Goal: Task Accomplishment & Management: Use online tool/utility

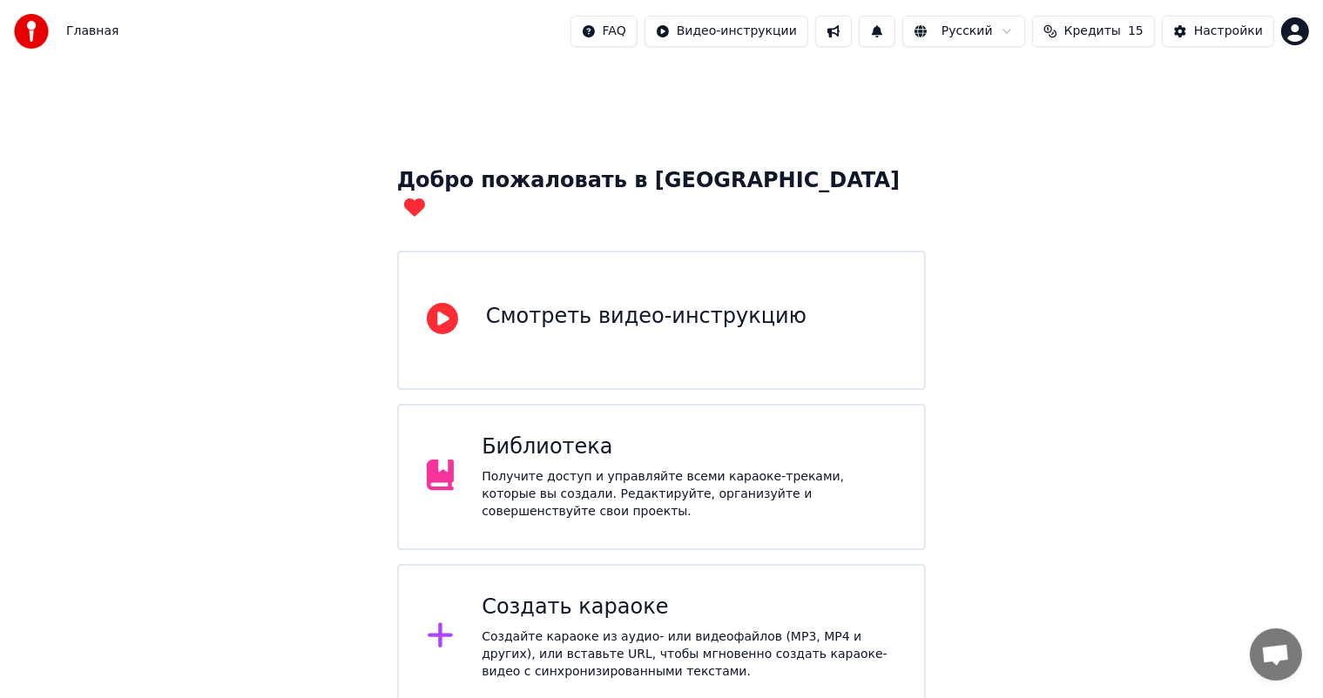
click at [535, 594] on div "Создать караоке" at bounding box center [688, 608] width 414 height 28
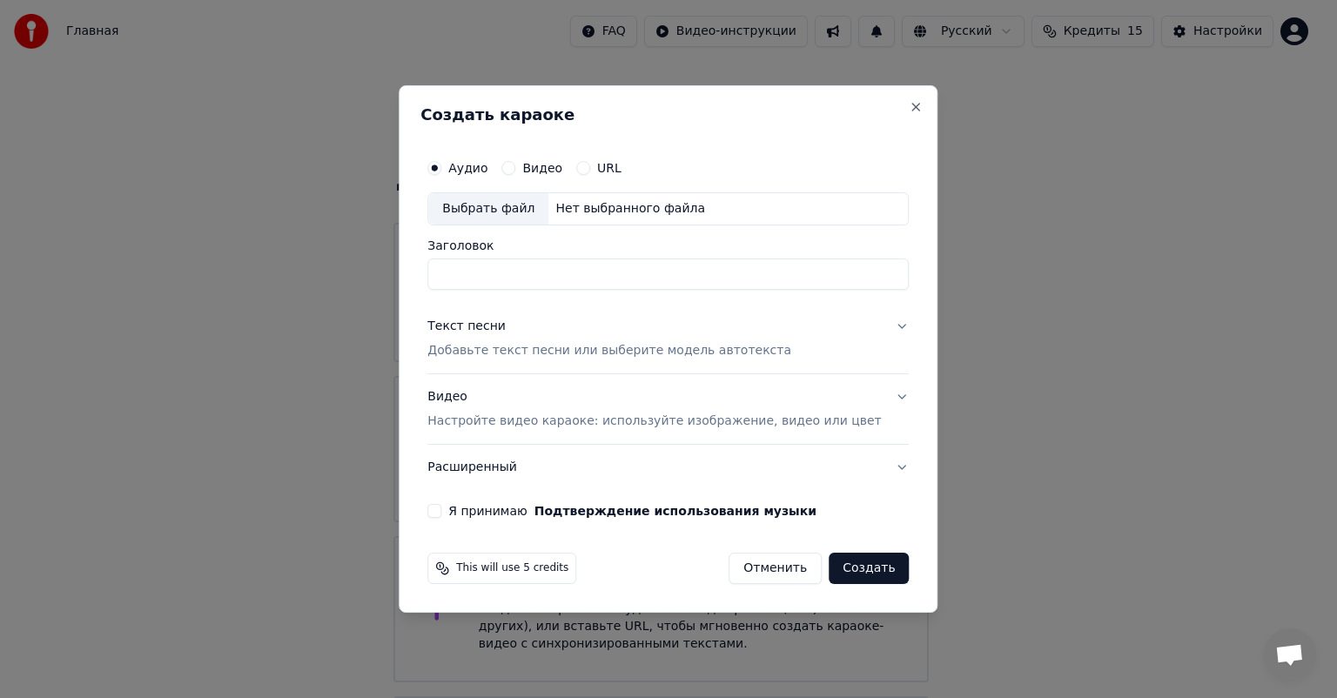
click at [529, 212] on div "Выбрать файл" at bounding box center [488, 208] width 120 height 31
drag, startPoint x: 761, startPoint y: 275, endPoint x: 653, endPoint y: 294, distance: 109.7
click at [653, 294] on div "**********" at bounding box center [668, 334] width 495 height 381
type input "*"
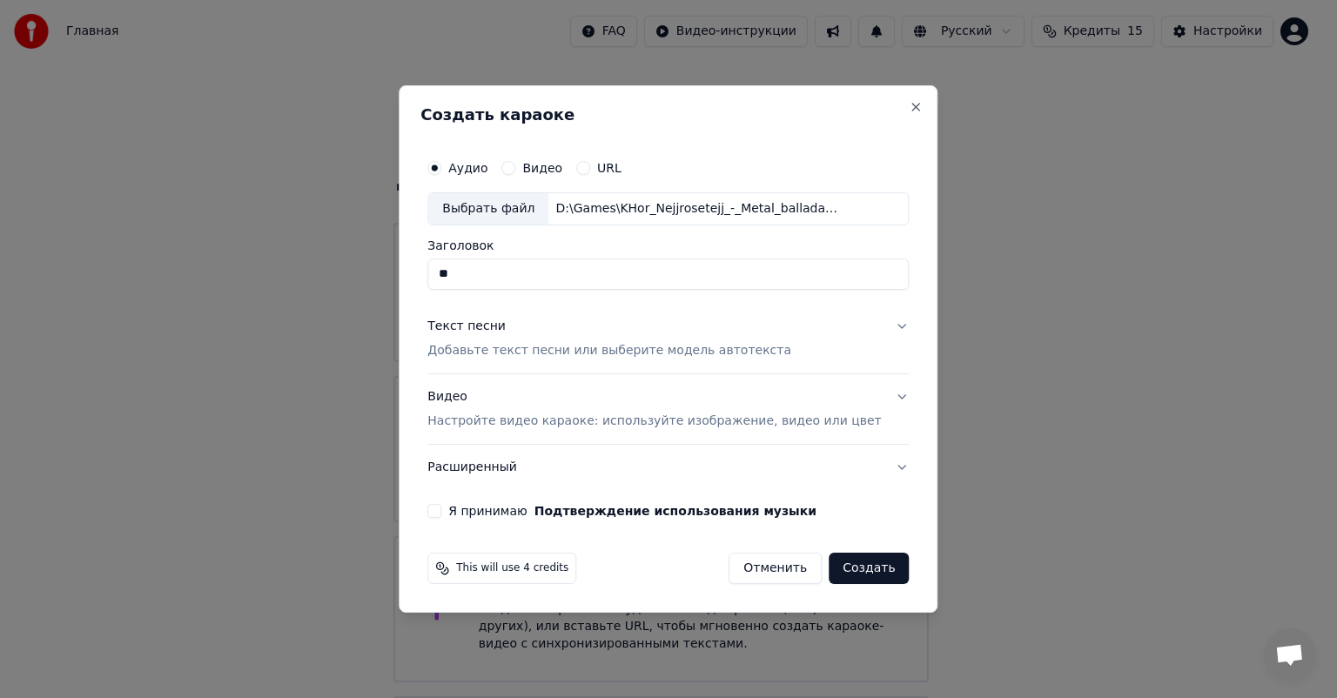
type input "*"
type input "**********"
click at [648, 340] on div "Текст песни Добавьте текст песни или выберите модель автотекста" at bounding box center [610, 339] width 364 height 42
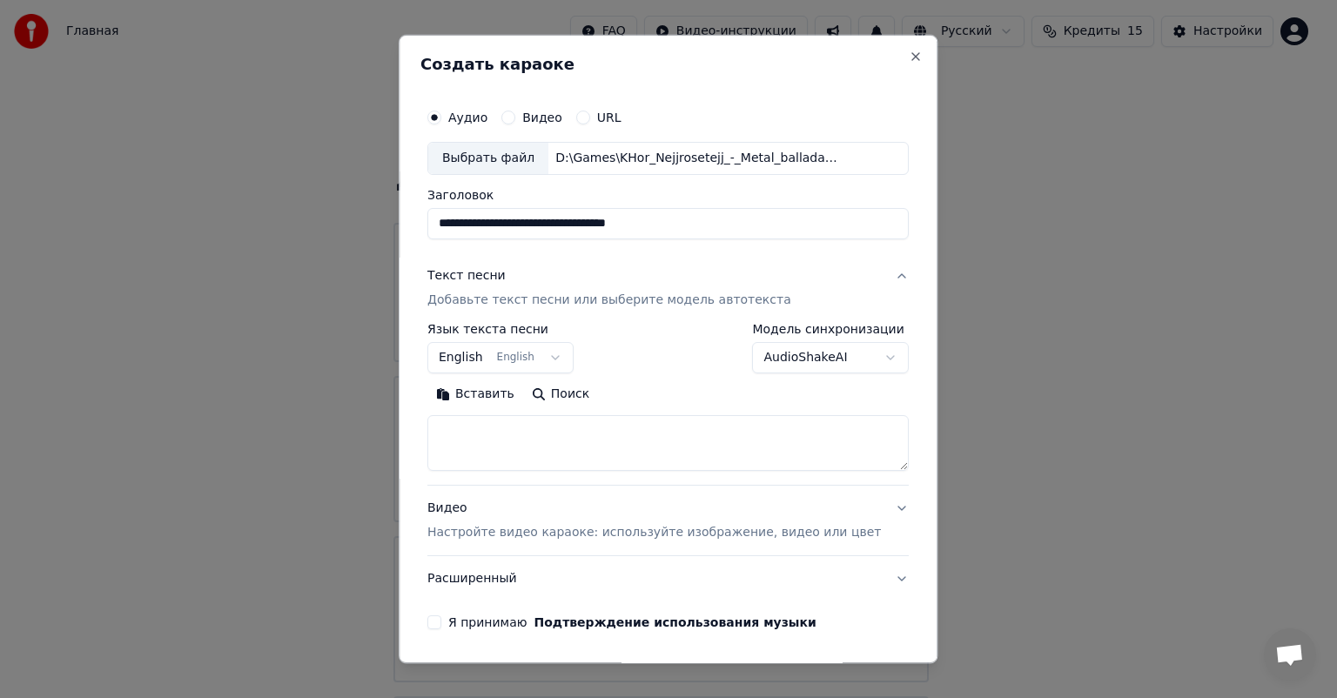
click at [487, 358] on button "English English" at bounding box center [501, 357] width 146 height 31
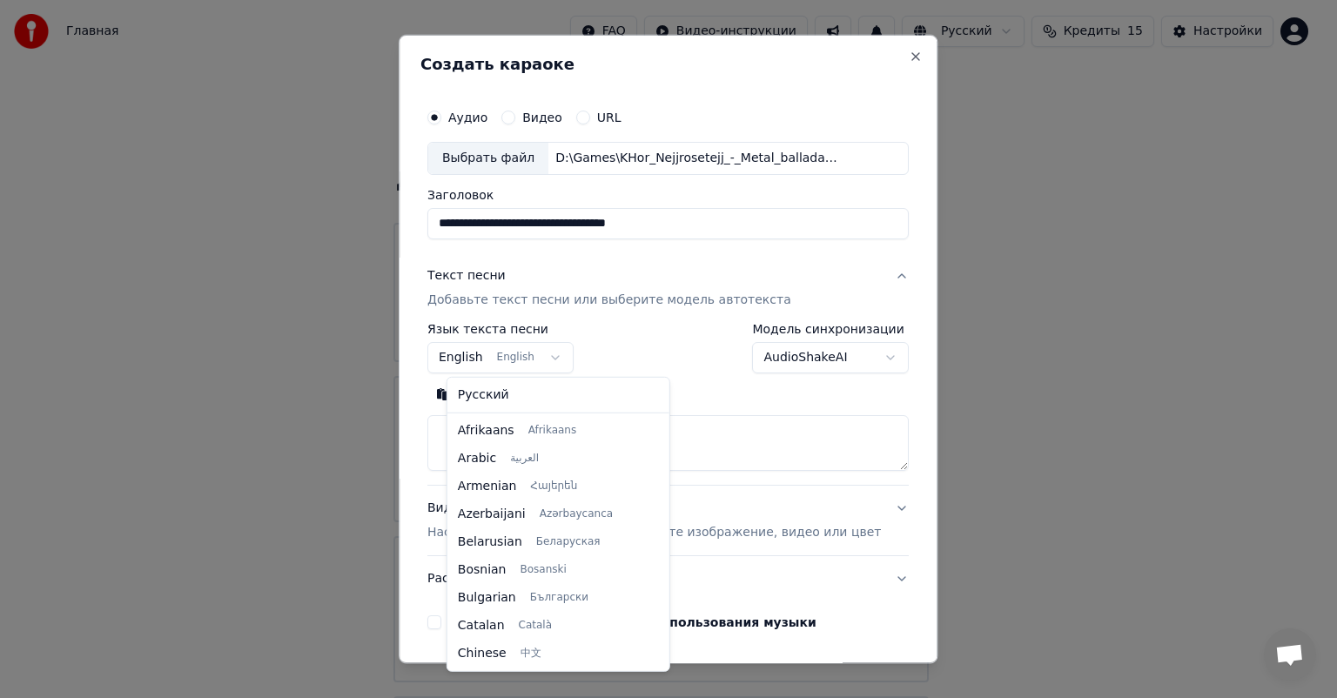
scroll to position [139, 0]
select select "**"
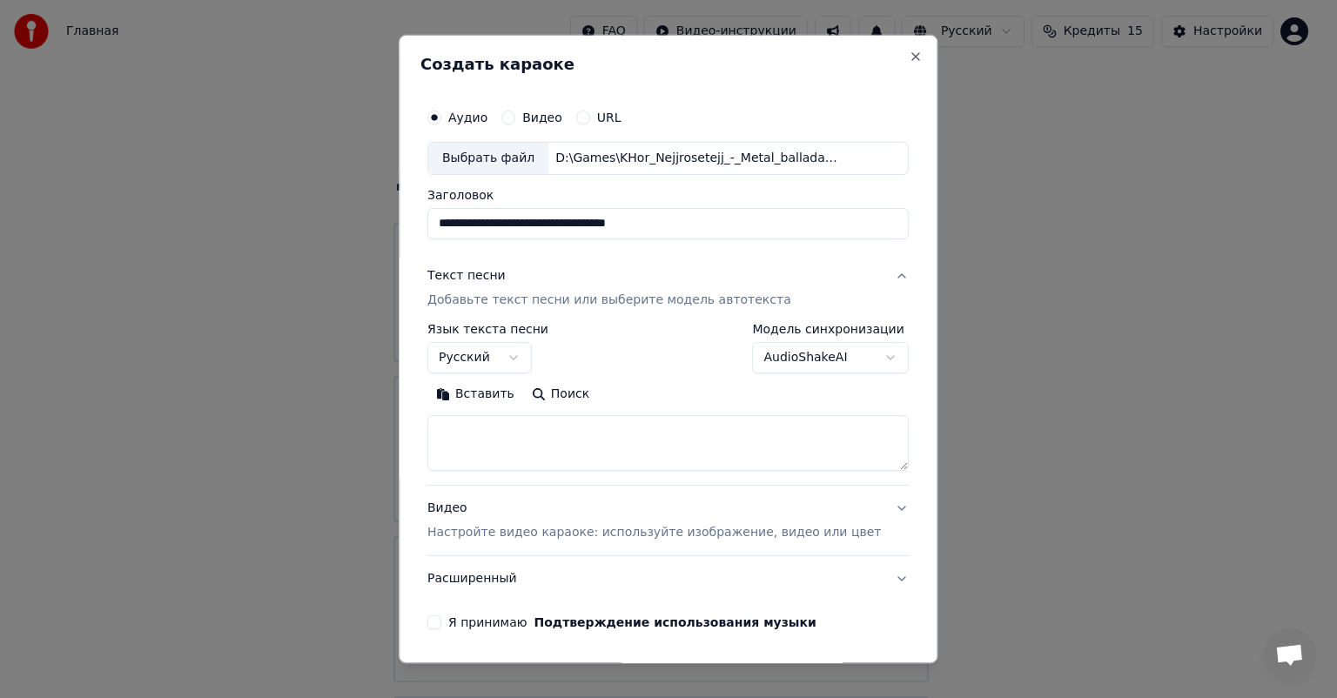
click at [515, 428] on textarea at bounding box center [668, 443] width 481 height 56
paste textarea "**********"
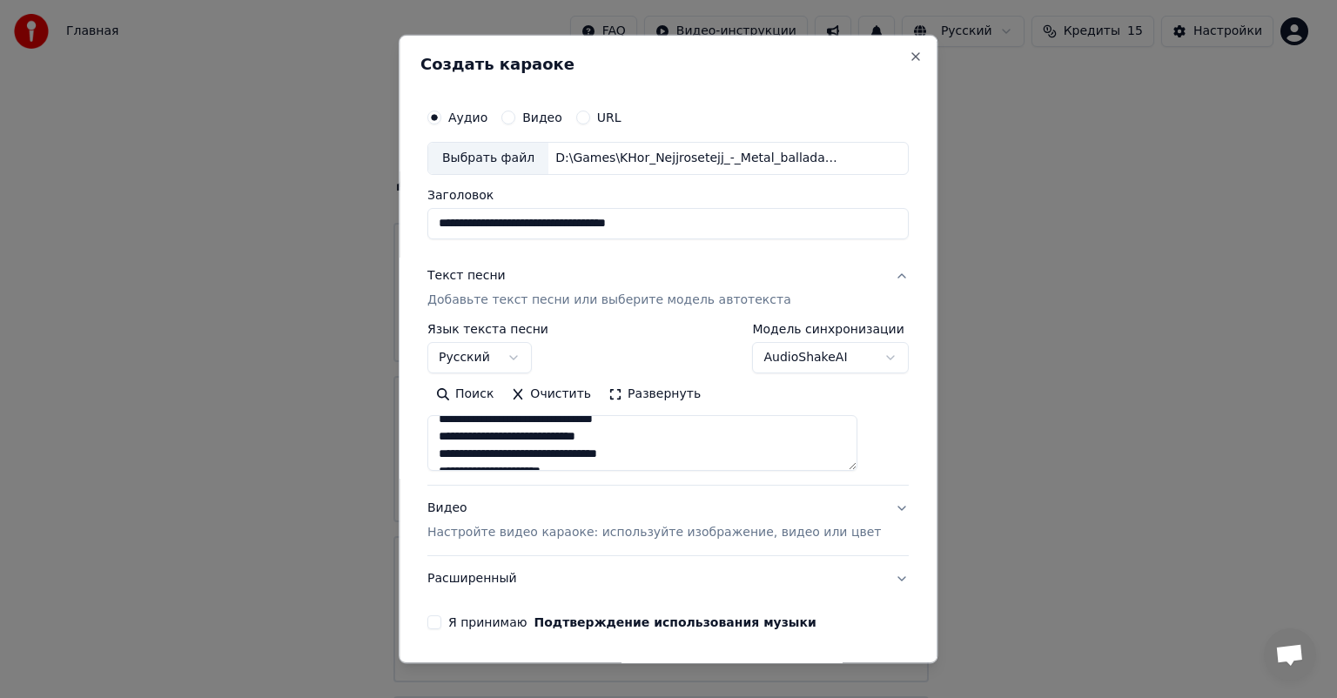
scroll to position [404, 0]
click at [675, 393] on button "Развернуть" at bounding box center [655, 394] width 110 height 28
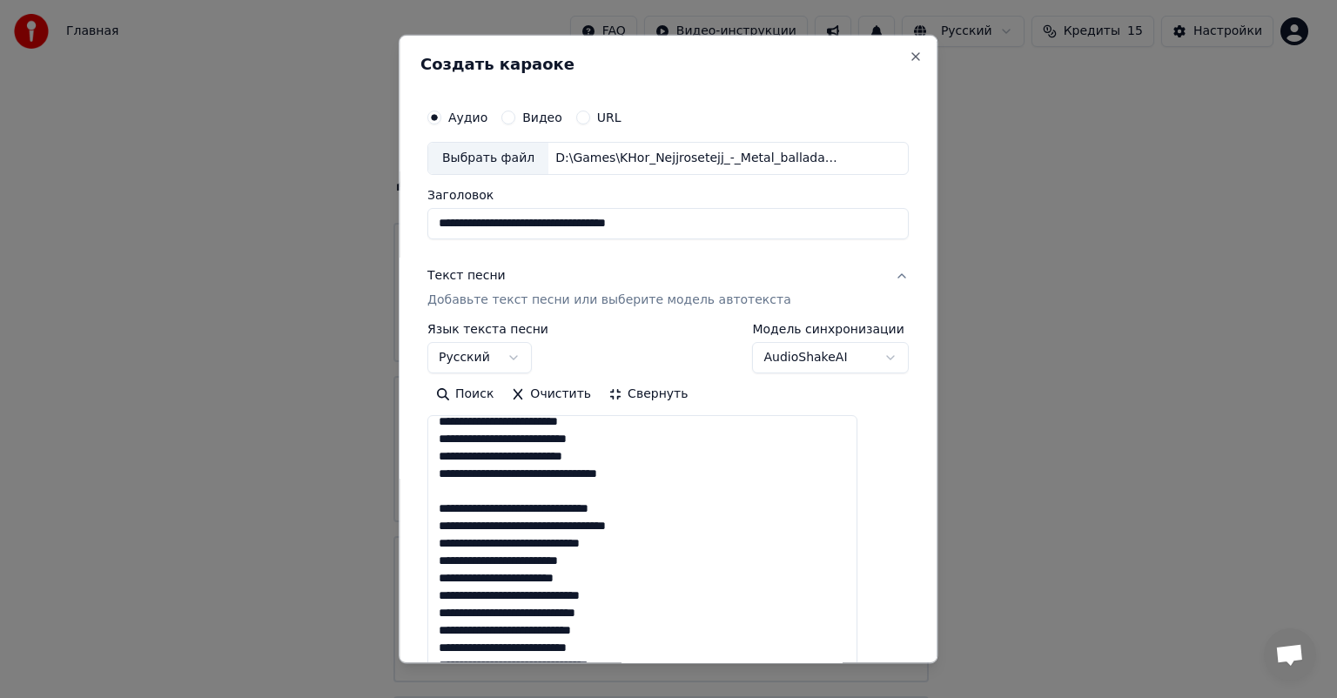
scroll to position [17, 0]
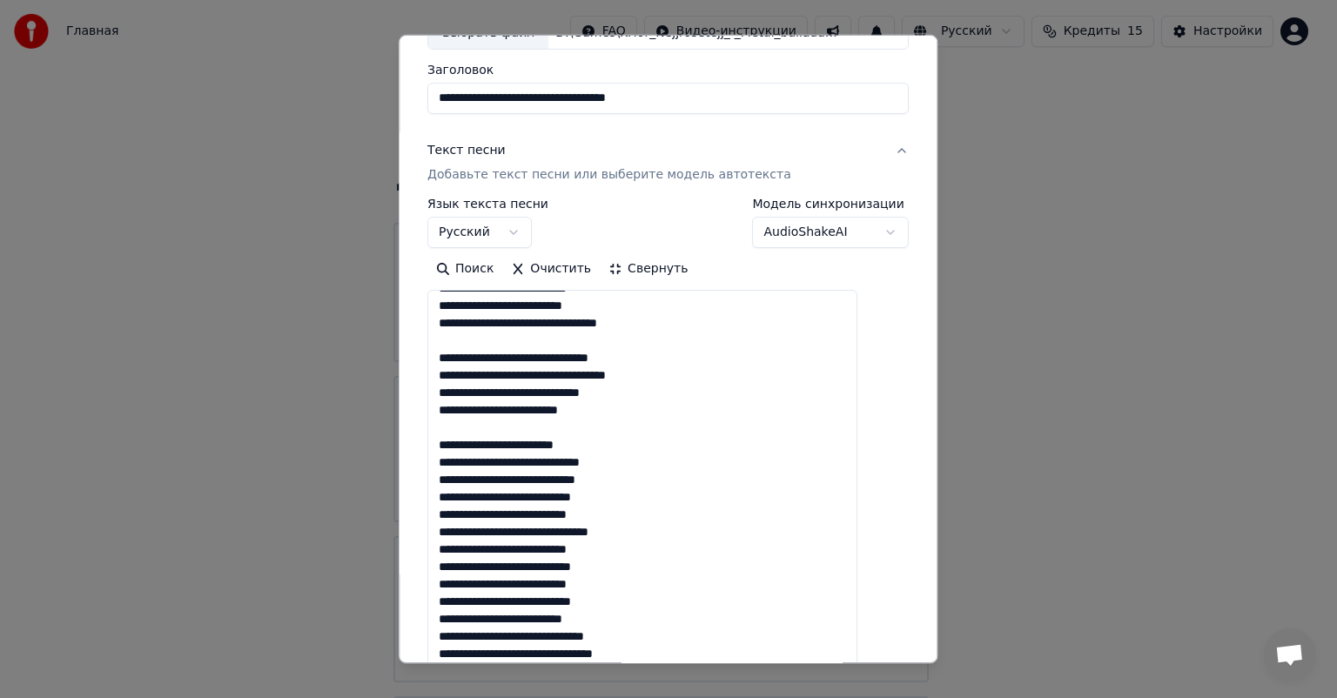
scroll to position [348, 0]
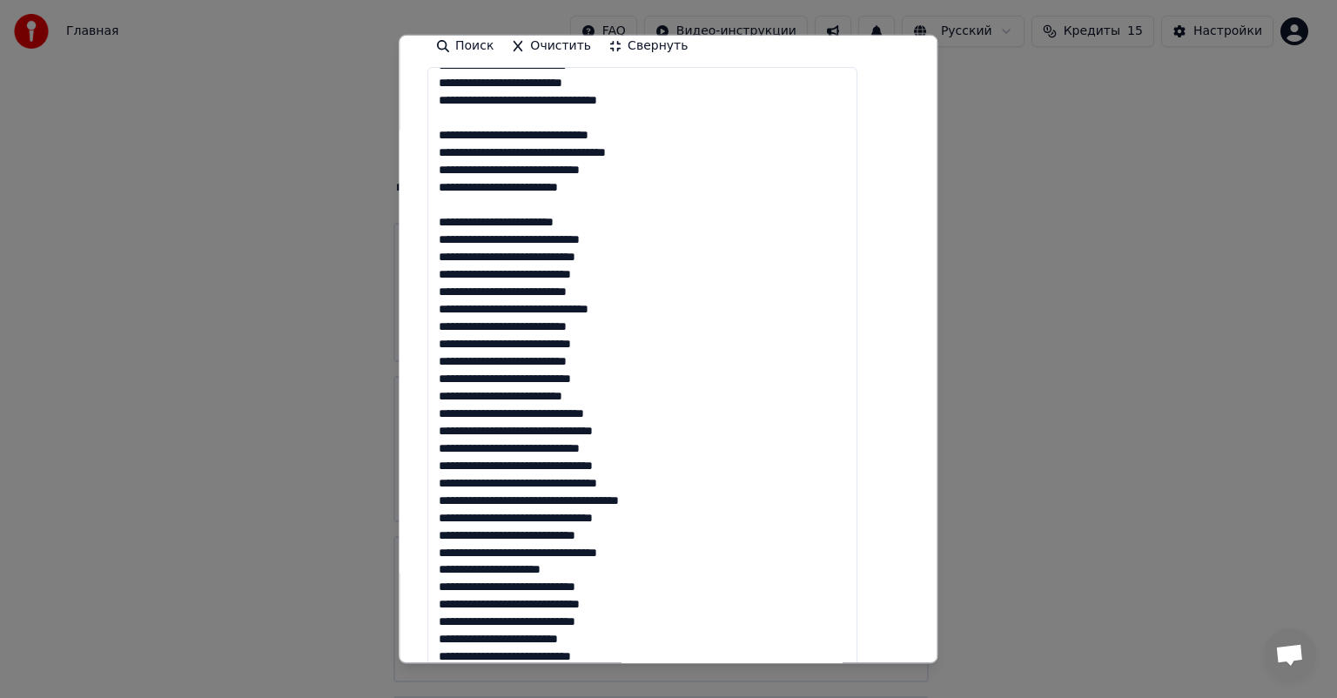
click at [657, 276] on textarea at bounding box center [643, 387] width 430 height 641
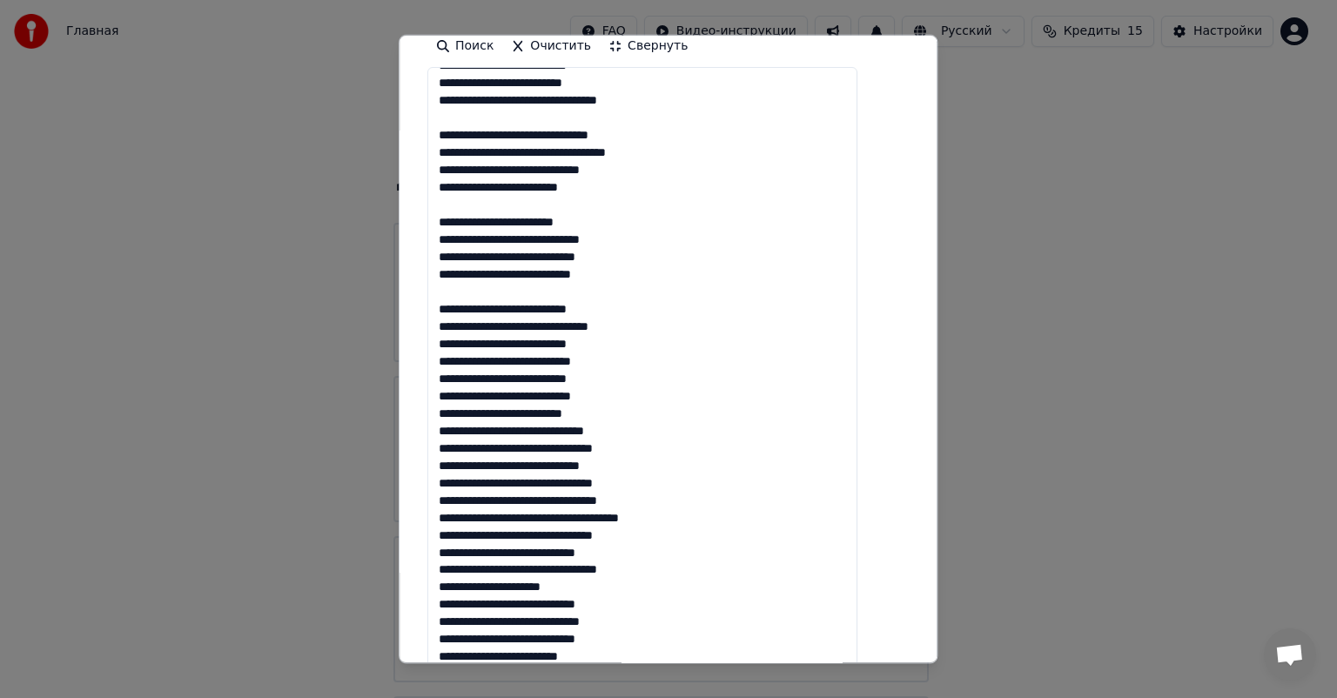
click at [658, 368] on textarea at bounding box center [643, 387] width 430 height 641
click at [663, 447] on textarea at bounding box center [643, 387] width 430 height 641
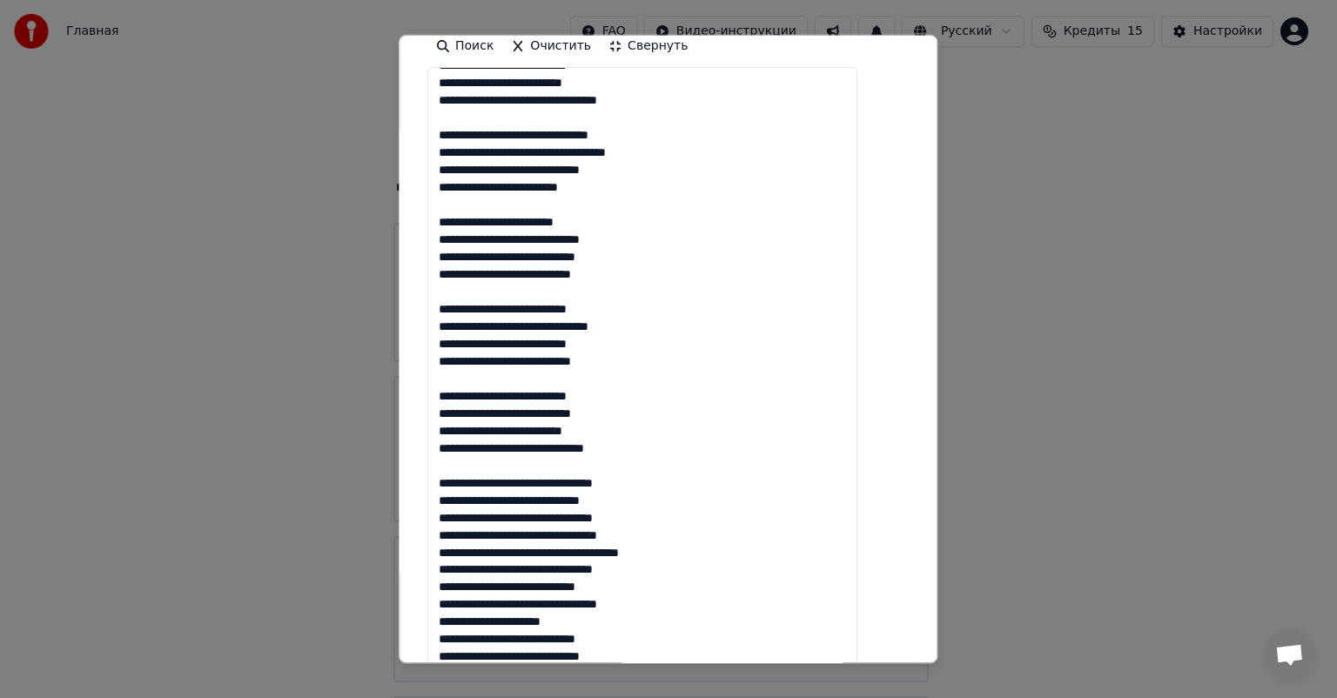
click at [681, 530] on textarea at bounding box center [643, 387] width 430 height 641
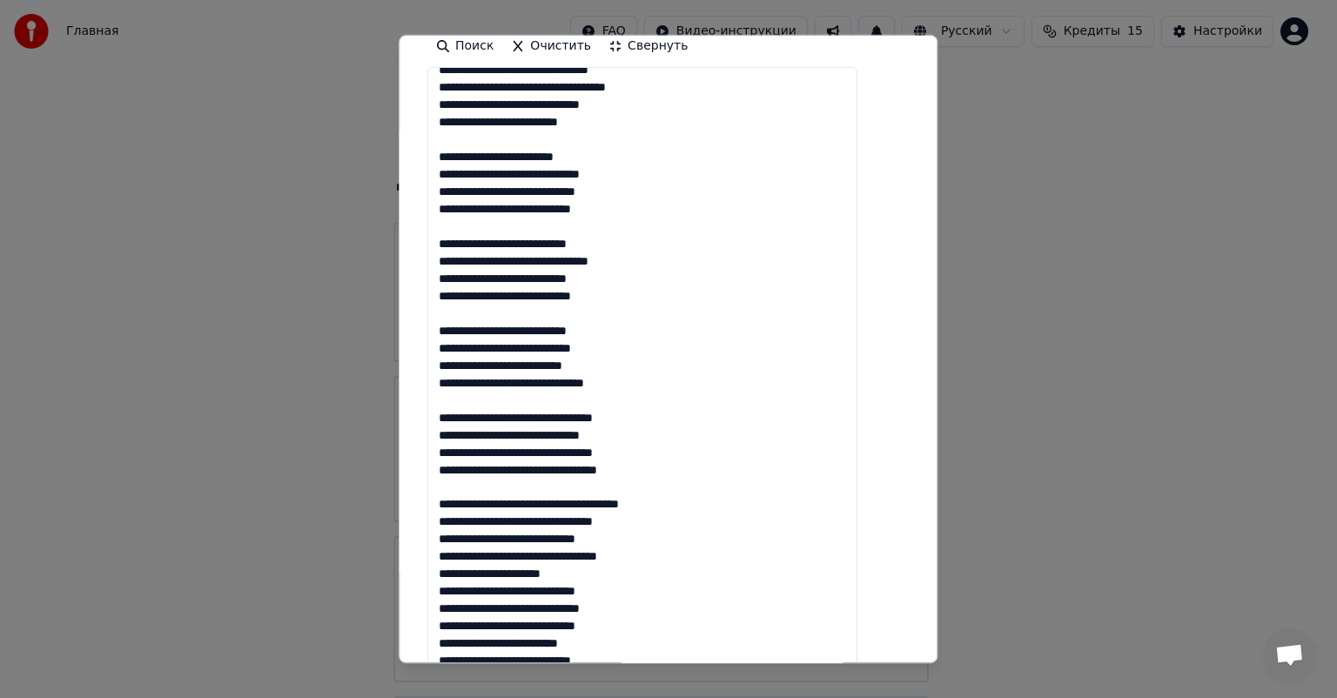
scroll to position [104, 0]
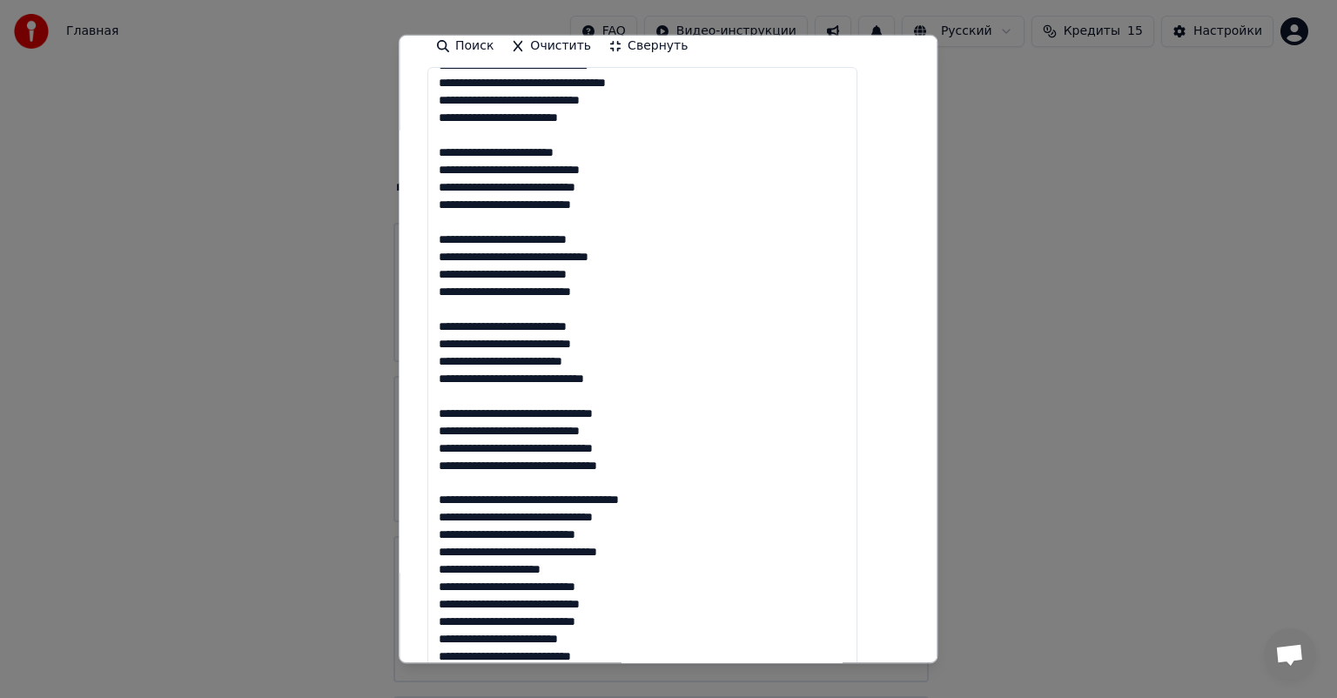
click at [651, 565] on textarea at bounding box center [643, 387] width 430 height 641
click at [696, 548] on textarea at bounding box center [643, 387] width 430 height 641
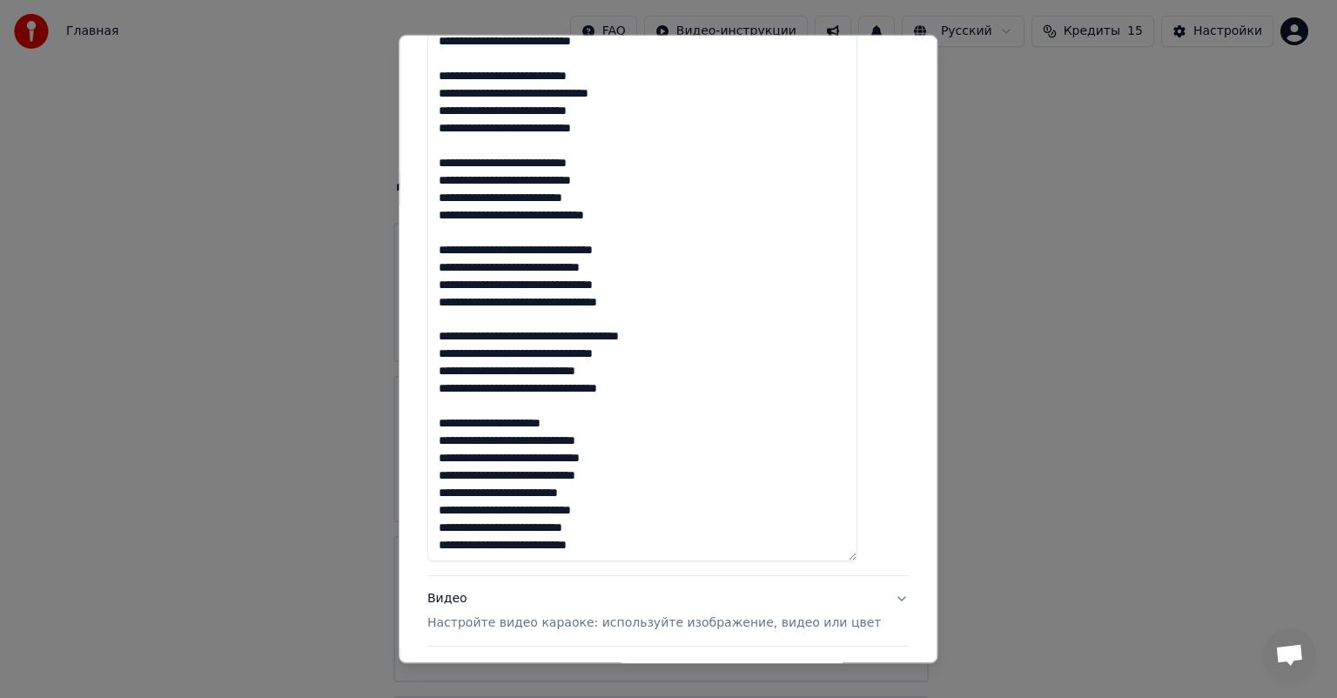
scroll to position [522, 0]
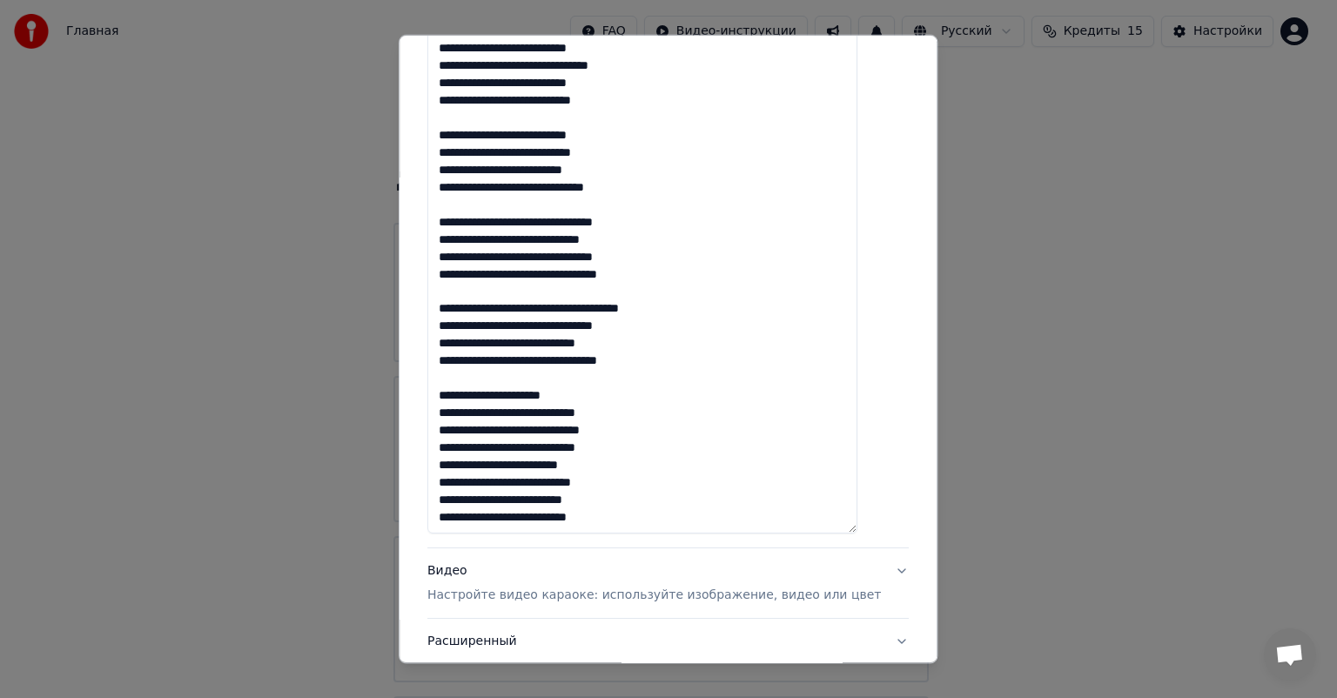
click at [648, 452] on textarea at bounding box center [643, 213] width 430 height 641
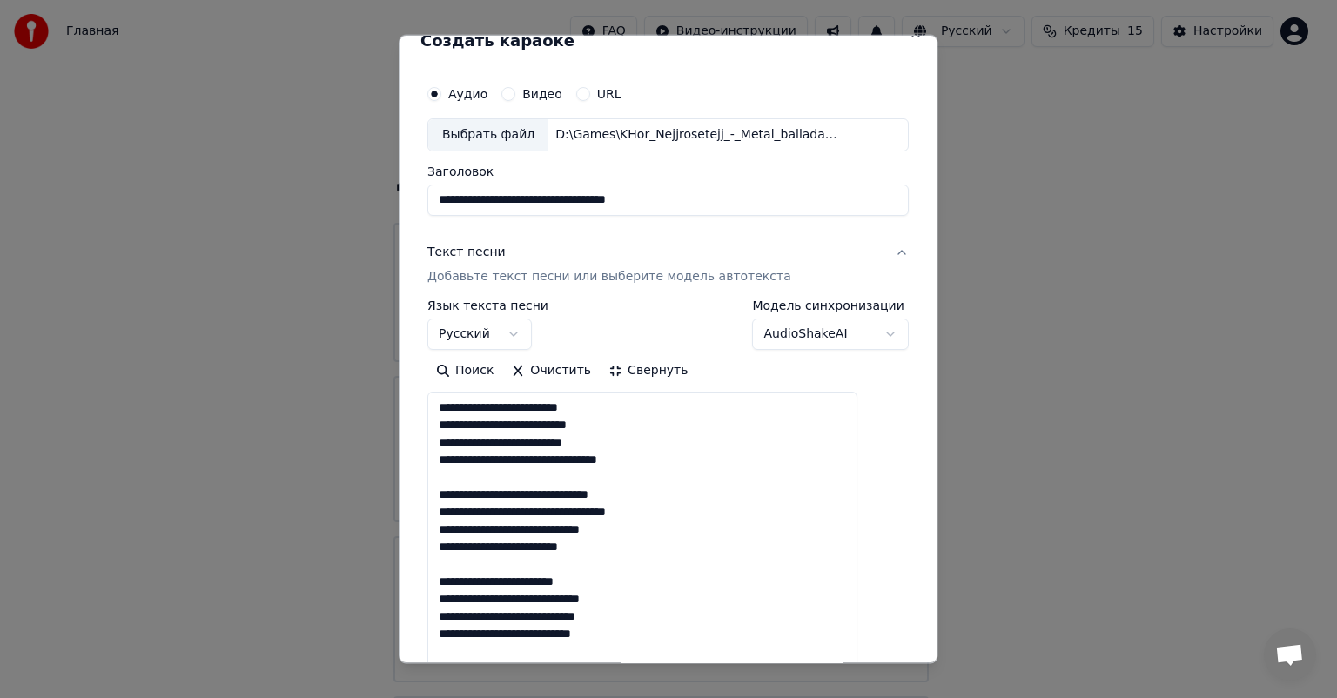
scroll to position [0, 0]
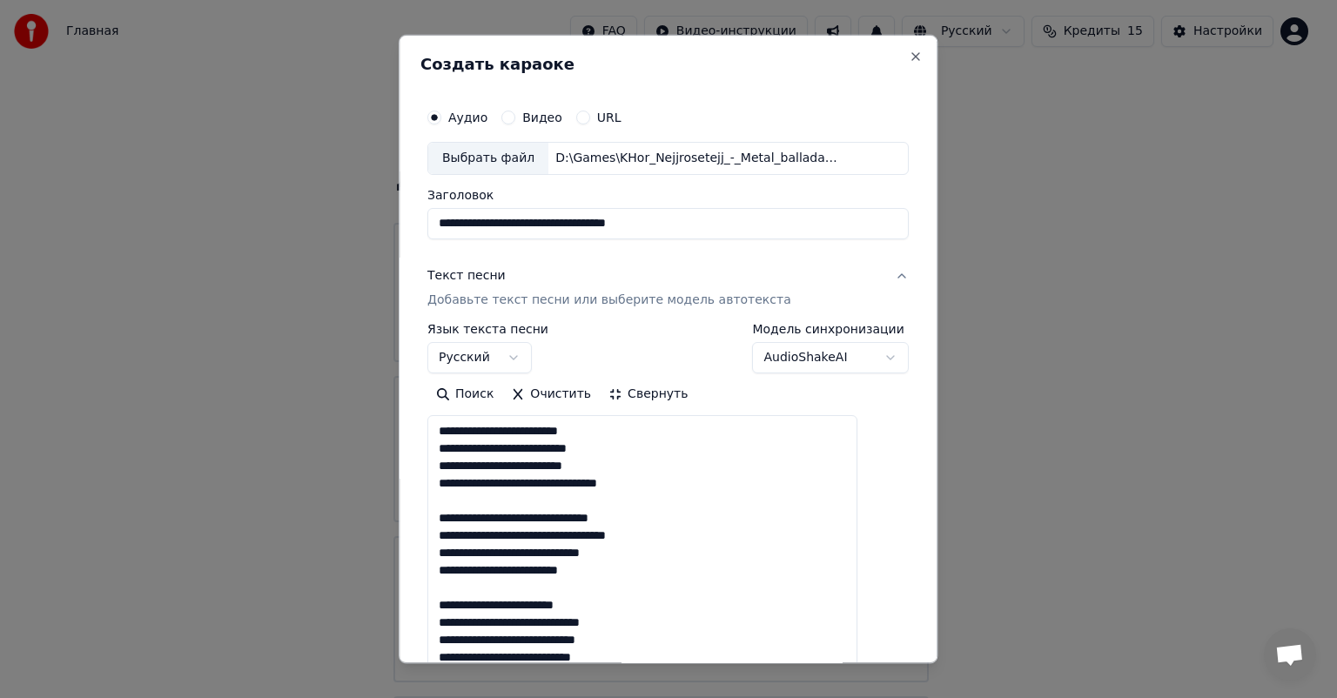
type textarea "**********"
click at [651, 399] on button "Свернуть" at bounding box center [648, 394] width 97 height 28
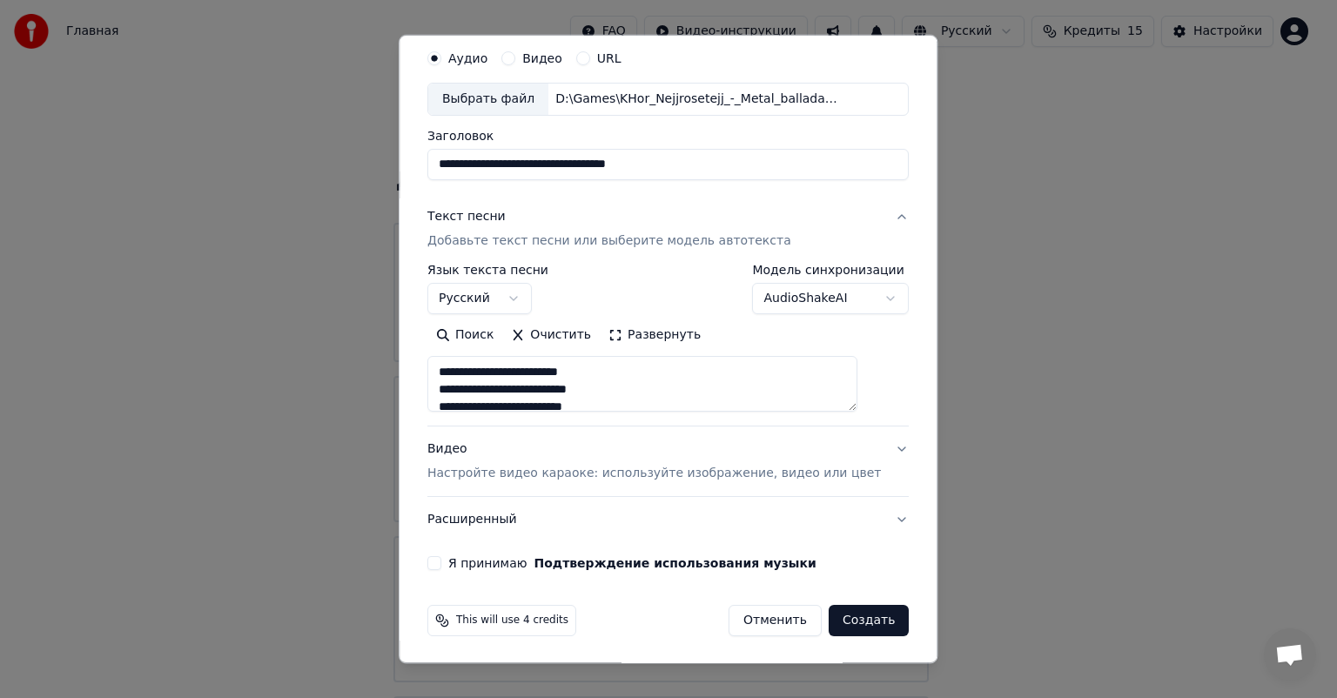
click at [529, 485] on button "Видео Настройте видео караоке: используйте изображение, видео или цвет" at bounding box center [668, 462] width 481 height 70
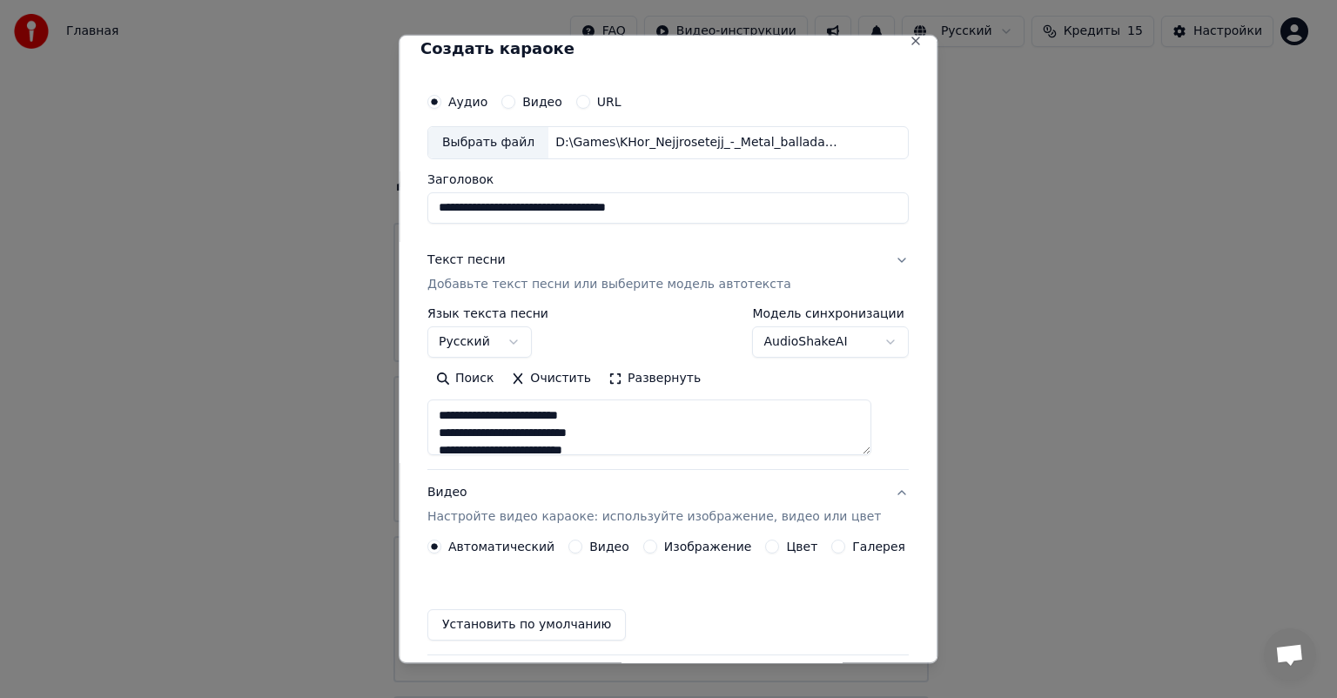
scroll to position [13, 0]
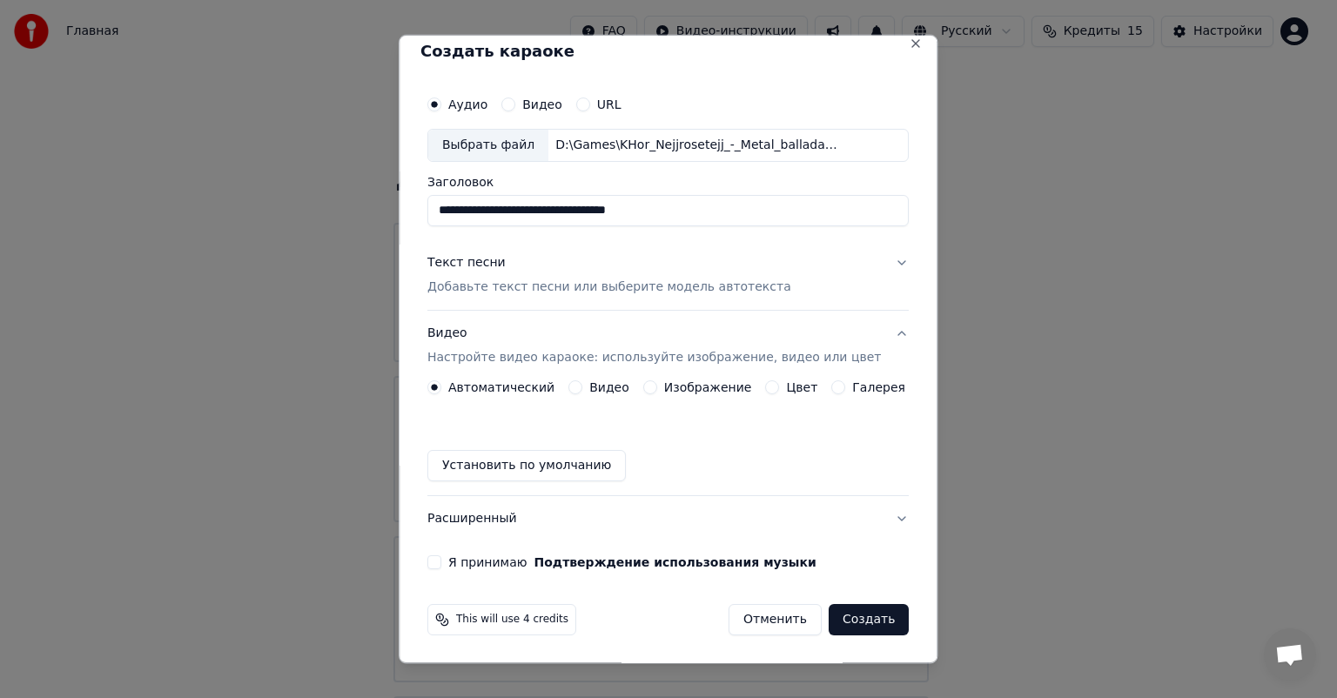
click at [651, 389] on div "Изображение" at bounding box center [697, 387] width 109 height 14
click at [648, 388] on button "Изображение" at bounding box center [650, 387] width 14 height 14
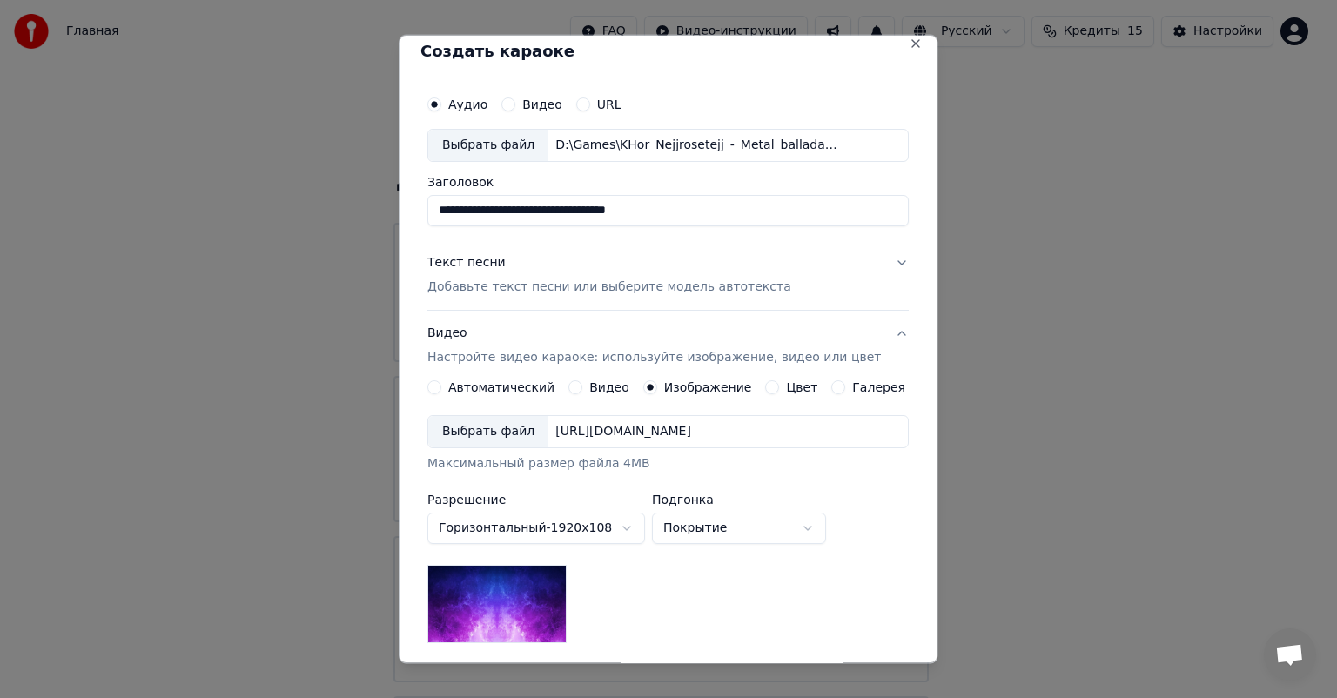
click at [528, 428] on div "Выбрать файл" at bounding box center [488, 431] width 120 height 31
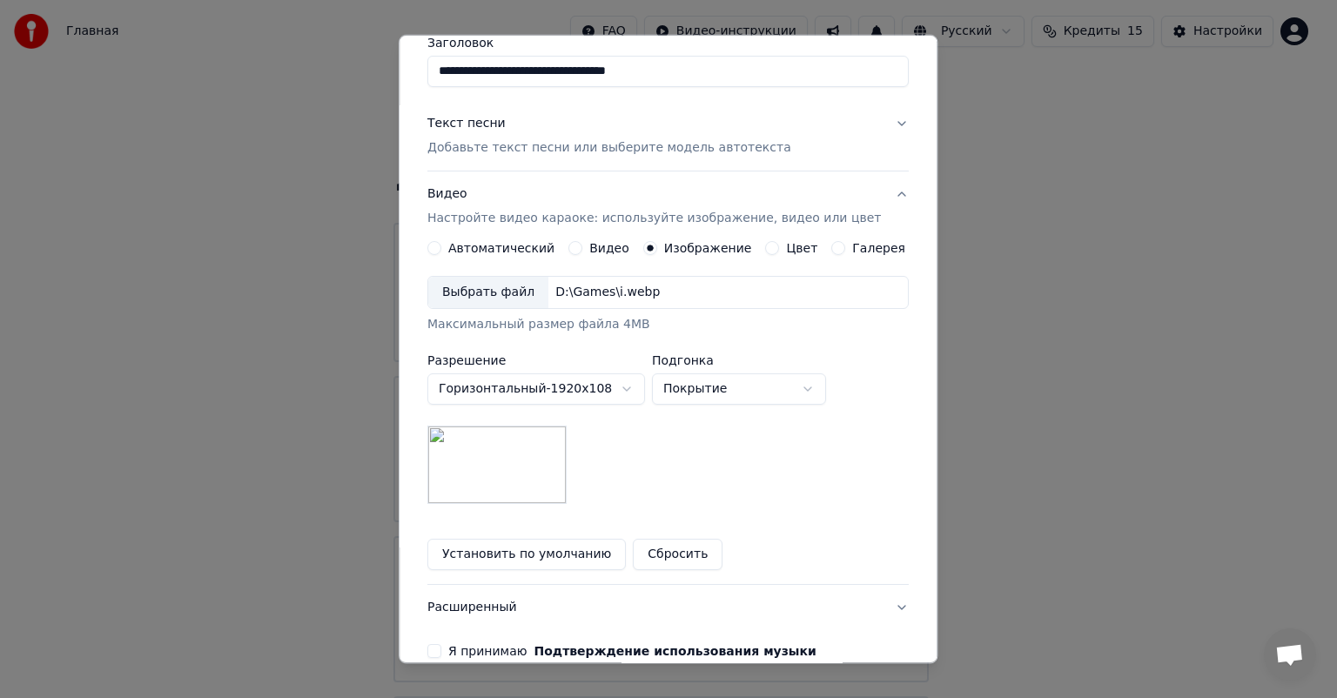
scroll to position [240, 0]
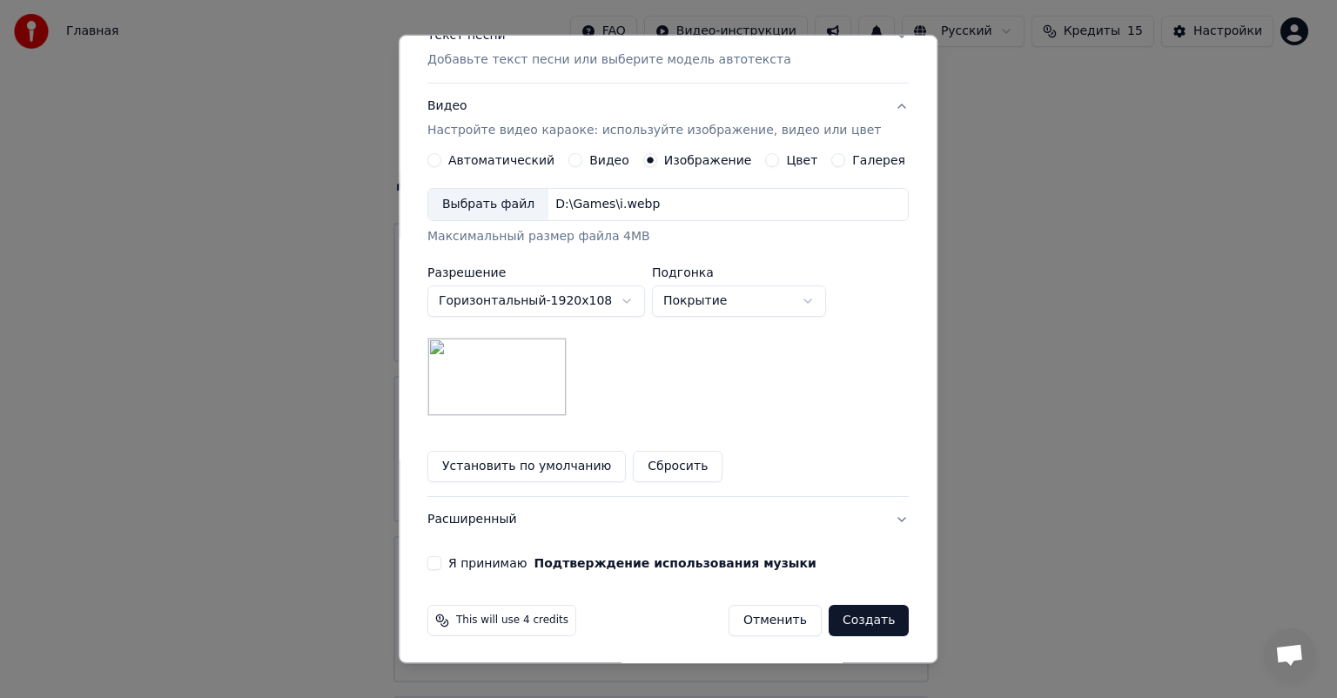
click at [439, 556] on button "Я принимаю Подтверждение использования музыки" at bounding box center [435, 563] width 14 height 14
click at [829, 608] on button "Создать" at bounding box center [869, 620] width 80 height 31
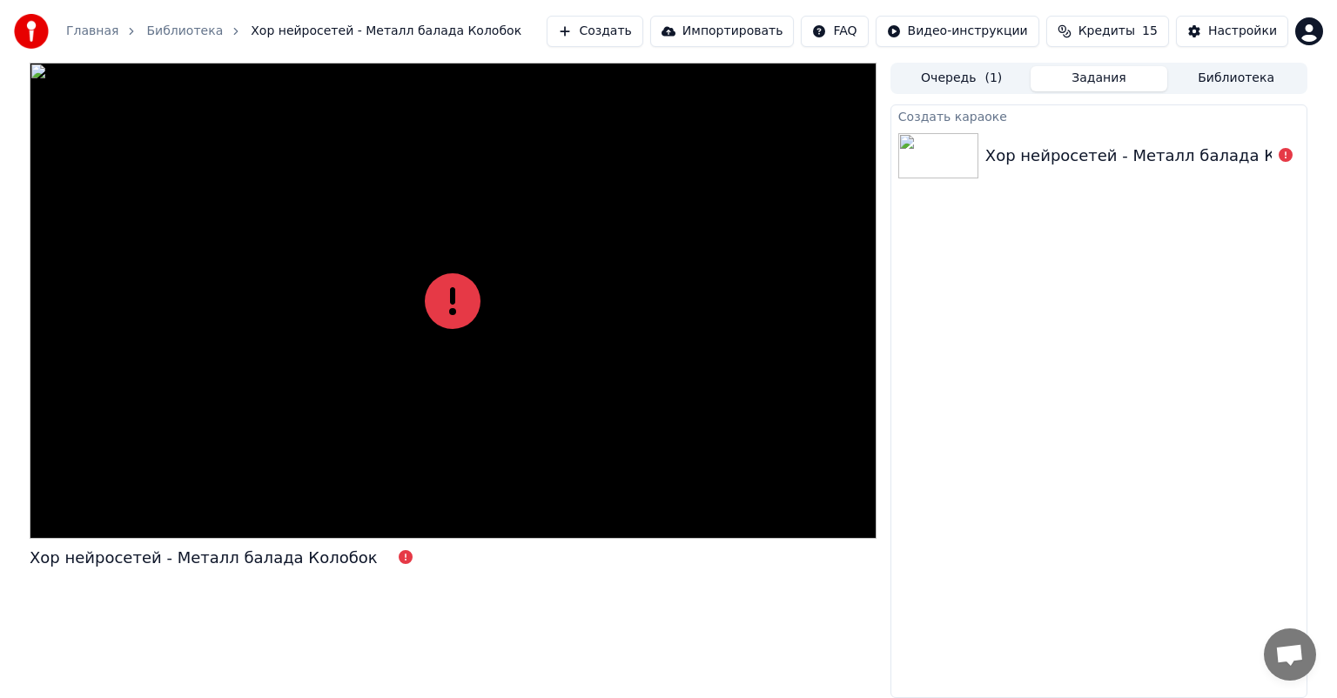
drag, startPoint x: 973, startPoint y: 287, endPoint x: 986, endPoint y: 166, distance: 121.7
click at [972, 286] on div "Создать караоке Хор нейросетей - Металл балада Колобок" at bounding box center [1099, 401] width 417 height 594
drag, startPoint x: 990, startPoint y: 142, endPoint x: 967, endPoint y: 120, distance: 31.4
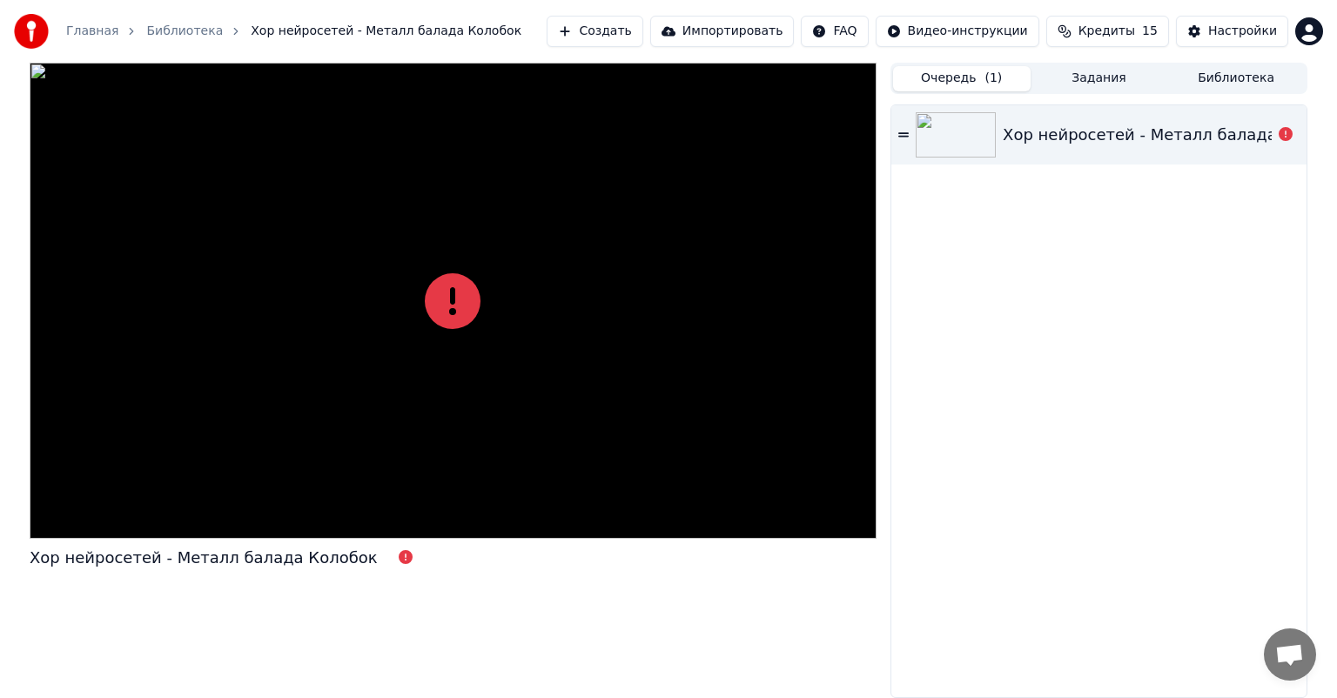
click at [959, 91] on button "Очередь ( 1 )" at bounding box center [962, 78] width 138 height 25
click at [939, 136] on img at bounding box center [956, 134] width 80 height 45
click at [643, 31] on button "Создать" at bounding box center [595, 31] width 96 height 31
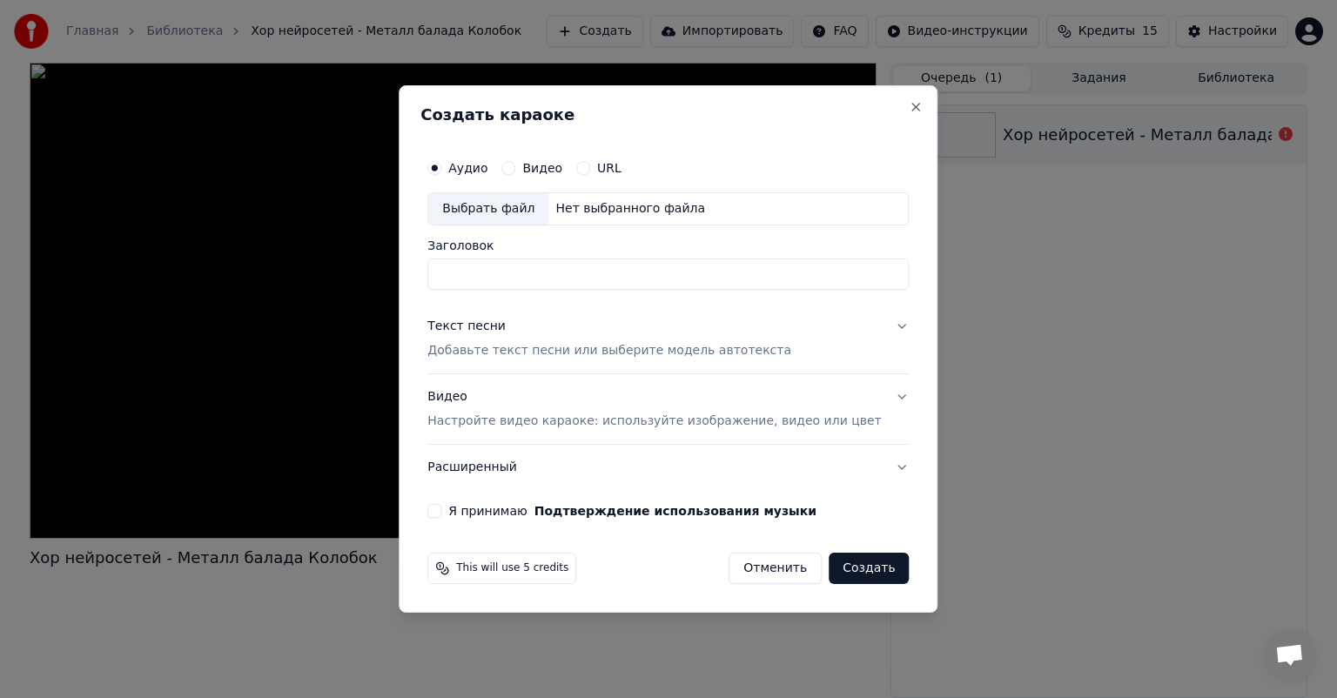
click at [515, 214] on div "Выбрать файл" at bounding box center [488, 208] width 120 height 31
drag, startPoint x: 770, startPoint y: 282, endPoint x: 375, endPoint y: 293, distance: 394.6
click at [375, 293] on body "**********" at bounding box center [668, 349] width 1337 height 698
type input "**********"
click at [585, 334] on div "Текст песни Добавьте текст песни или выберите модель автотекста" at bounding box center [610, 339] width 364 height 42
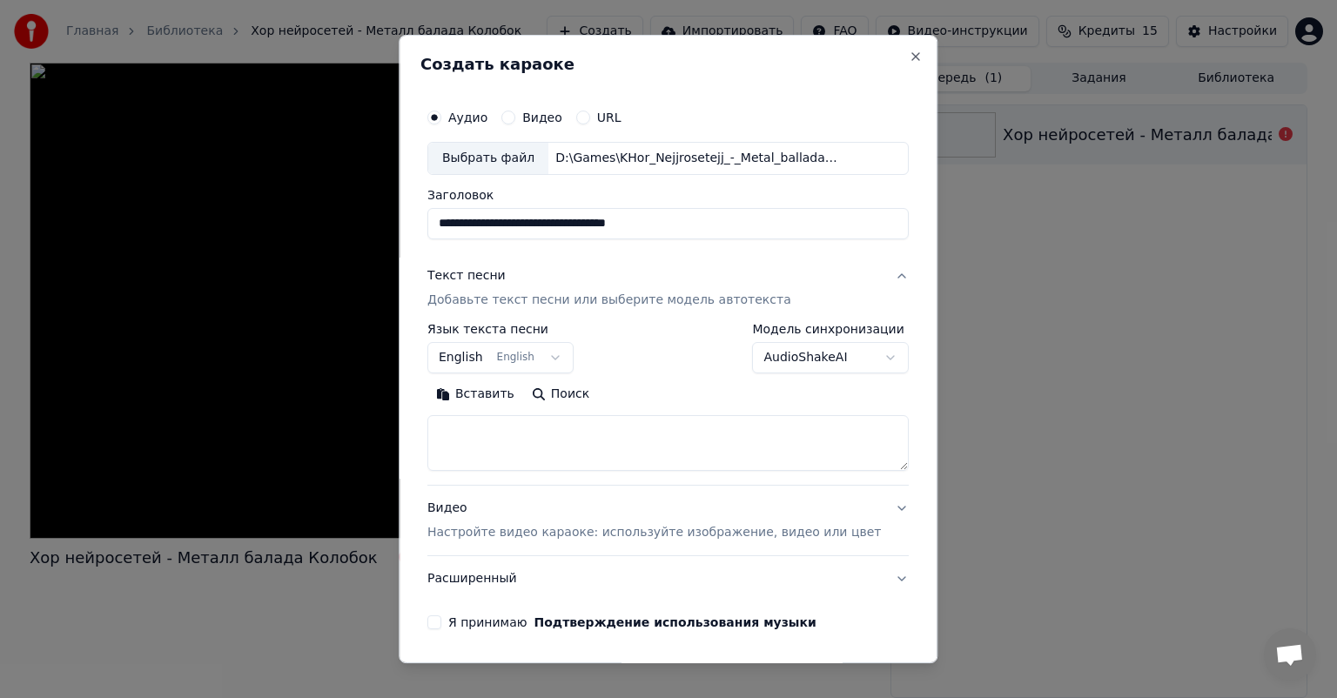
click at [495, 354] on body "**********" at bounding box center [668, 349] width 1337 height 698
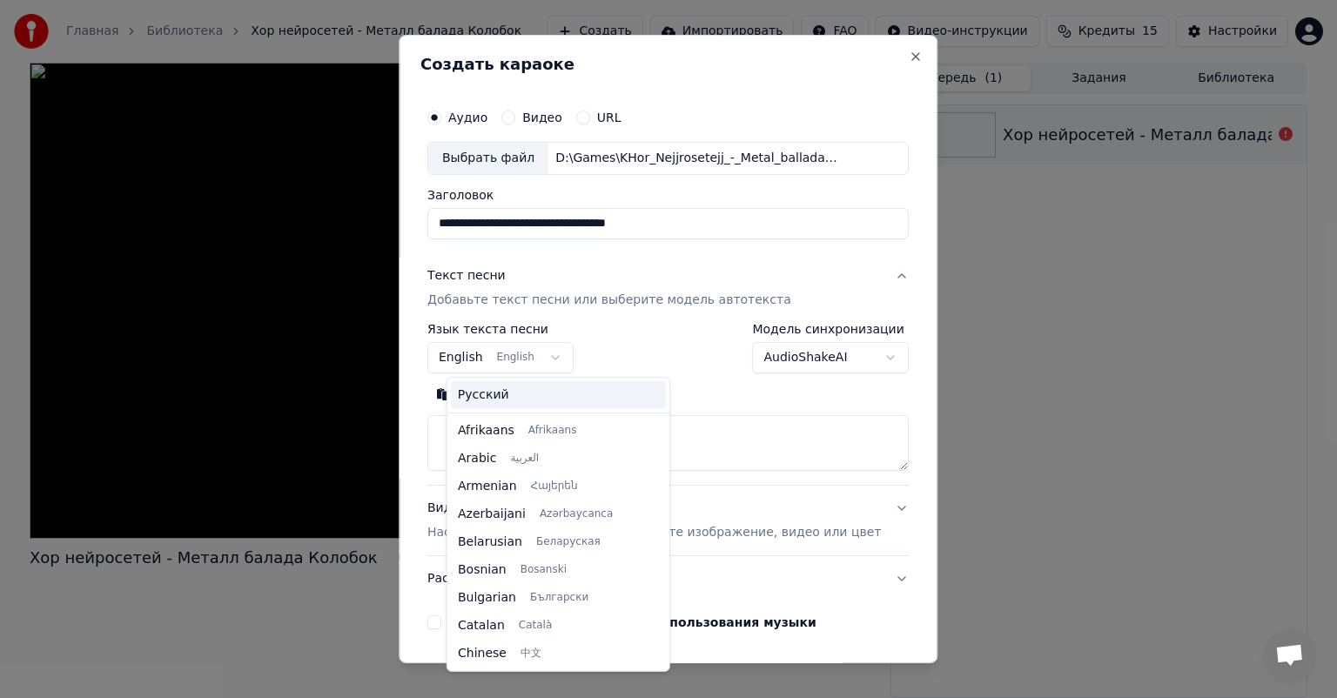
scroll to position [139, 0]
select select "**"
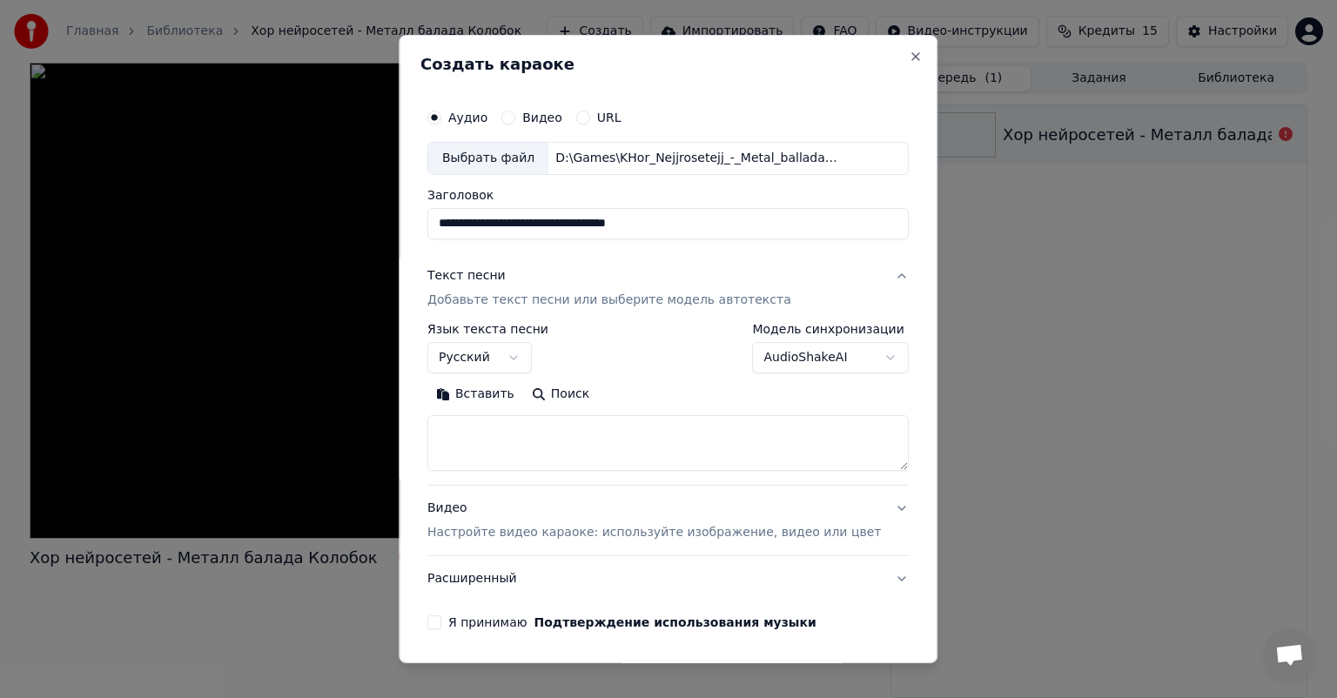
click at [540, 449] on textarea at bounding box center [668, 443] width 481 height 56
paste textarea "**********"
click at [665, 388] on button "Развернуть" at bounding box center [655, 394] width 110 height 28
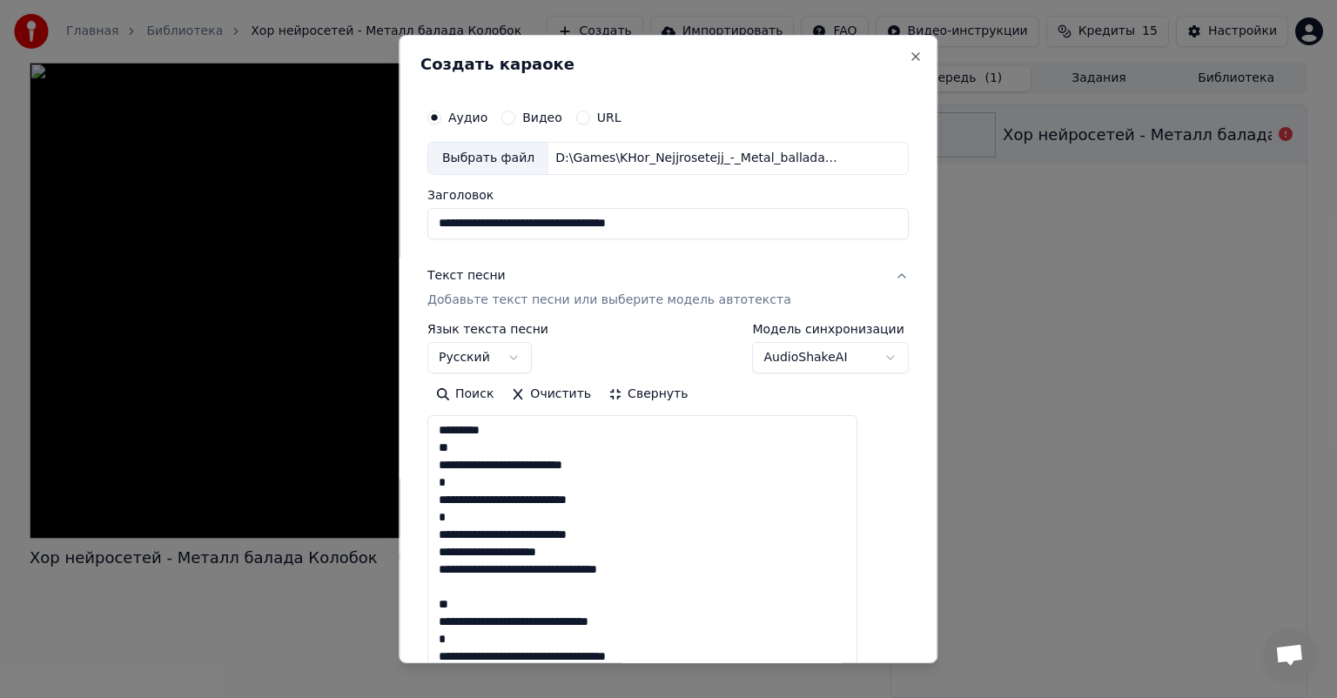
scroll to position [0, 0]
drag, startPoint x: 456, startPoint y: 427, endPoint x: 490, endPoint y: 444, distance: 38.2
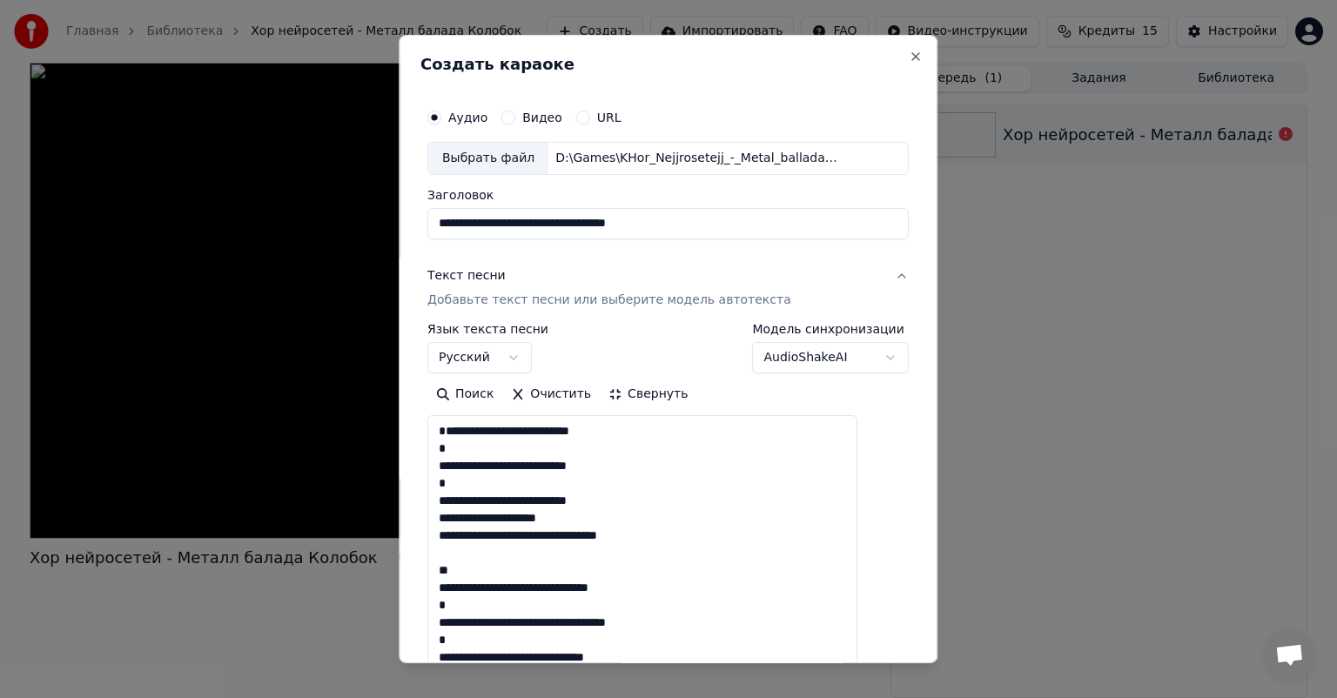
drag, startPoint x: 465, startPoint y: 465, endPoint x: 442, endPoint y: 464, distance: 22.7
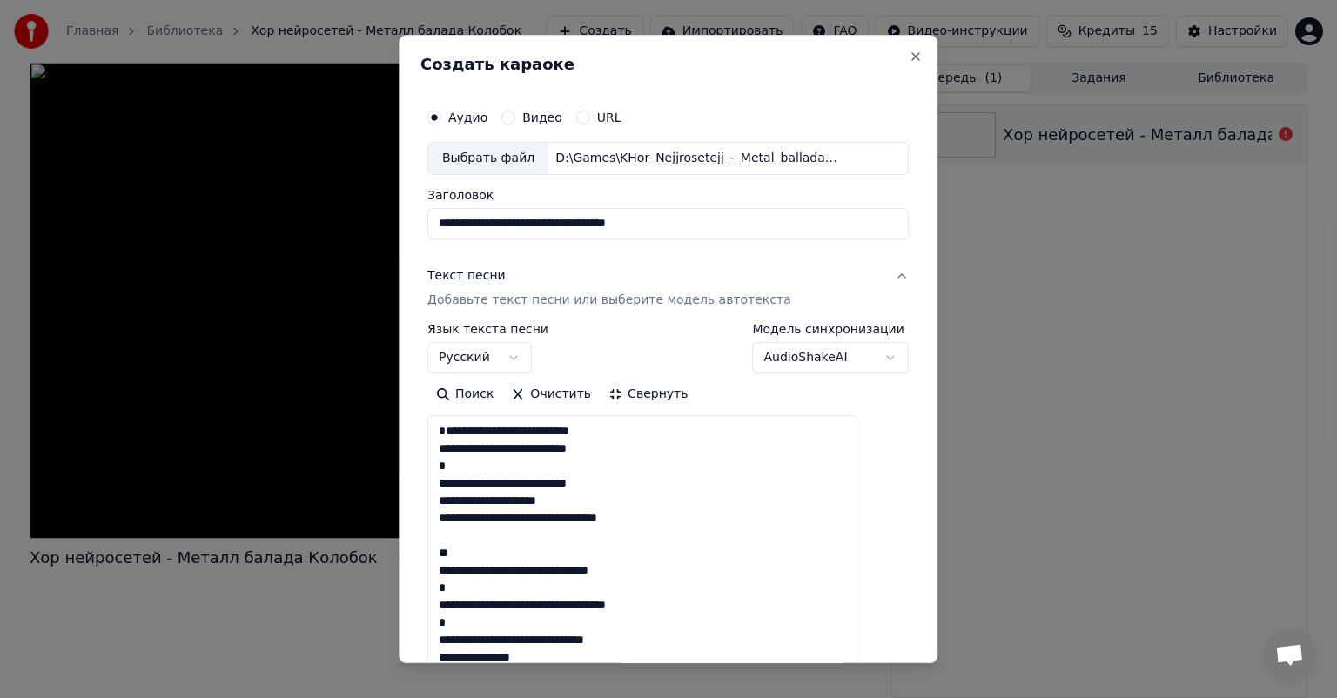
drag, startPoint x: 474, startPoint y: 490, endPoint x: 452, endPoint y: 492, distance: 21.8
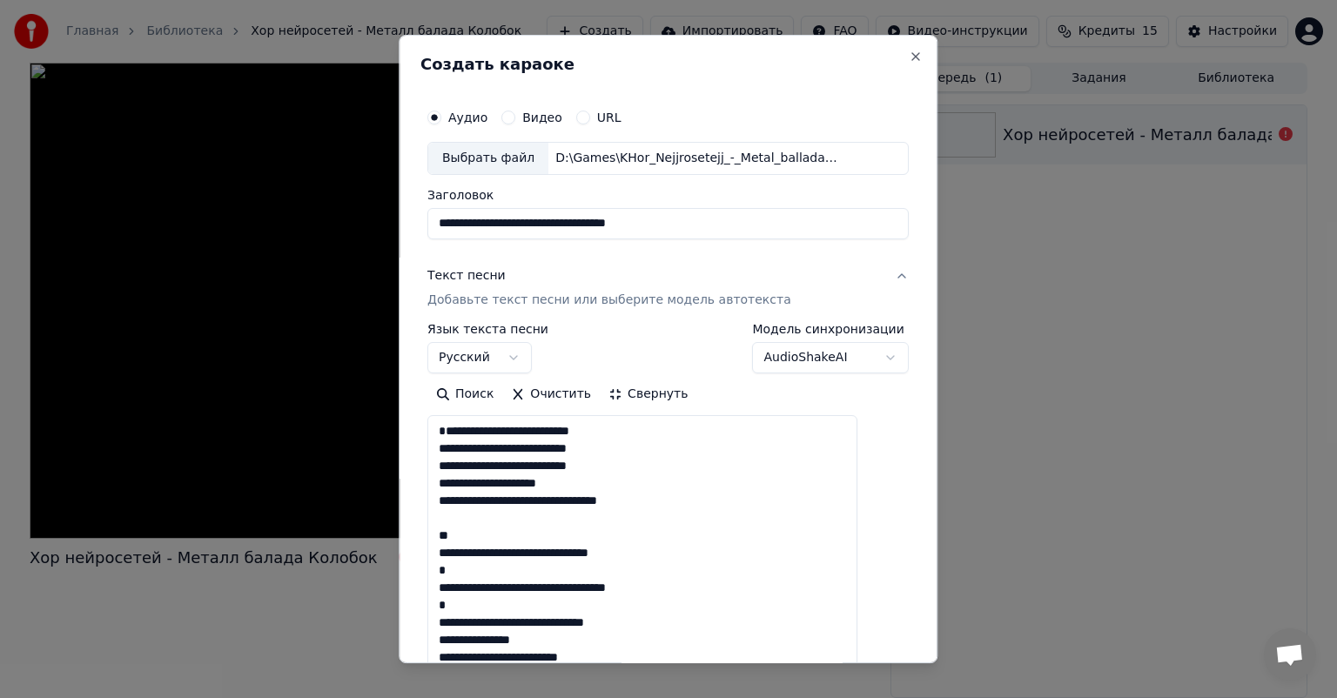
drag, startPoint x: 555, startPoint y: 502, endPoint x: 454, endPoint y: 506, distance: 102.0
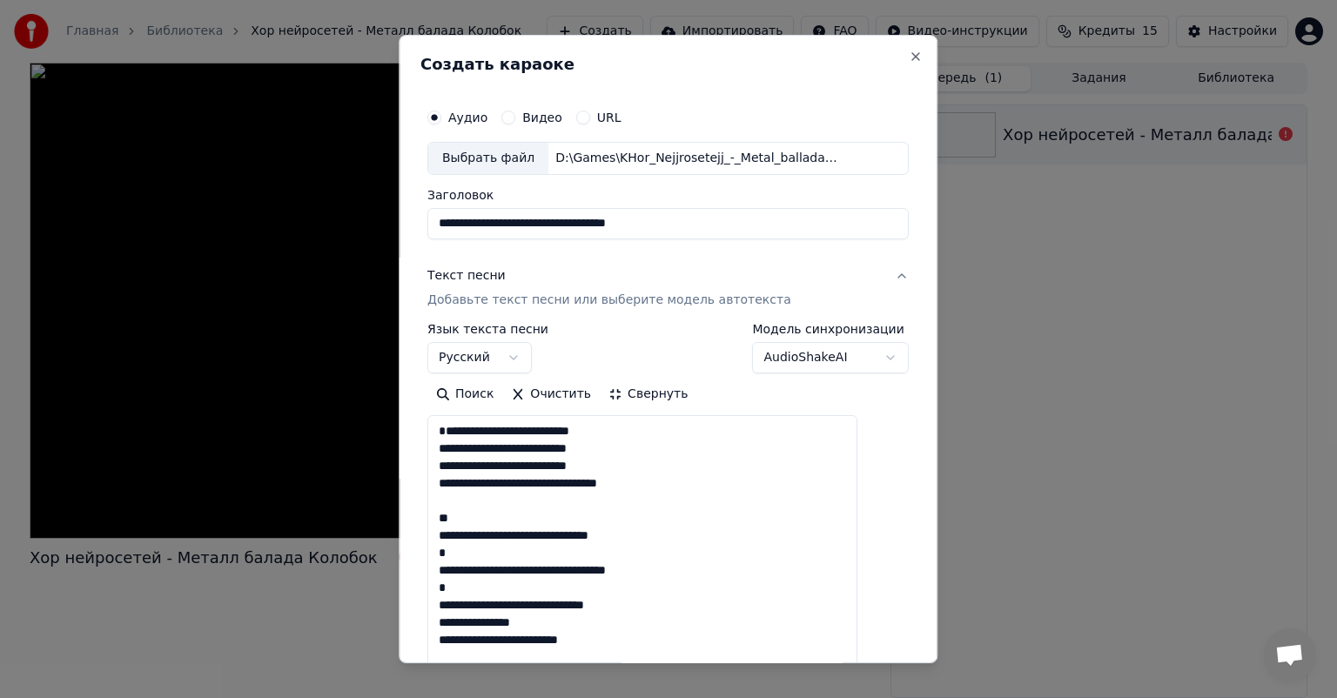
drag, startPoint x: 508, startPoint y: 531, endPoint x: 437, endPoint y: 512, distance: 73.1
click at [437, 512] on div "**********" at bounding box center [668, 349] width 539 height 629
drag, startPoint x: 478, startPoint y: 530, endPoint x: 465, endPoint y: 530, distance: 13.1
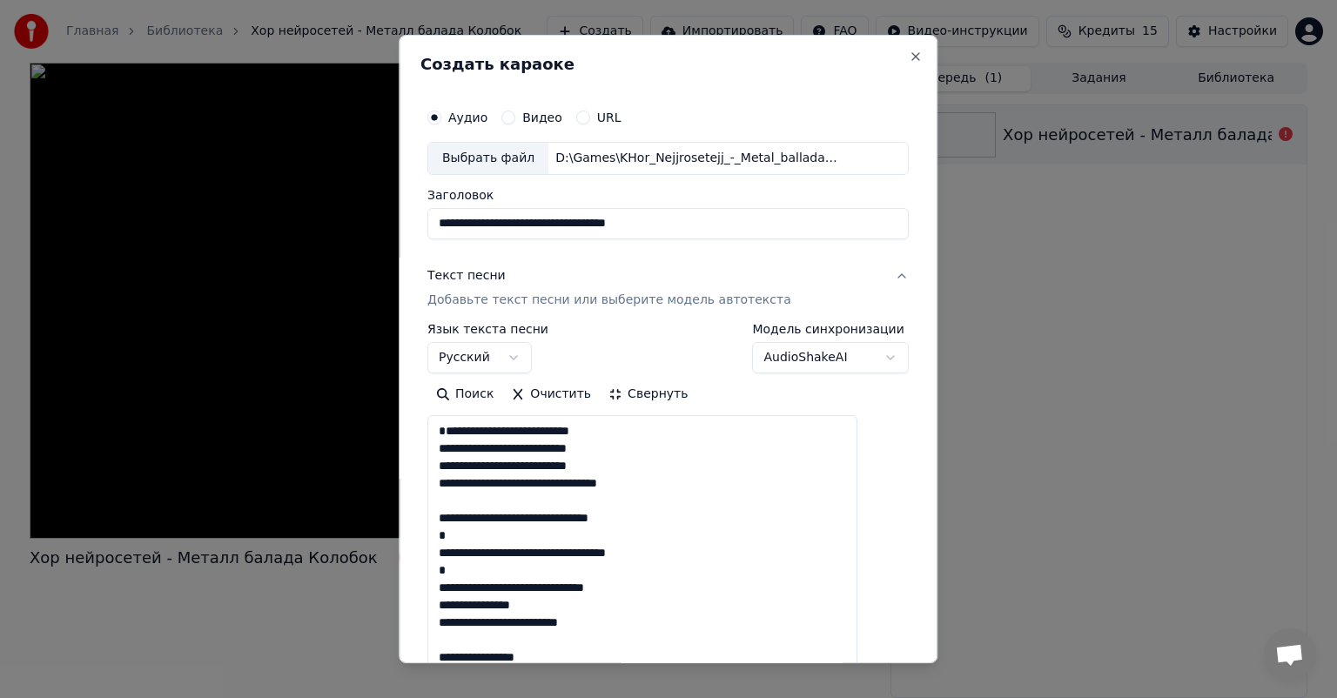
drag, startPoint x: 482, startPoint y: 552, endPoint x: 466, endPoint y: 551, distance: 16.6
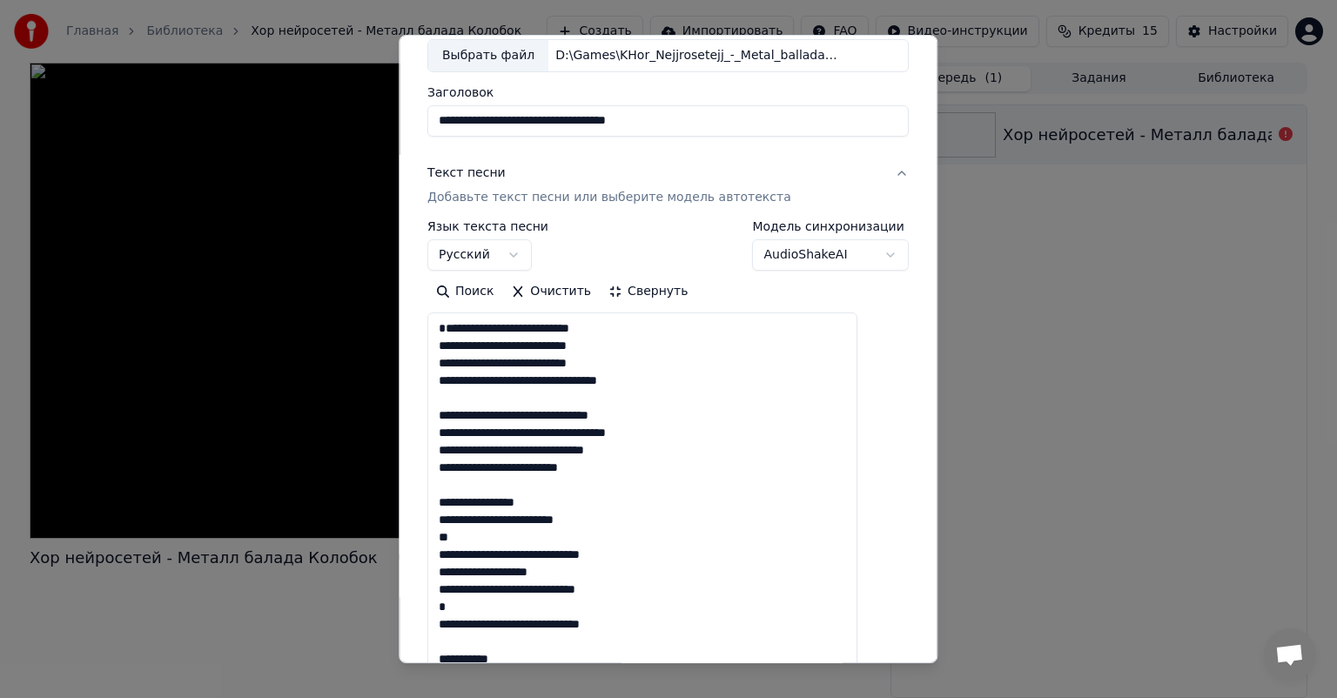
scroll to position [174, 0]
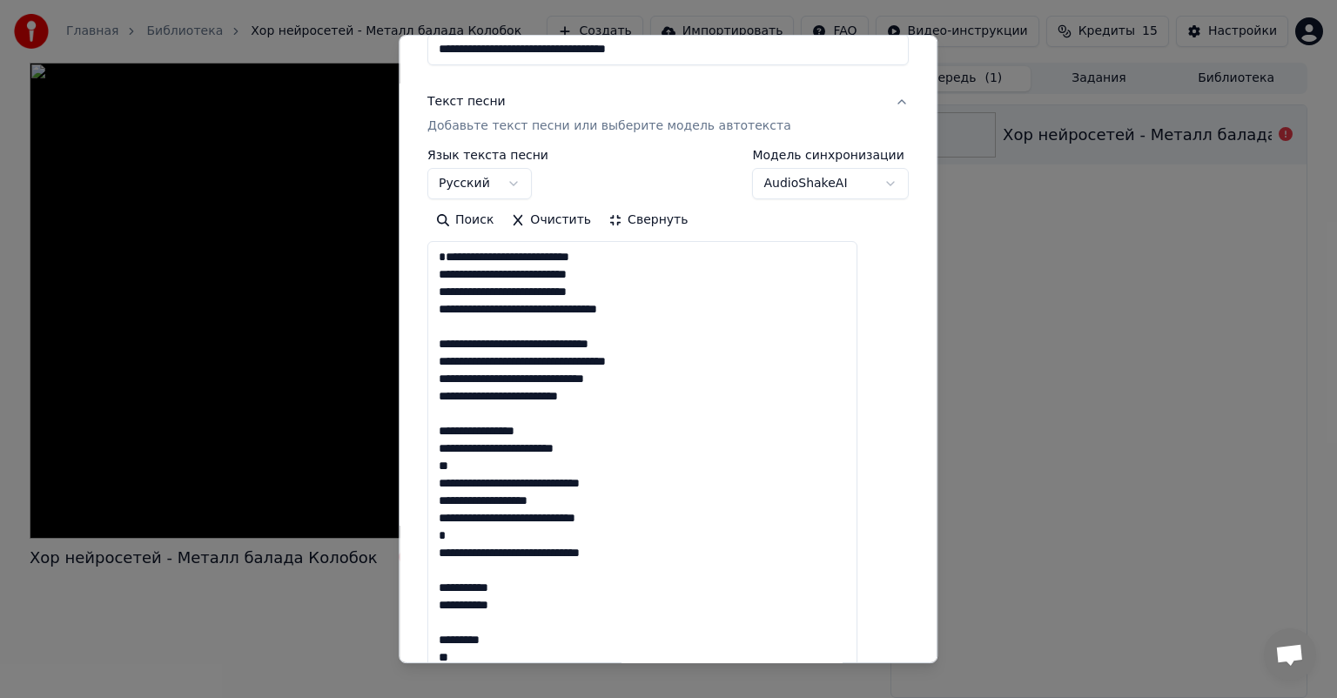
drag, startPoint x: 531, startPoint y: 452, endPoint x: 441, endPoint y: 454, distance: 89.7
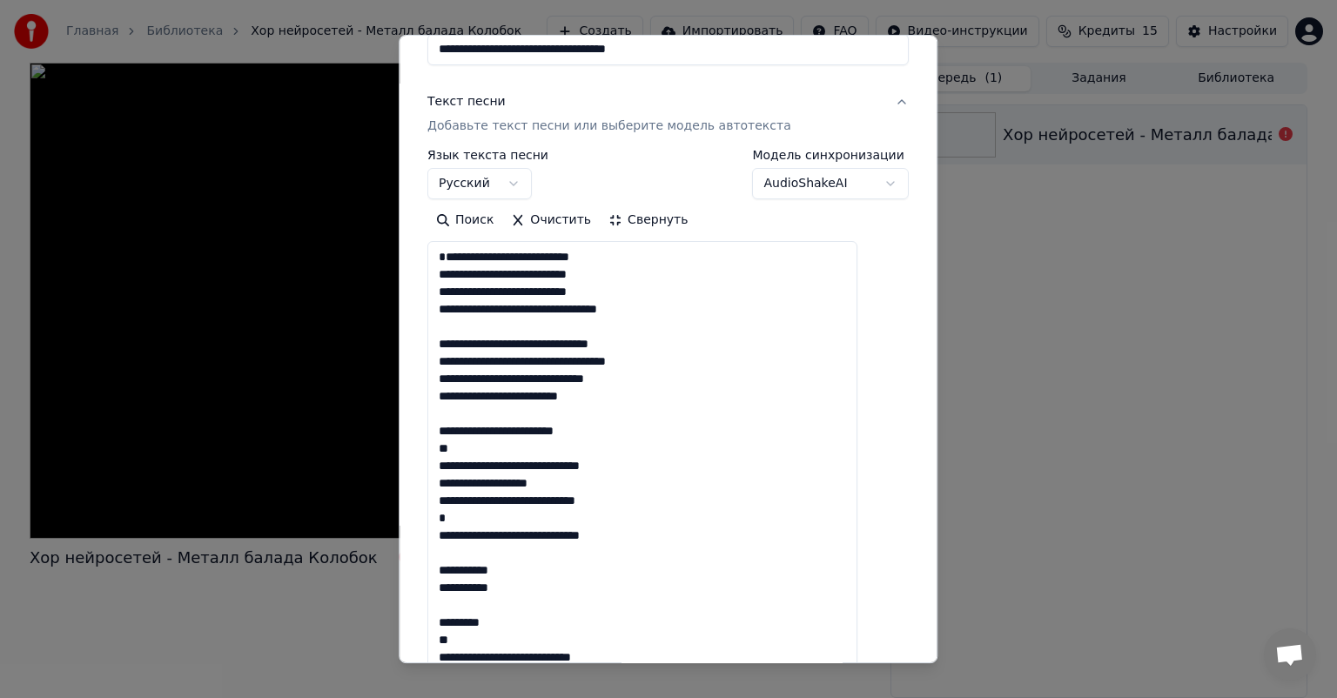
drag, startPoint x: 478, startPoint y: 475, endPoint x: 420, endPoint y: 478, distance: 58.4
click at [420, 478] on div "**********" at bounding box center [668, 349] width 539 height 629
drag, startPoint x: 505, startPoint y: 465, endPoint x: 448, endPoint y: 467, distance: 56.6
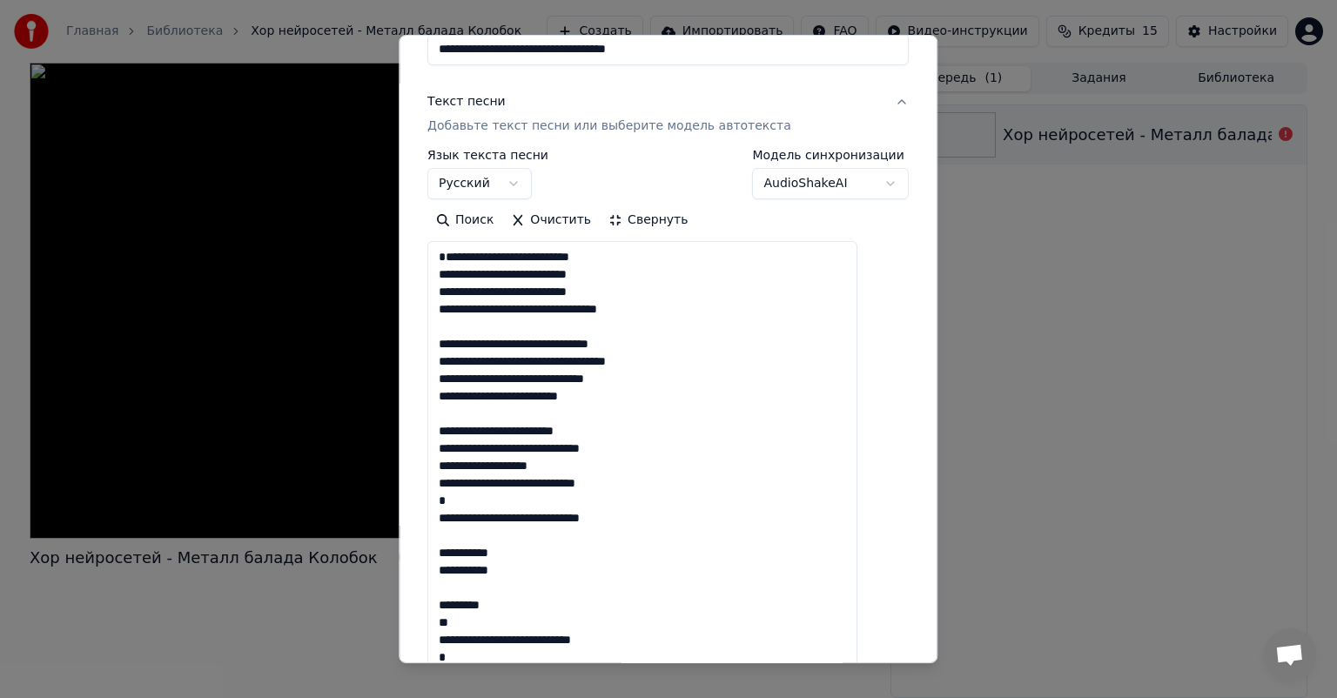
drag, startPoint x: 548, startPoint y: 481, endPoint x: 421, endPoint y: 481, distance: 127.1
click at [422, 481] on div "**********" at bounding box center [668, 349] width 539 height 629
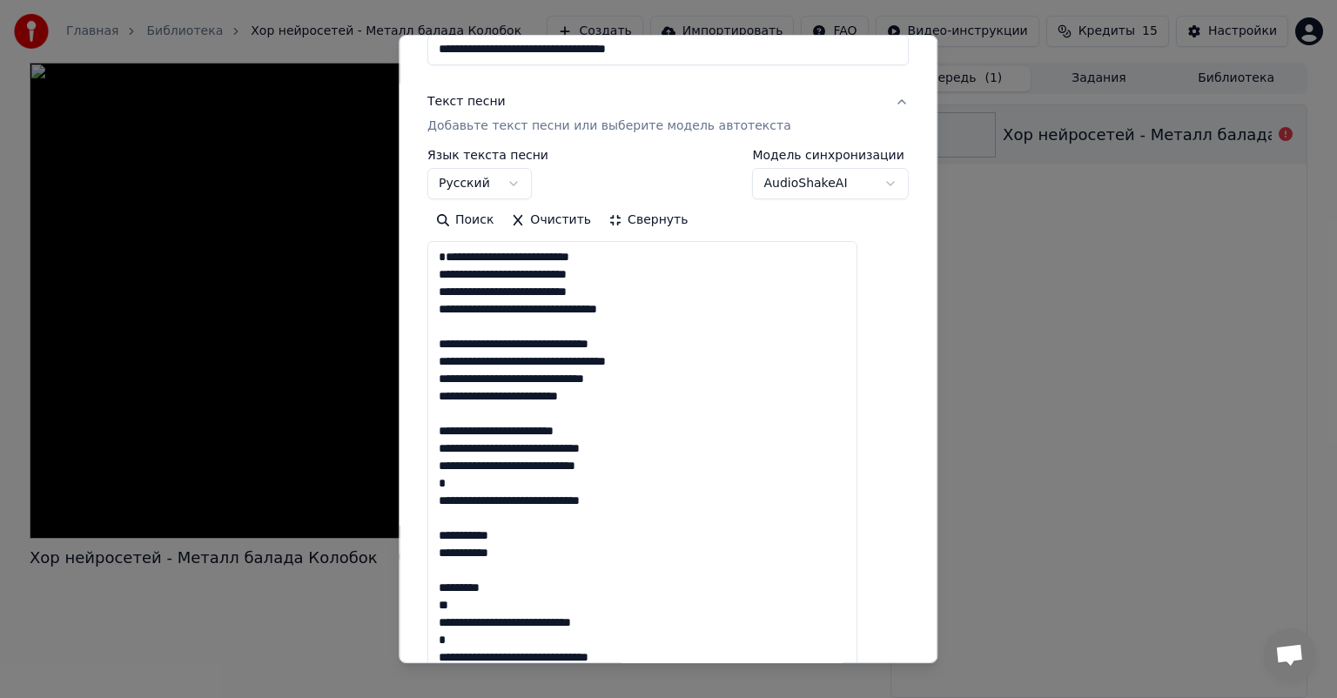
drag, startPoint x: 541, startPoint y: 504, endPoint x: 408, endPoint y: 503, distance: 132.3
click at [408, 503] on body "**********" at bounding box center [668, 349] width 1337 height 698
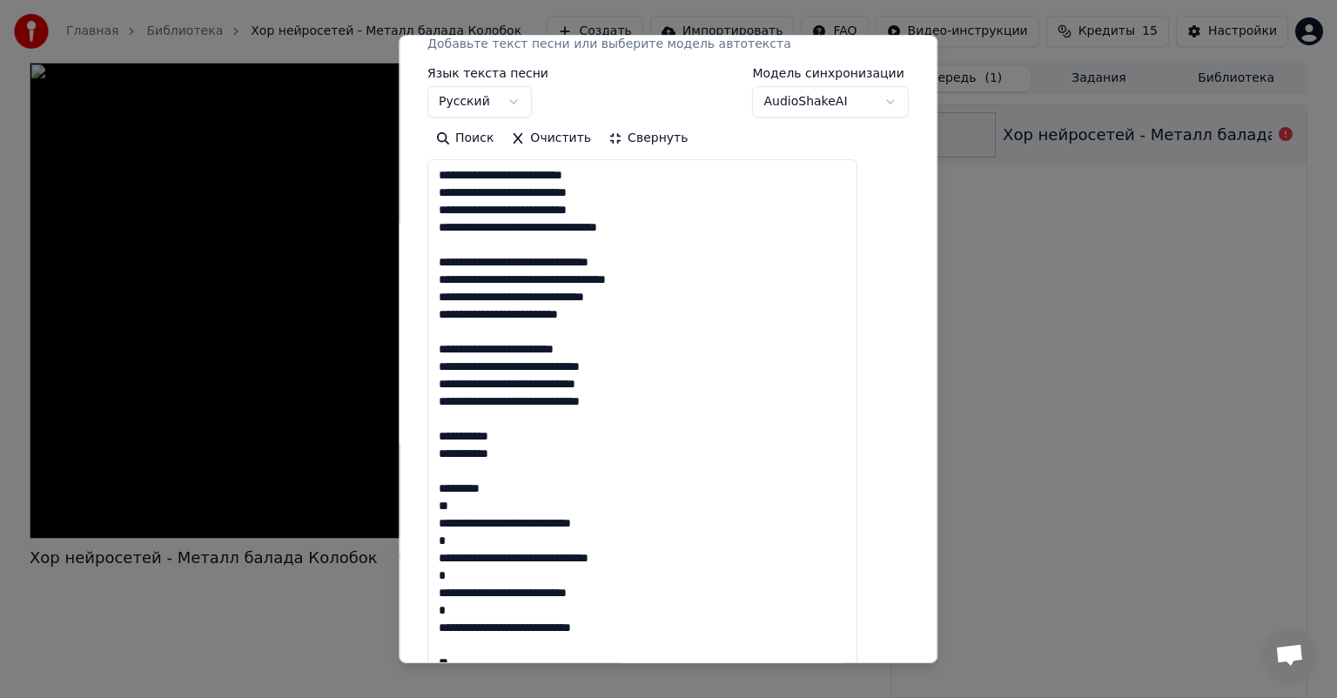
scroll to position [261, 0]
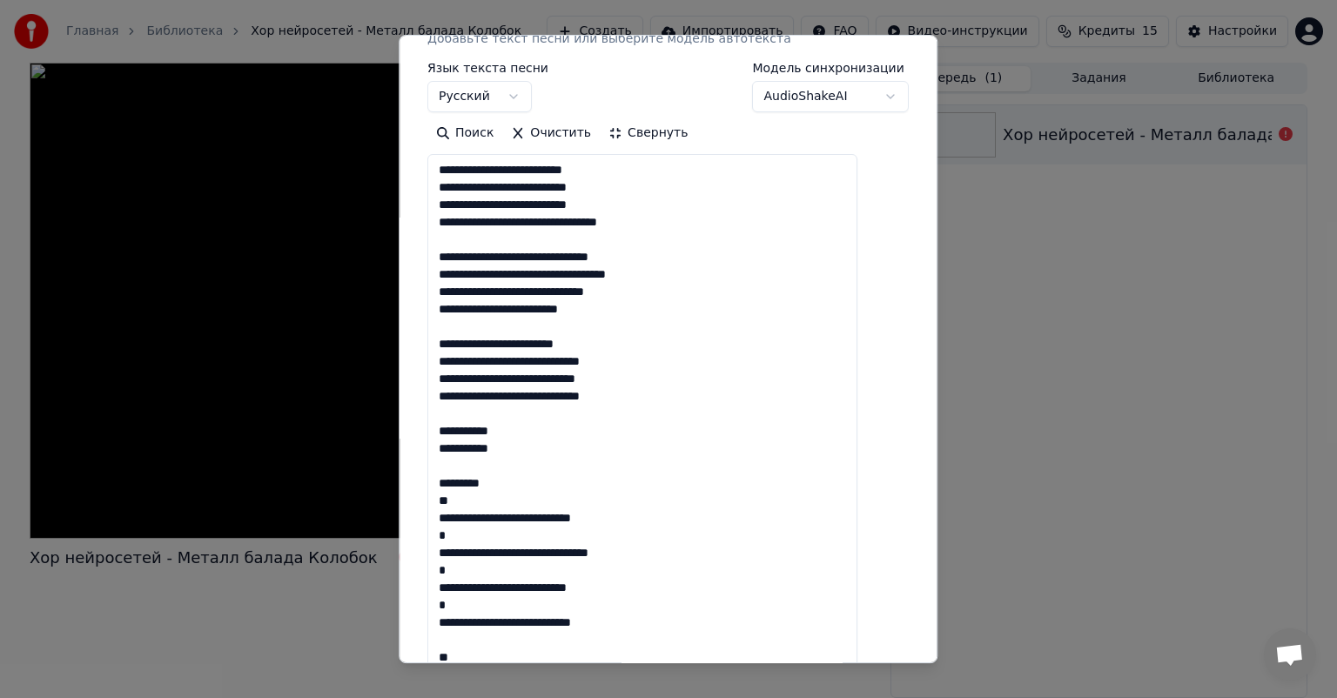
drag, startPoint x: 454, startPoint y: 435, endPoint x: 550, endPoint y: 485, distance: 107.9
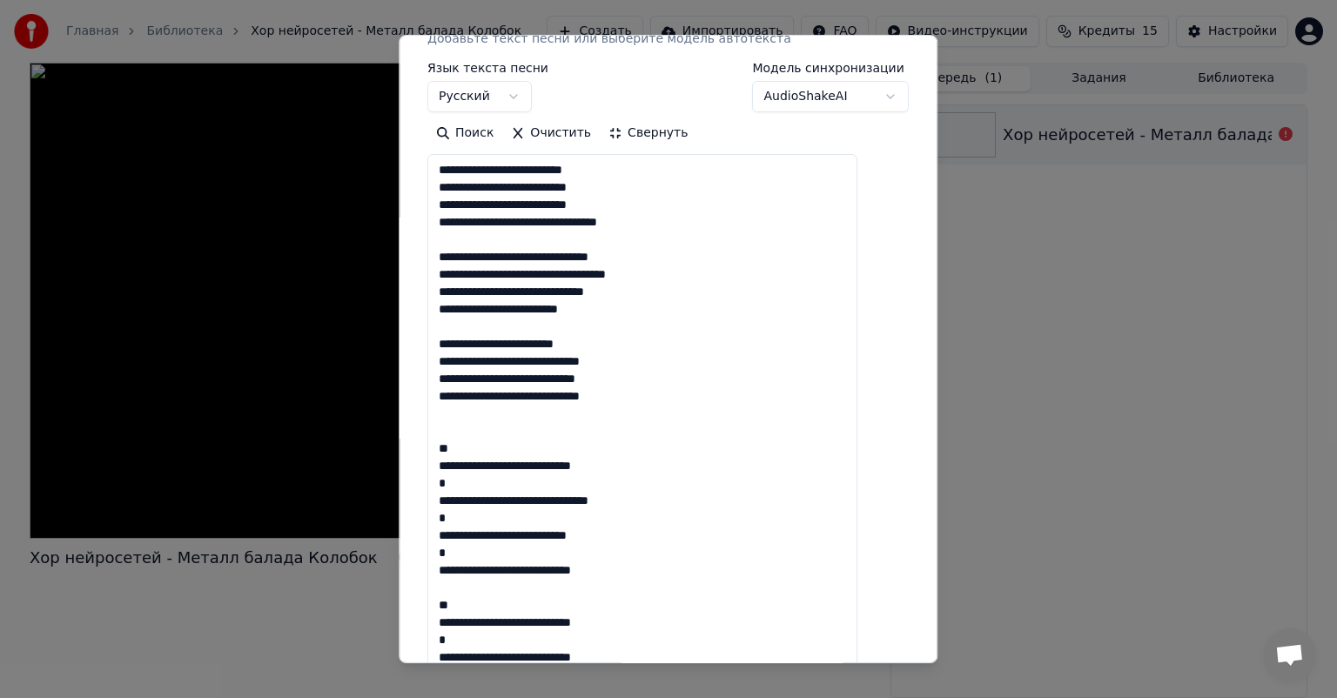
drag, startPoint x: 476, startPoint y: 453, endPoint x: 436, endPoint y: 458, distance: 40.4
click at [436, 458] on div "**********" at bounding box center [668, 349] width 539 height 629
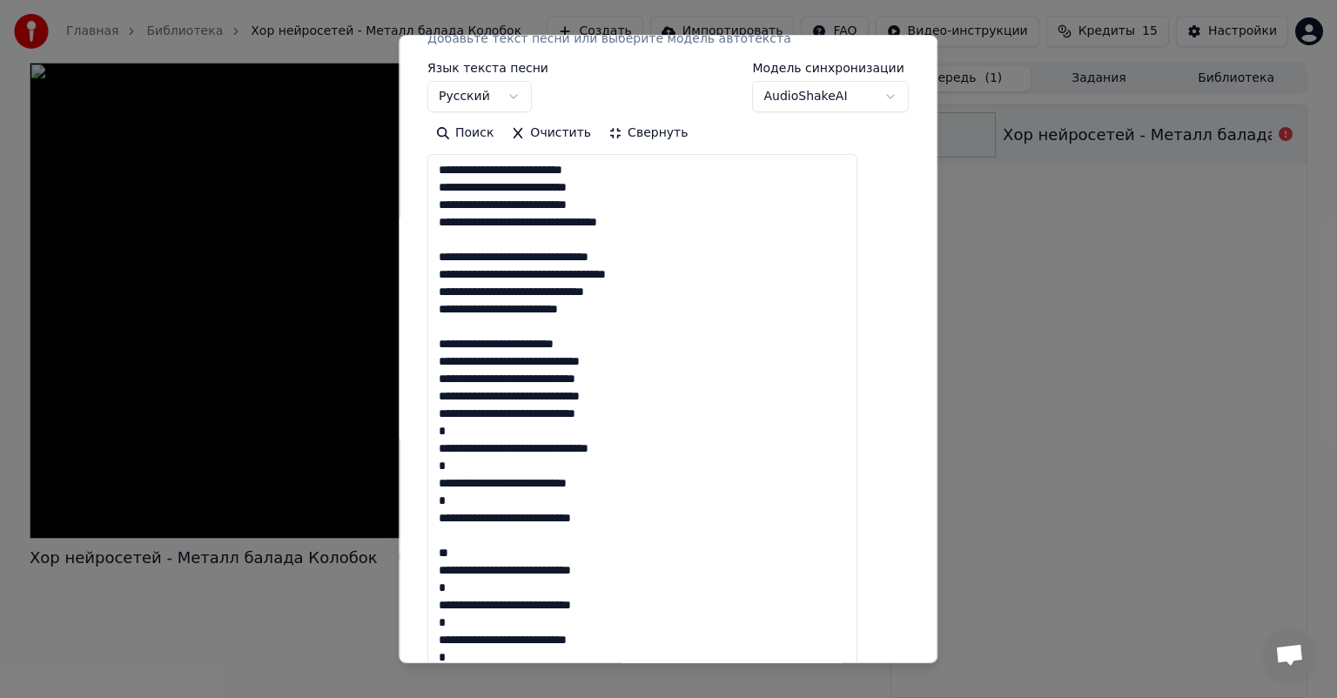
drag, startPoint x: 474, startPoint y: 441, endPoint x: 449, endPoint y: 441, distance: 24.4
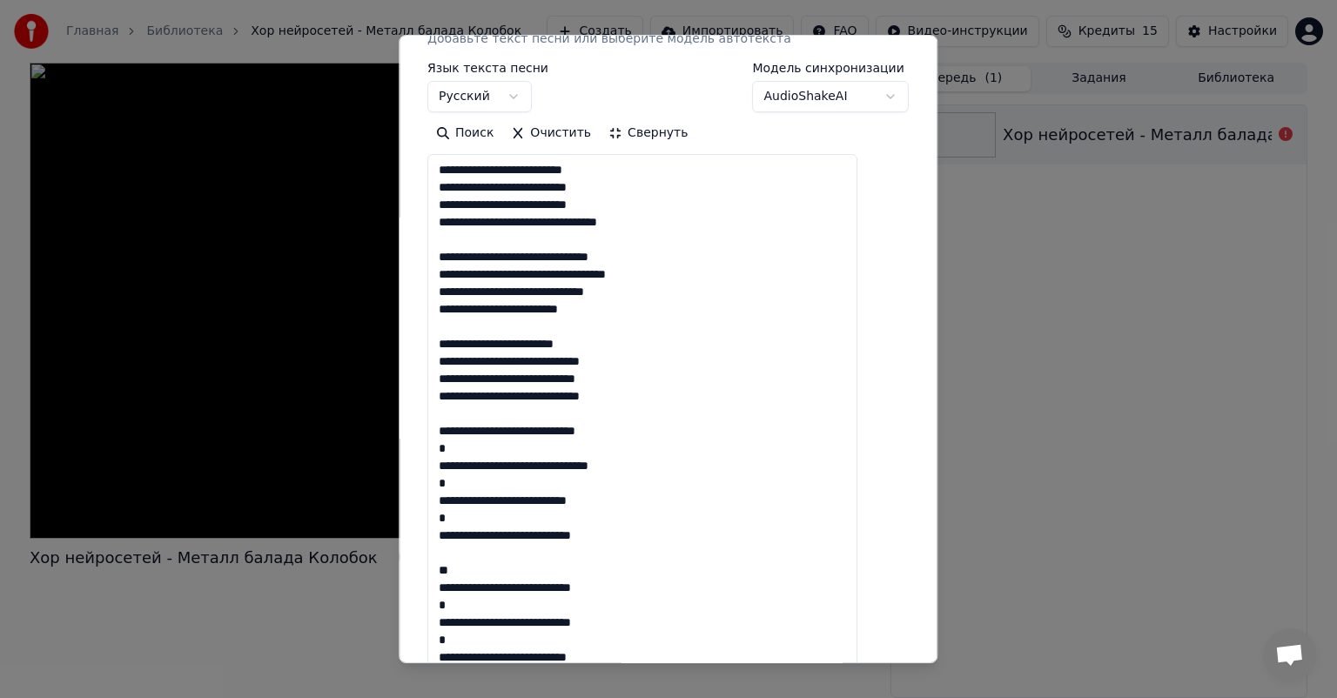
drag, startPoint x: 468, startPoint y: 450, endPoint x: 459, endPoint y: 452, distance: 9.7
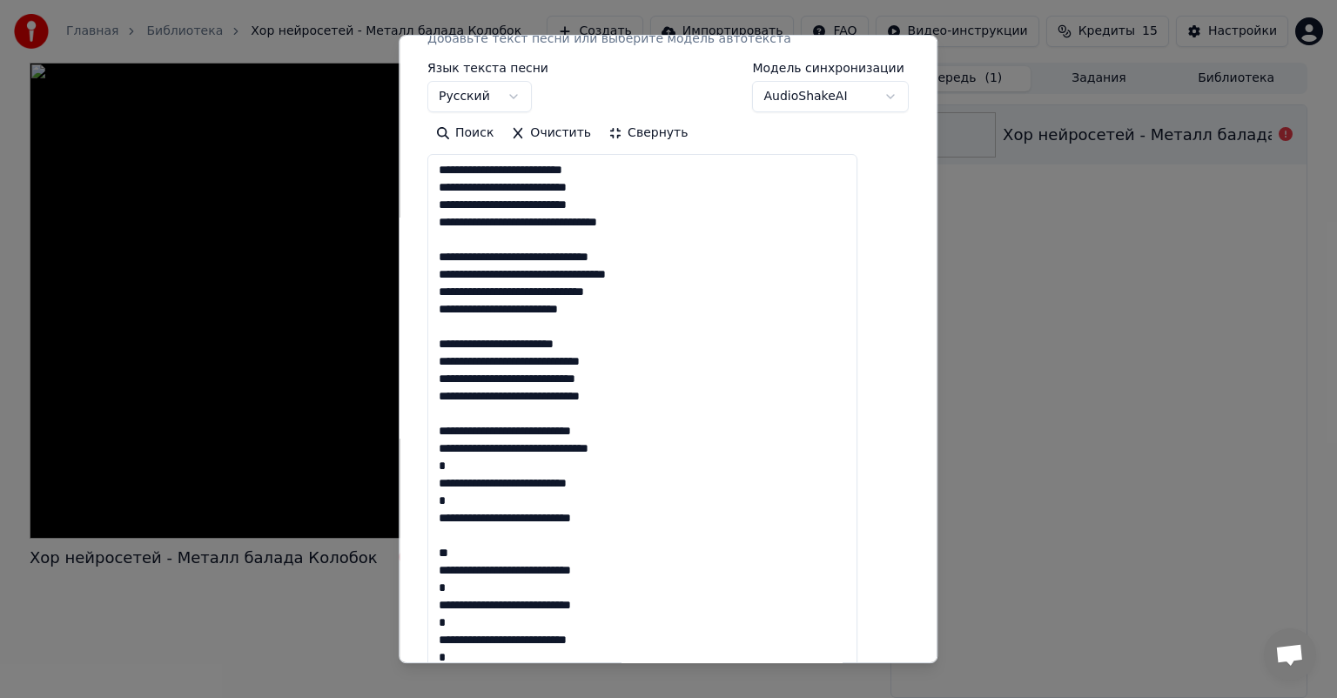
drag, startPoint x: 529, startPoint y: 465, endPoint x: 449, endPoint y: 465, distance: 80.1
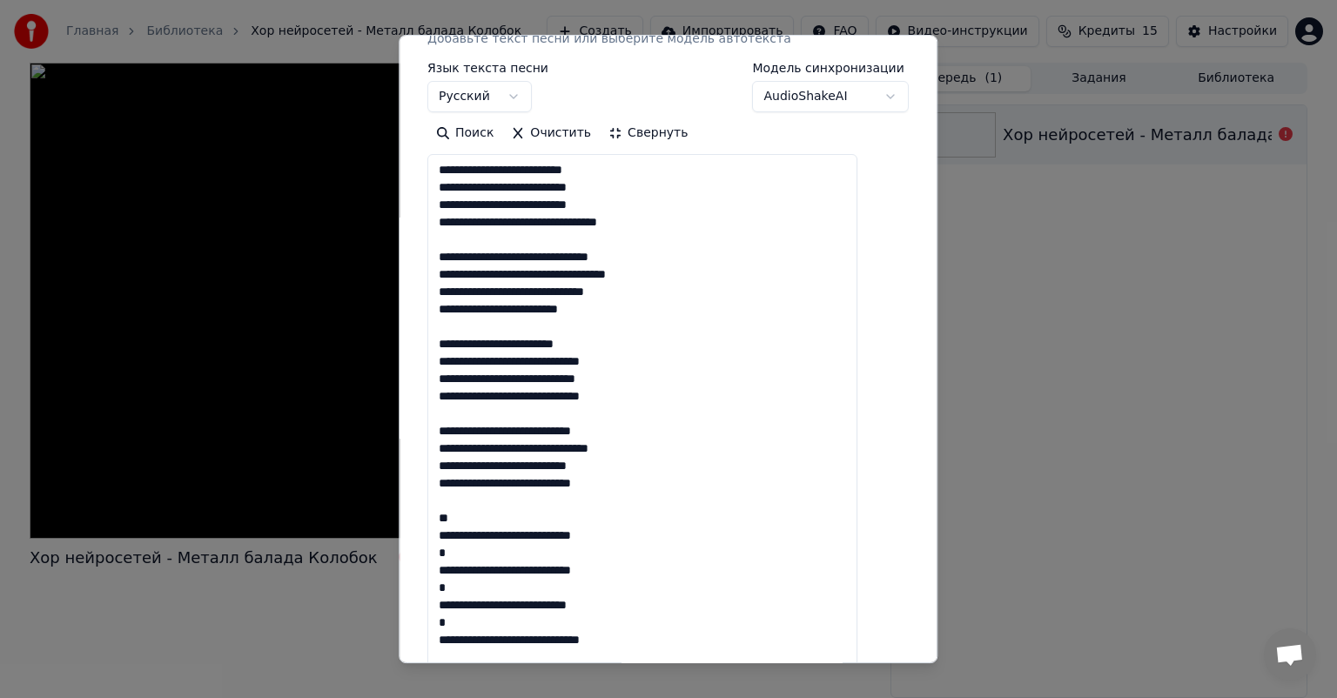
drag, startPoint x: 484, startPoint y: 516, endPoint x: 453, endPoint y: 512, distance: 31.6
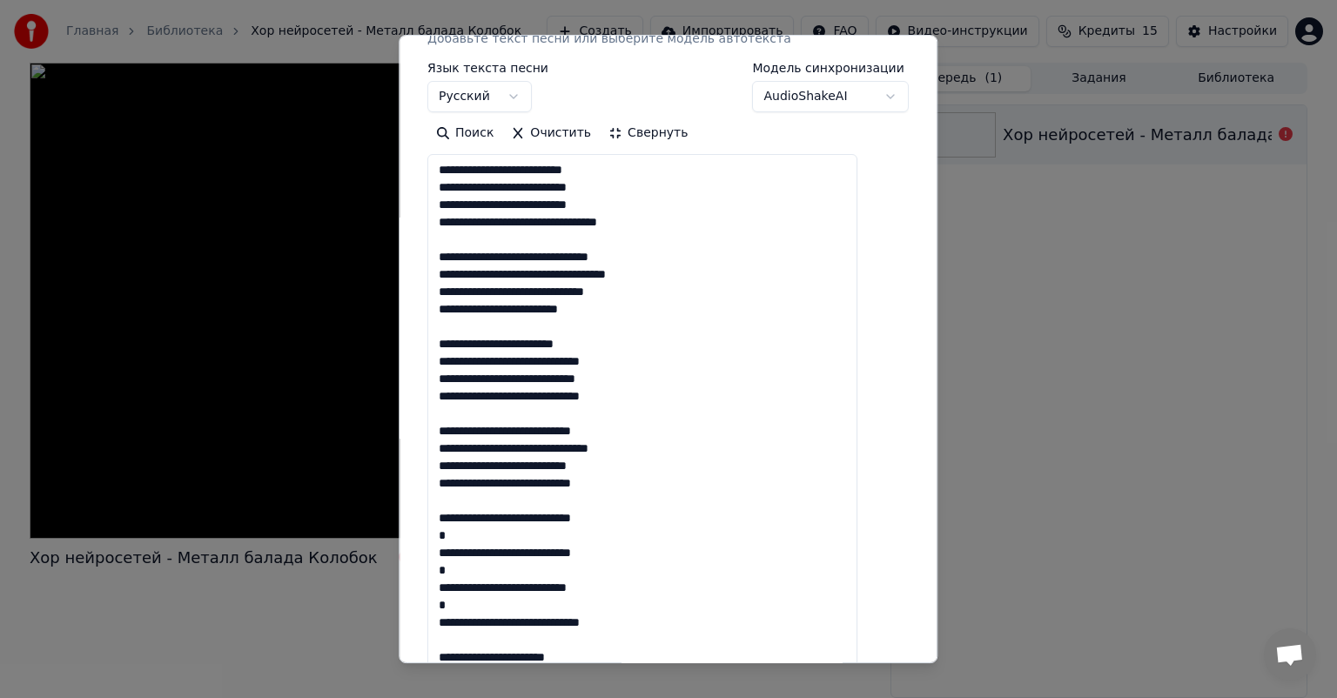
drag, startPoint x: 474, startPoint y: 533, endPoint x: 445, endPoint y: 536, distance: 28.9
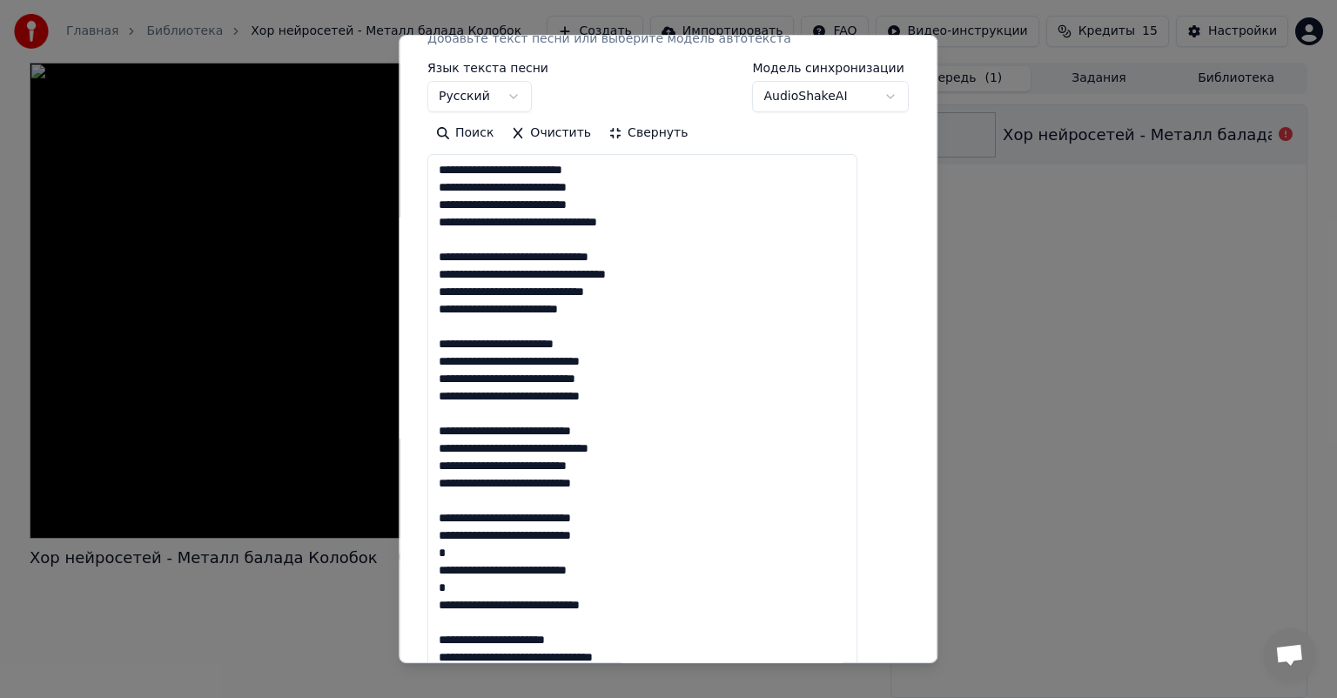
drag, startPoint x: 471, startPoint y: 554, endPoint x: 456, endPoint y: 554, distance: 14.8
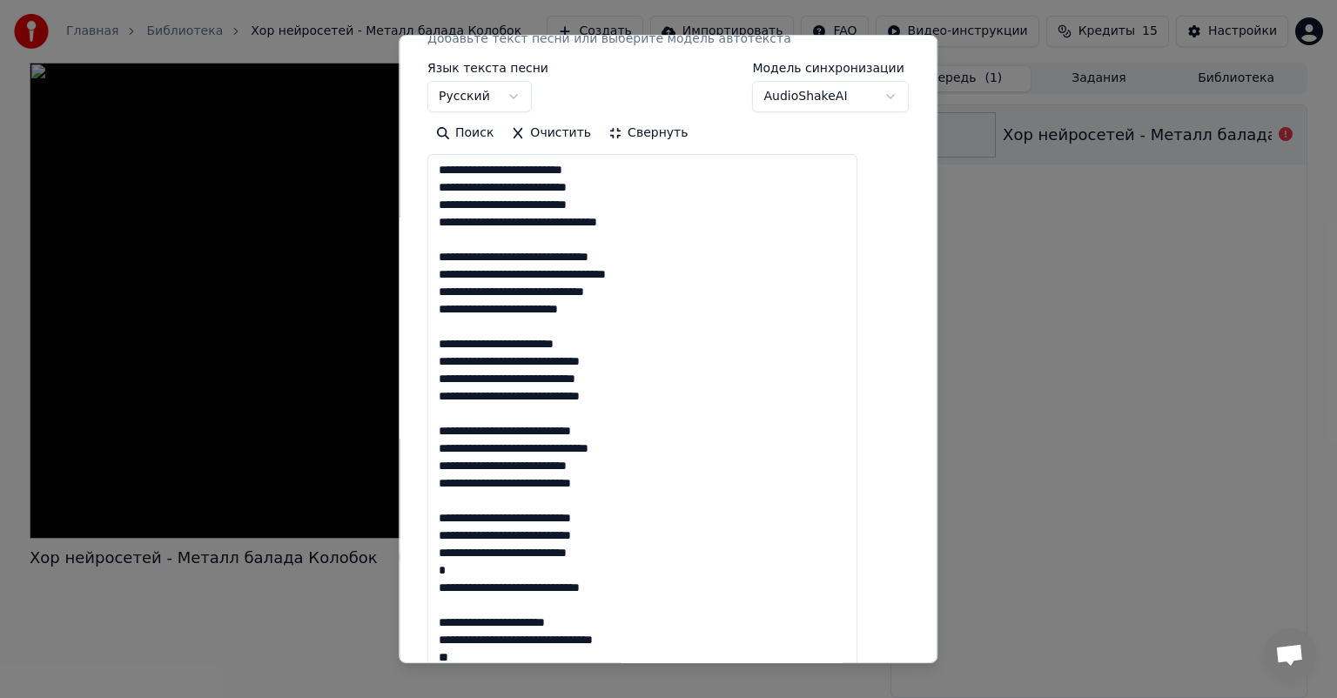
drag, startPoint x: 484, startPoint y: 569, endPoint x: 459, endPoint y: 570, distance: 25.3
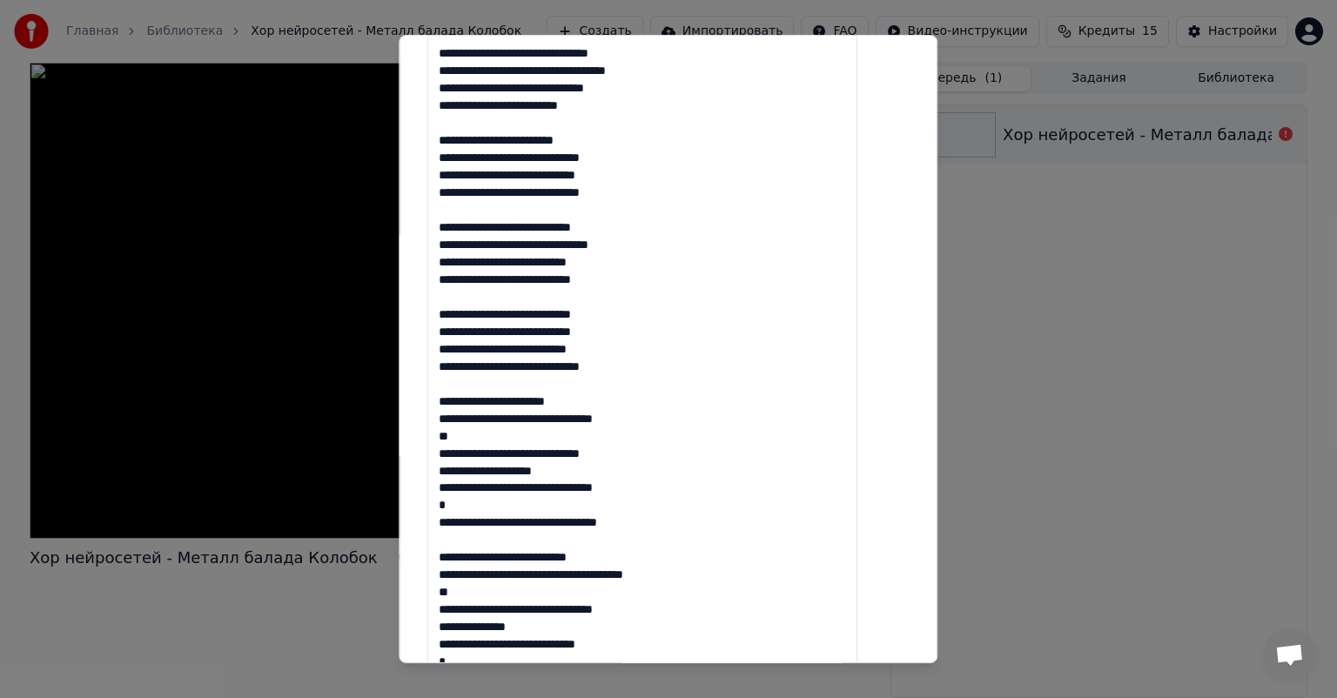
scroll to position [522, 0]
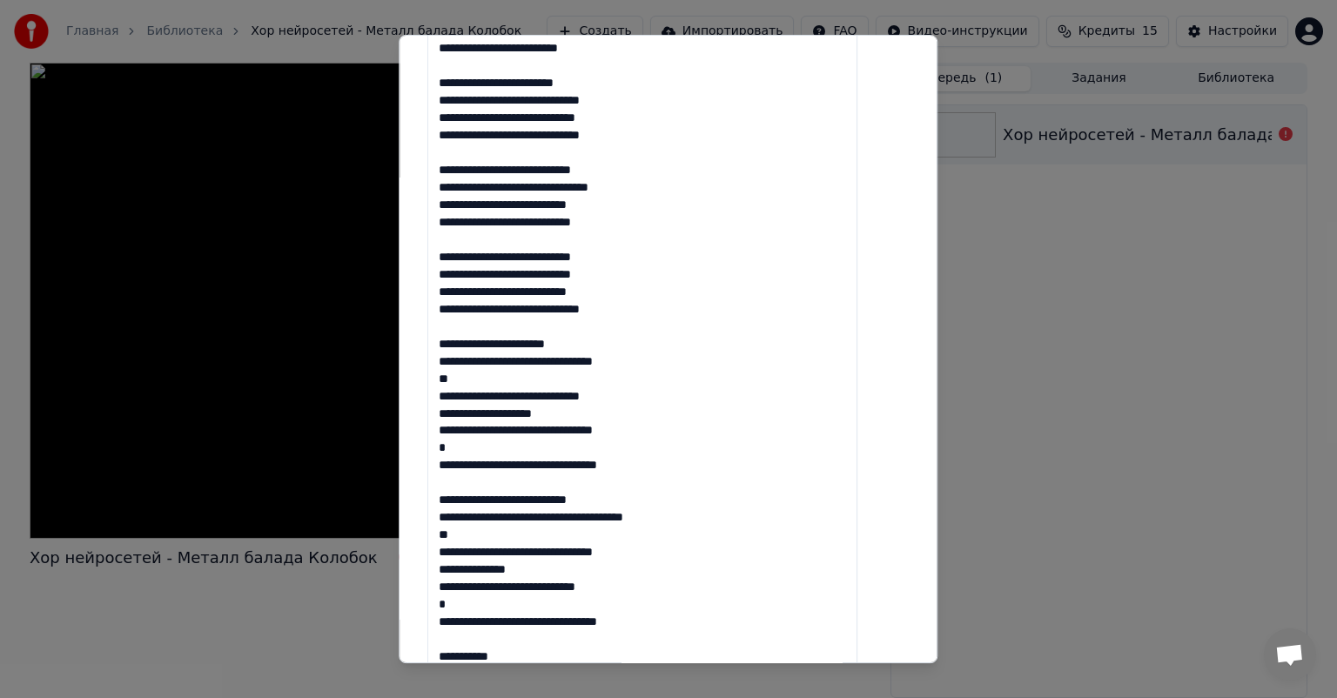
drag, startPoint x: 562, startPoint y: 344, endPoint x: 454, endPoint y: 336, distance: 107.4
click at [454, 336] on textarea at bounding box center [643, 674] width 430 height 1563
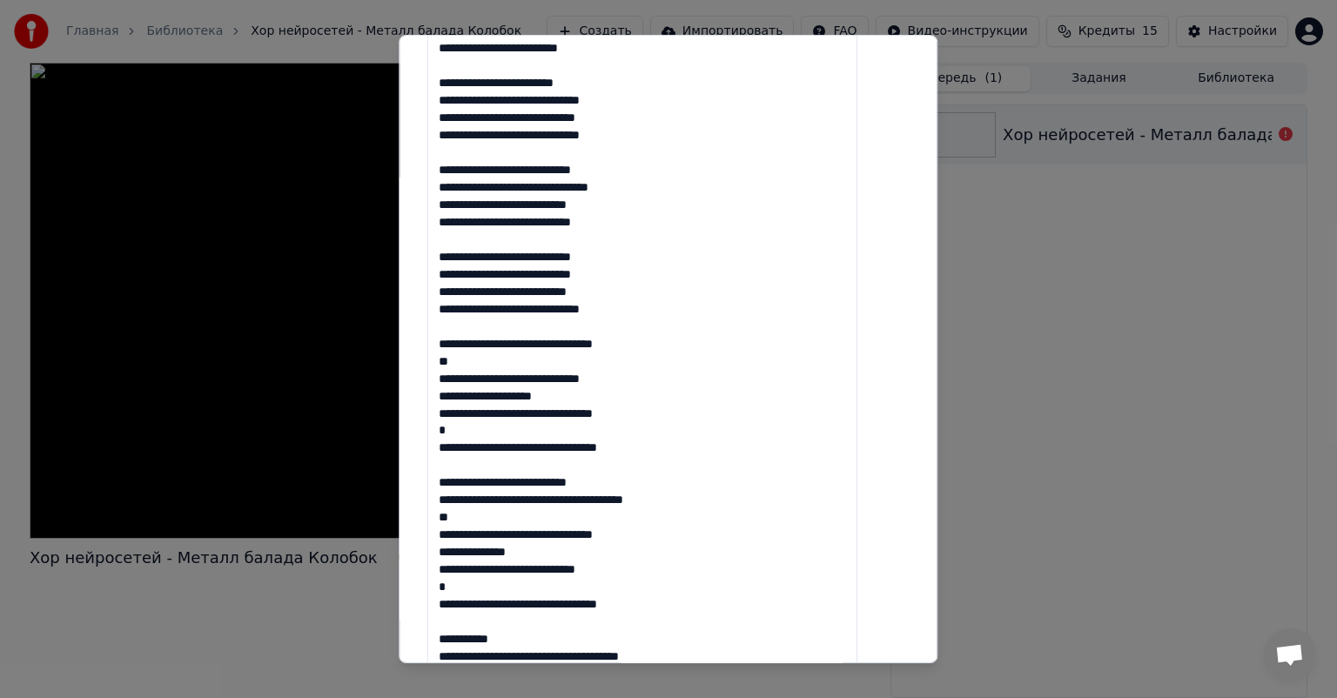
drag, startPoint x: 484, startPoint y: 359, endPoint x: 456, endPoint y: 359, distance: 27.9
click at [456, 359] on textarea at bounding box center [643, 674] width 430 height 1563
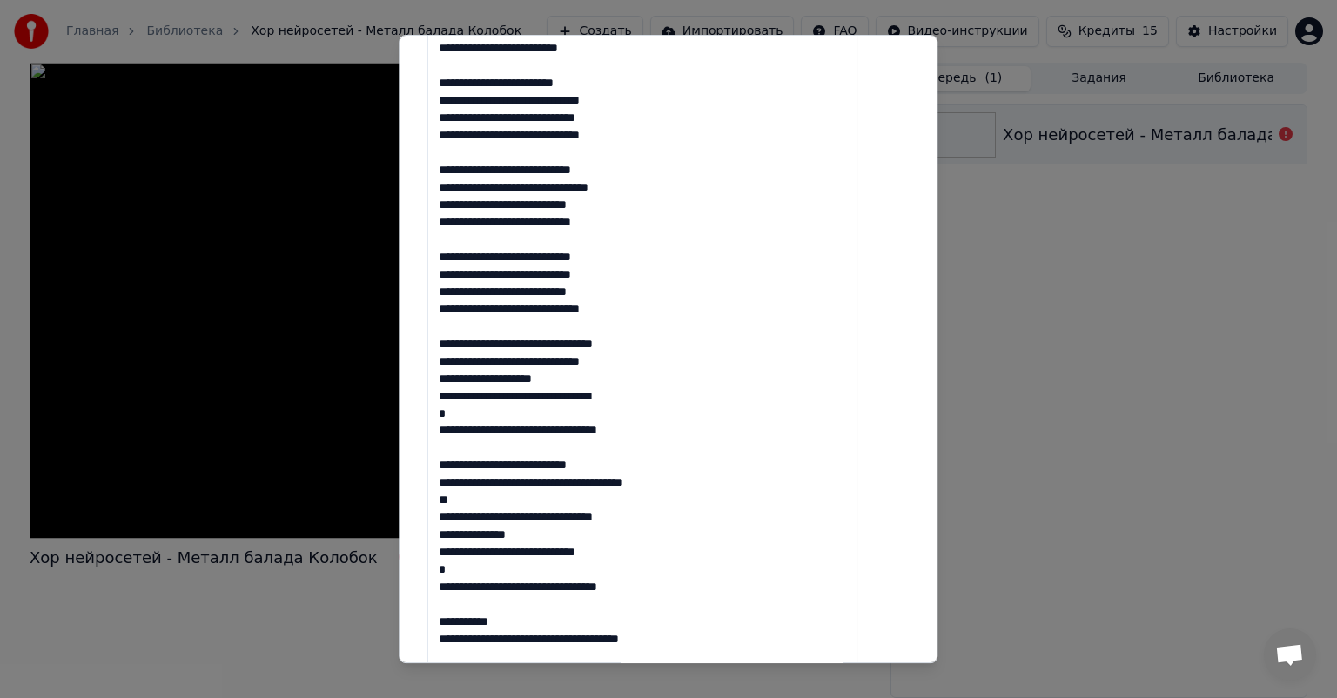
drag, startPoint x: 540, startPoint y: 377, endPoint x: 457, endPoint y: 381, distance: 82.8
click at [457, 381] on textarea at bounding box center [643, 674] width 430 height 1563
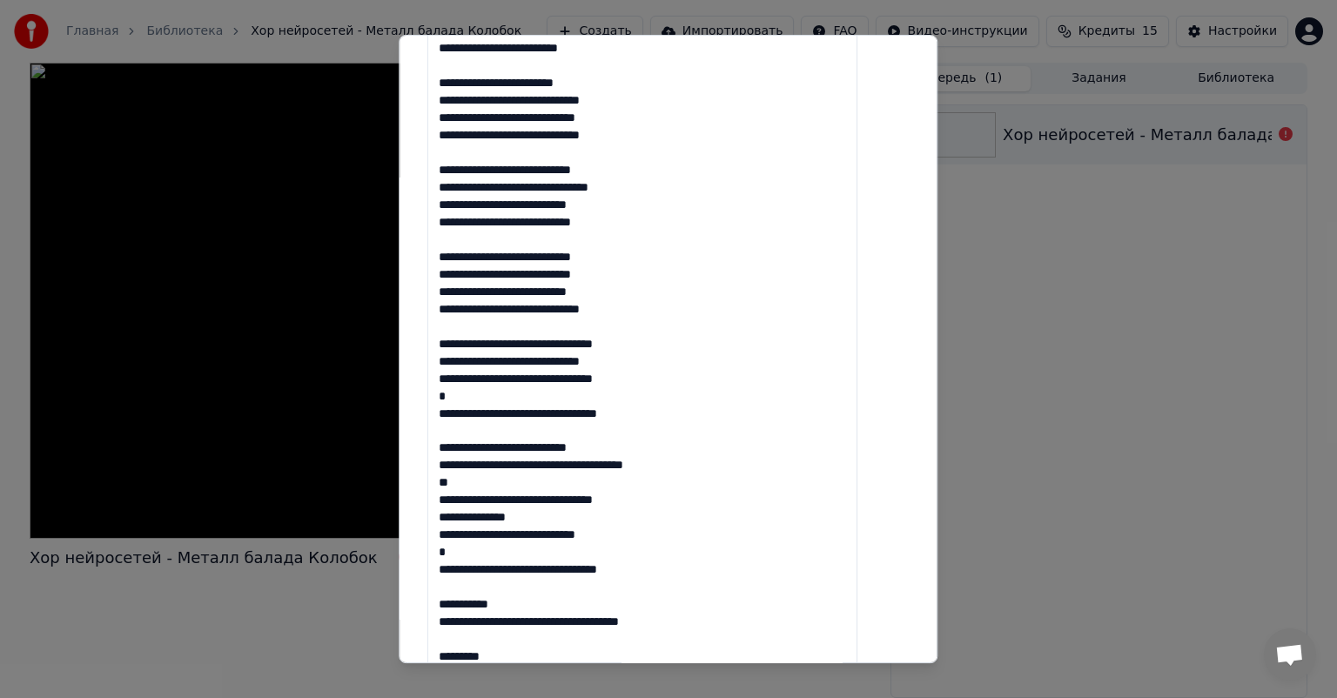
drag, startPoint x: 496, startPoint y: 398, endPoint x: 459, endPoint y: 397, distance: 37.4
click at [459, 397] on textarea at bounding box center [643, 674] width 430 height 1563
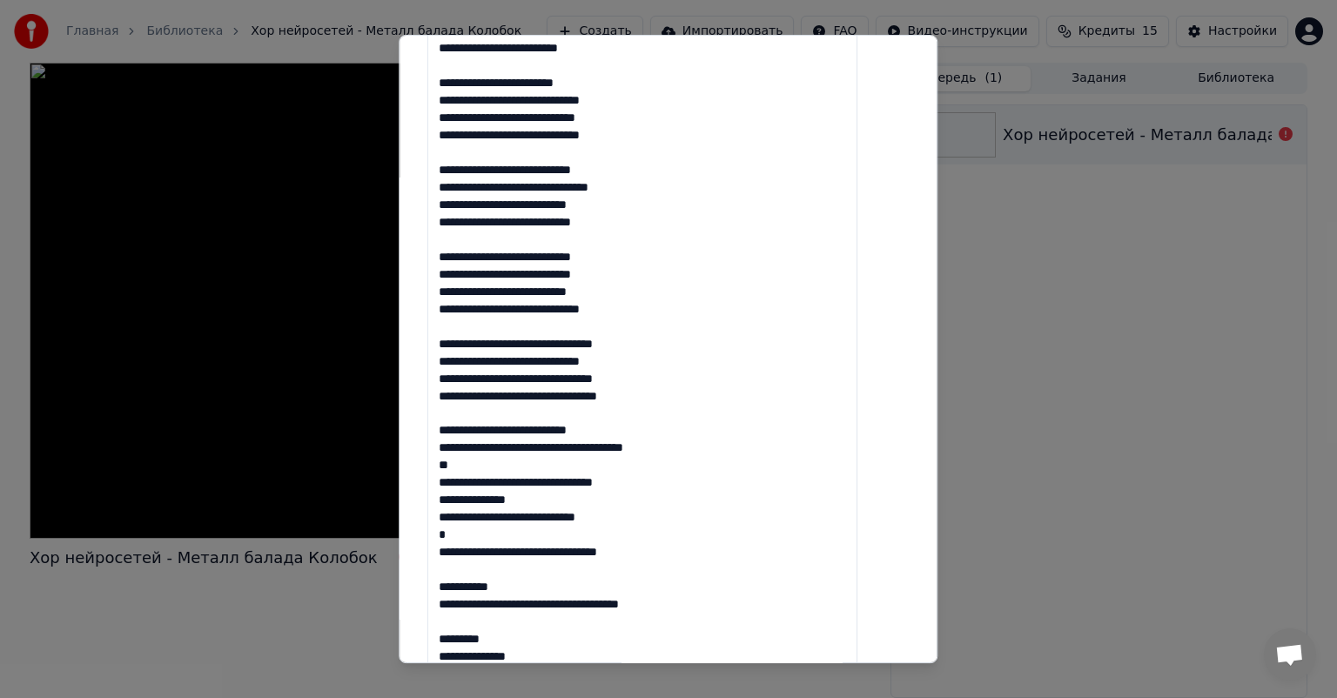
drag, startPoint x: 579, startPoint y: 428, endPoint x: 443, endPoint y: 434, distance: 135.9
click at [443, 434] on div "**********" at bounding box center [668, 596] width 495 height 2050
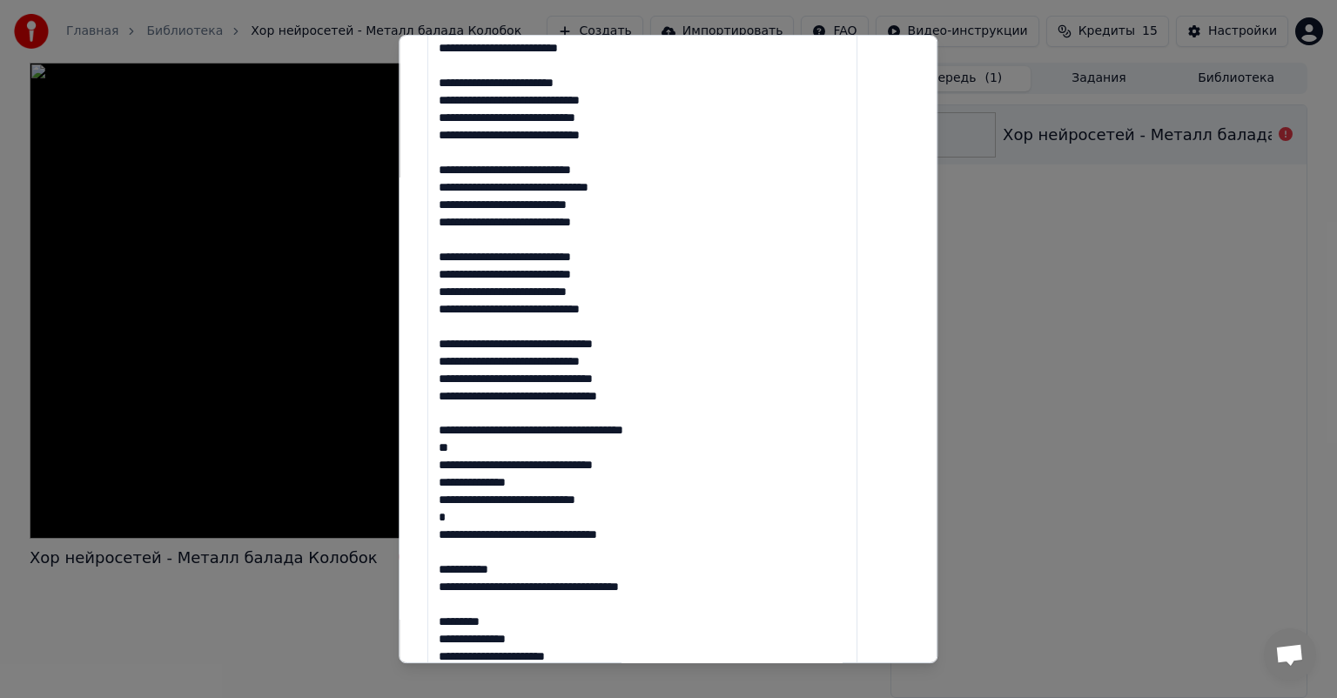
drag, startPoint x: 488, startPoint y: 451, endPoint x: 421, endPoint y: 451, distance: 67.0
click at [421, 451] on div "**********" at bounding box center [668, 349] width 539 height 629
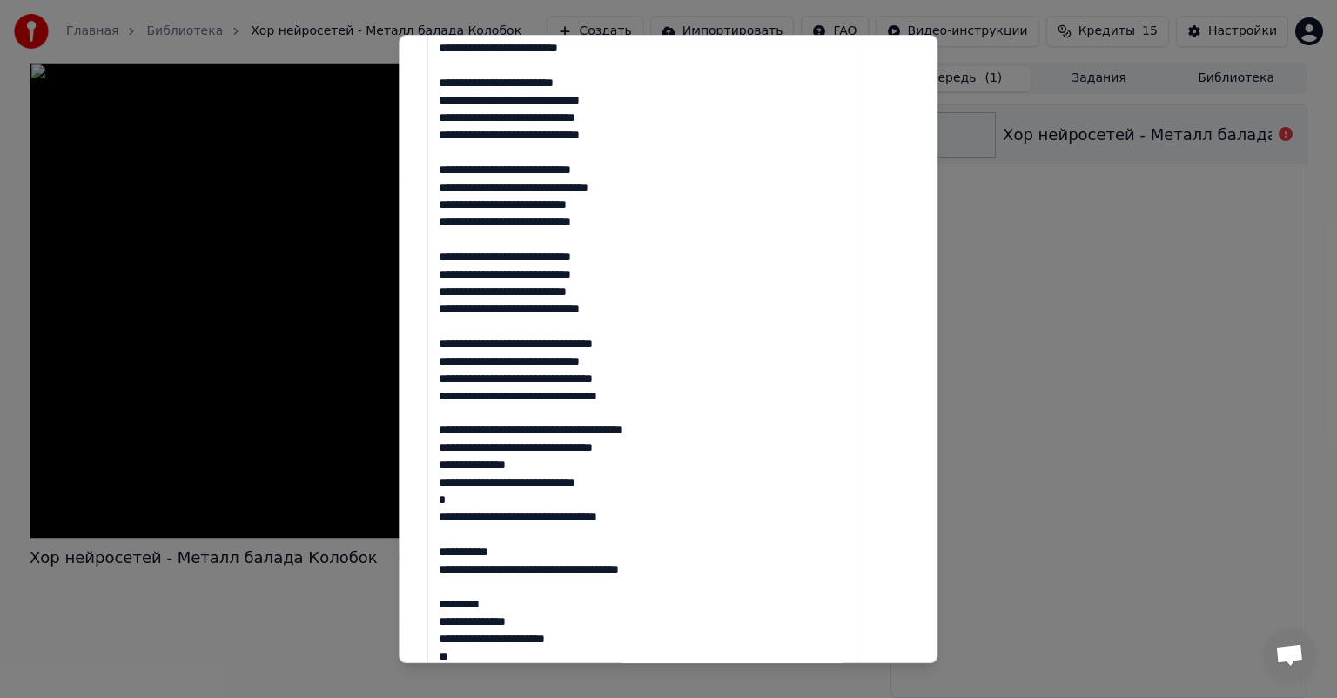
drag, startPoint x: 581, startPoint y: 468, endPoint x: 397, endPoint y: 468, distance: 183.7
click at [400, 468] on body "**********" at bounding box center [668, 349] width 1337 height 698
click at [571, 469] on textarea at bounding box center [643, 674] width 430 height 1563
drag, startPoint x: 561, startPoint y: 472, endPoint x: 456, endPoint y: 471, distance: 104.5
click at [456, 471] on textarea at bounding box center [643, 674] width 430 height 1563
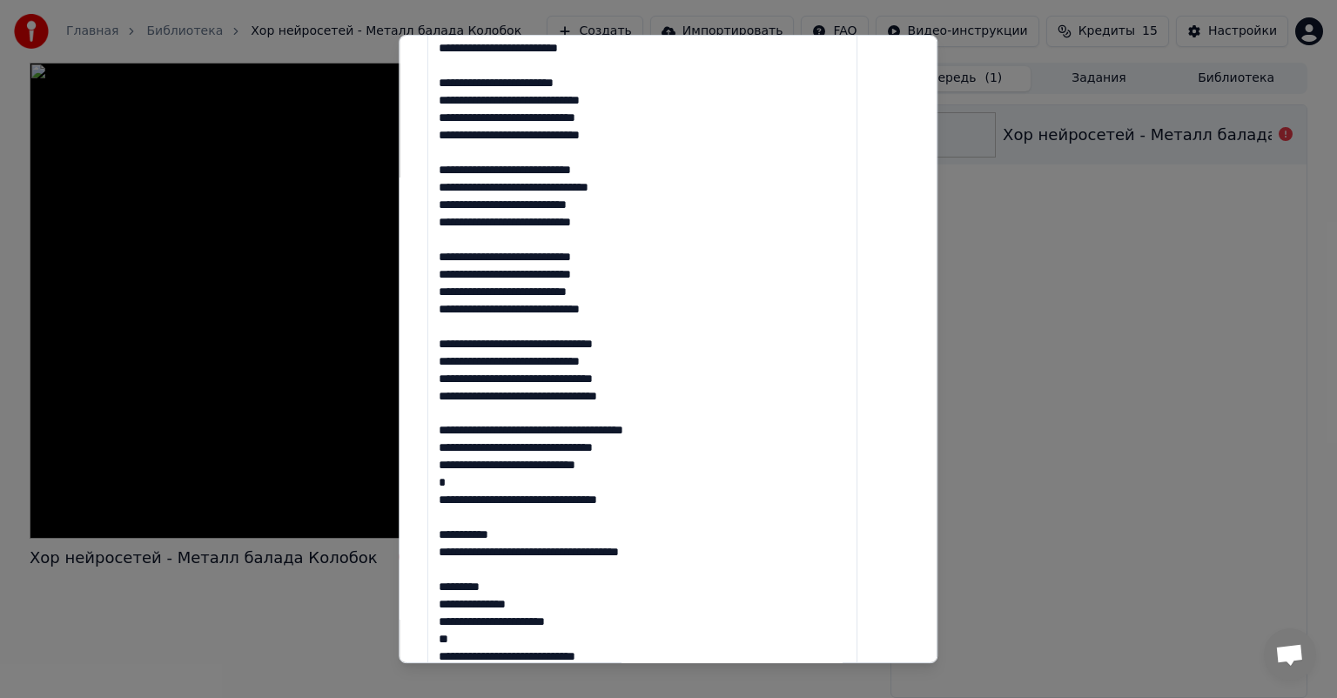
drag, startPoint x: 474, startPoint y: 485, endPoint x: 461, endPoint y: 485, distance: 12.2
click at [461, 485] on textarea at bounding box center [643, 674] width 430 height 1563
drag, startPoint x: 475, startPoint y: 475, endPoint x: 446, endPoint y: 477, distance: 28.8
click at [446, 477] on textarea at bounding box center [643, 674] width 430 height 1563
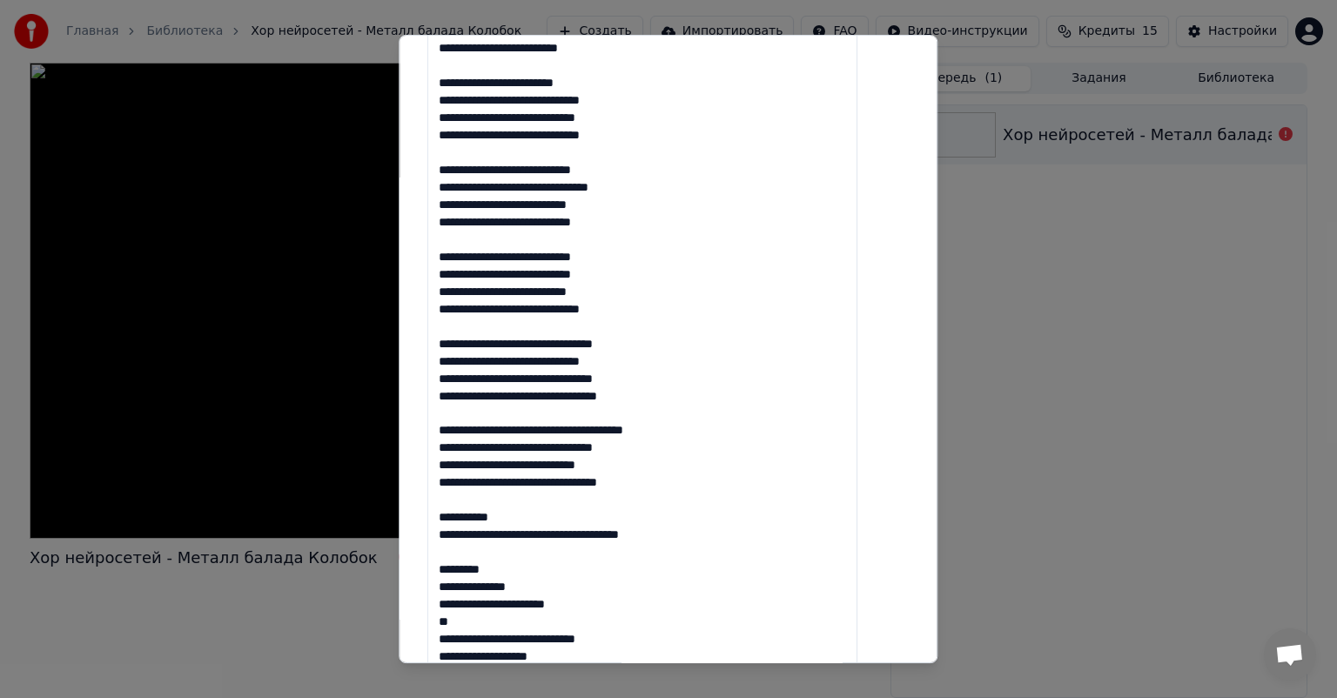
drag, startPoint x: 717, startPoint y: 529, endPoint x: 437, endPoint y: 518, distance: 280.6
click at [437, 518] on div "**********" at bounding box center [668, 349] width 539 height 629
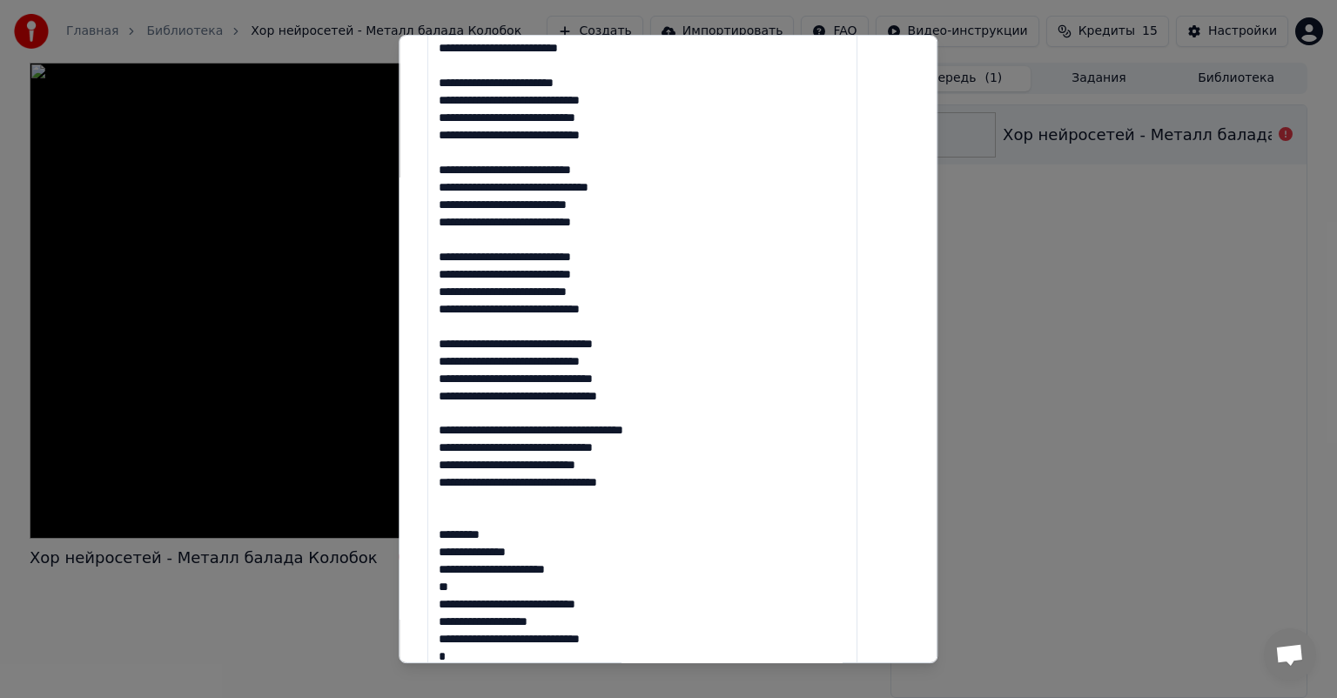
click at [469, 522] on textarea at bounding box center [643, 674] width 430 height 1563
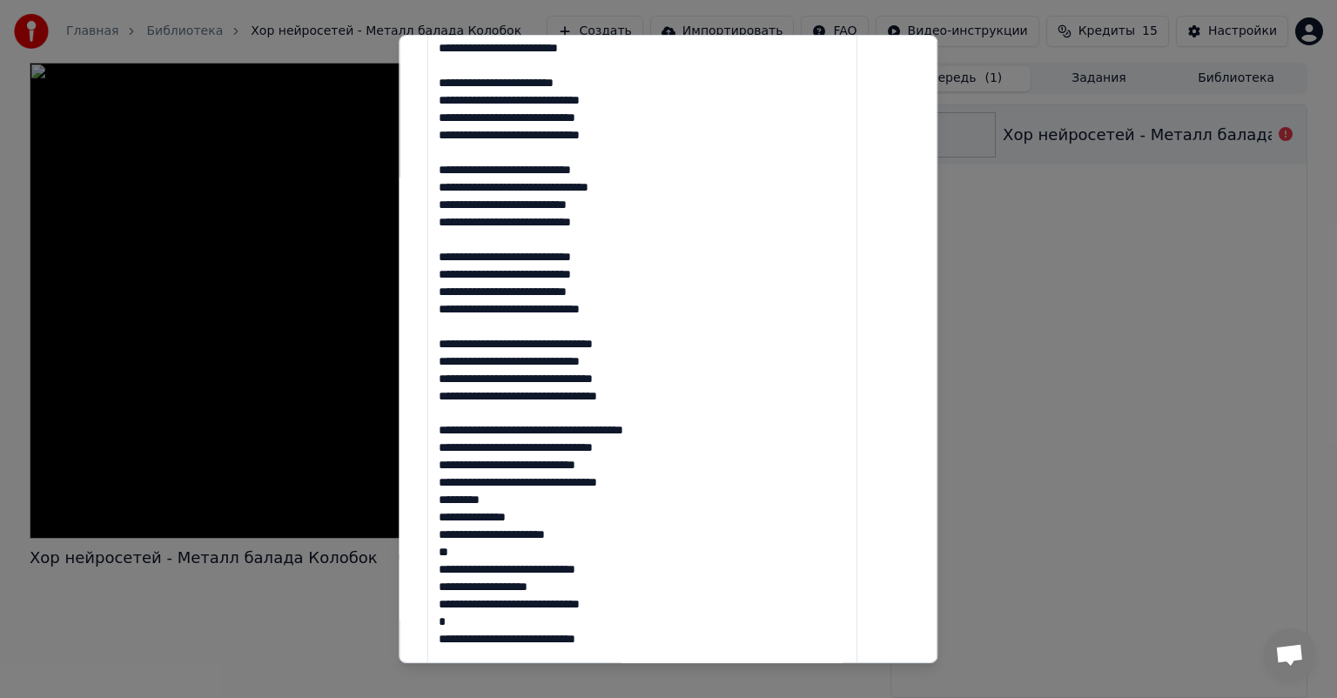
drag, startPoint x: 511, startPoint y: 500, endPoint x: 411, endPoint y: 502, distance: 100.1
click at [411, 502] on body "**********" at bounding box center [668, 349] width 1337 height 698
click at [517, 500] on textarea at bounding box center [643, 674] width 430 height 1563
click at [508, 502] on textarea at bounding box center [643, 674] width 430 height 1563
drag, startPoint x: 505, startPoint y: 502, endPoint x: 461, endPoint y: 507, distance: 44.7
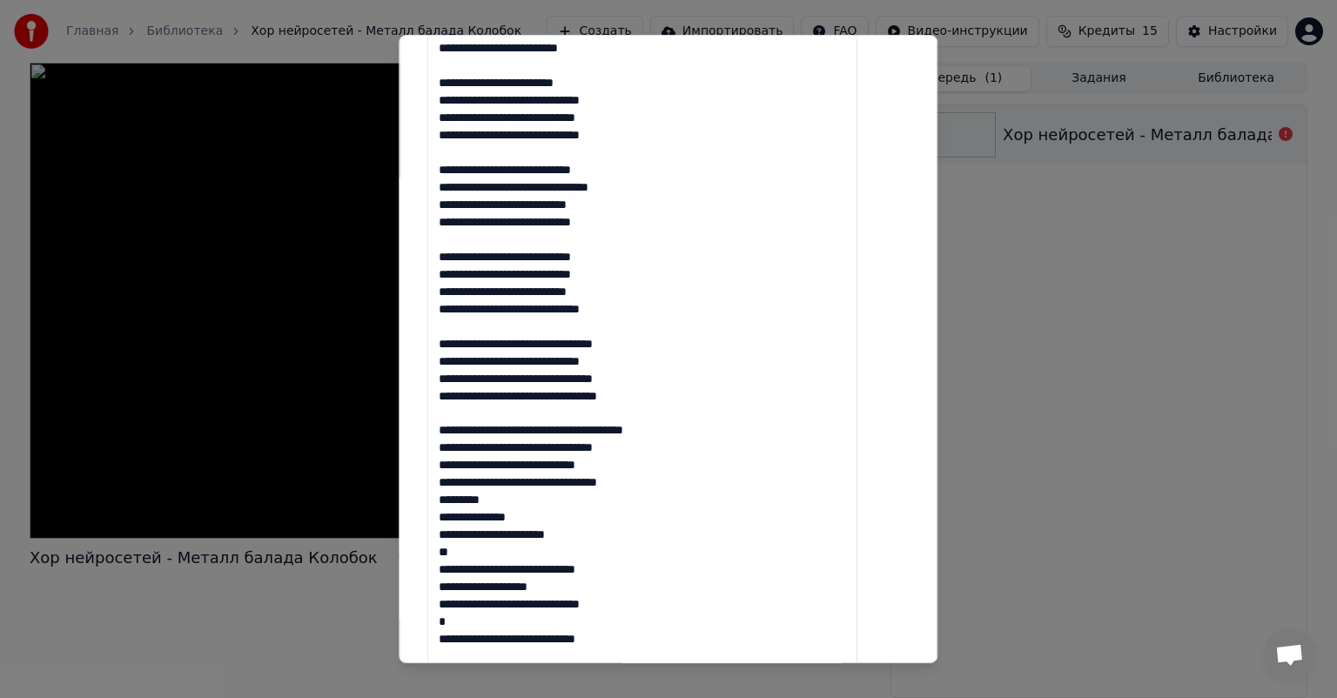
click at [461, 507] on textarea at bounding box center [643, 674] width 430 height 1563
click at [481, 510] on textarea at bounding box center [643, 674] width 430 height 1563
click at [477, 502] on textarea at bounding box center [643, 674] width 430 height 1563
drag, startPoint x: 515, startPoint y: 517, endPoint x: 452, endPoint y: 519, distance: 63.6
click at [452, 519] on textarea at bounding box center [643, 674] width 430 height 1563
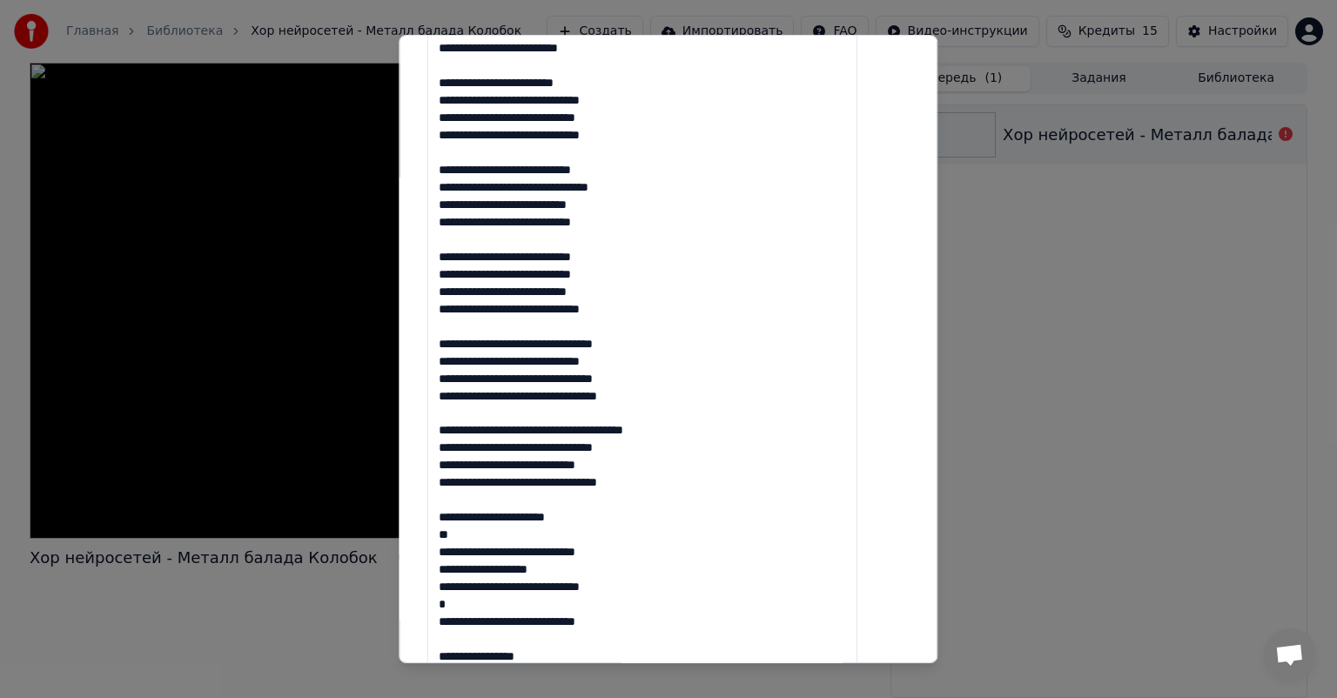
drag, startPoint x: 481, startPoint y: 541, endPoint x: 453, endPoint y: 535, distance: 29.2
click at [453, 535] on textarea at bounding box center [643, 674] width 430 height 1563
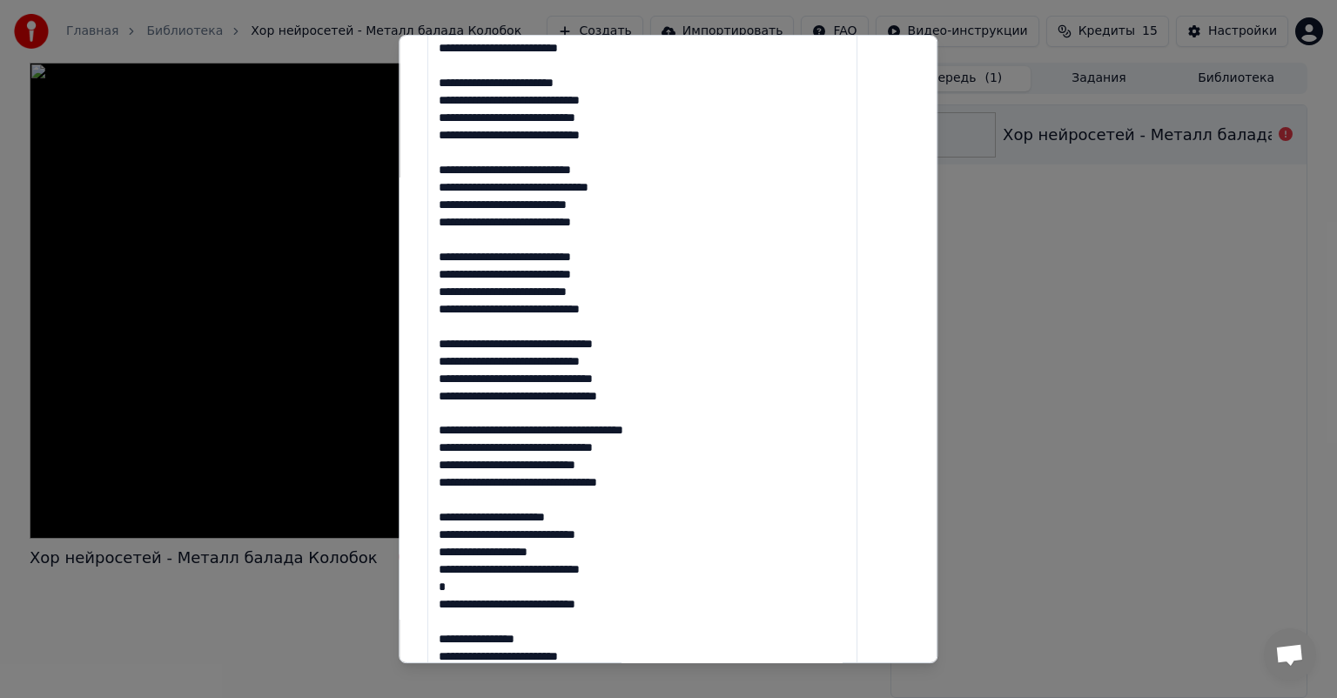
drag, startPoint x: 478, startPoint y: 564, endPoint x: 460, endPoint y: 564, distance: 18.3
click at [460, 564] on textarea at bounding box center [643, 674] width 430 height 1563
drag, startPoint x: 545, startPoint y: 549, endPoint x: 457, endPoint y: 554, distance: 88.0
click at [457, 554] on textarea at bounding box center [643, 674] width 430 height 1563
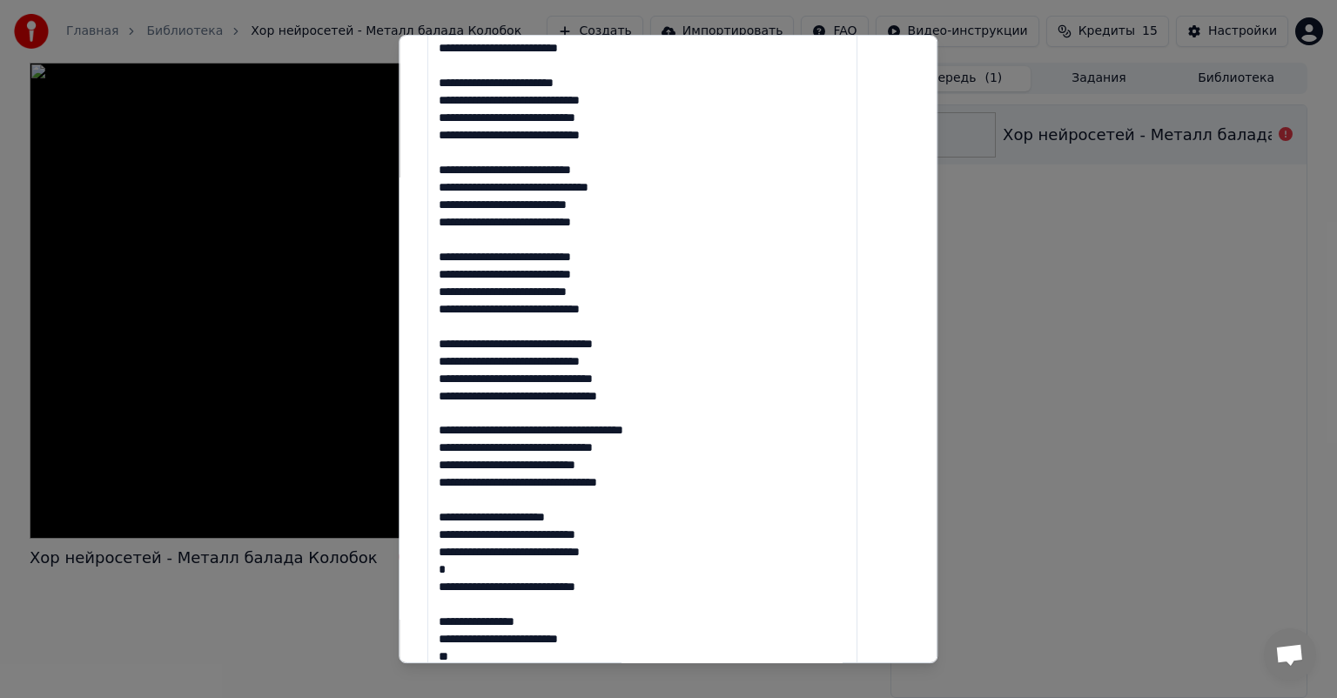
drag, startPoint x: 498, startPoint y: 578, endPoint x: 457, endPoint y: 578, distance: 40.9
click at [457, 578] on textarea at bounding box center [643, 674] width 430 height 1563
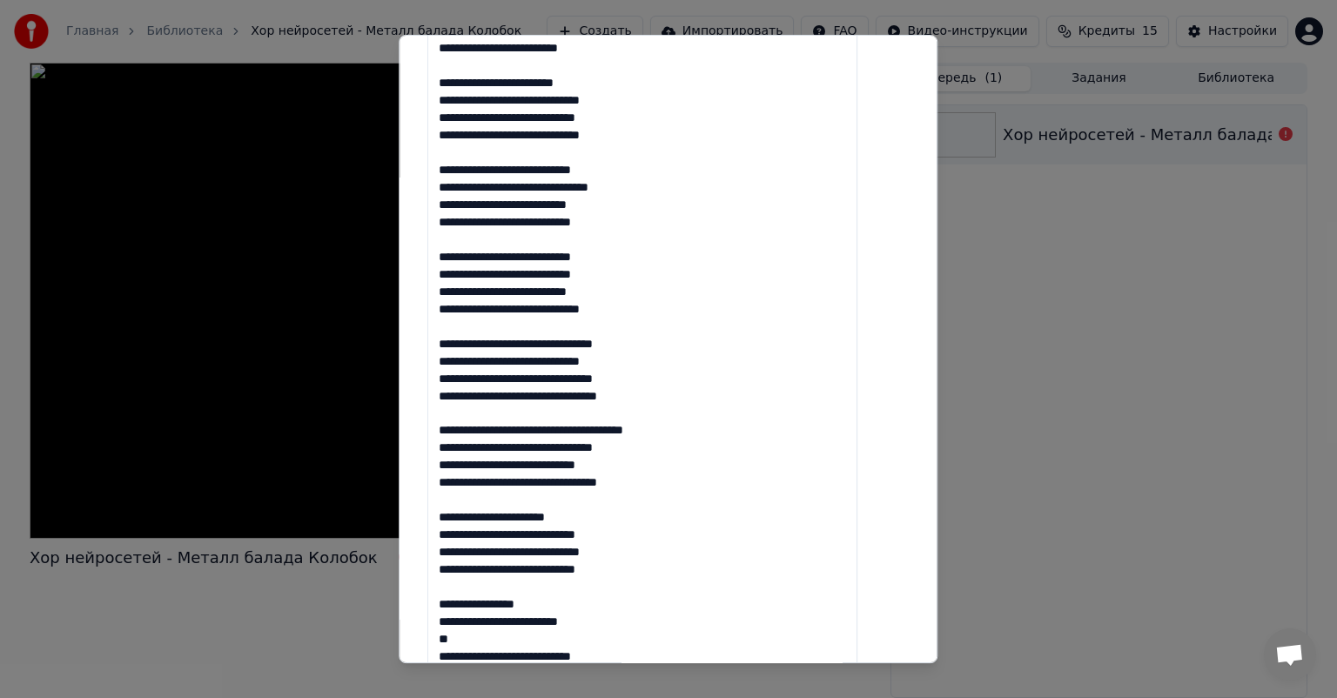
drag, startPoint x: 537, startPoint y: 600, endPoint x: 460, endPoint y: 606, distance: 77.7
click at [460, 606] on textarea at bounding box center [643, 674] width 430 height 1563
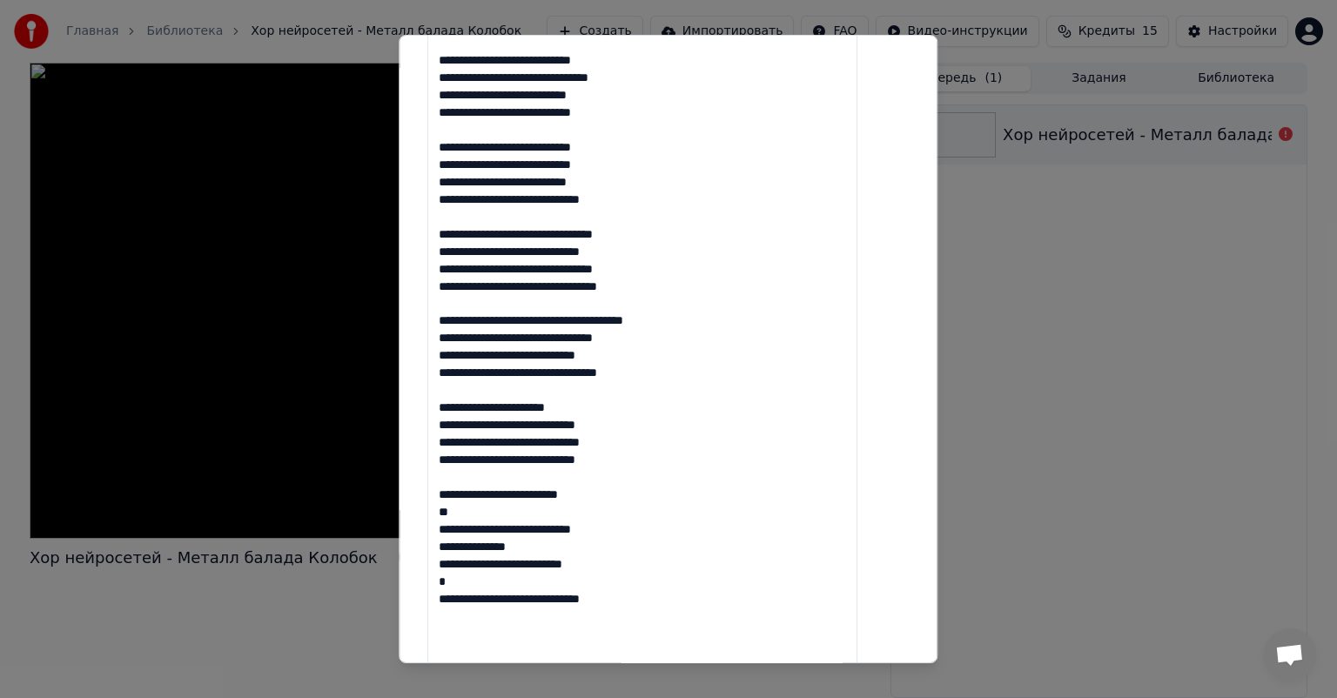
scroll to position [697, 0]
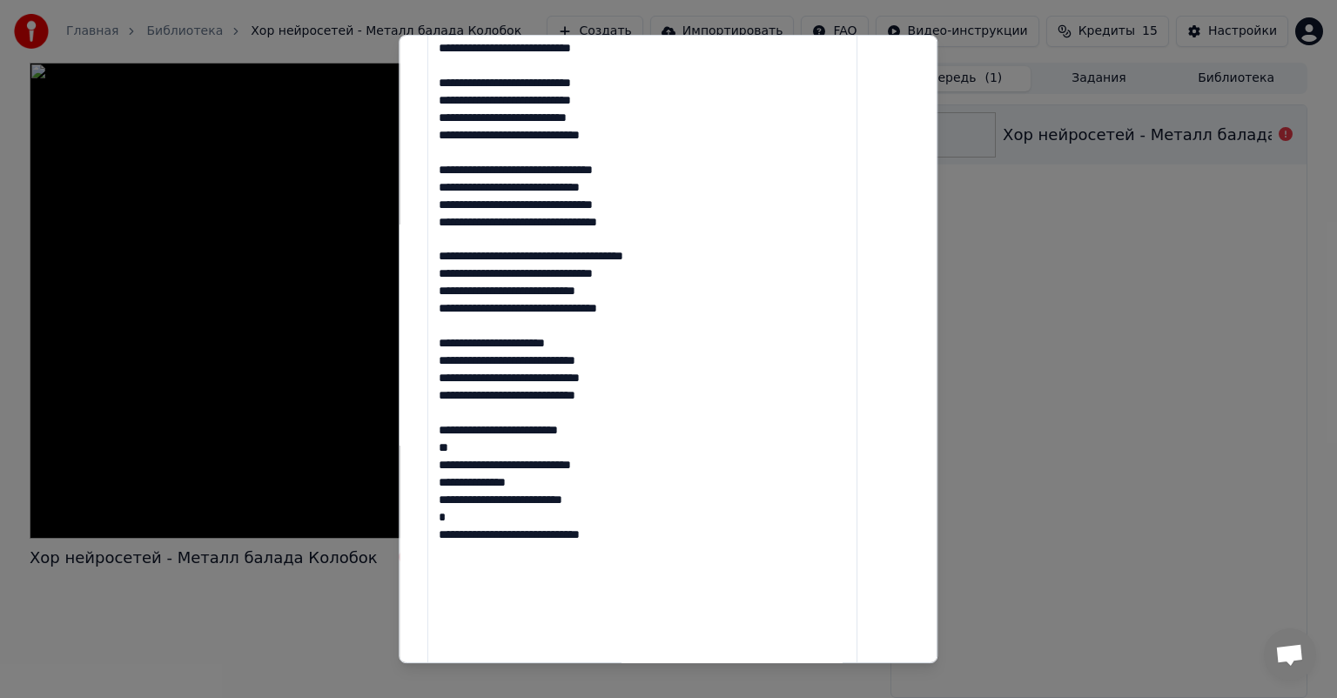
drag, startPoint x: 481, startPoint y: 450, endPoint x: 456, endPoint y: 453, distance: 25.4
click at [456, 453] on textarea at bounding box center [643, 500] width 430 height 1563
drag, startPoint x: 533, startPoint y: 474, endPoint x: 481, endPoint y: 474, distance: 52.2
click at [481, 474] on textarea at bounding box center [643, 500] width 430 height 1563
drag, startPoint x: 523, startPoint y: 468, endPoint x: 453, endPoint y: 468, distance: 70.5
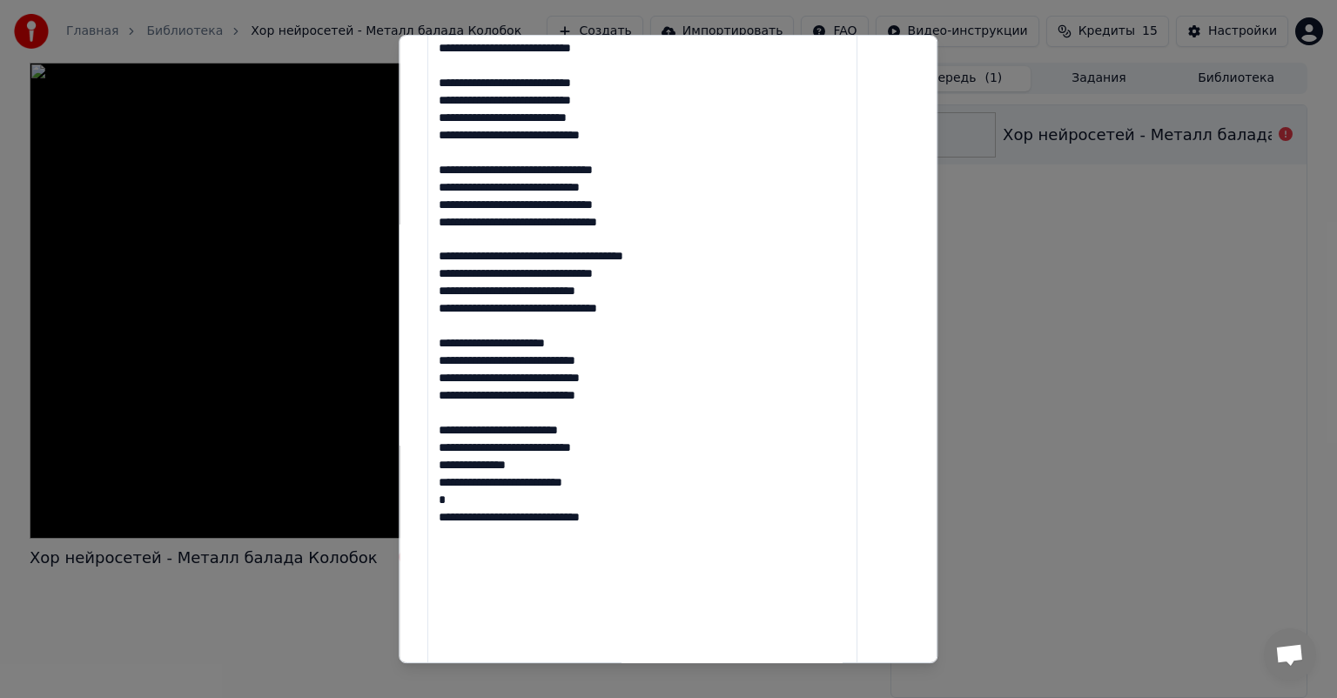
click at [453, 468] on textarea at bounding box center [643, 500] width 430 height 1563
drag, startPoint x: 467, startPoint y: 484, endPoint x: 448, endPoint y: 484, distance: 18.3
click at [448, 484] on textarea at bounding box center [643, 500] width 430 height 1563
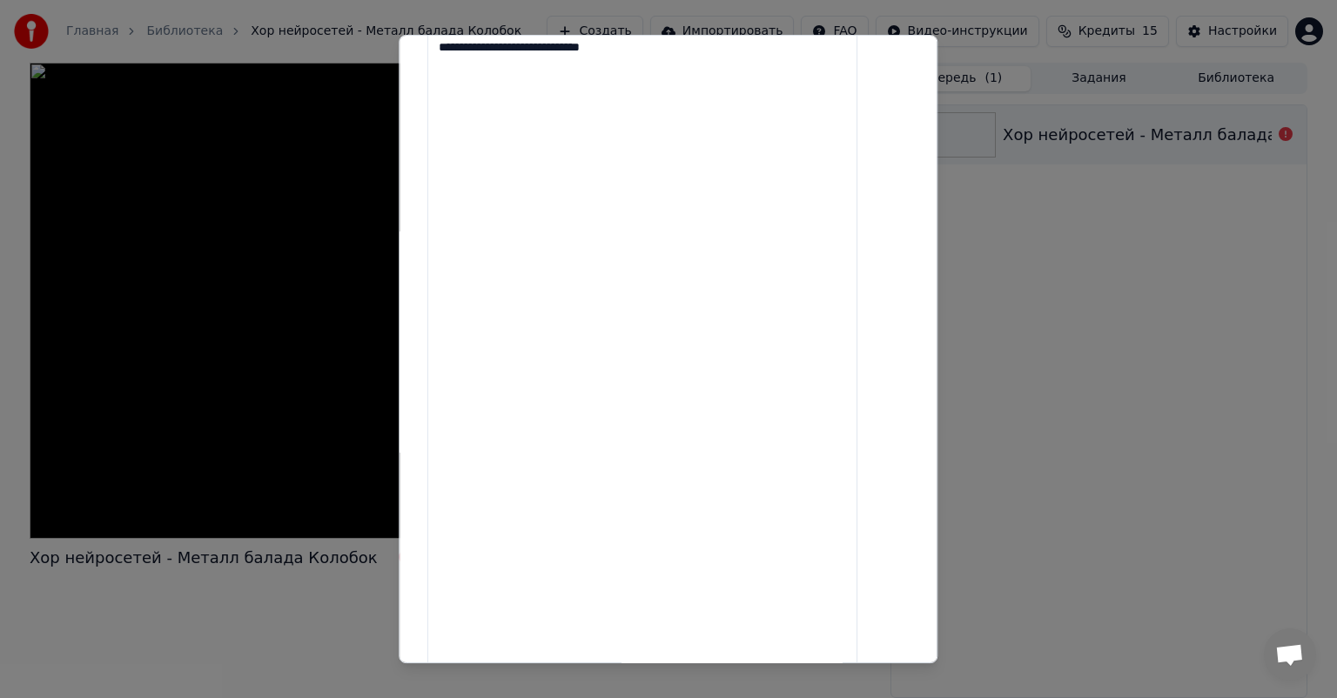
scroll to position [1480, 0]
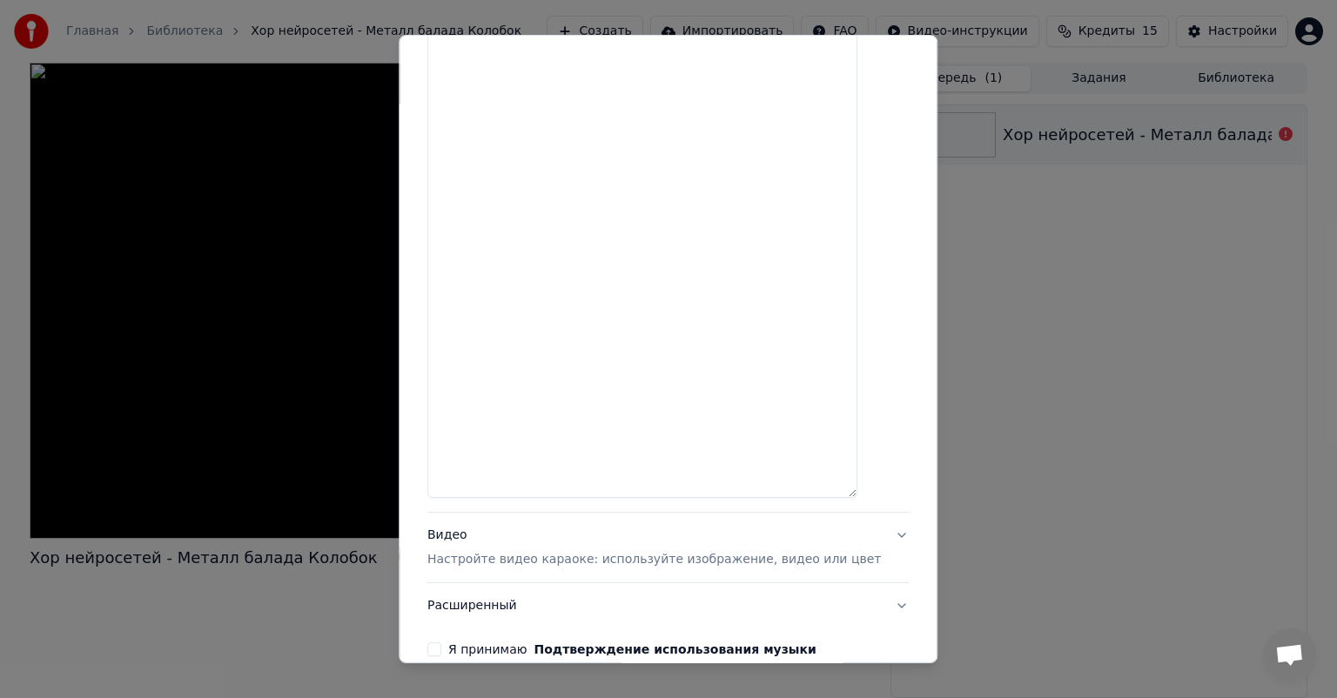
drag, startPoint x: 658, startPoint y: 446, endPoint x: 449, endPoint y: 172, distance: 344.8
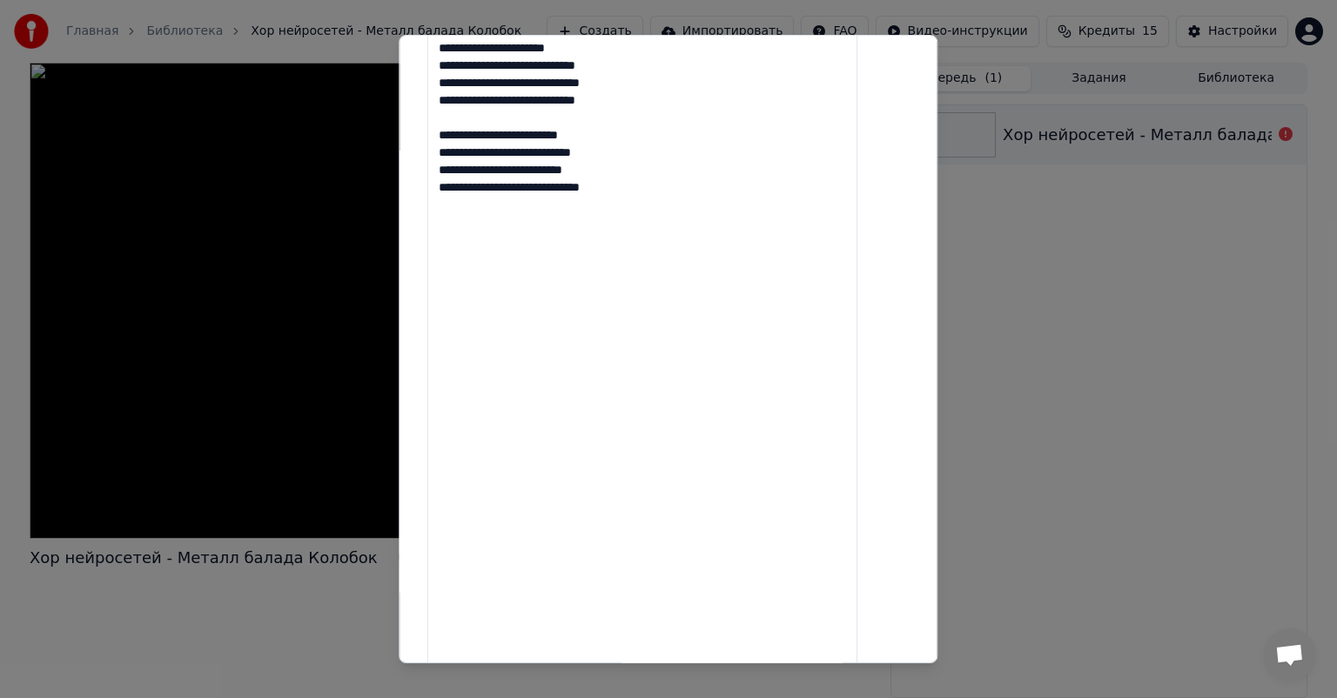
scroll to position [958, 0]
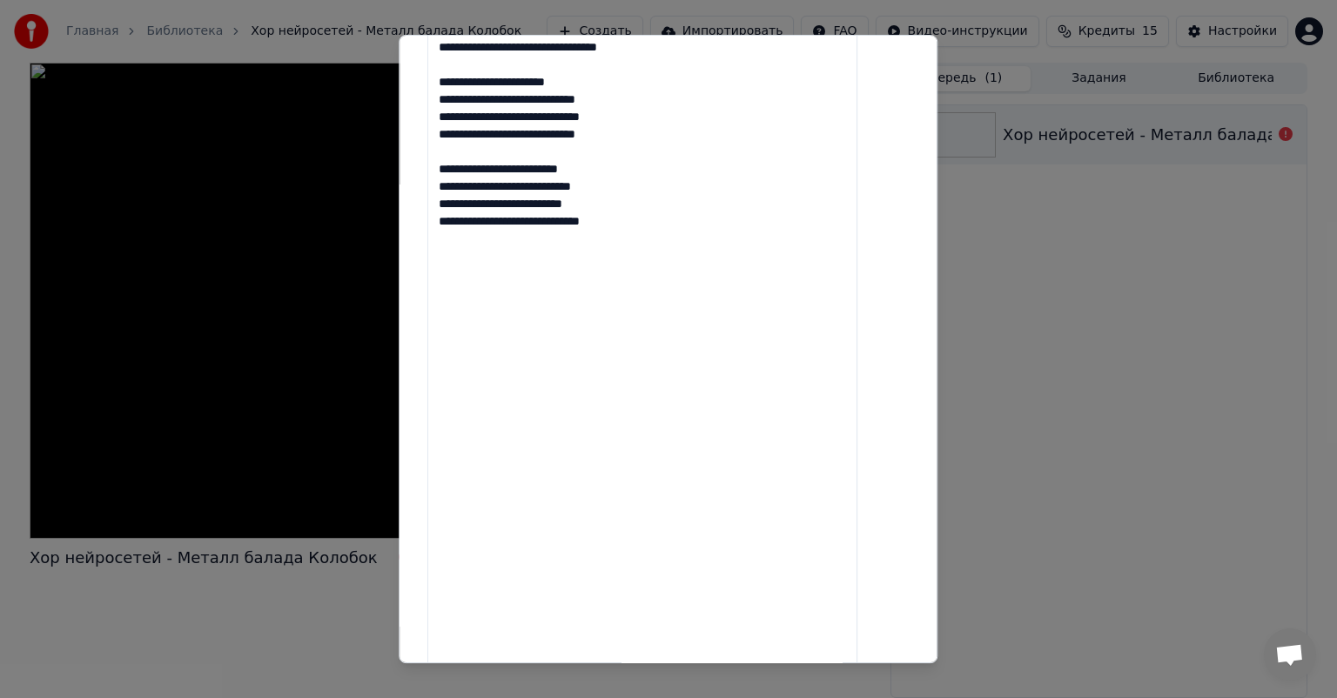
click at [543, 410] on textarea at bounding box center [643, 239] width 430 height 1563
click at [670, 327] on textarea at bounding box center [643, 239] width 430 height 1563
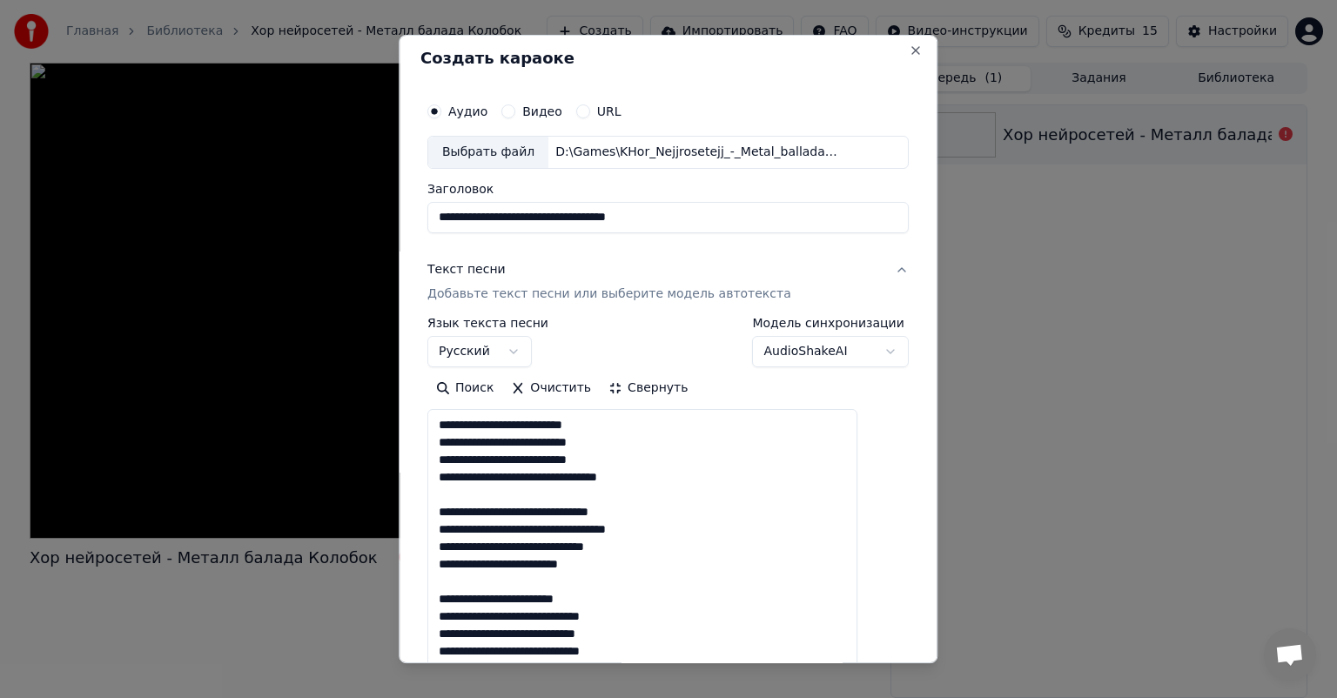
scroll to position [0, 0]
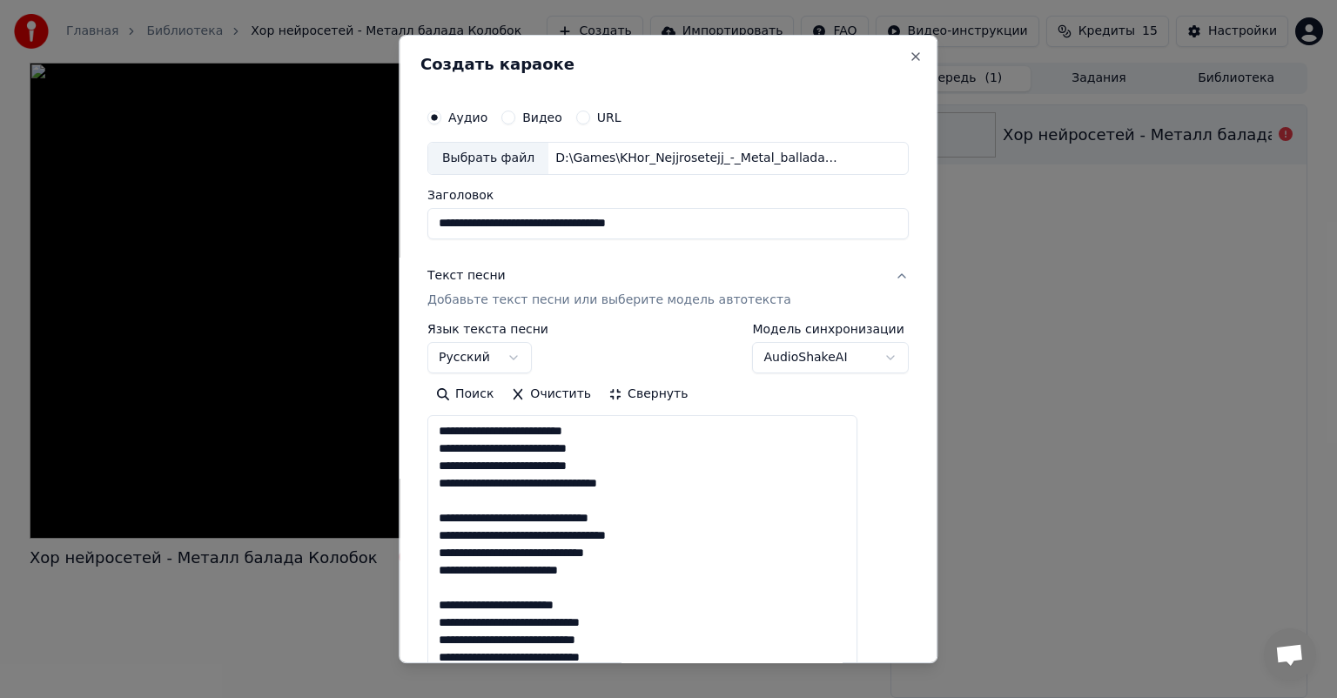
type textarea "**********"
click at [647, 393] on button "Свернуть" at bounding box center [648, 394] width 97 height 28
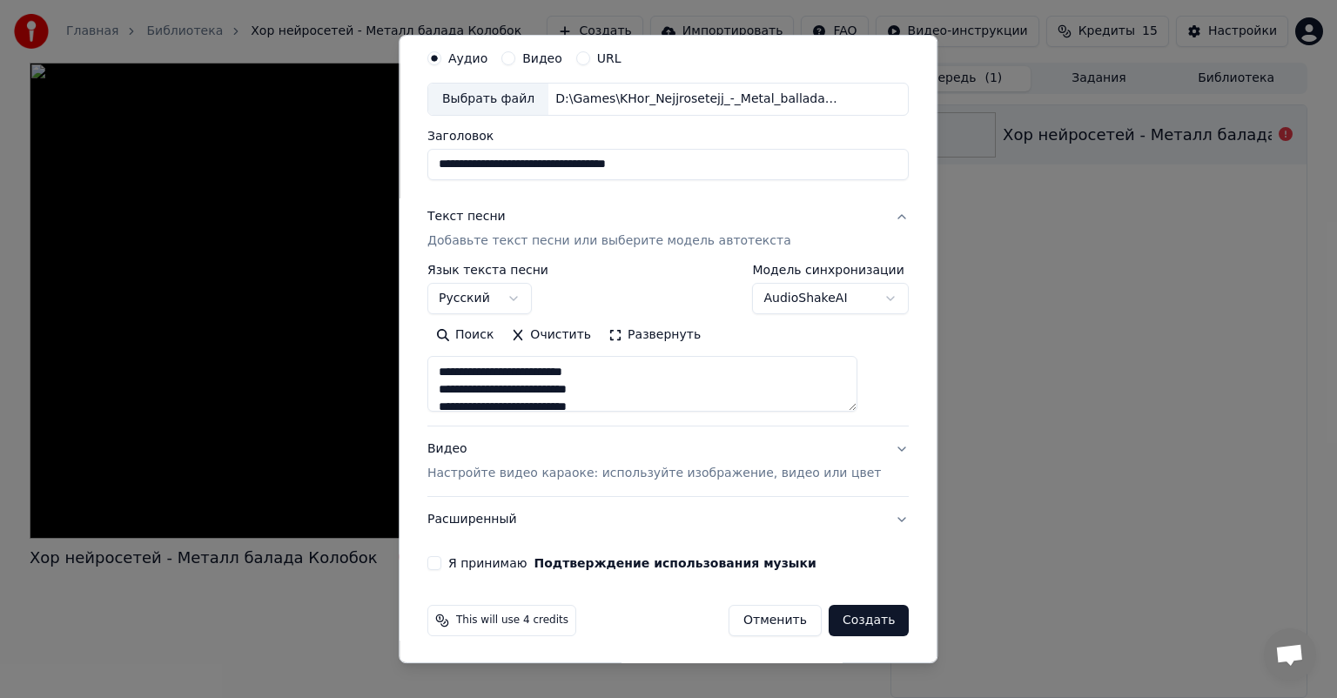
click at [518, 474] on p "Настройте видео караоке: используйте изображение, видео или цвет" at bounding box center [655, 473] width 454 height 17
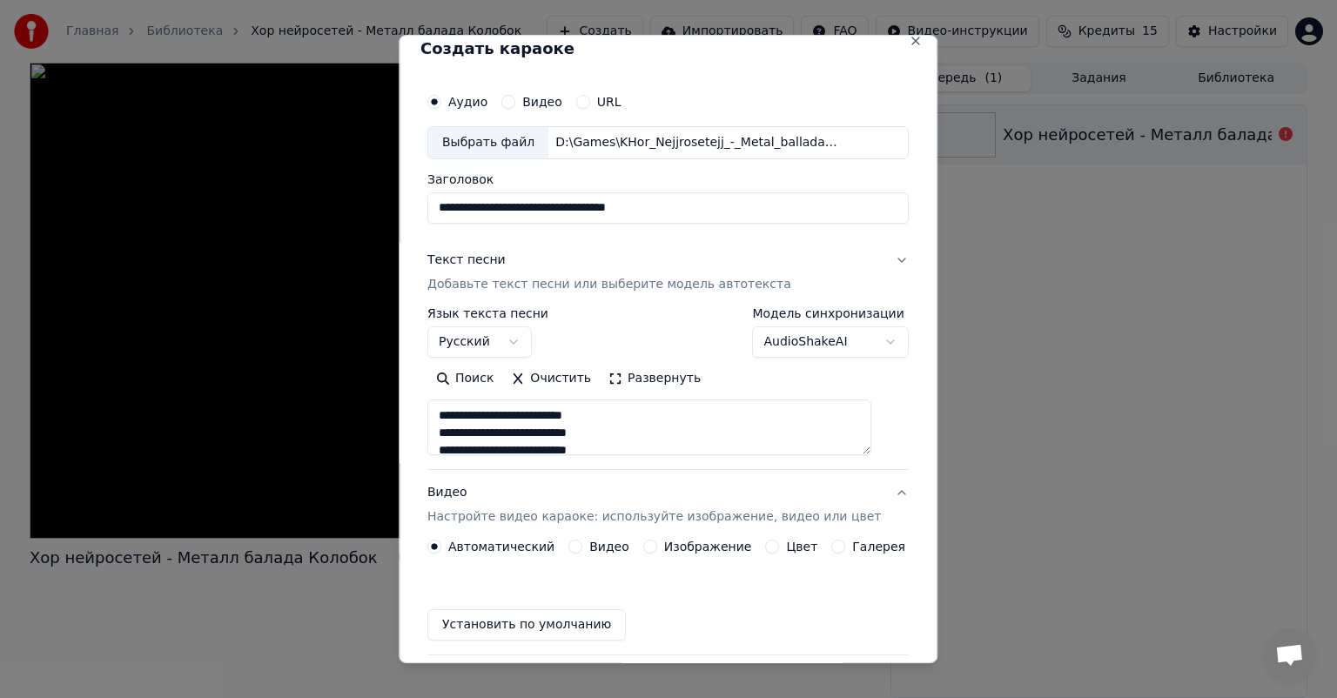
scroll to position [13, 0]
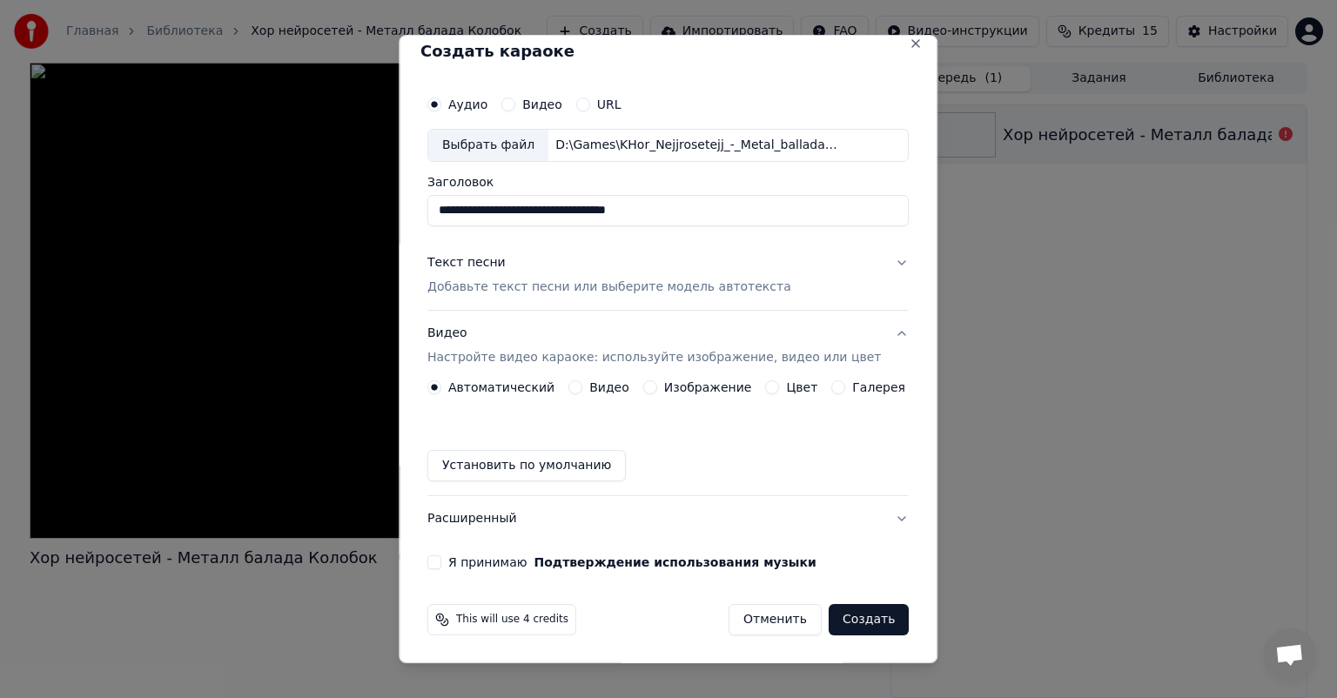
click at [643, 387] on button "Изображение" at bounding box center [650, 387] width 14 height 14
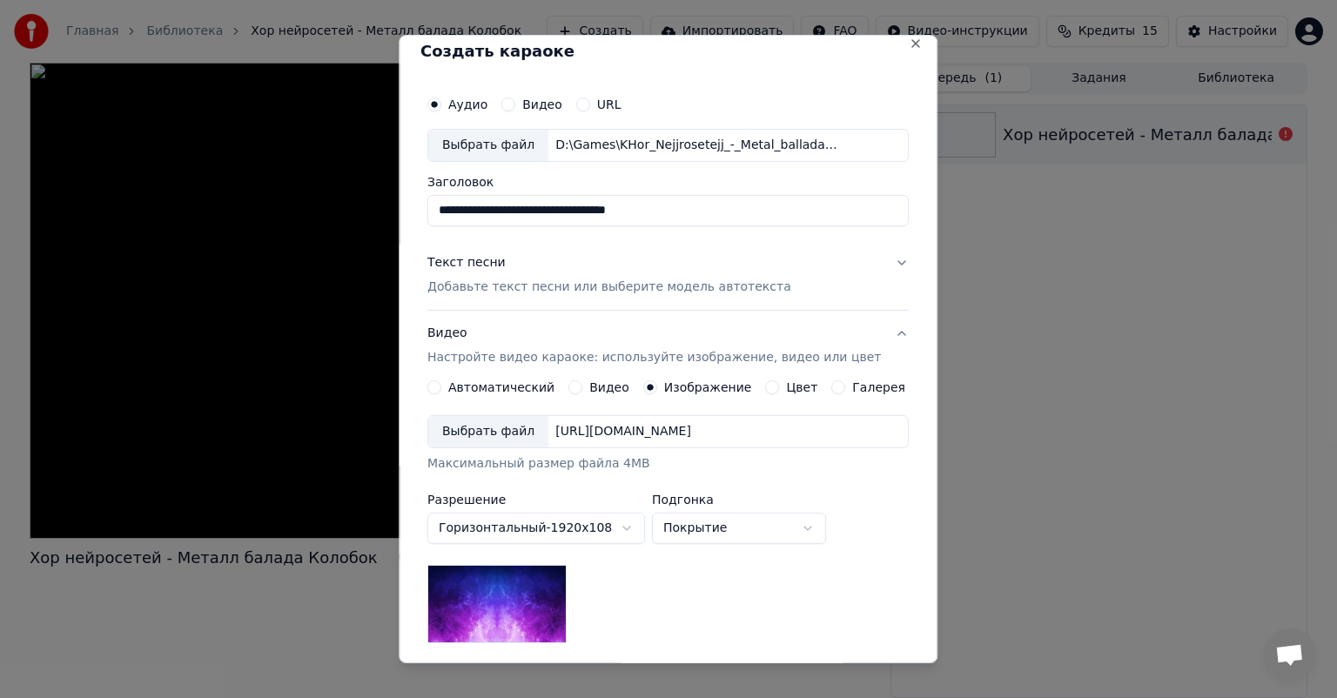
click at [488, 435] on div "Выбрать файл" at bounding box center [488, 431] width 120 height 31
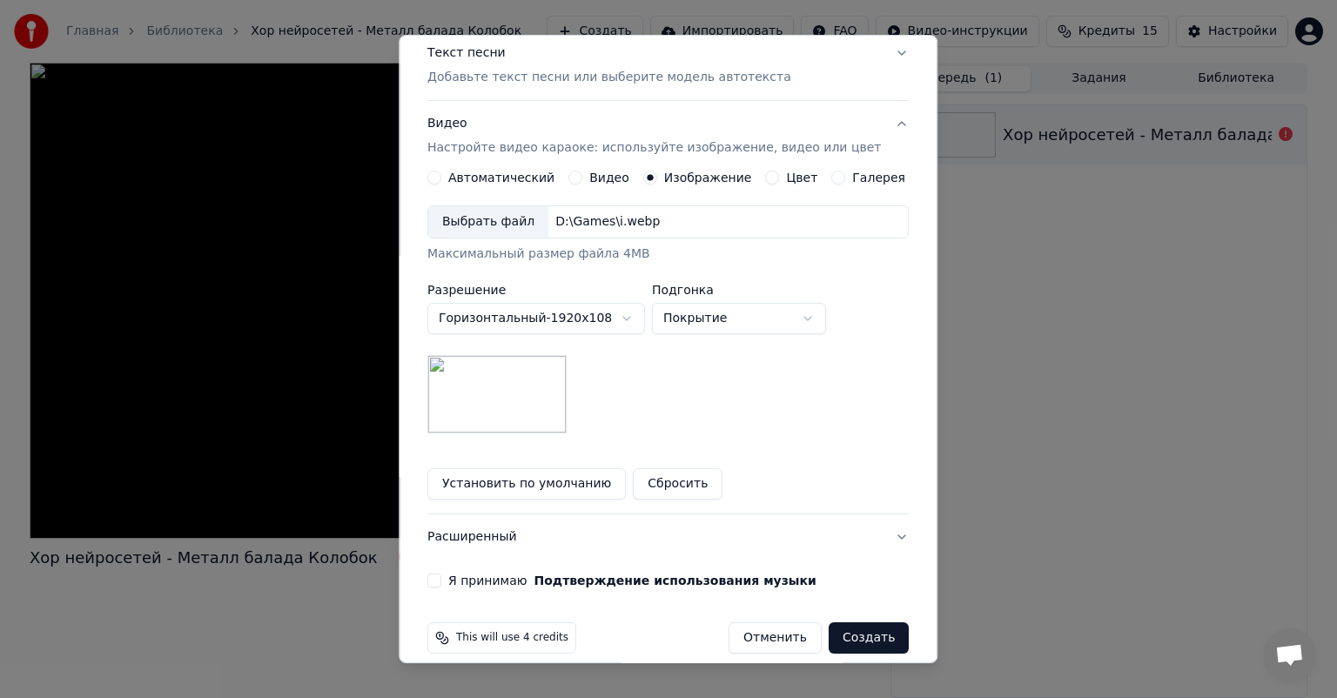
scroll to position [240, 0]
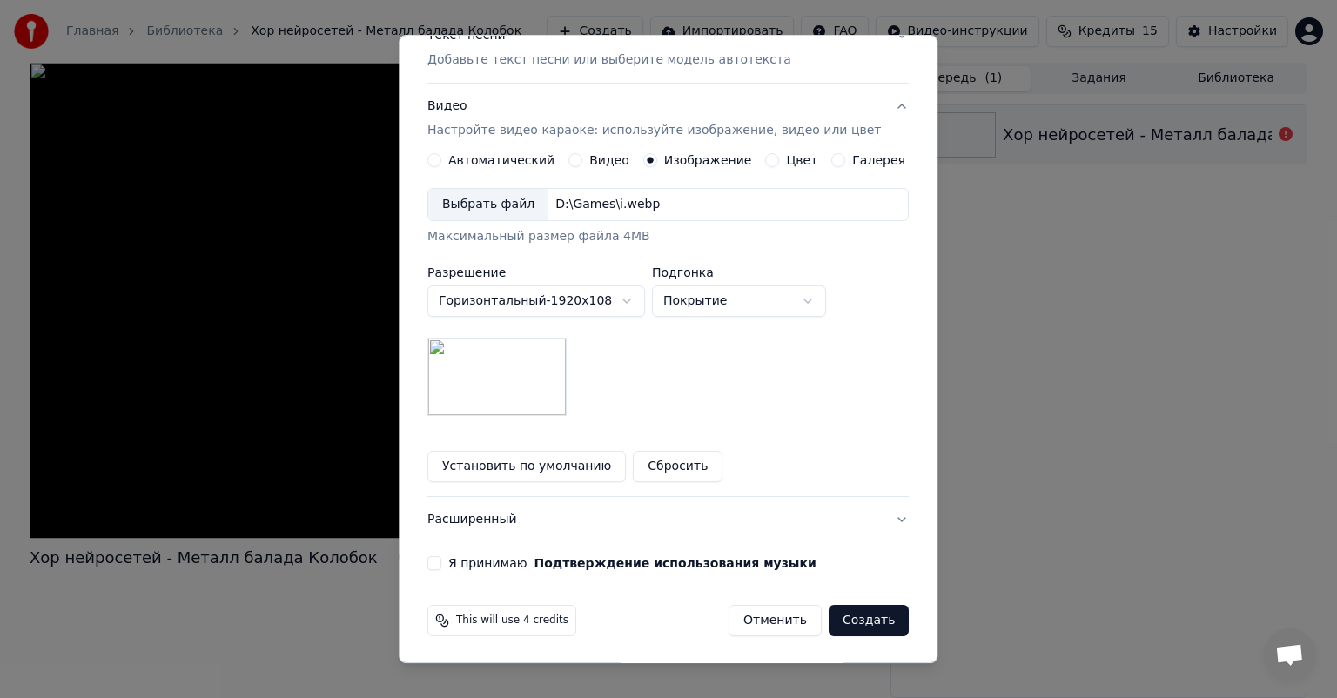
click at [441, 562] on button "Я принимаю Подтверждение использования музыки" at bounding box center [435, 563] width 14 height 14
click at [843, 611] on button "Создать" at bounding box center [869, 620] width 80 height 31
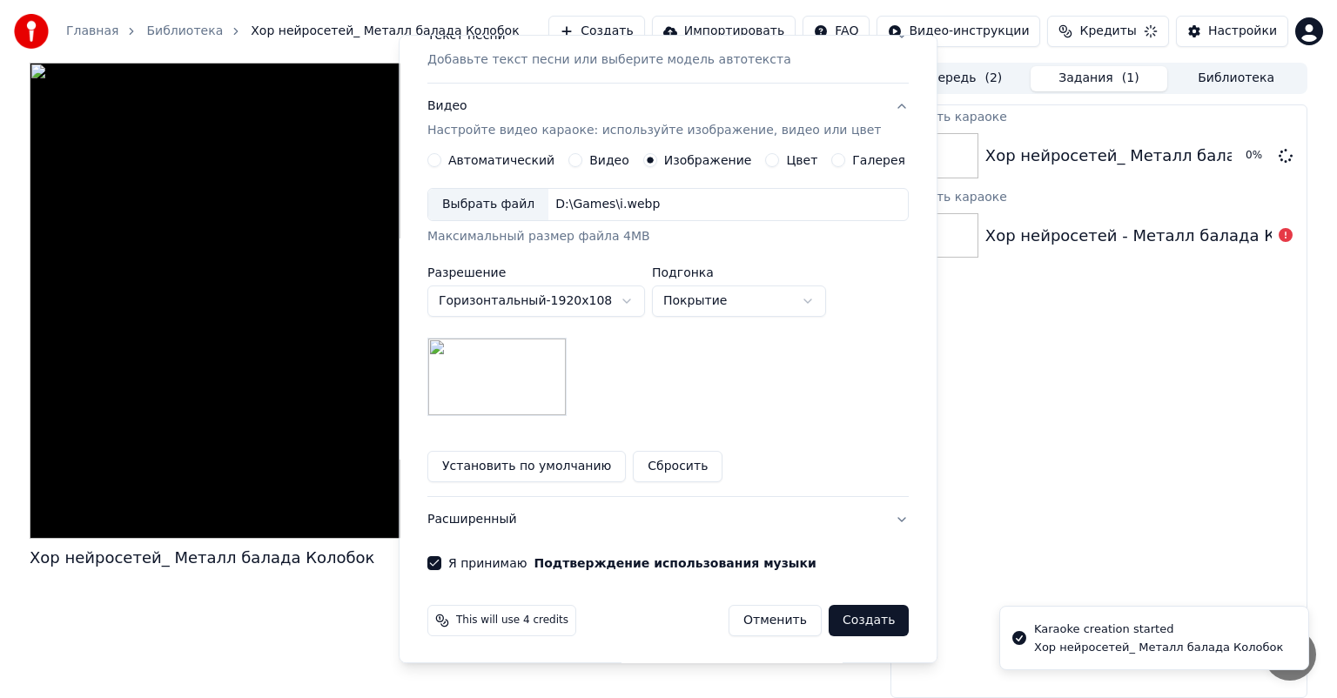
scroll to position [13, 0]
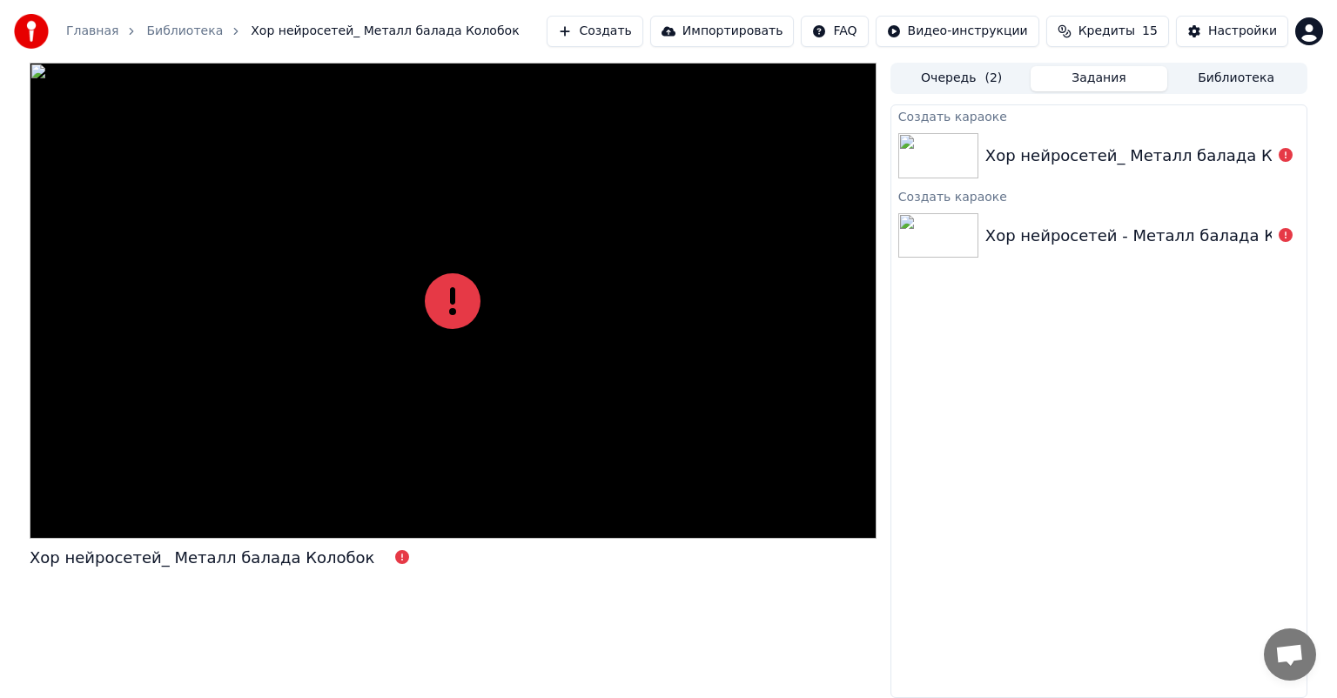
click at [1052, 446] on div "Создать караоке Хор нейросетей_ Металл балада Колобок Создать караоке Хор нейро…" at bounding box center [1099, 401] width 417 height 594
click at [408, 289] on div at bounding box center [453, 301] width 847 height 476
drag, startPoint x: 498, startPoint y: 326, endPoint x: 466, endPoint y: 309, distance: 36.2
click at [500, 325] on div at bounding box center [453, 301] width 847 height 476
click at [463, 306] on icon at bounding box center [453, 301] width 56 height 56
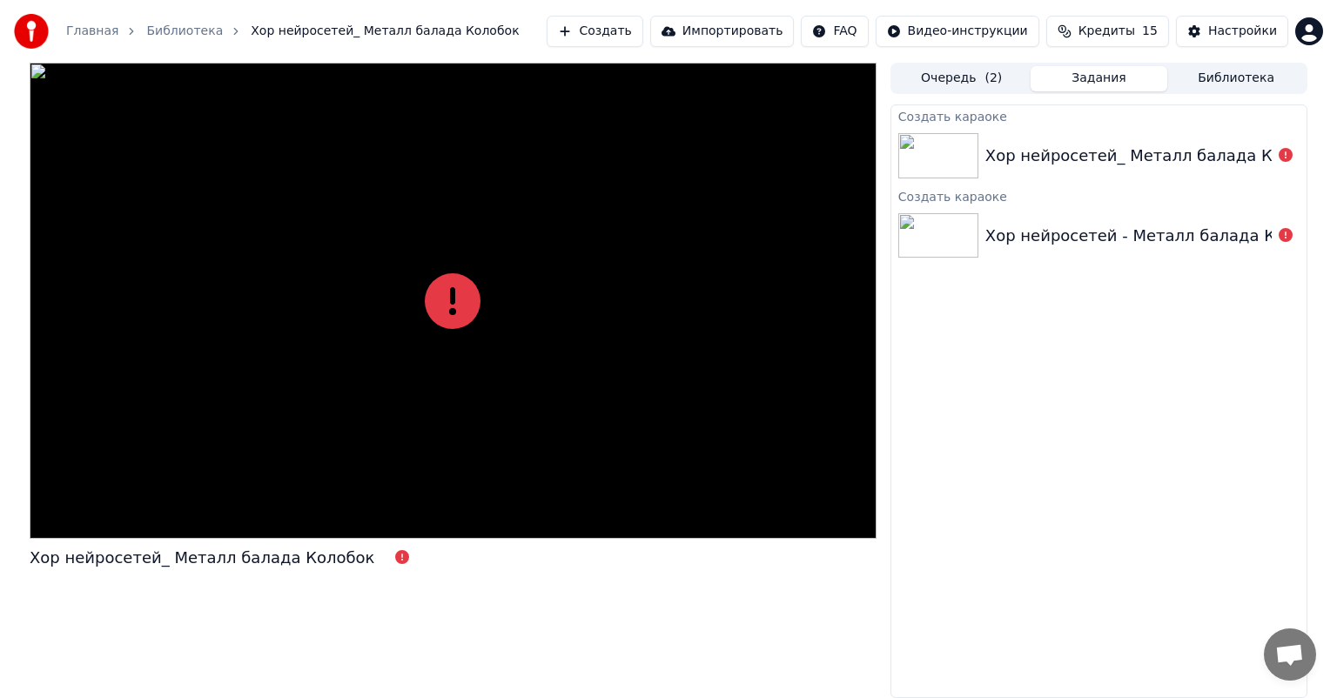
click at [643, 28] on button "Создать" at bounding box center [595, 31] width 96 height 31
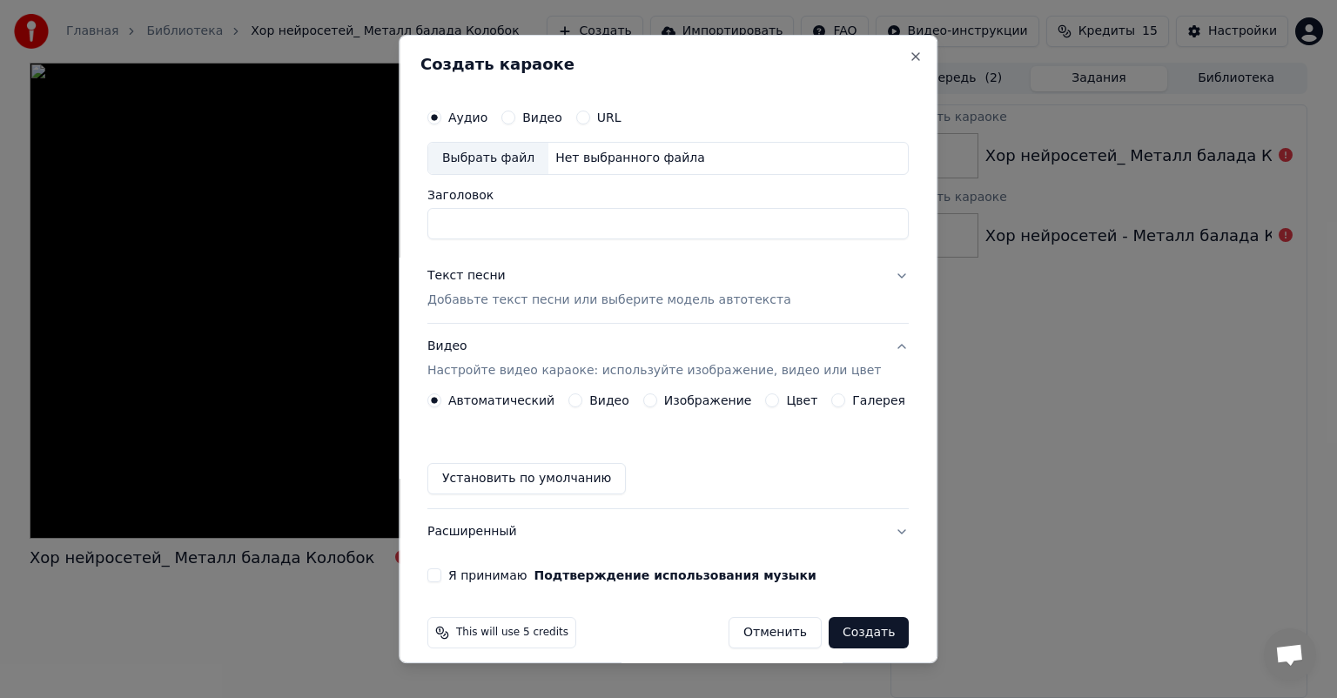
click at [540, 155] on div "Выбрать файл" at bounding box center [488, 158] width 120 height 31
type input "**********"
click at [620, 302] on p "Добавьте текст песни или выберите модель автотекста" at bounding box center [610, 300] width 364 height 17
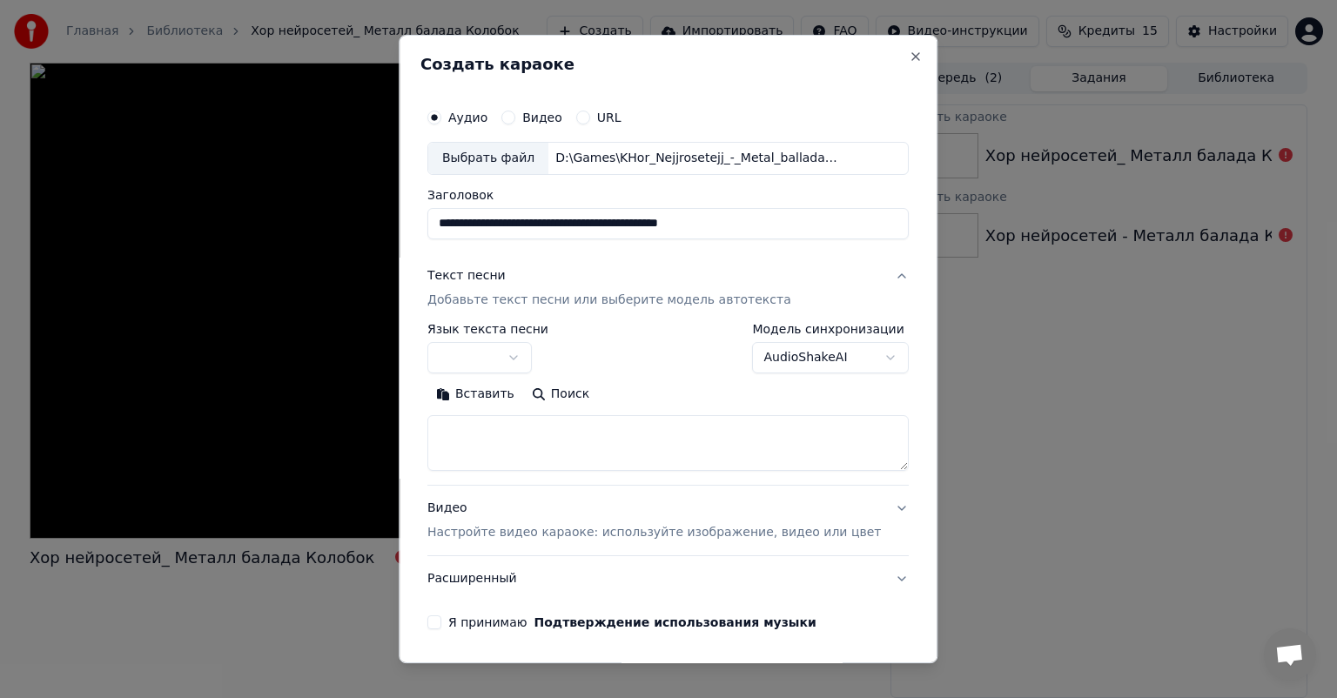
click at [536, 460] on textarea at bounding box center [668, 443] width 481 height 56
type textarea "*"
paste textarea "**********"
type textarea "**********"
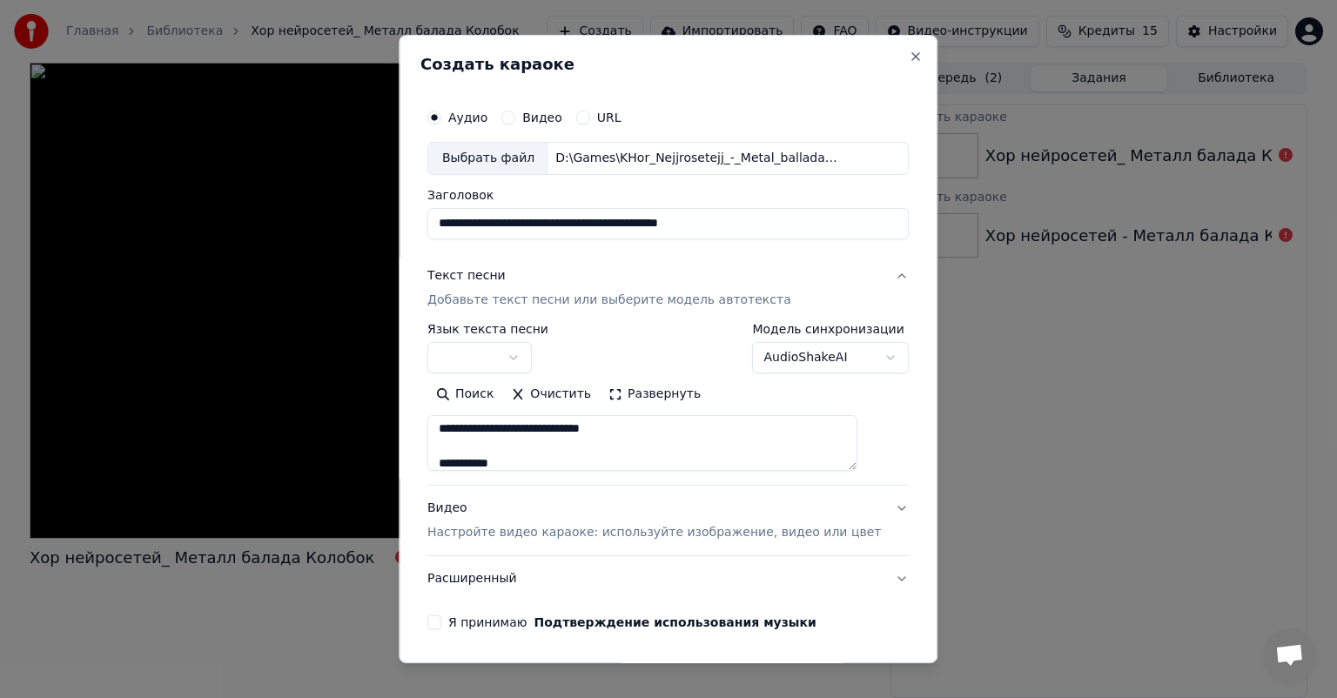
click at [576, 397] on button "Очистить" at bounding box center [552, 394] width 98 height 28
click at [502, 435] on textarea at bounding box center [643, 443] width 430 height 56
paste textarea "**********"
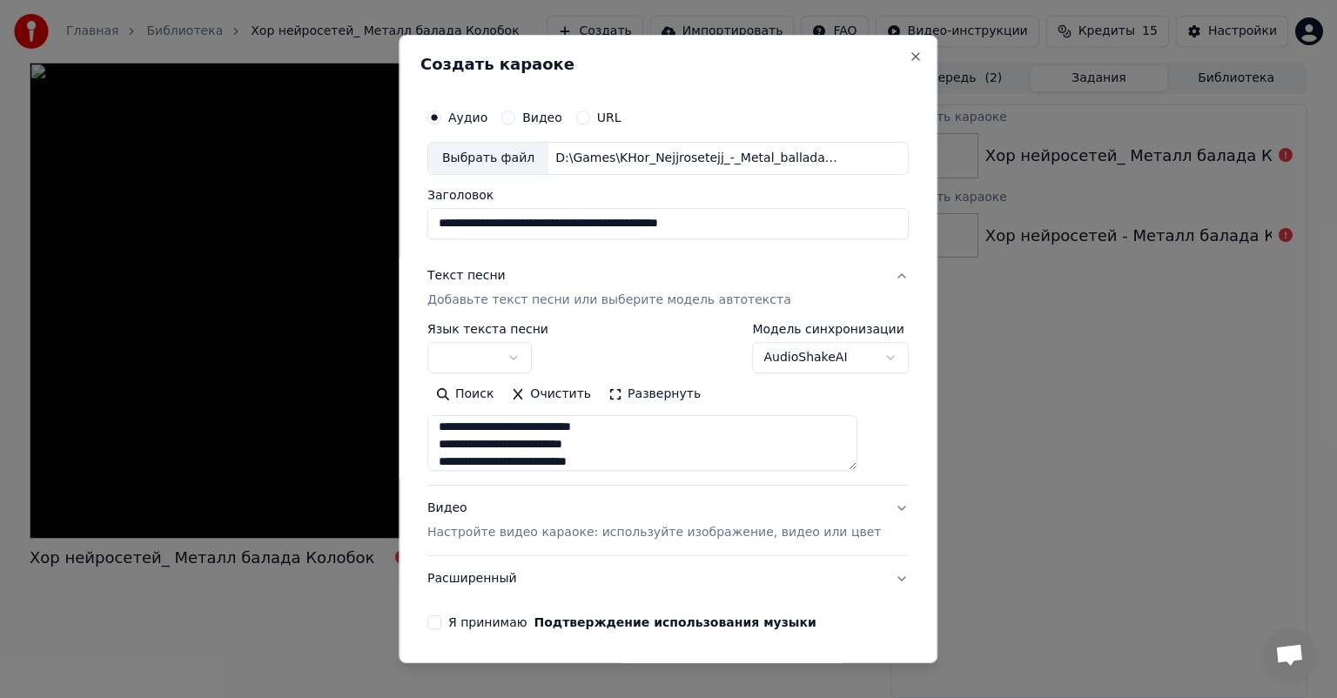
type textarea "**********"
click at [527, 340] on div "**********" at bounding box center [488, 348] width 121 height 50
click at [529, 351] on button "button" at bounding box center [480, 357] width 104 height 31
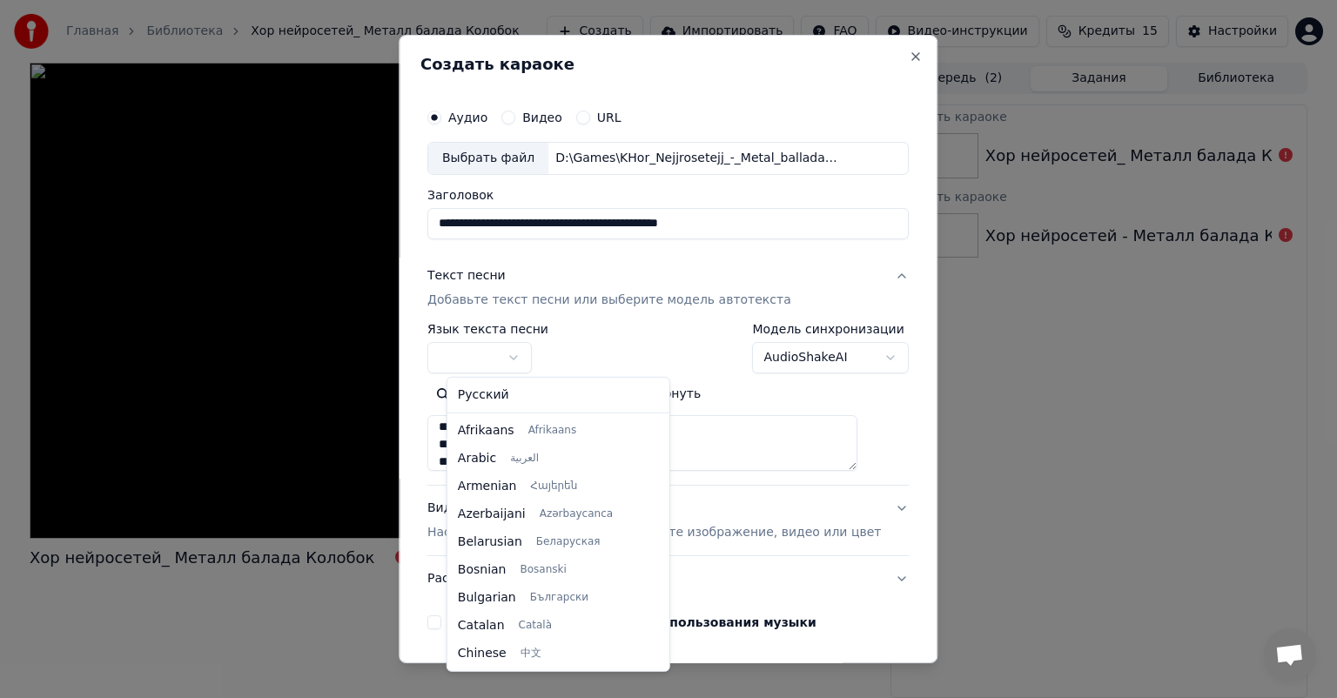
select select "**"
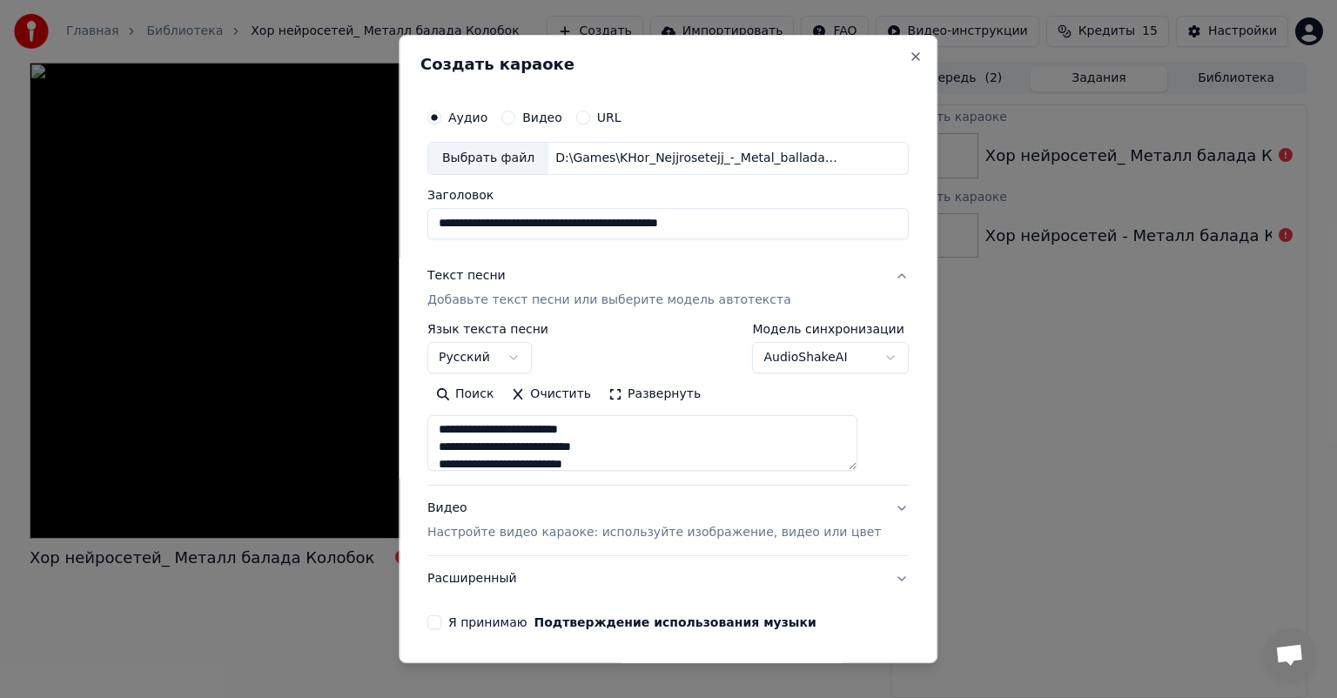
scroll to position [585, 0]
click at [634, 400] on button "Развернуть" at bounding box center [655, 394] width 110 height 28
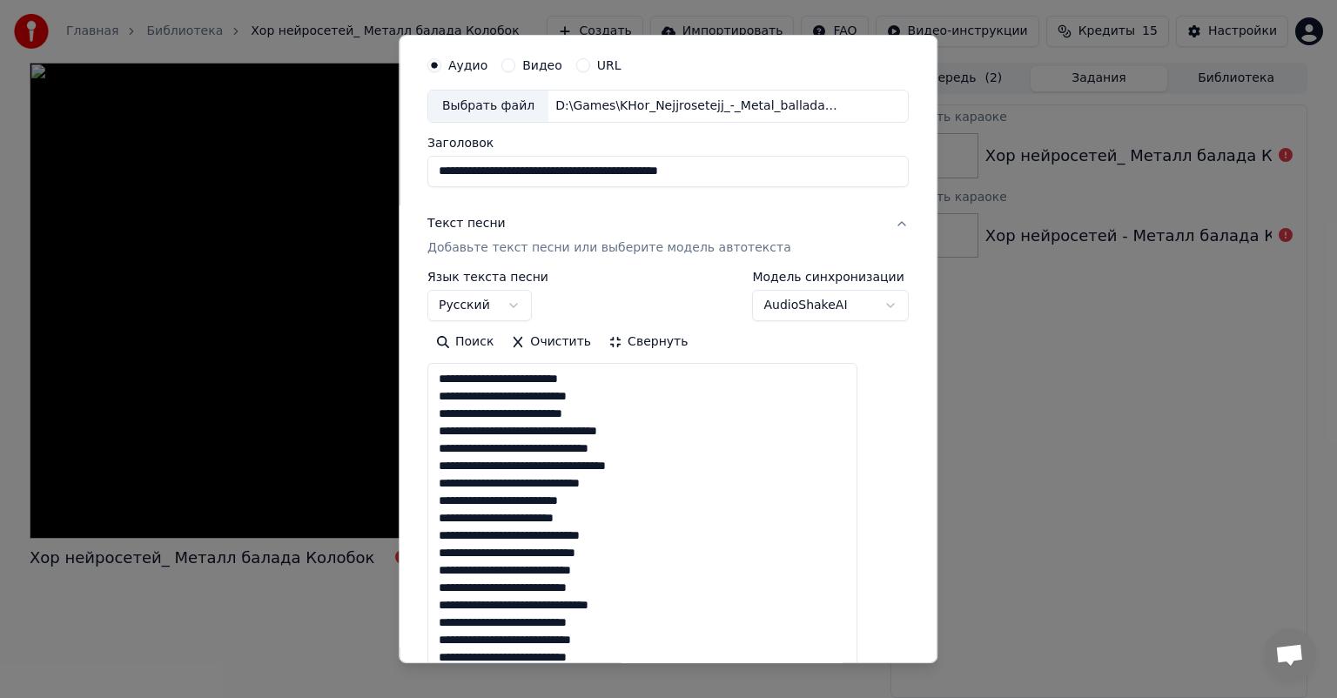
scroll to position [261, 0]
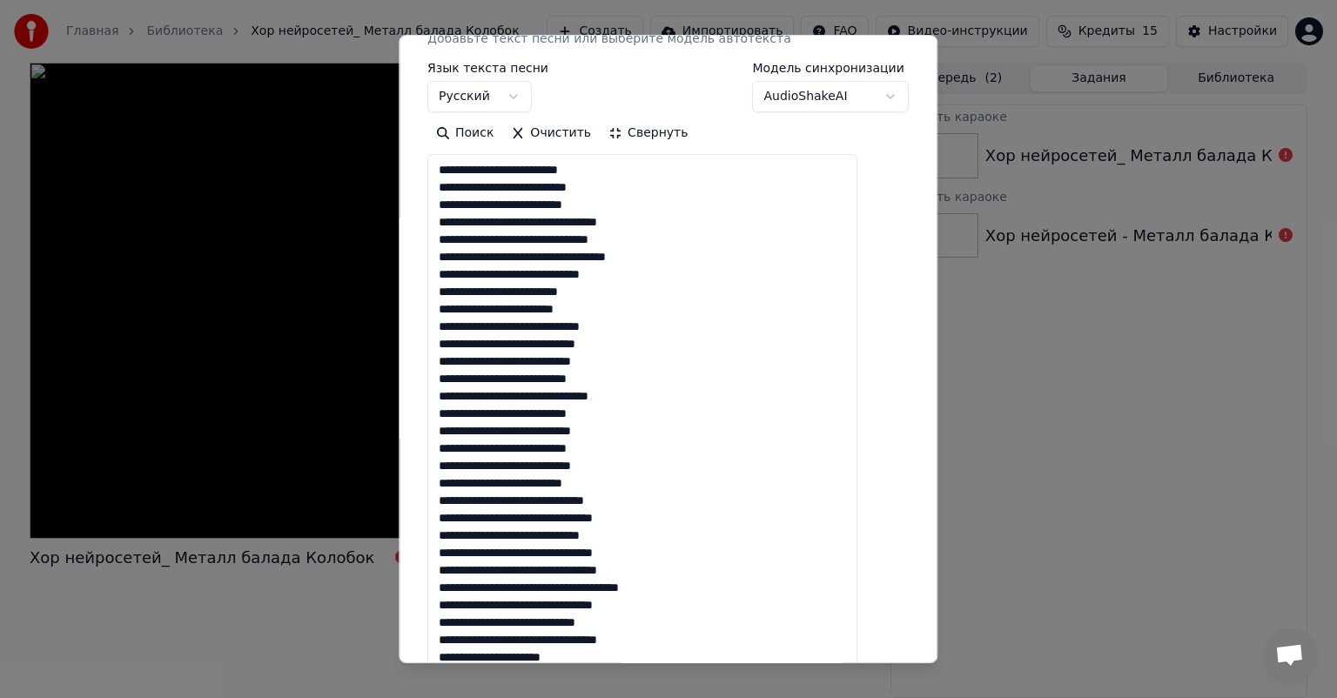
click at [634, 456] on textarea at bounding box center [643, 474] width 430 height 641
click at [576, 390] on textarea at bounding box center [643, 474] width 430 height 641
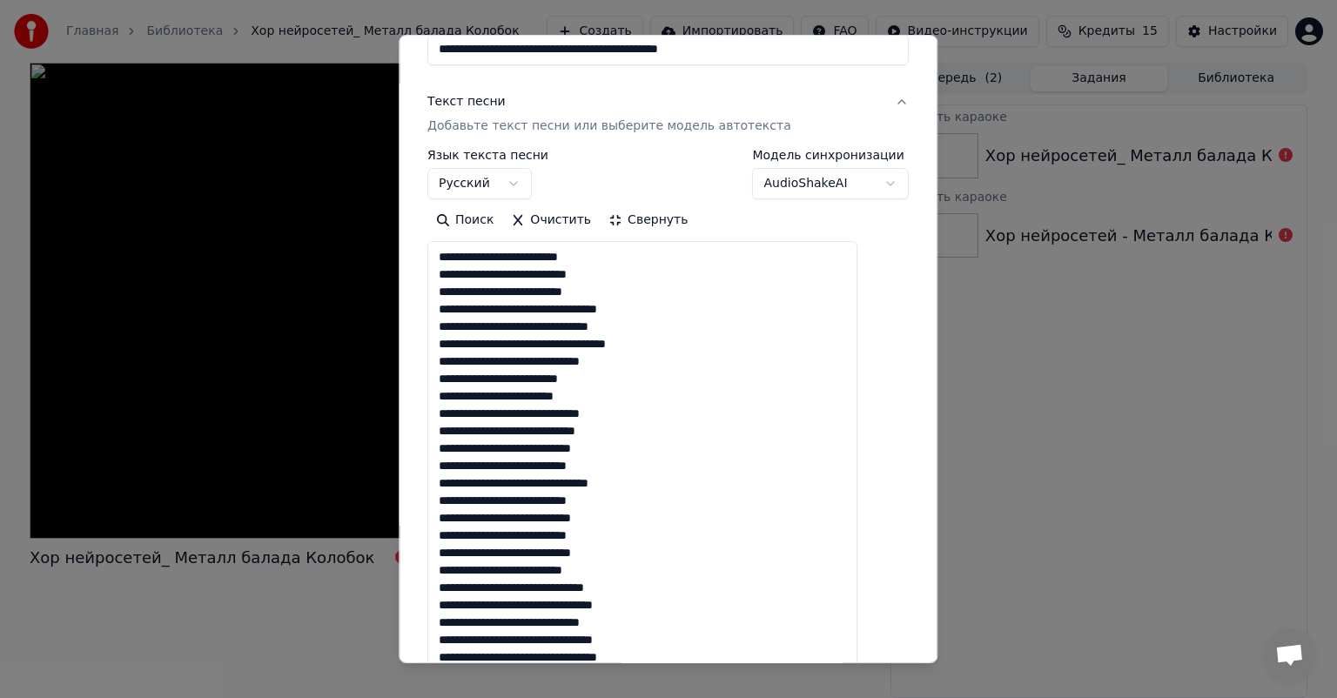
click at [641, 505] on textarea at bounding box center [643, 561] width 430 height 641
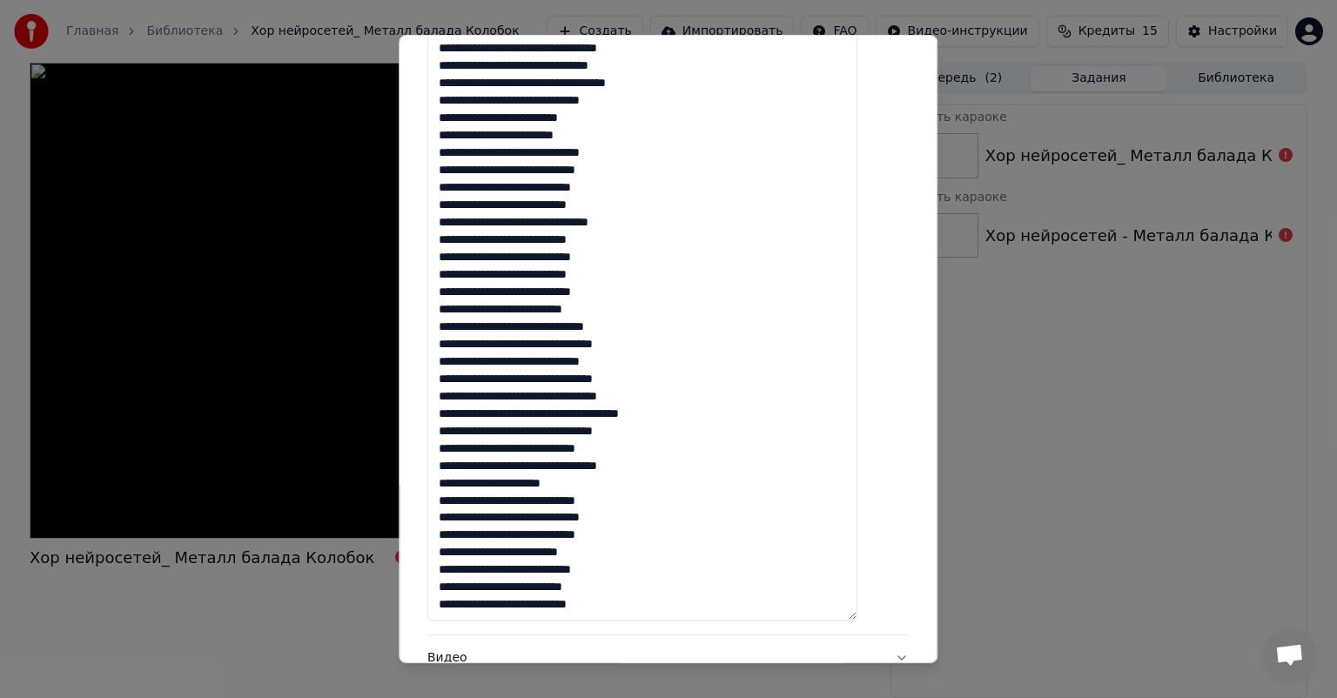
click at [524, 501] on textarea at bounding box center [643, 300] width 430 height 641
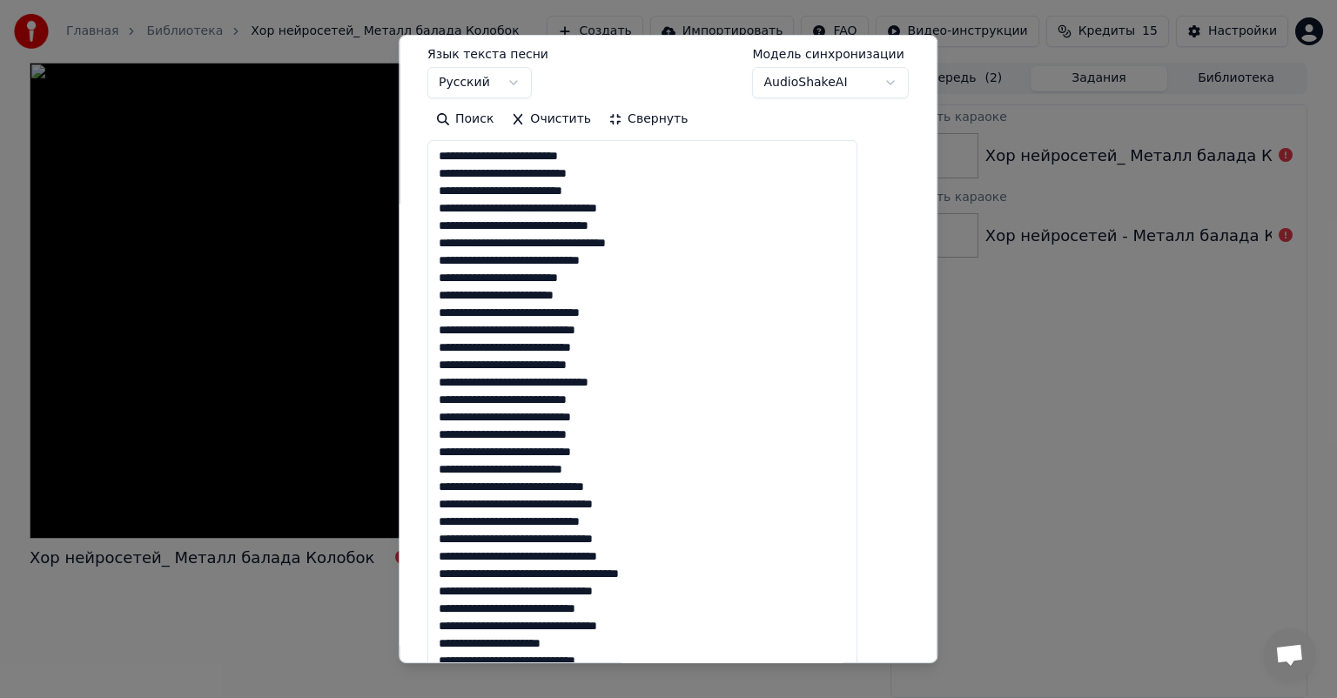
scroll to position [261, 0]
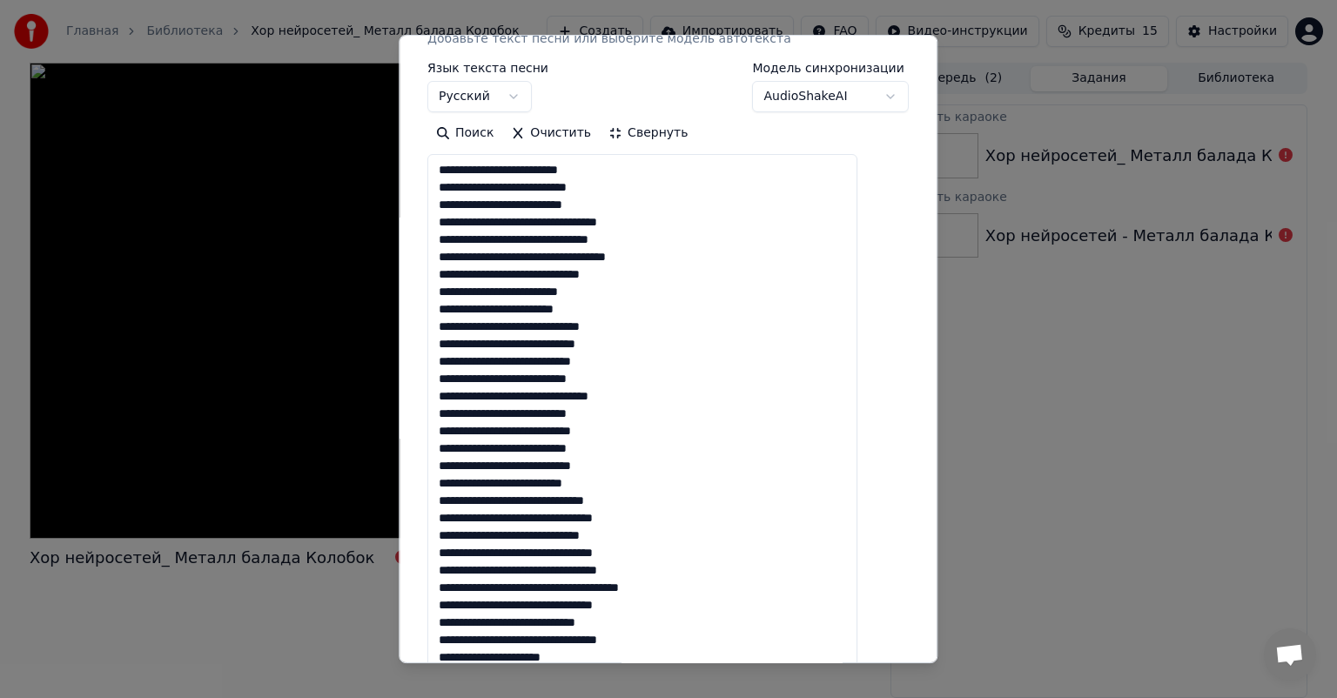
click at [701, 219] on textarea at bounding box center [643, 474] width 430 height 641
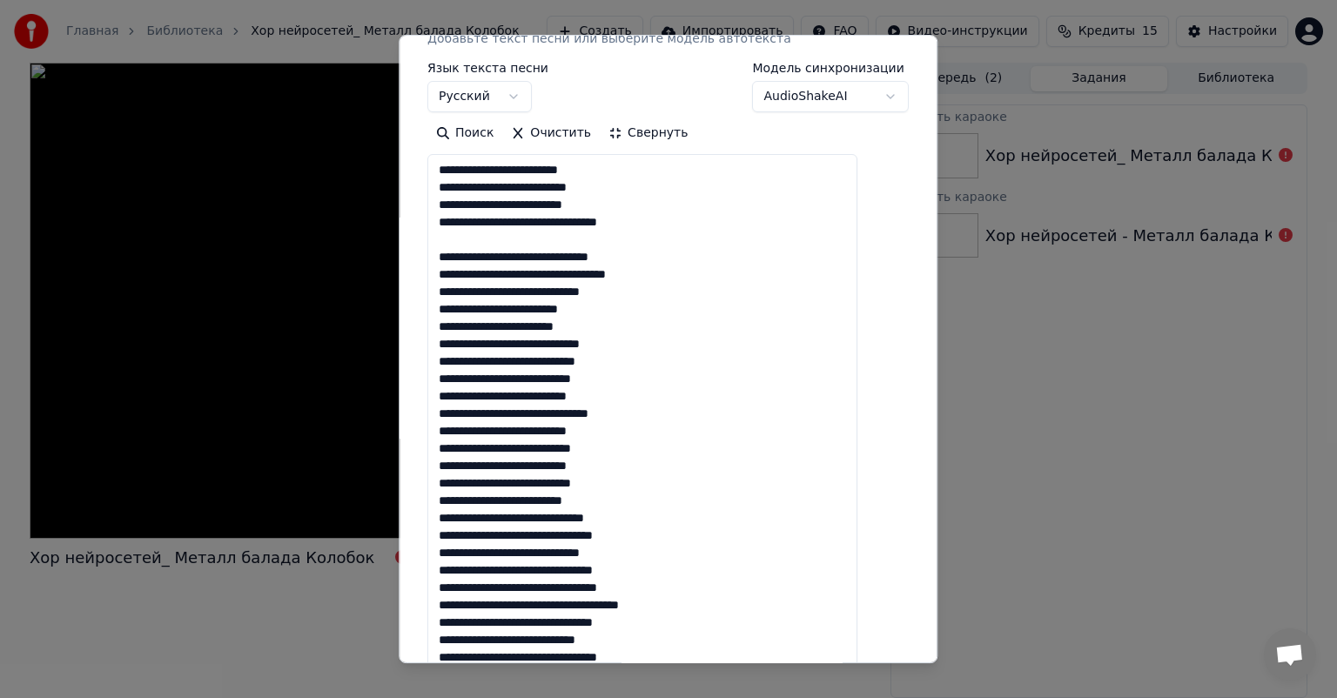
click at [651, 320] on textarea at bounding box center [643, 474] width 430 height 641
click at [653, 313] on textarea at bounding box center [643, 474] width 430 height 641
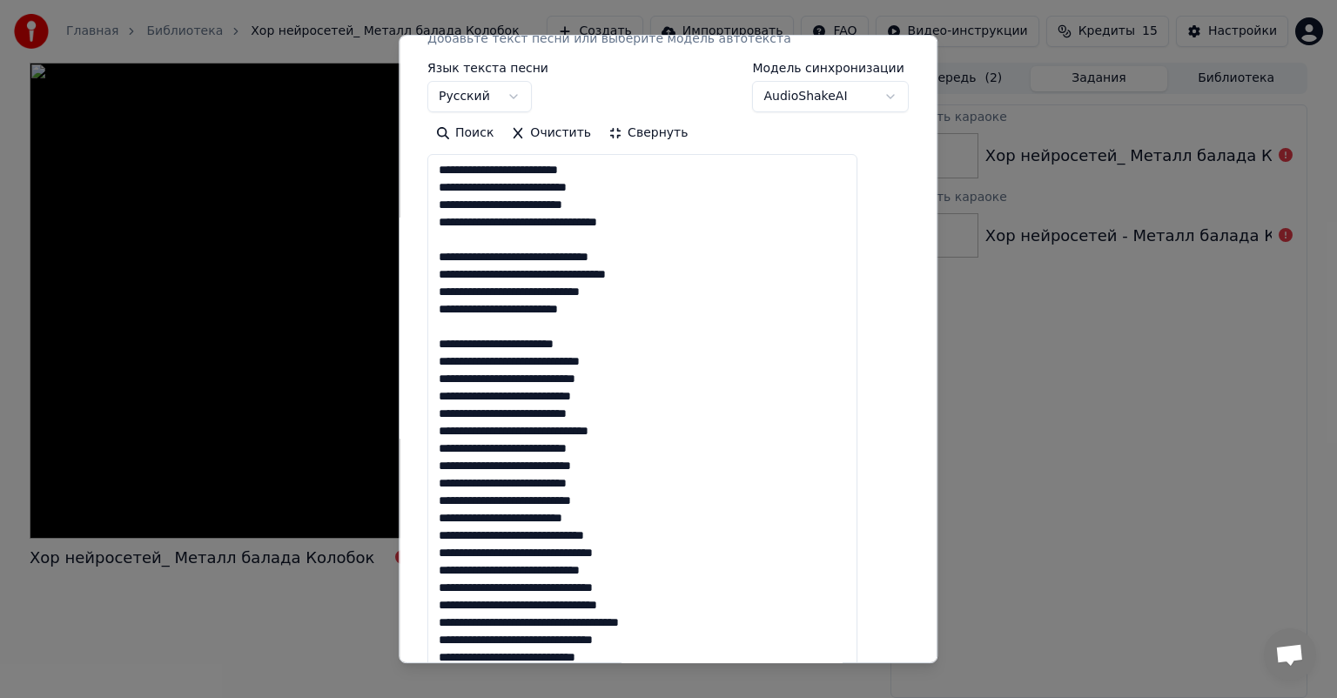
click at [655, 396] on textarea at bounding box center [643, 474] width 430 height 641
click at [658, 484] on textarea at bounding box center [643, 474] width 430 height 641
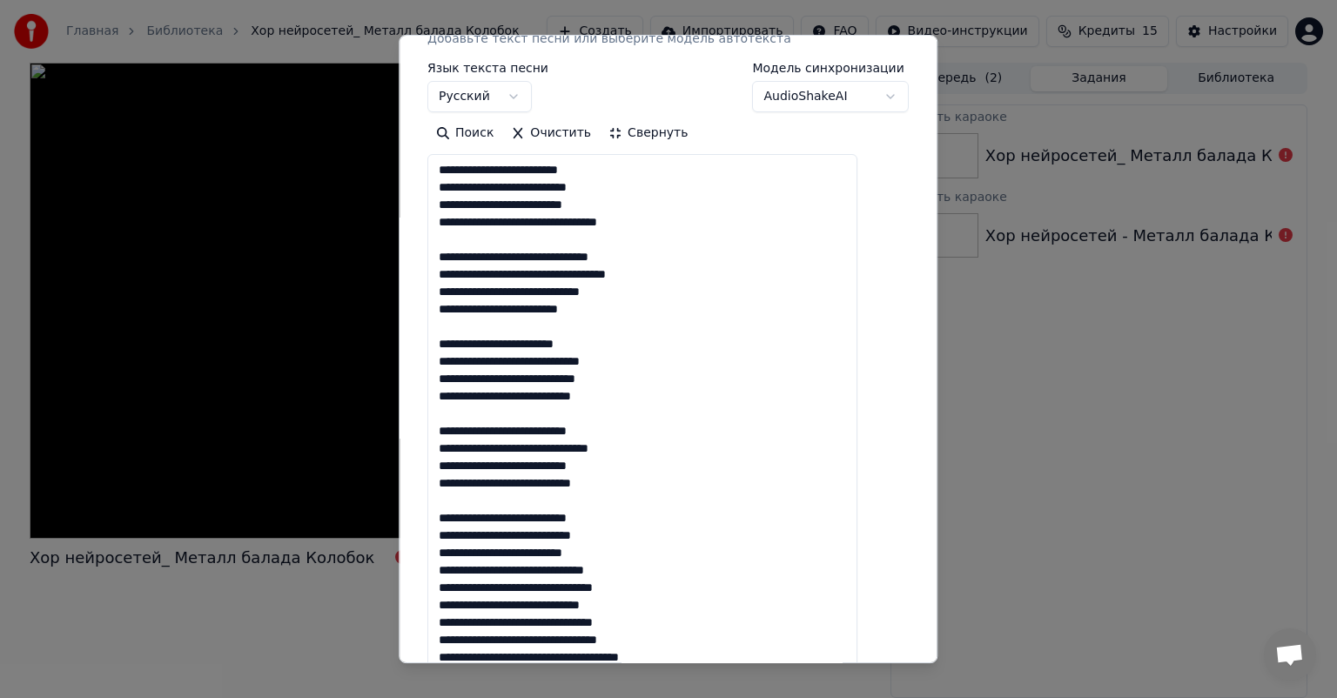
click at [657, 568] on textarea at bounding box center [643, 474] width 430 height 641
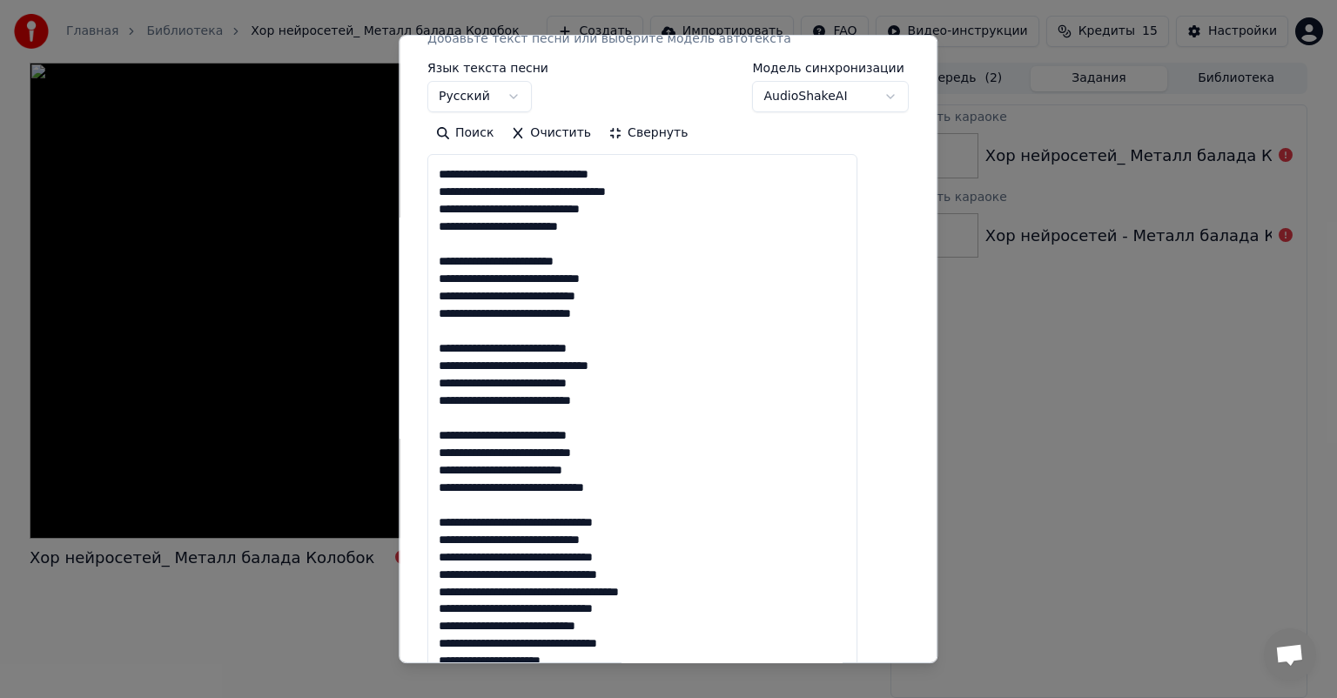
scroll to position [87, 0]
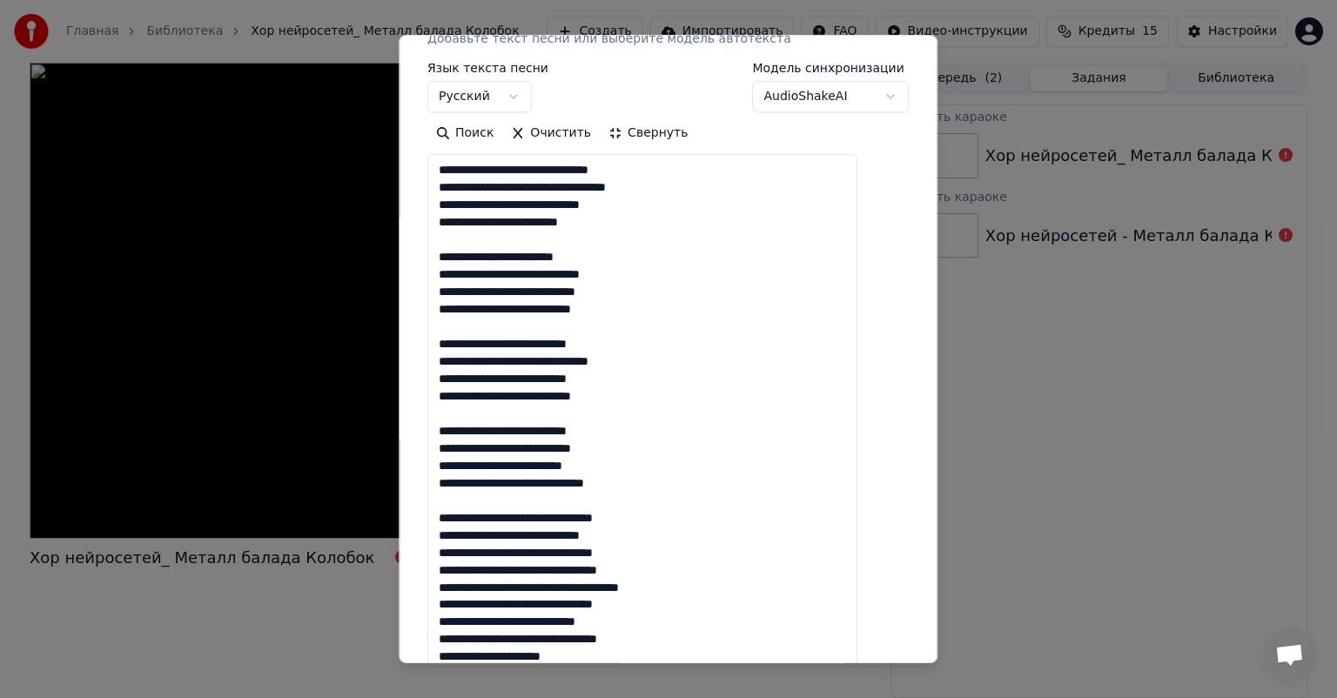
click at [679, 572] on textarea at bounding box center [643, 474] width 430 height 641
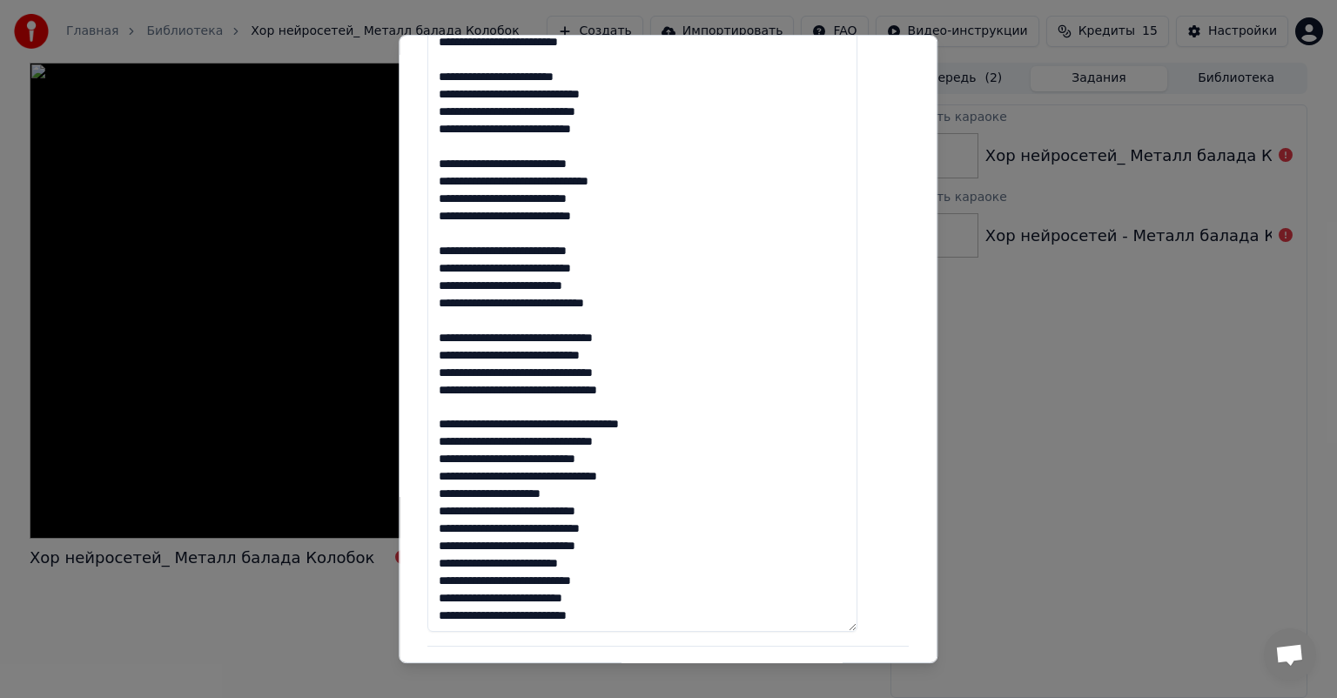
scroll to position [435, 0]
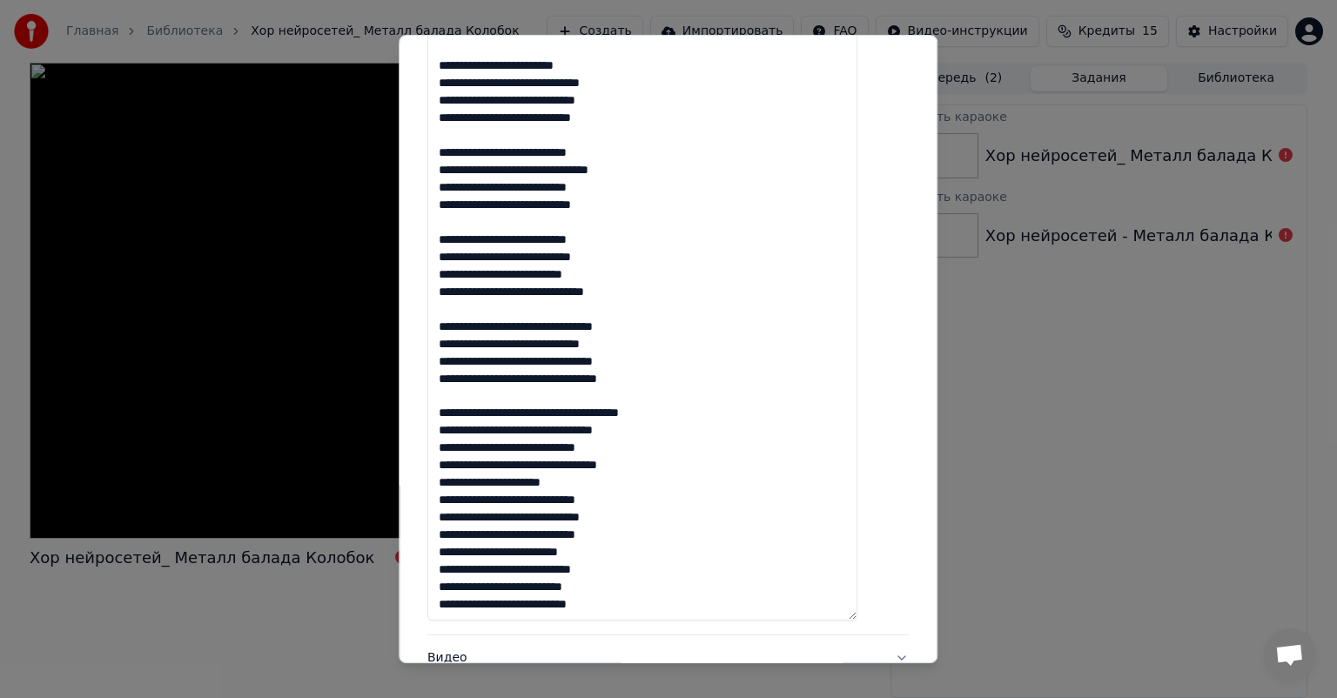
click at [680, 469] on textarea at bounding box center [643, 300] width 430 height 641
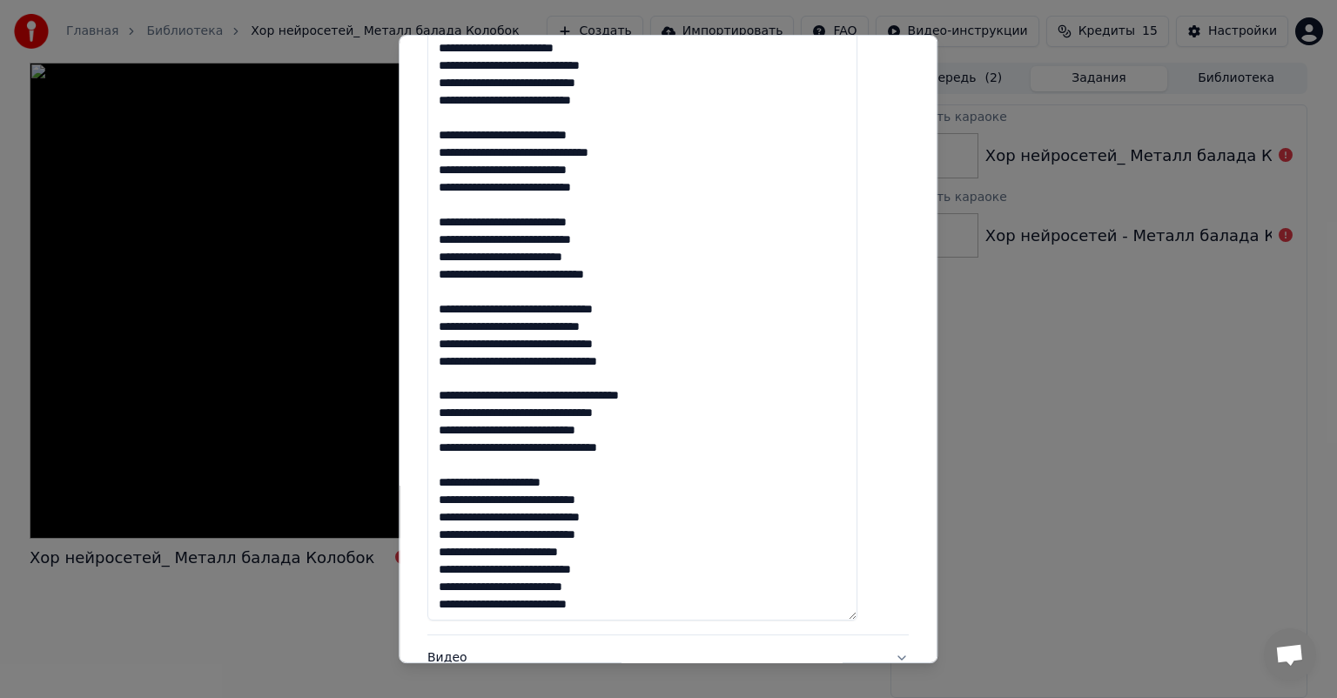
scroll to position [122, 0]
click at [655, 534] on textarea at bounding box center [643, 300] width 430 height 641
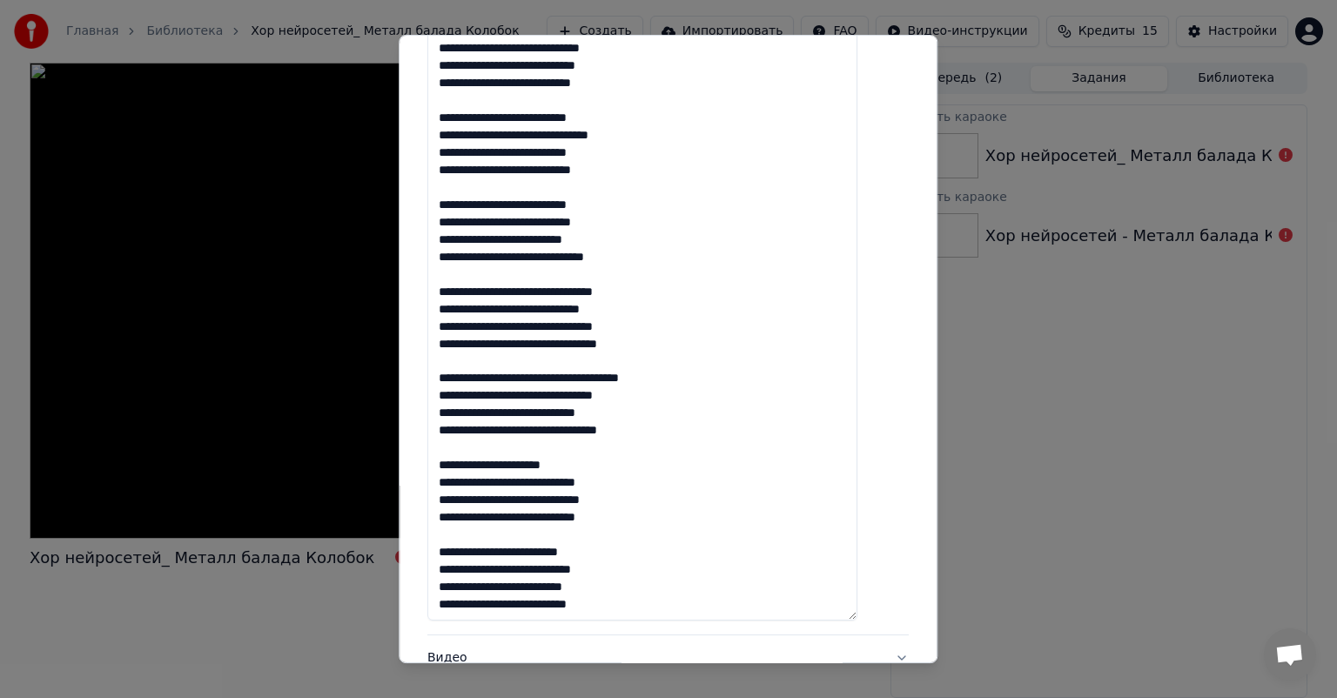
click at [648, 604] on textarea at bounding box center [643, 300] width 430 height 641
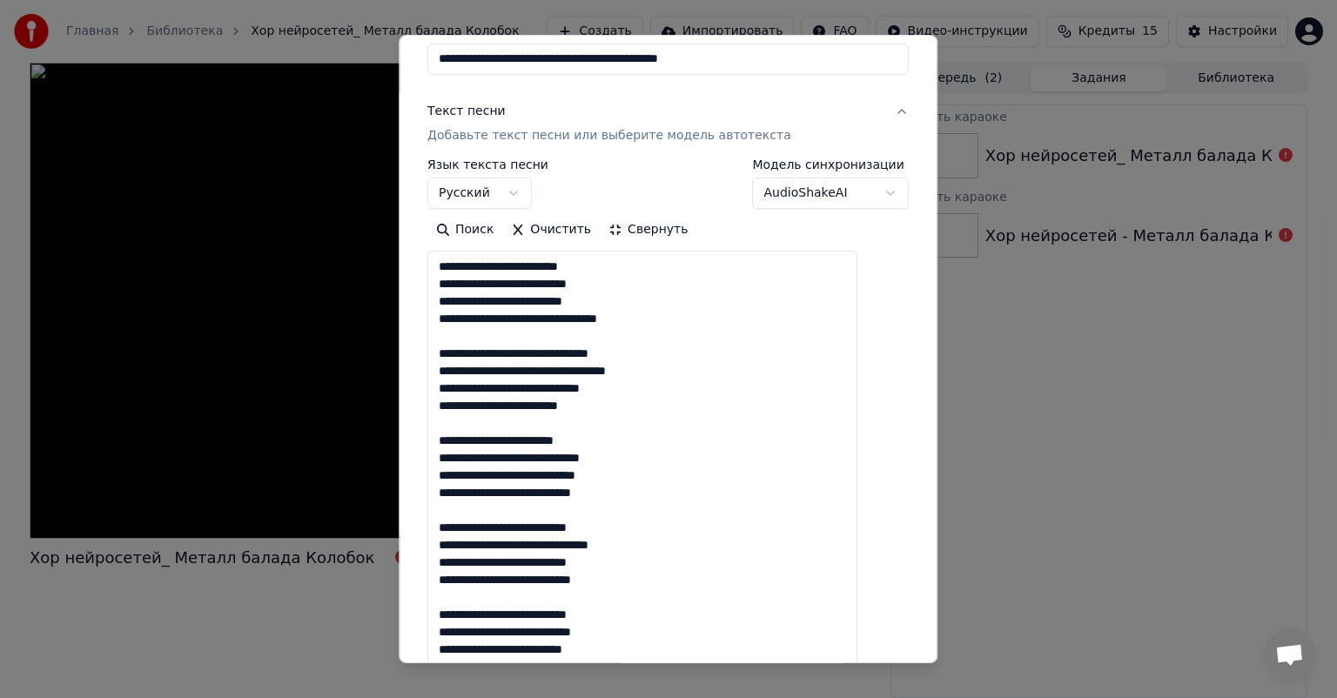
scroll to position [0, 0]
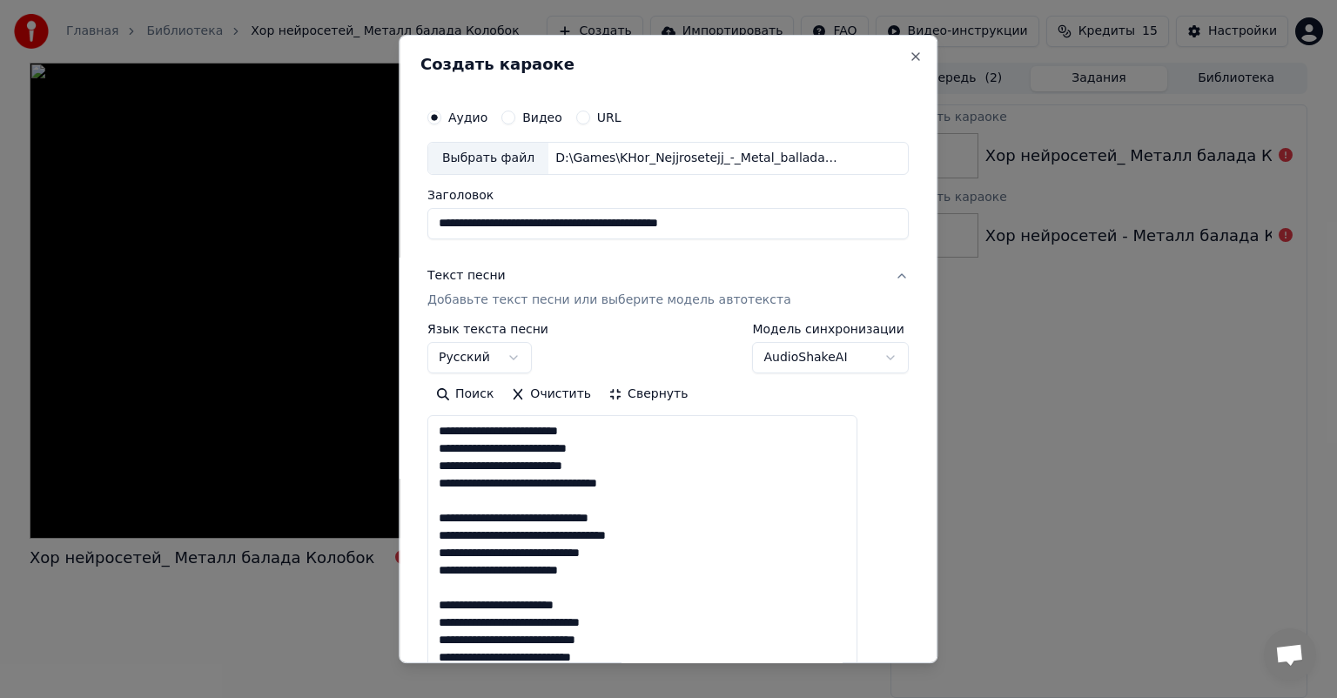
type textarea "**********"
click at [640, 397] on button "Свернуть" at bounding box center [648, 394] width 97 height 28
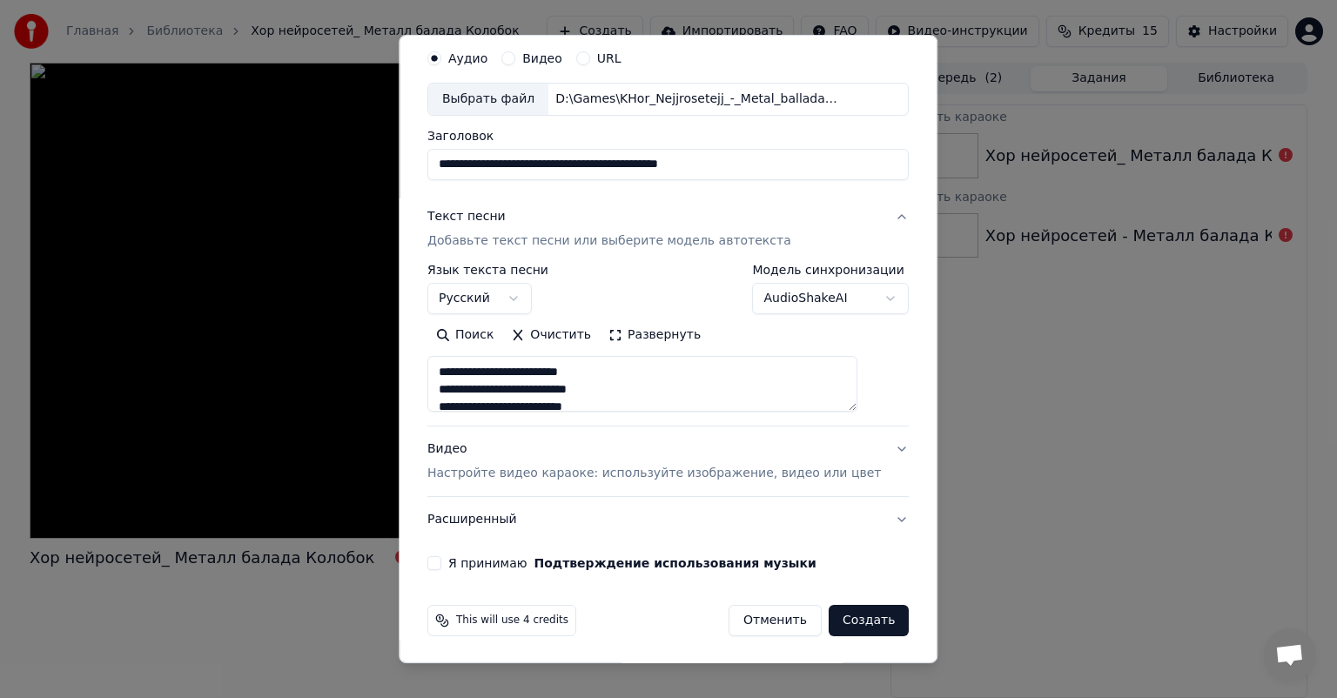
click at [613, 479] on p "Настройте видео караоке: используйте изображение, видео или цвет" at bounding box center [655, 473] width 454 height 17
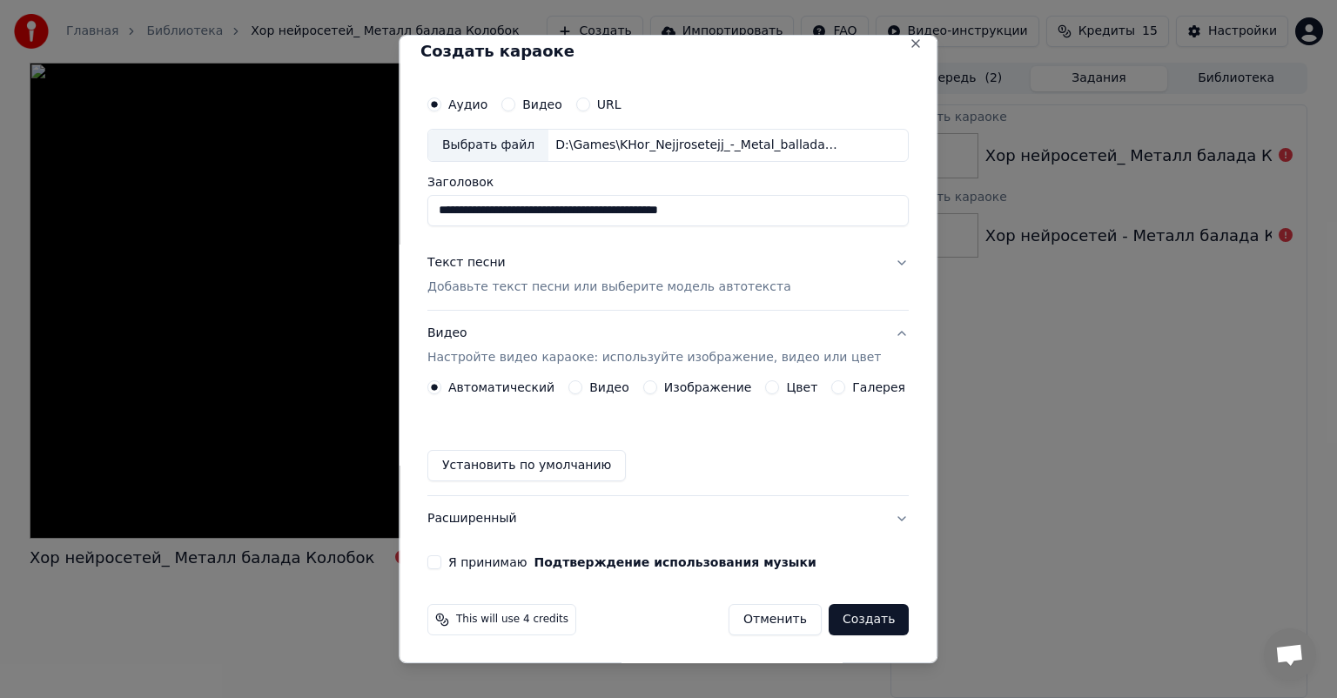
click at [679, 392] on label "Изображение" at bounding box center [708, 387] width 88 height 12
click at [657, 392] on button "Изображение" at bounding box center [650, 387] width 14 height 14
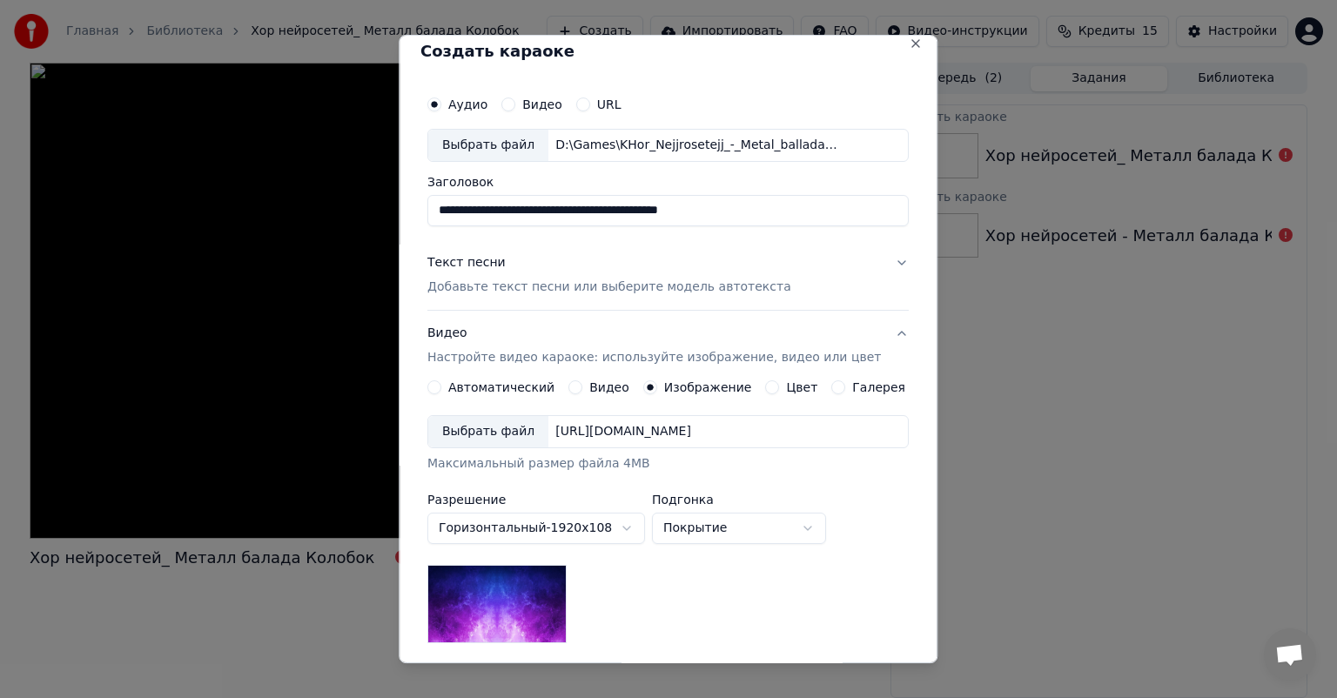
click at [495, 436] on div "Выбрать файл" at bounding box center [488, 431] width 120 height 31
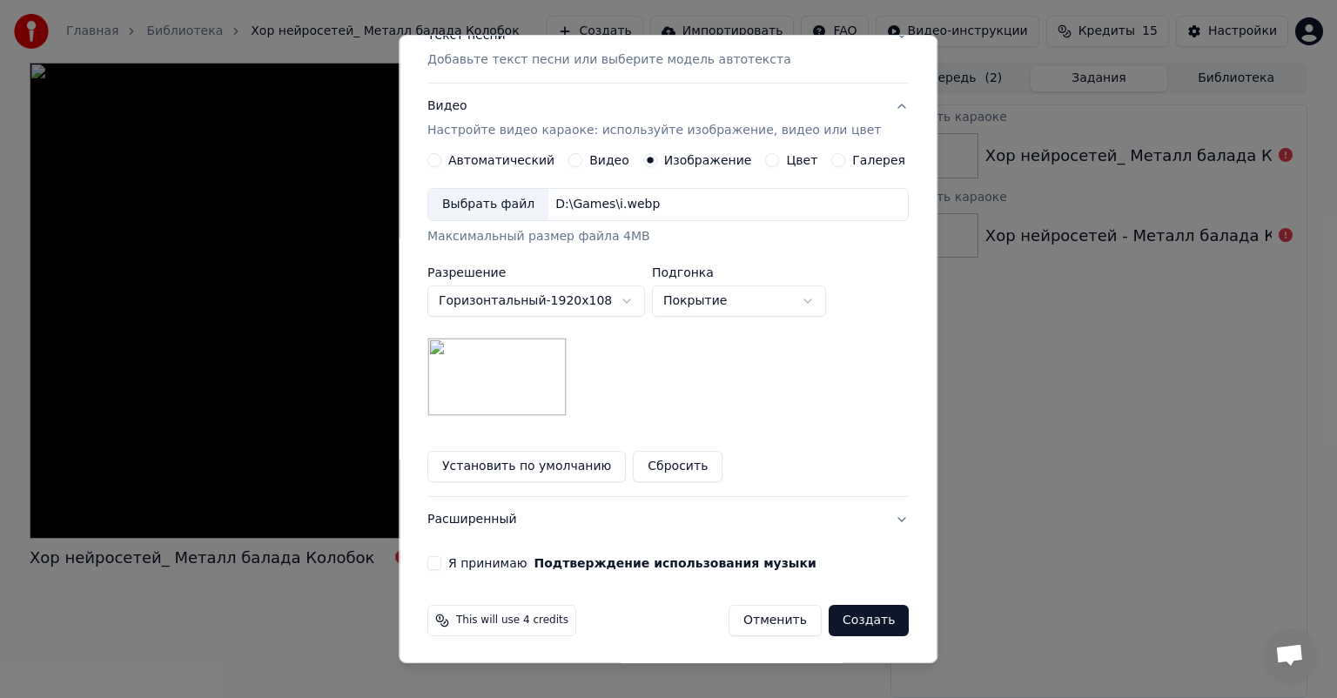
drag, startPoint x: 459, startPoint y: 548, endPoint x: 450, endPoint y: 564, distance: 18.7
click at [457, 550] on div "**********" at bounding box center [668, 215] width 495 height 724
click at [441, 564] on button "Я принимаю Подтверждение использования музыки" at bounding box center [435, 563] width 14 height 14
click at [837, 618] on button "Создать" at bounding box center [869, 620] width 80 height 31
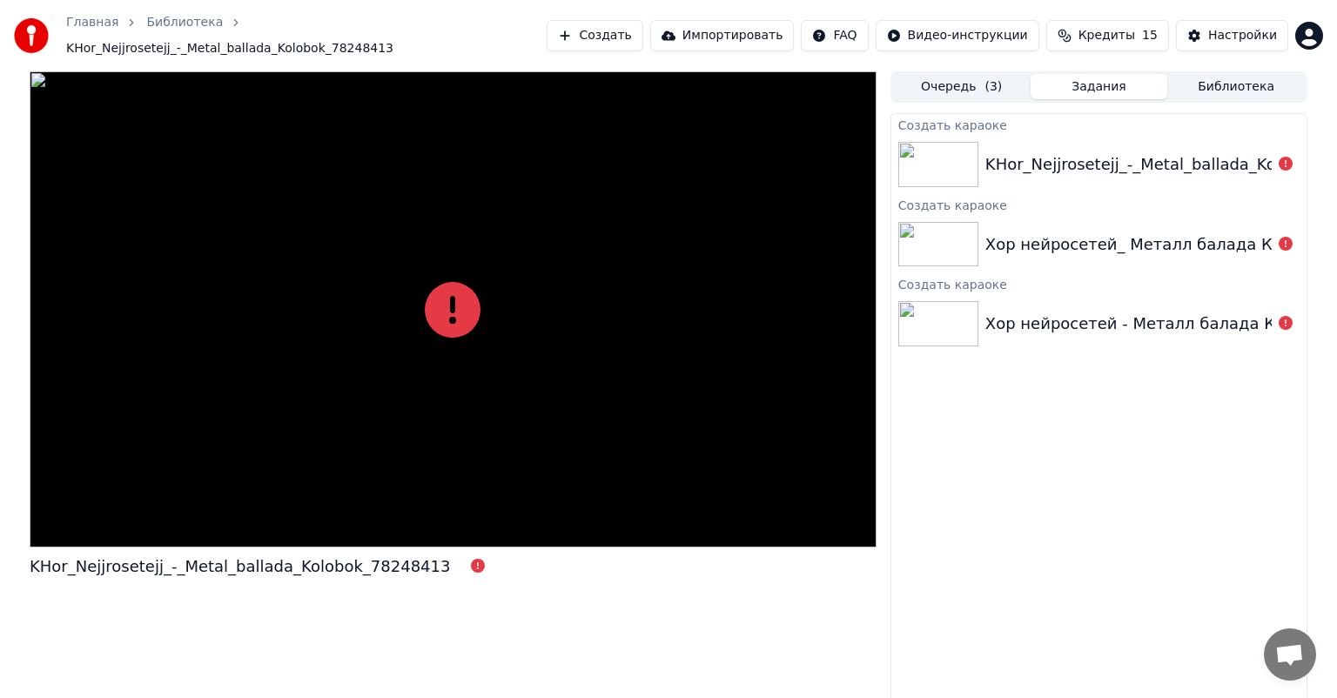
click at [1104, 275] on div "Создать караоке" at bounding box center [1099, 283] width 415 height 21
click at [1027, 236] on div "Хор нейросетей_ Металл балада Колобок" at bounding box center [1158, 244] width 345 height 24
click at [996, 194] on div "Создать караоке" at bounding box center [1099, 204] width 415 height 21
click at [959, 142] on img at bounding box center [939, 164] width 80 height 45
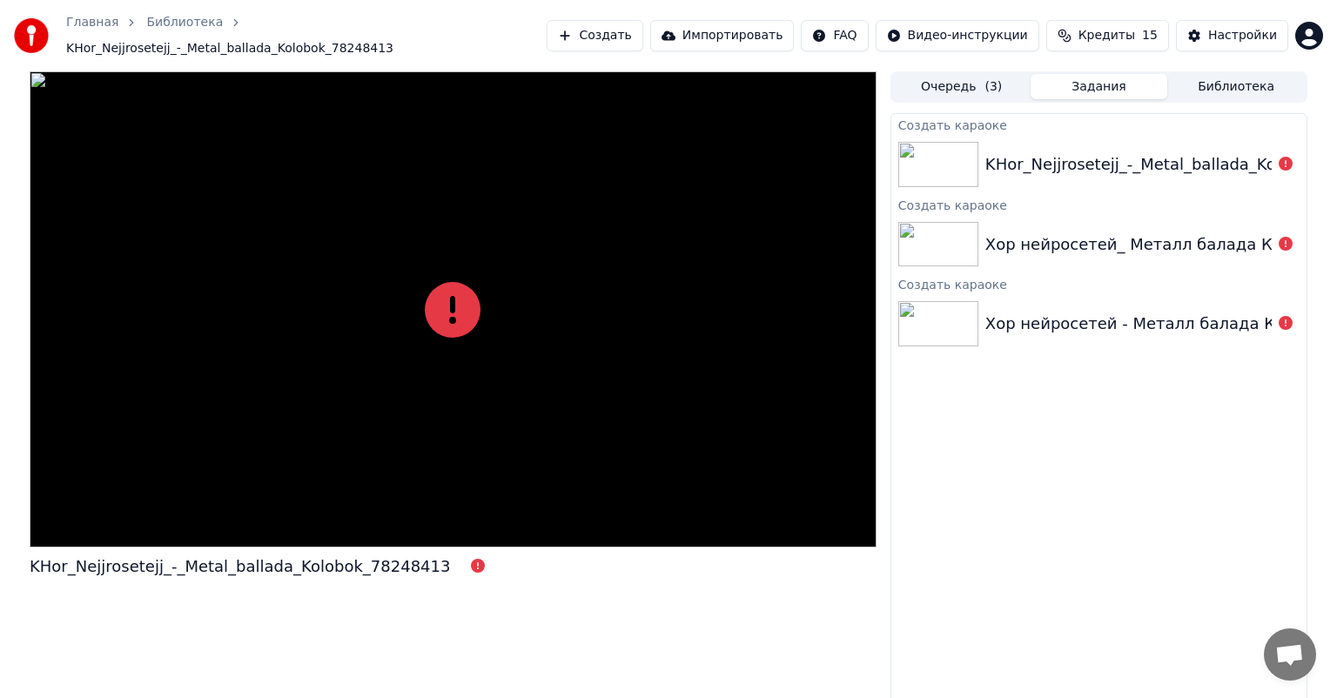
click at [1000, 237] on div "Хор нейросетей_ Металл балада Колобок" at bounding box center [1158, 244] width 345 height 24
drag, startPoint x: 1000, startPoint y: 237, endPoint x: 1031, endPoint y: 324, distance: 92.2
click at [1004, 239] on div "Хор нейросетей_ Металл балада Колобок" at bounding box center [1158, 244] width 345 height 24
click at [1031, 333] on div "Хор нейросетей - Металл балада Колобок" at bounding box center [1099, 323] width 415 height 59
click at [1017, 312] on div "Хор нейросетей - Металл балада Колобок" at bounding box center [1160, 324] width 348 height 24
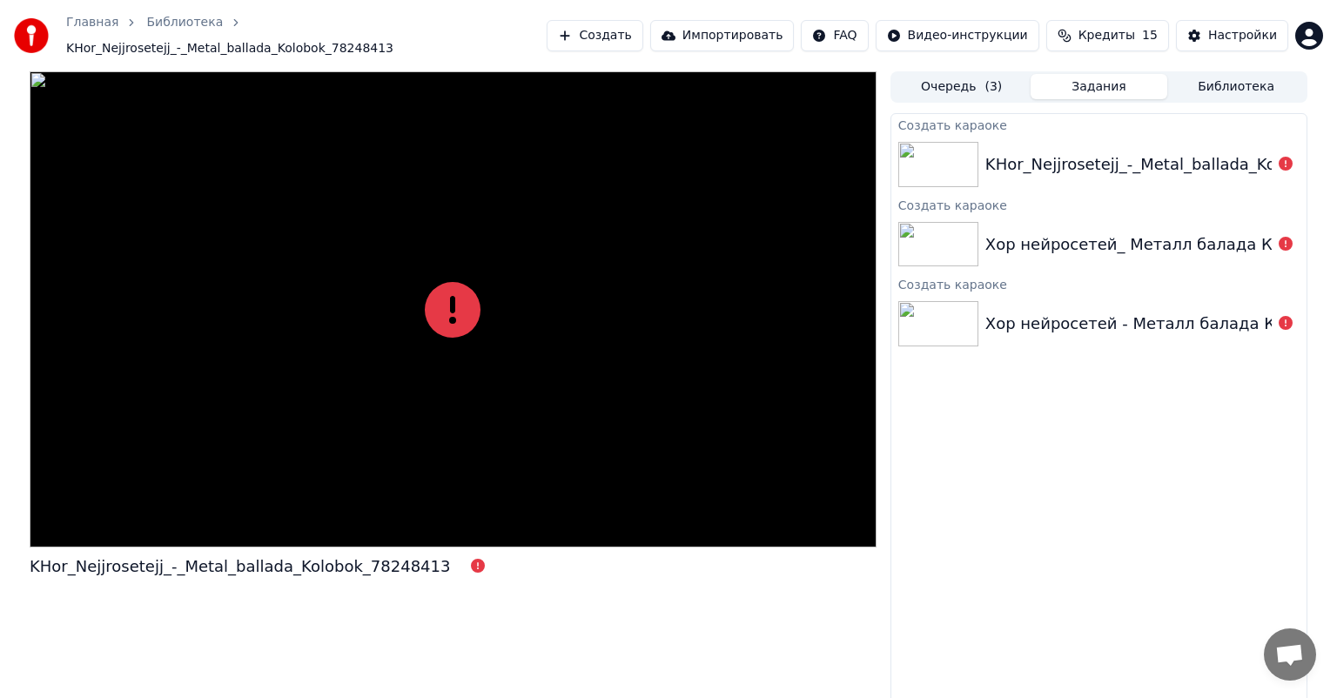
click at [1022, 312] on div "Хор нейросетей - Металл балада Колобок" at bounding box center [1160, 324] width 348 height 24
drag, startPoint x: 1022, startPoint y: 303, endPoint x: 1066, endPoint y: 143, distance: 166.0
click at [1038, 249] on div "Хор нейросетей_ Металл балада Колобок" at bounding box center [1099, 244] width 415 height 59
click at [1104, 116] on div "Создать караоке" at bounding box center [1099, 124] width 415 height 21
drag, startPoint x: 1111, startPoint y: 94, endPoint x: 1057, endPoint y: 12, distance: 98.0
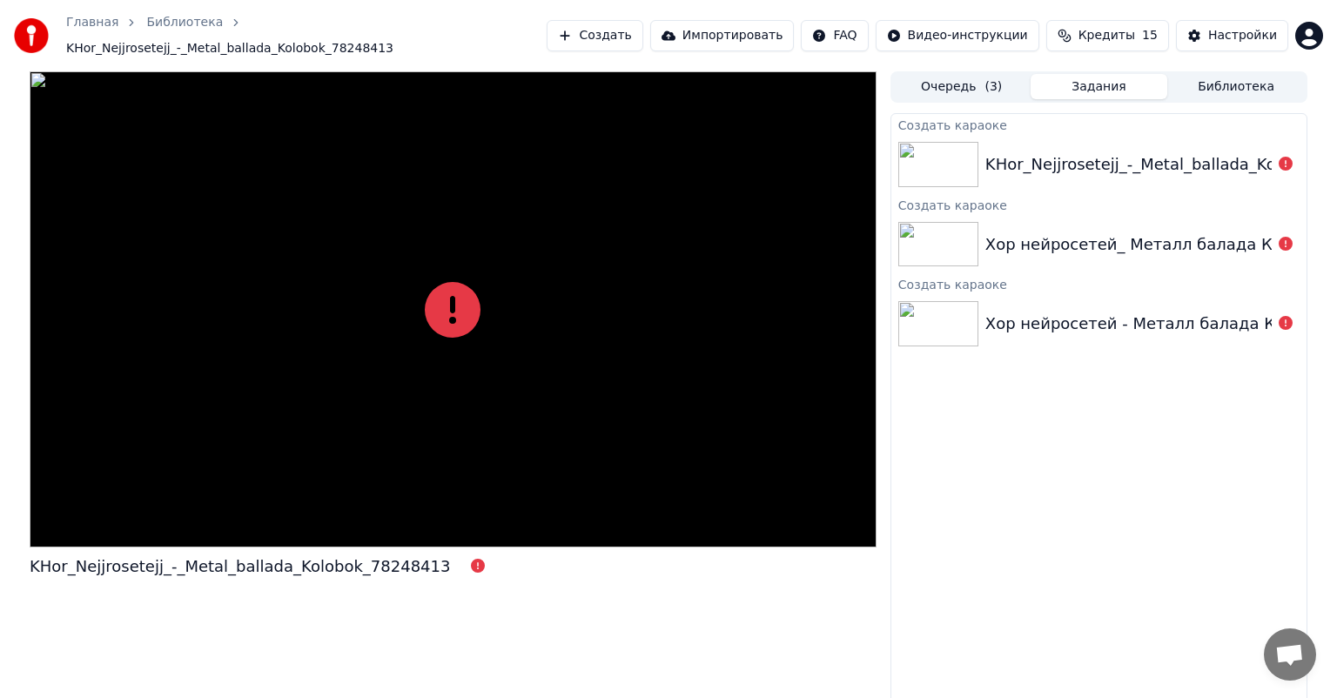
click at [1090, 71] on div "Очередь ( 3 ) Задания Библиотека Создать караоке KHor_Nejjrosetejj_-_Metal_ball…" at bounding box center [1099, 389] width 417 height 636
click at [965, 441] on div "Создать караоке KHor_Nejjrosetejj_-_Metal_ballada_Kolobok_78248413 Создать кара…" at bounding box center [1099, 410] width 417 height 594
click at [643, 22] on button "Создать" at bounding box center [595, 35] width 96 height 31
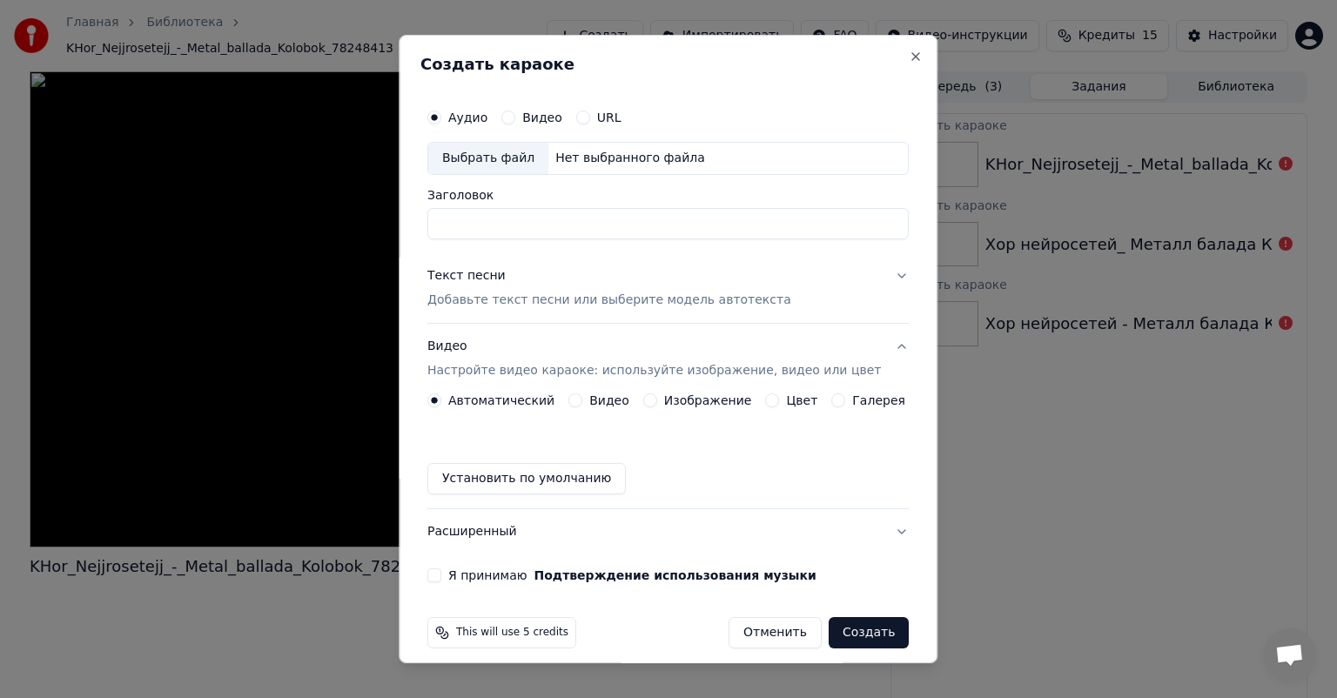
click at [520, 155] on div "Выбрать файл" at bounding box center [488, 158] width 120 height 31
drag, startPoint x: 638, startPoint y: 224, endPoint x: 425, endPoint y: 224, distance: 213.3
click at [425, 224] on div "**********" at bounding box center [668, 349] width 539 height 629
type input "**********"
click at [481, 278] on div "Текст песни" at bounding box center [467, 275] width 78 height 17
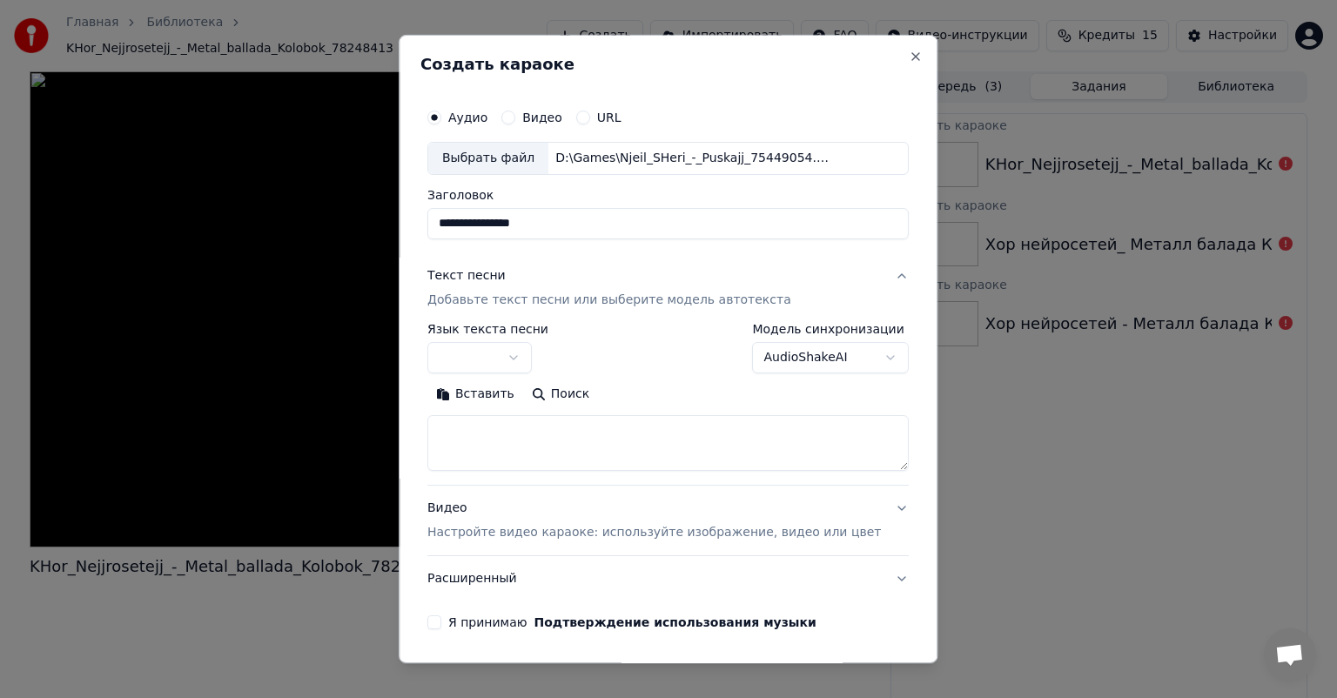
click at [501, 430] on textarea at bounding box center [668, 443] width 481 height 56
paste textarea "**********"
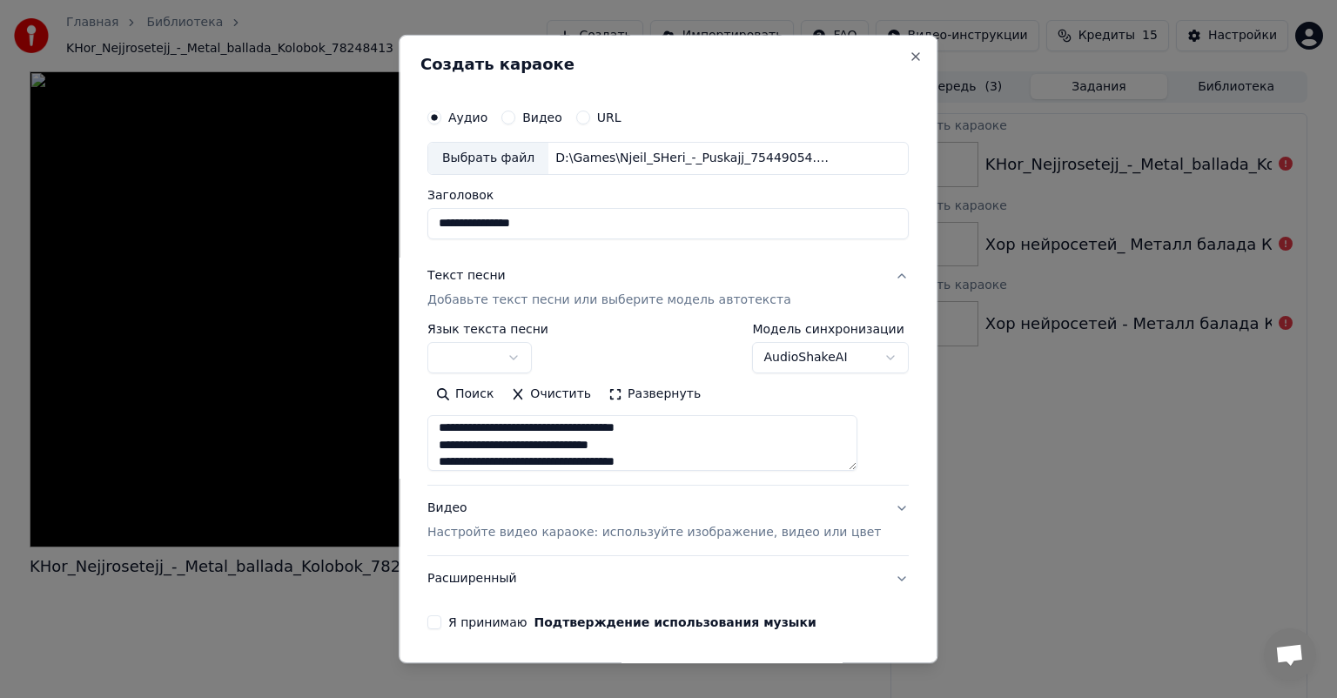
type textarea "**********"
click at [478, 359] on body "**********" at bounding box center [668, 349] width 1337 height 698
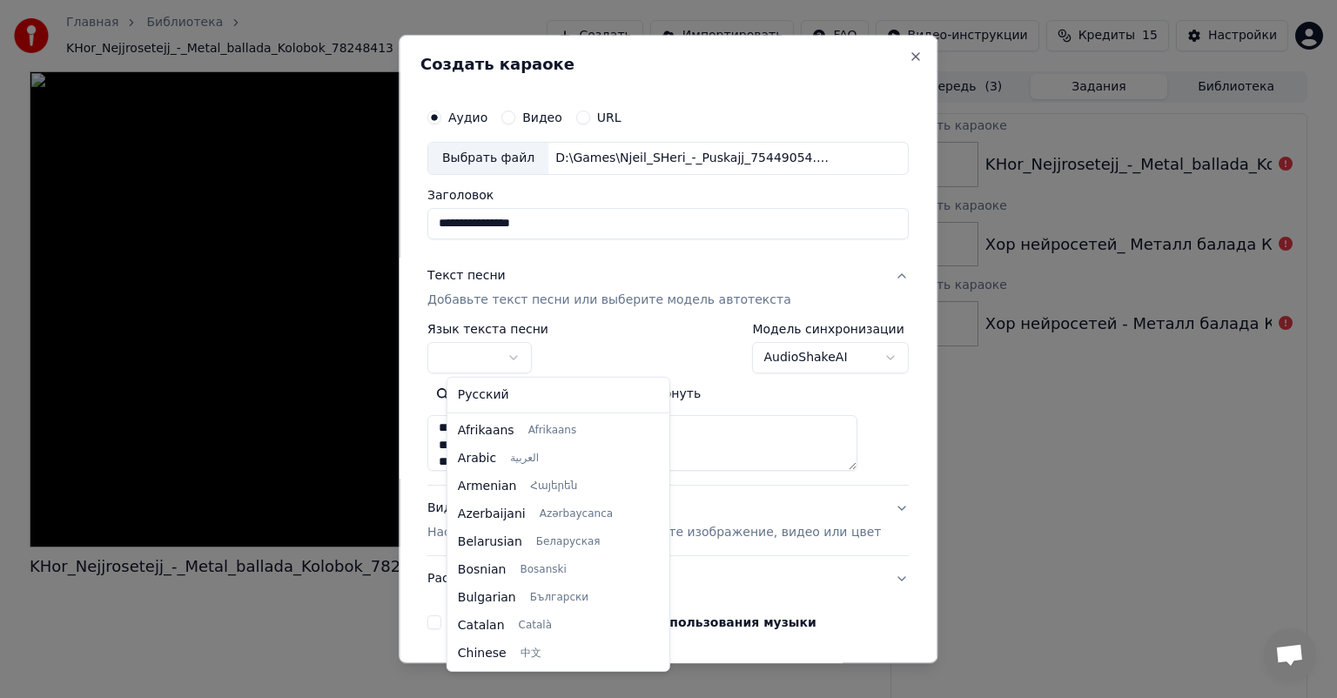
select select "**"
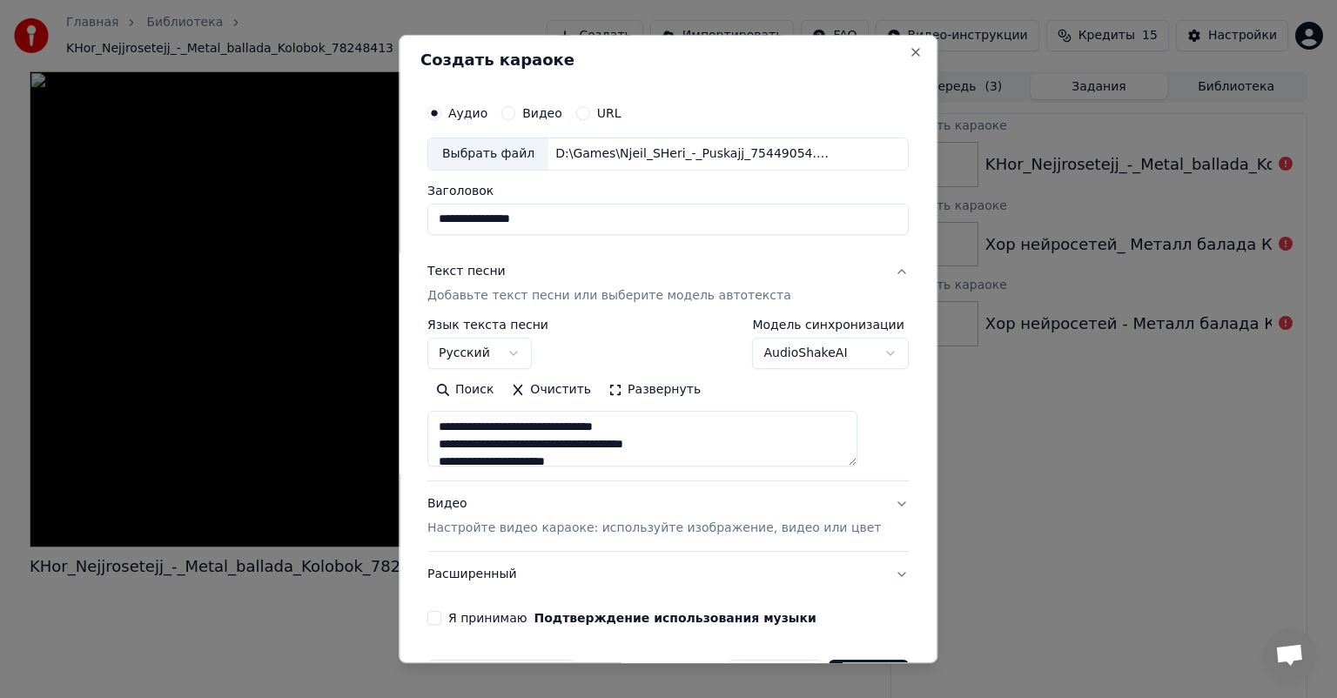
scroll to position [0, 0]
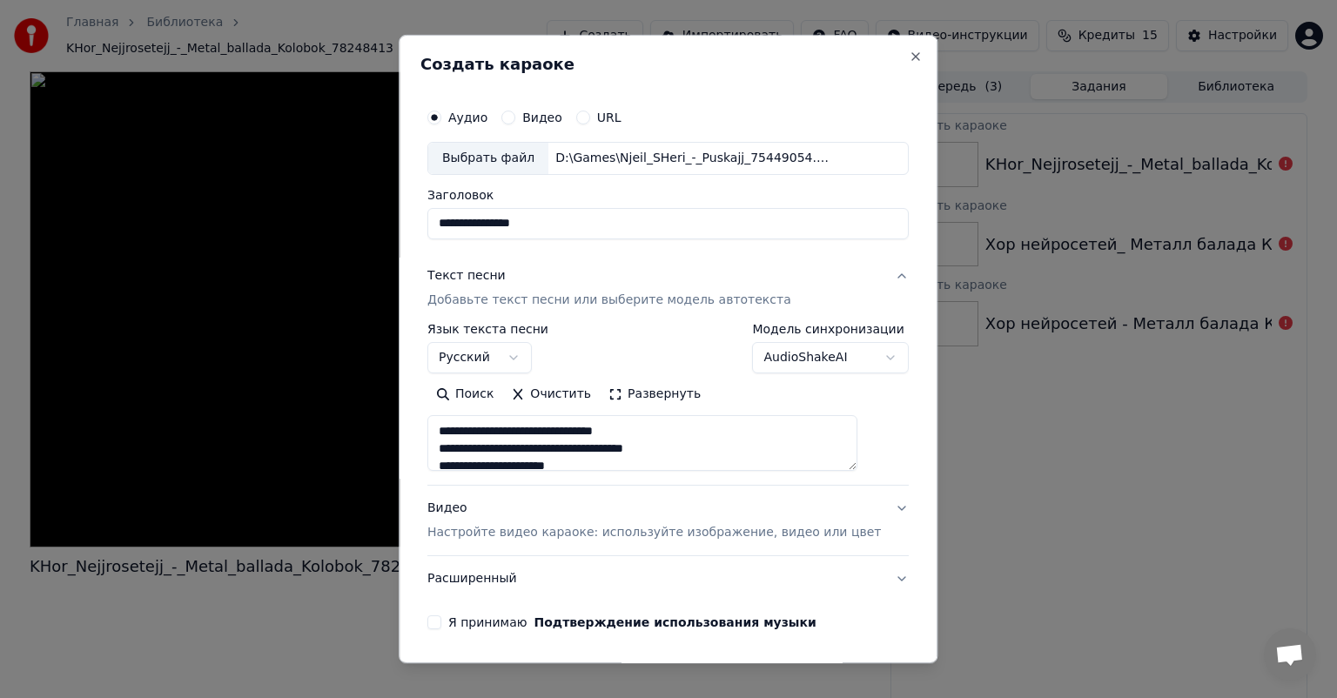
click at [641, 393] on button "Развернуть" at bounding box center [655, 394] width 110 height 28
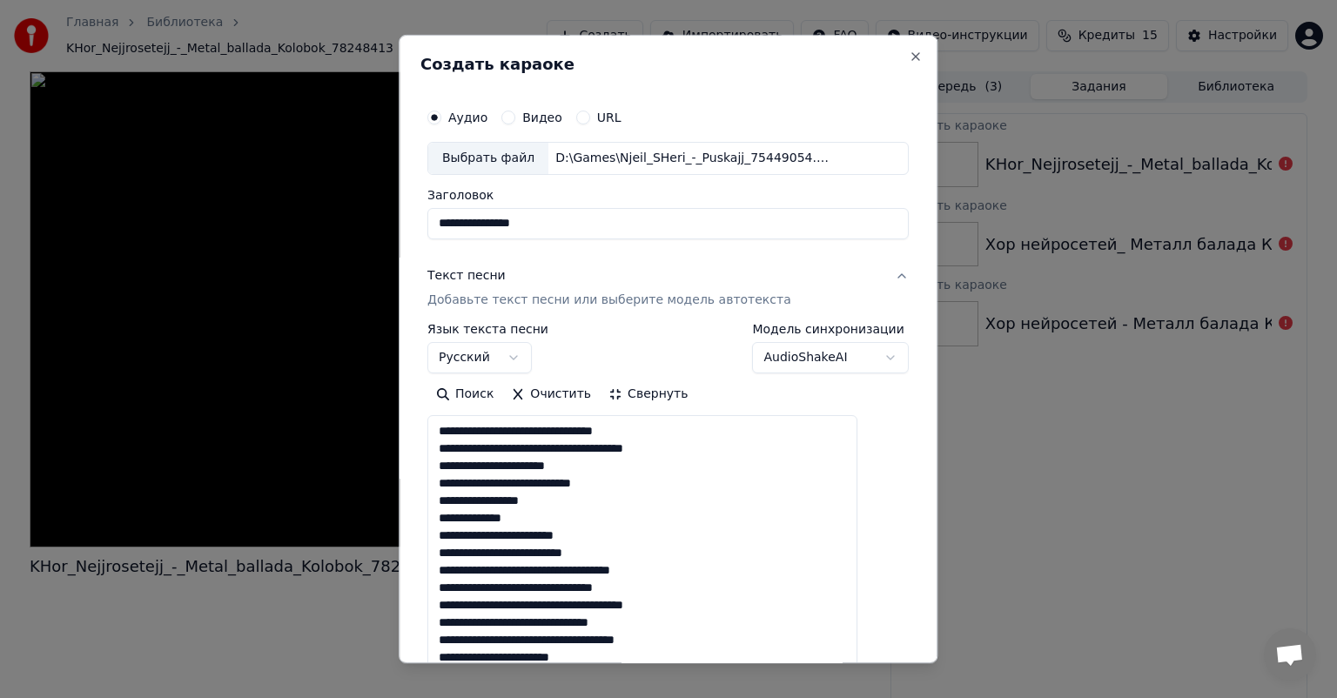
scroll to position [1, 0]
click at [623, 503] on textarea at bounding box center [643, 692] width 430 height 554
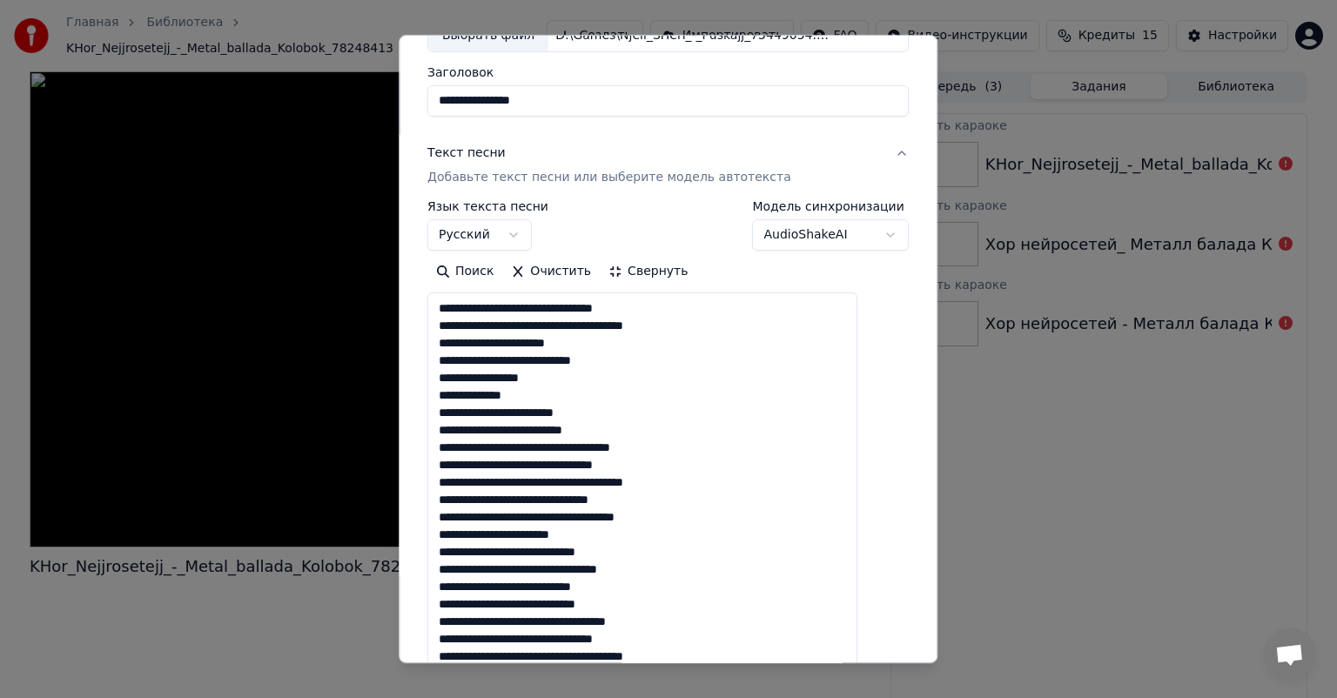
scroll to position [122, 0]
click at [583, 289] on div "Поиск Очистить Свернуть" at bounding box center [668, 553] width 481 height 589
click at [640, 362] on textarea at bounding box center [643, 570] width 430 height 554
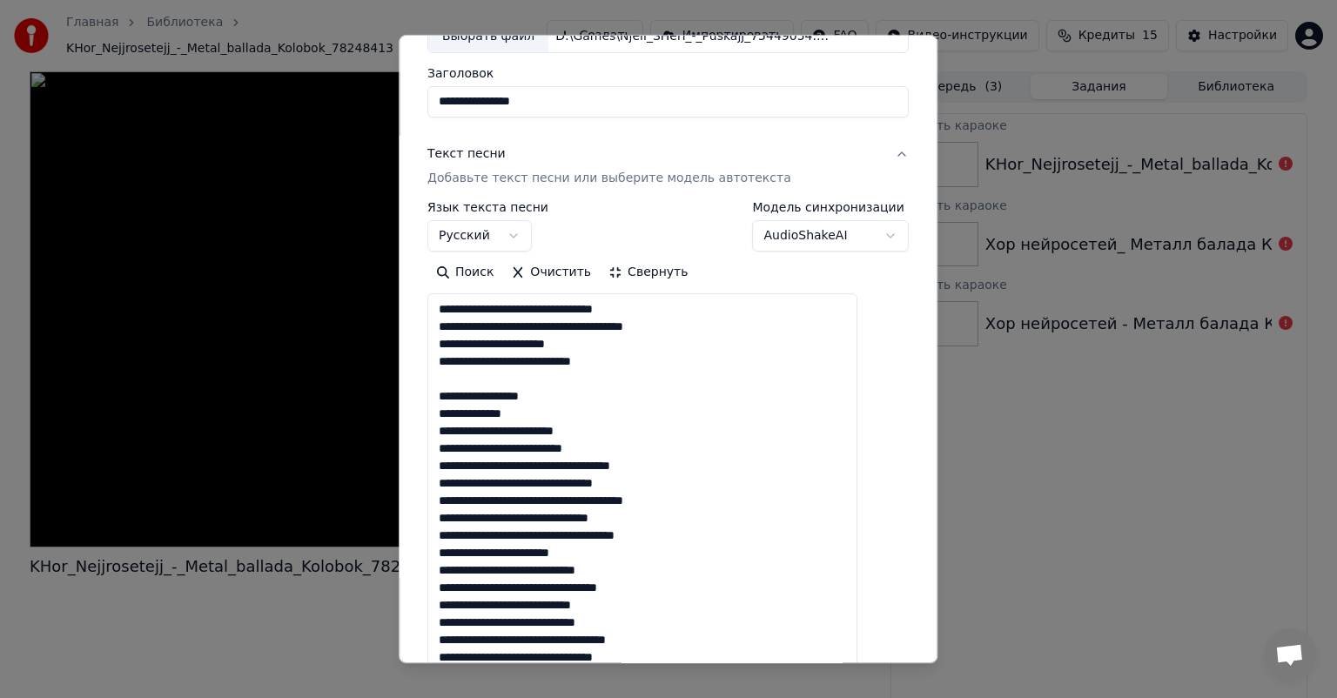
click at [630, 448] on textarea at bounding box center [643, 570] width 430 height 554
click at [674, 542] on textarea at bounding box center [643, 570] width 430 height 554
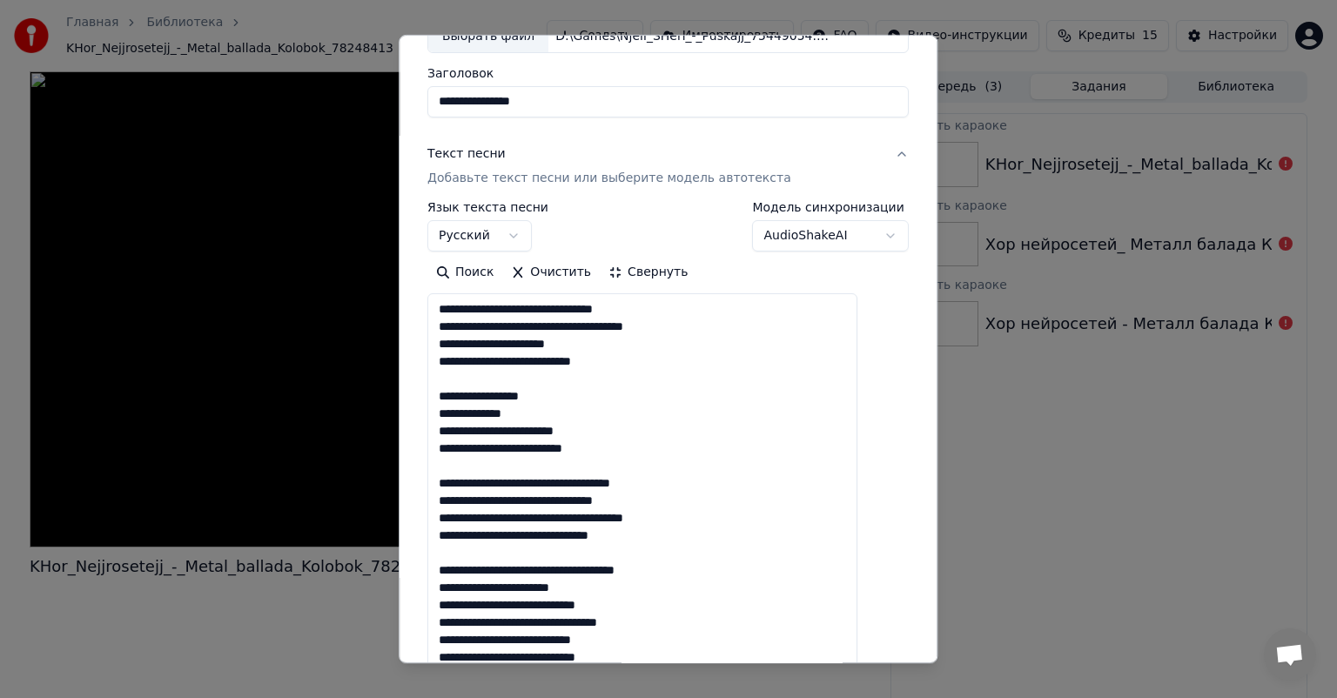
scroll to position [52, 0]
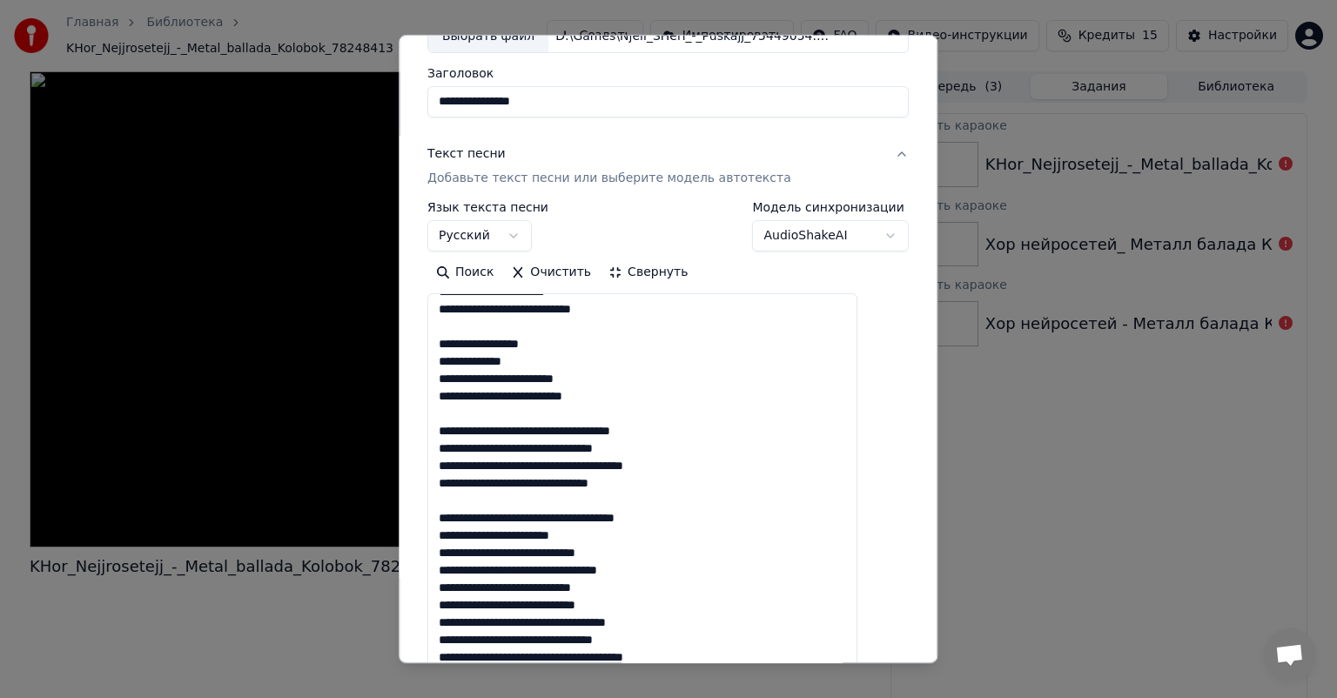
click at [686, 568] on textarea at bounding box center [643, 570] width 430 height 554
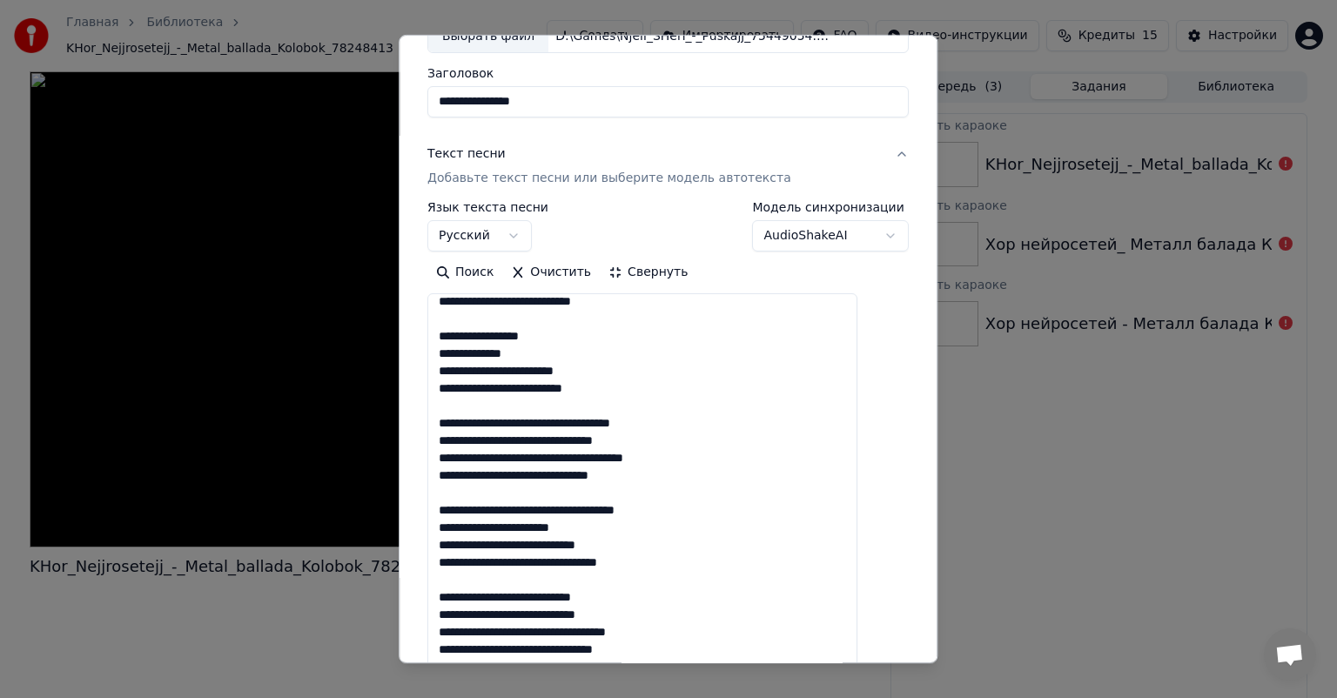
scroll to position [70, 0]
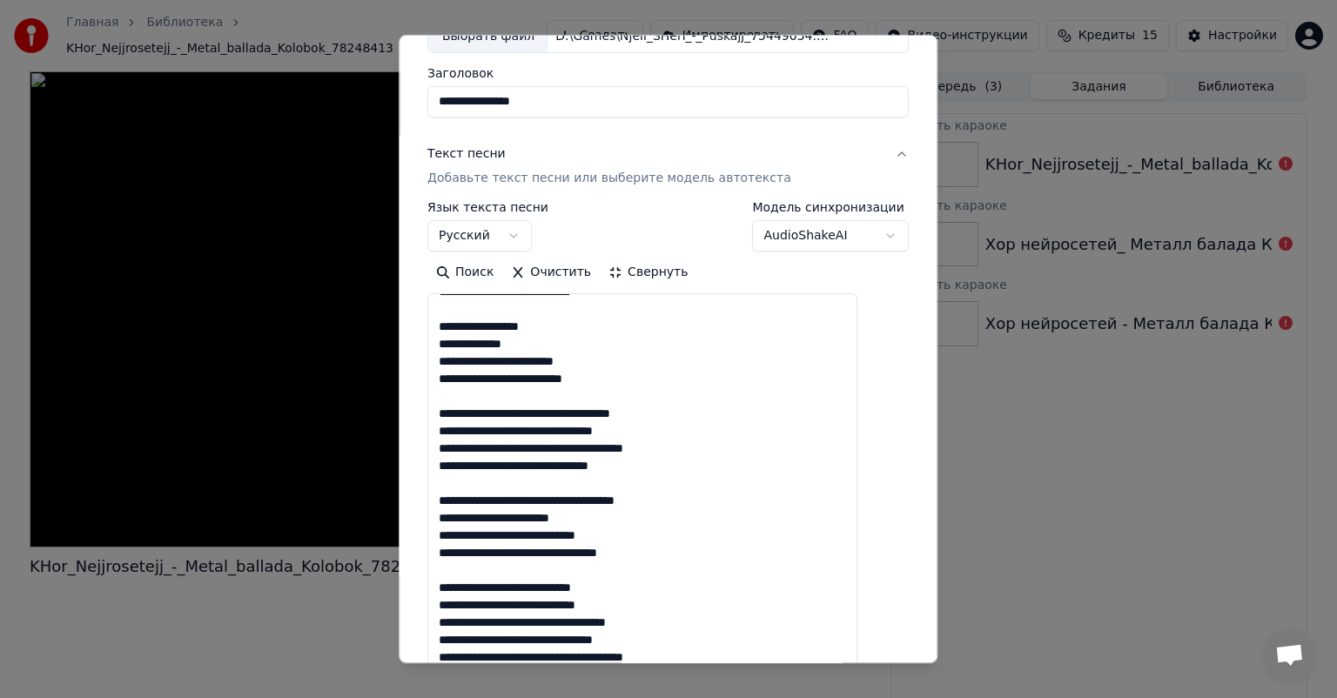
click at [691, 638] on textarea at bounding box center [643, 570] width 430 height 554
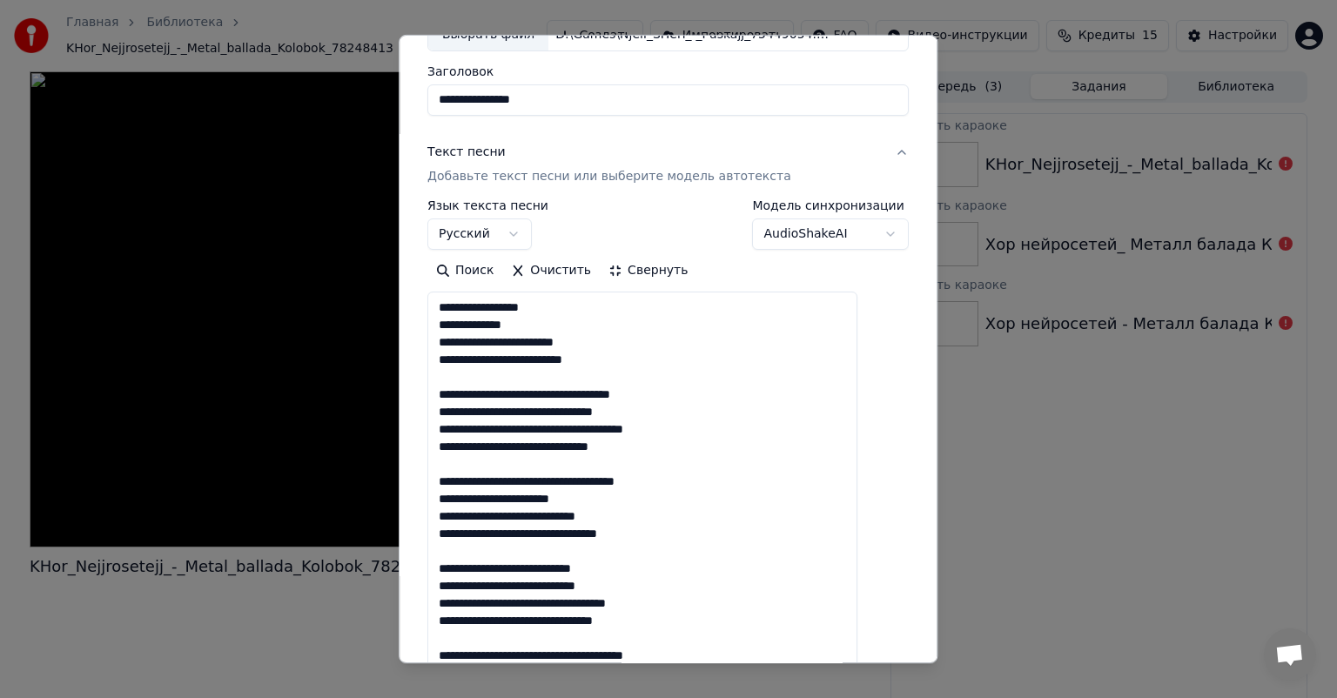
scroll to position [557, 0]
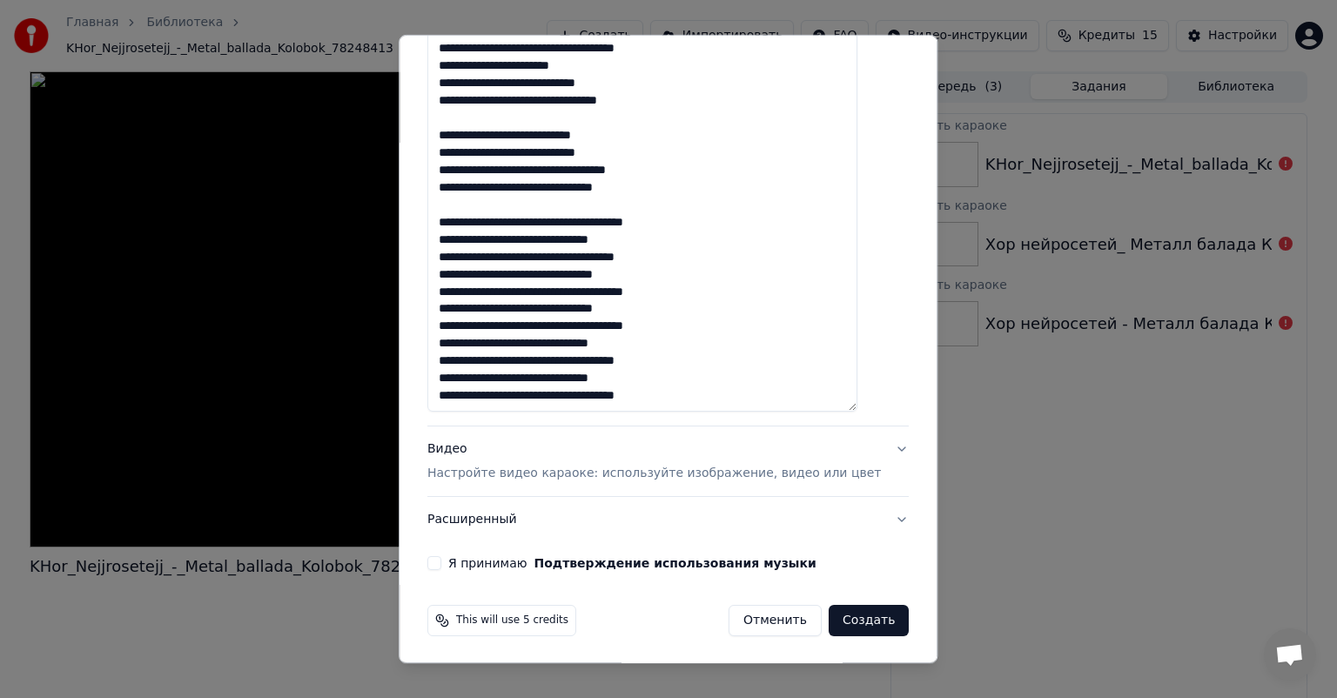
click at [690, 272] on textarea at bounding box center [643, 135] width 430 height 554
click at [690, 362] on textarea at bounding box center [643, 135] width 430 height 554
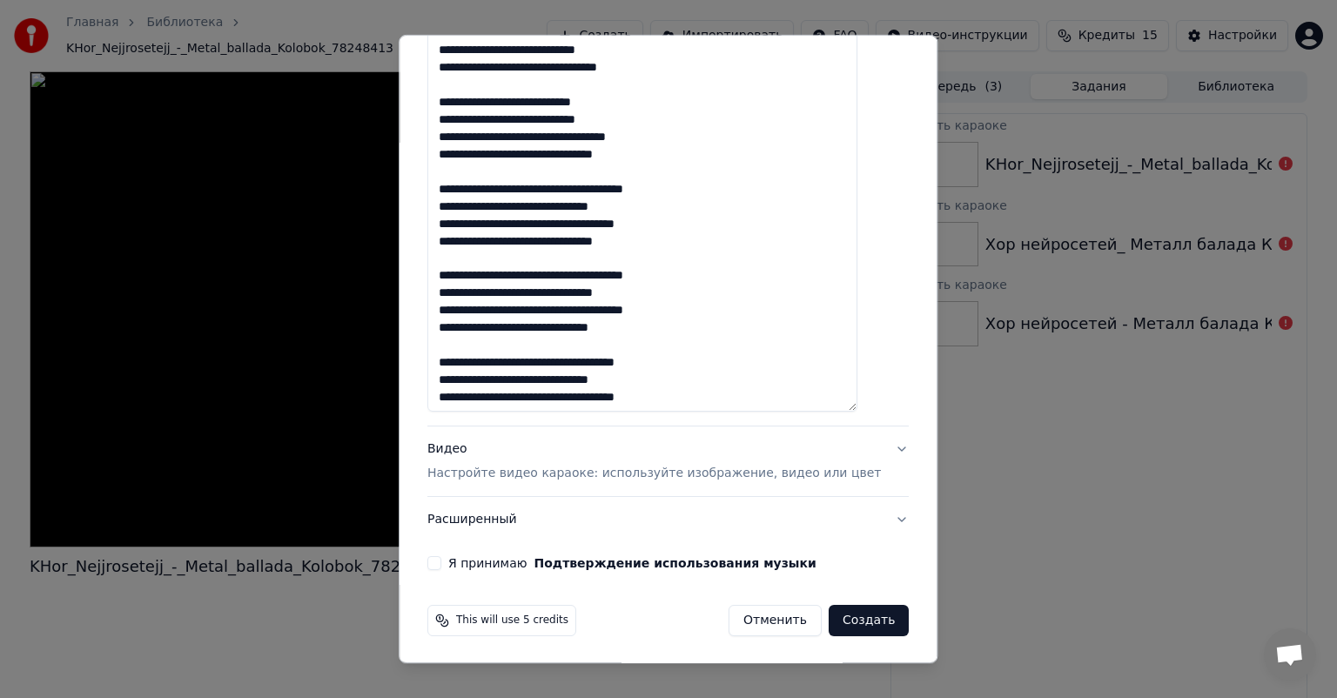
scroll to position [122, 0]
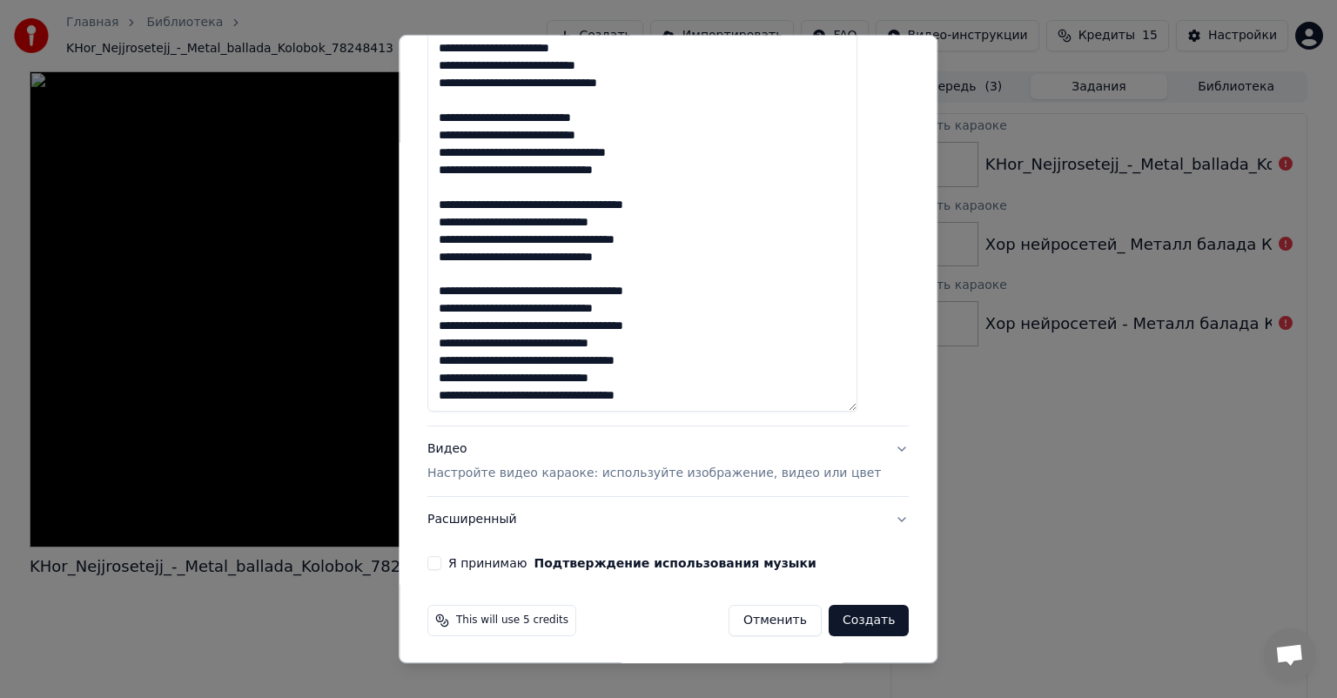
click at [569, 280] on textarea at bounding box center [643, 135] width 430 height 554
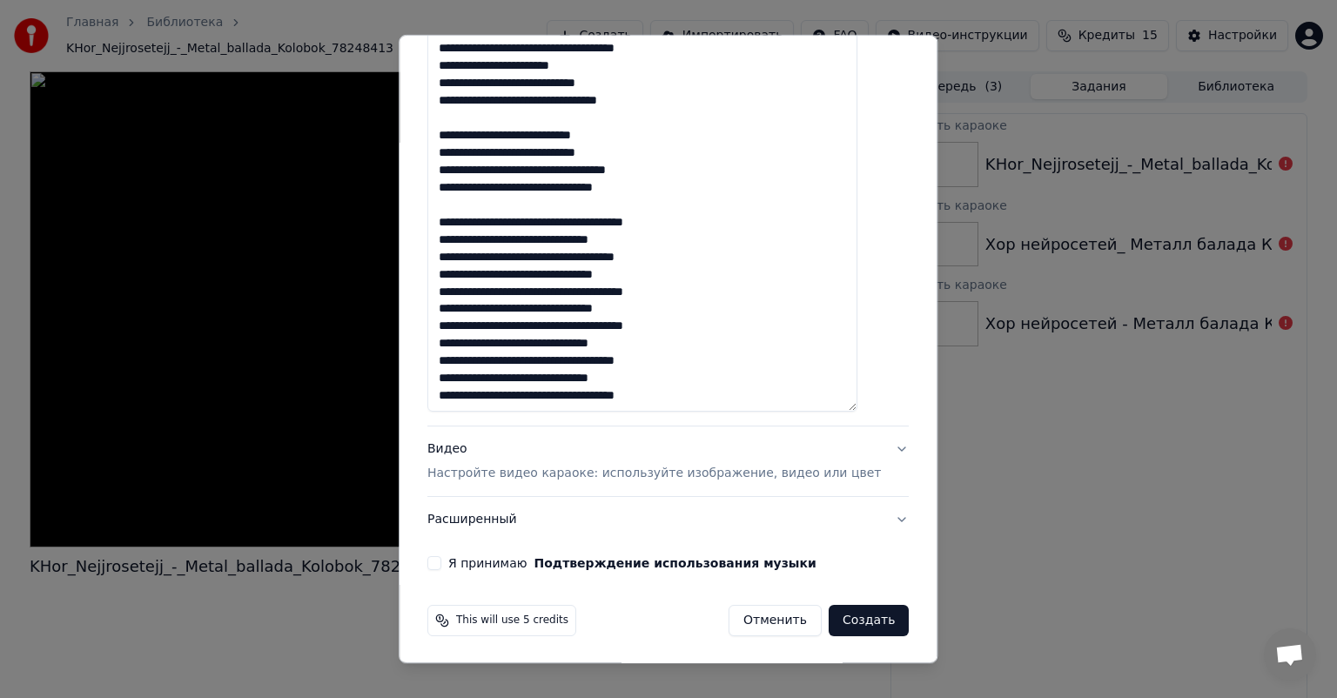
click at [503, 202] on textarea at bounding box center [643, 135] width 430 height 554
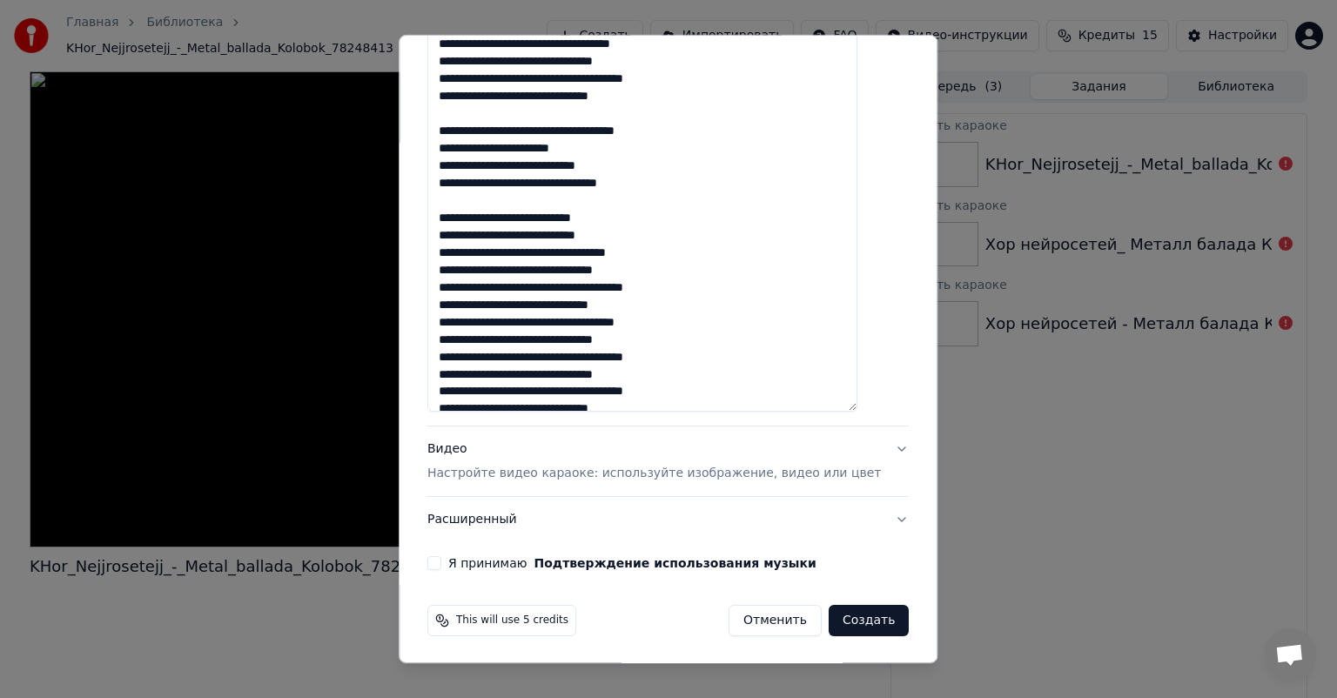
scroll to position [0, 0]
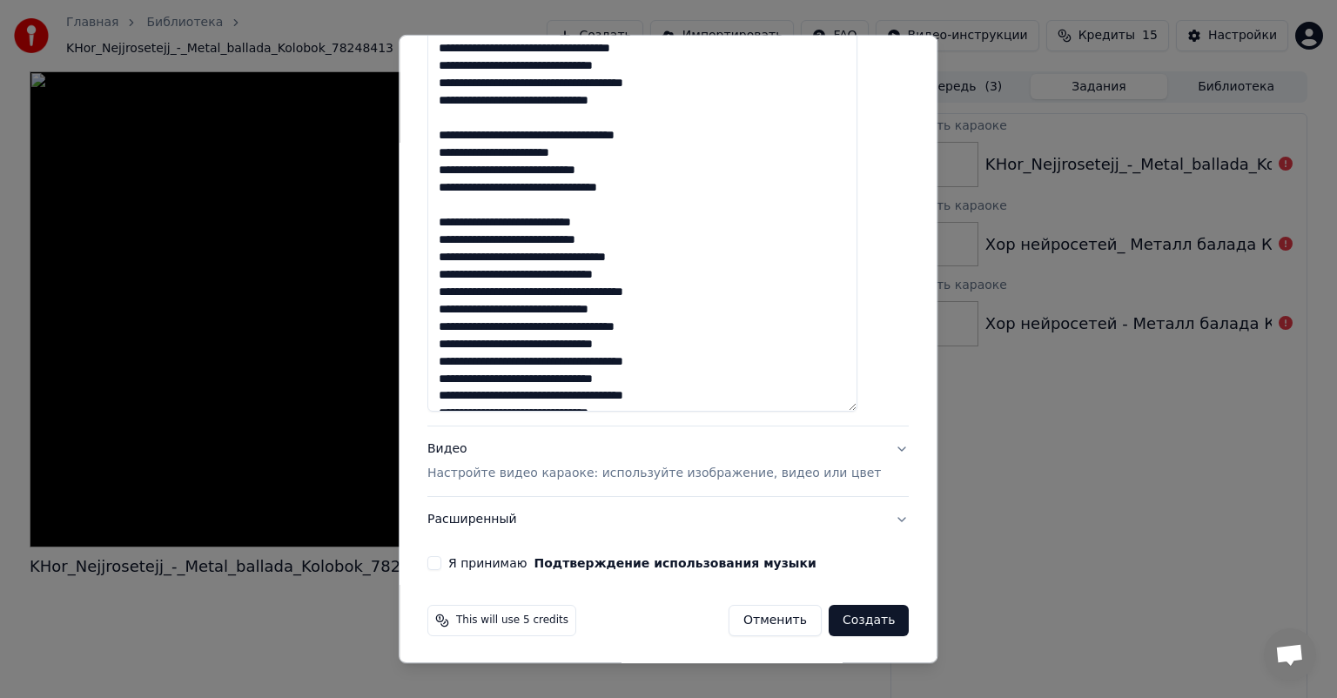
click at [502, 208] on textarea at bounding box center [643, 135] width 430 height 554
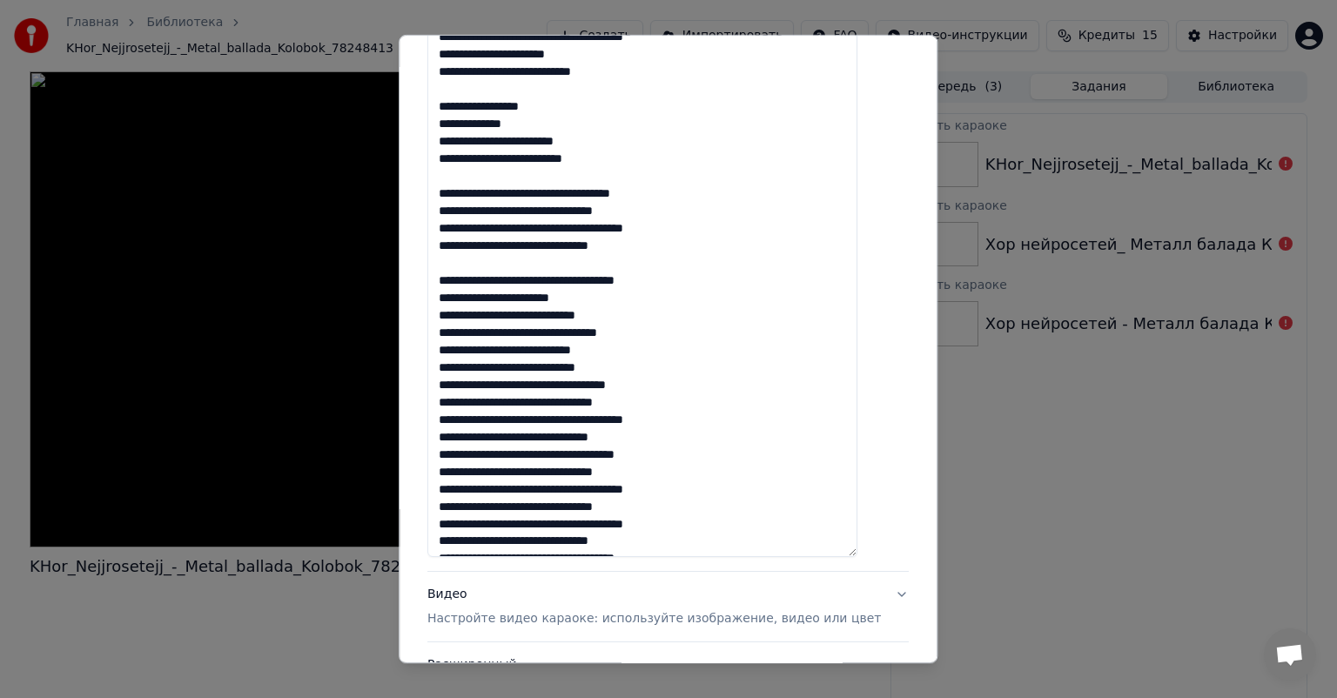
scroll to position [383, 0]
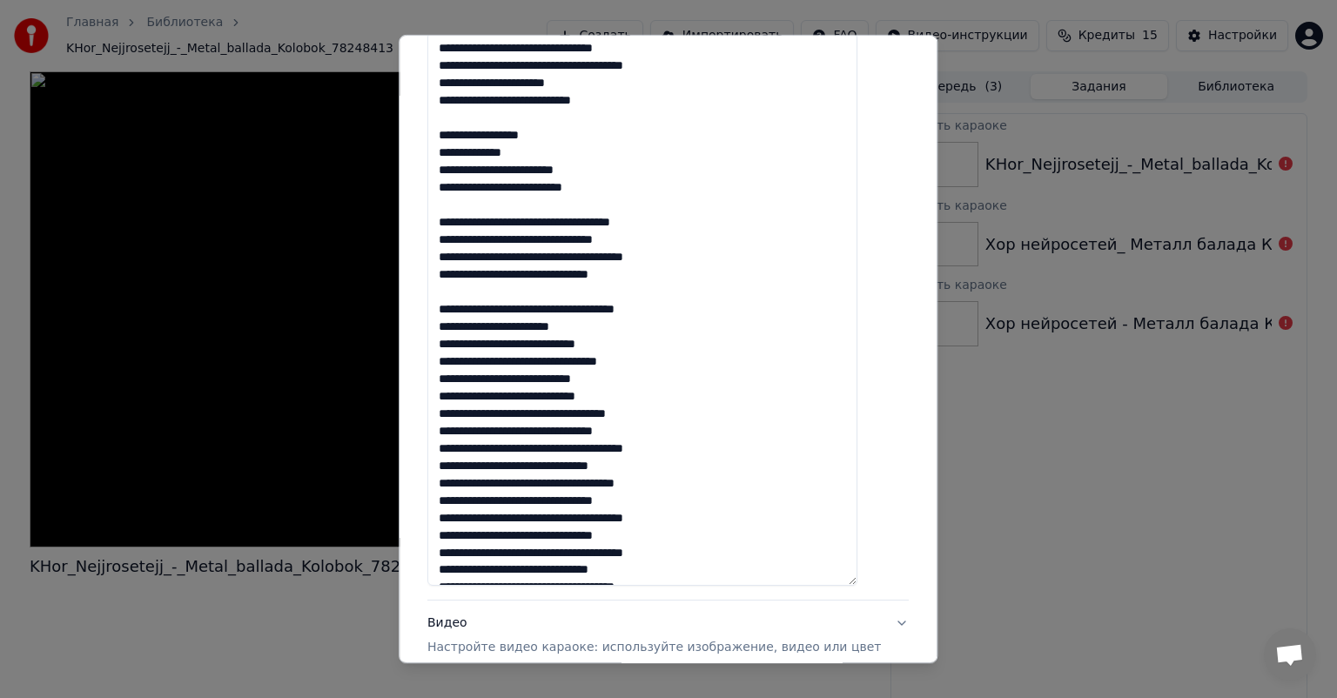
click at [481, 287] on textarea at bounding box center [643, 309] width 430 height 554
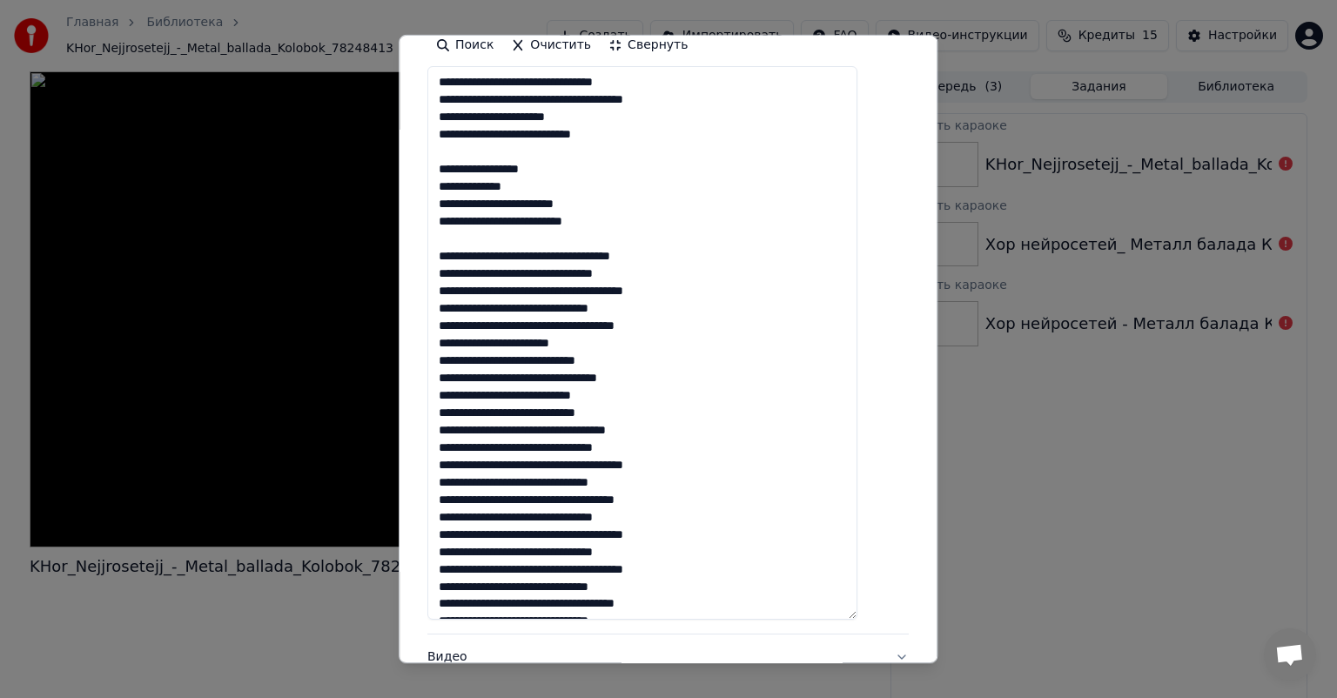
scroll to position [296, 0]
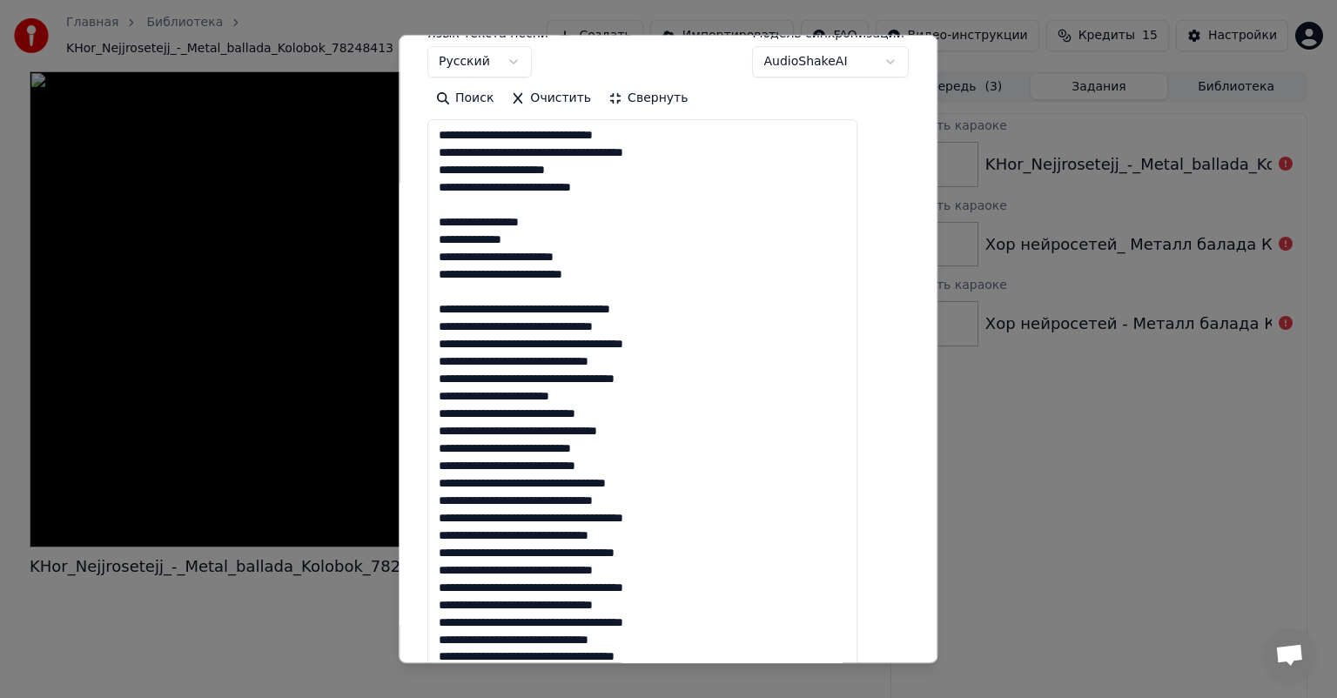
click at [485, 293] on textarea at bounding box center [643, 396] width 430 height 554
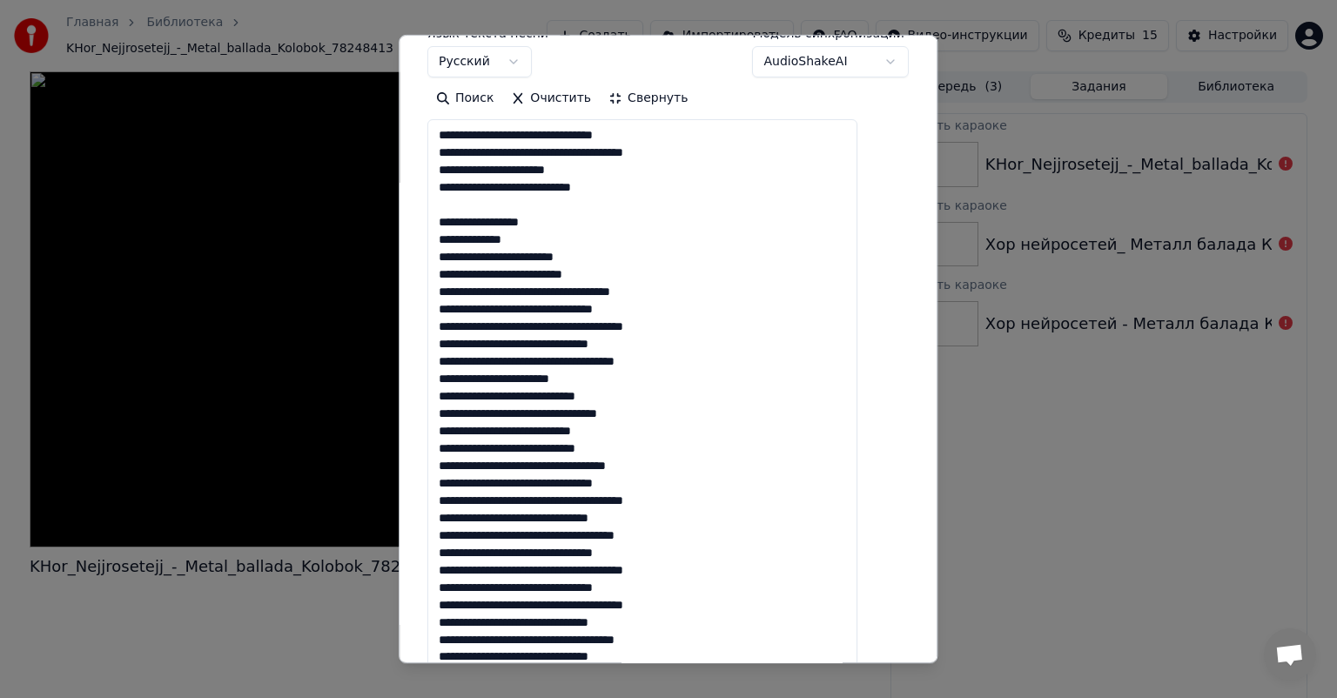
click at [484, 215] on textarea at bounding box center [643, 396] width 430 height 554
click at [486, 208] on textarea at bounding box center [643, 396] width 430 height 554
type textarea "**********"
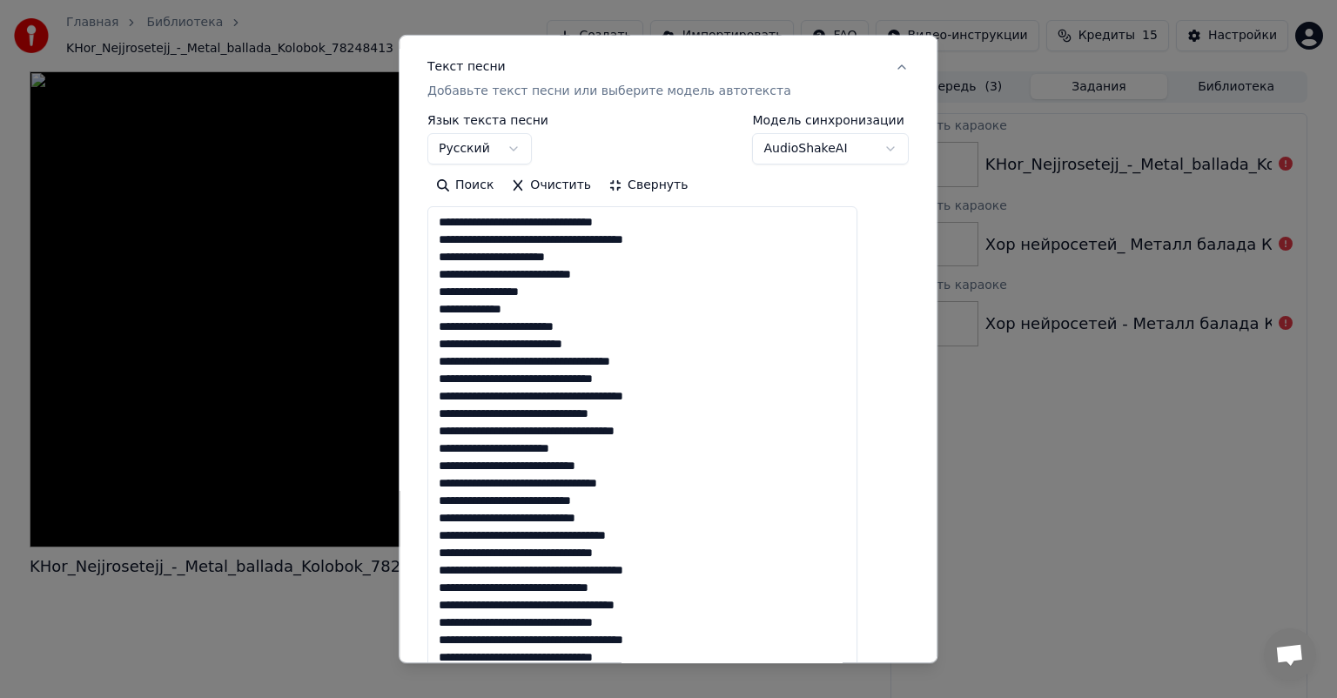
click at [646, 192] on button "Свернуть" at bounding box center [648, 186] width 97 height 28
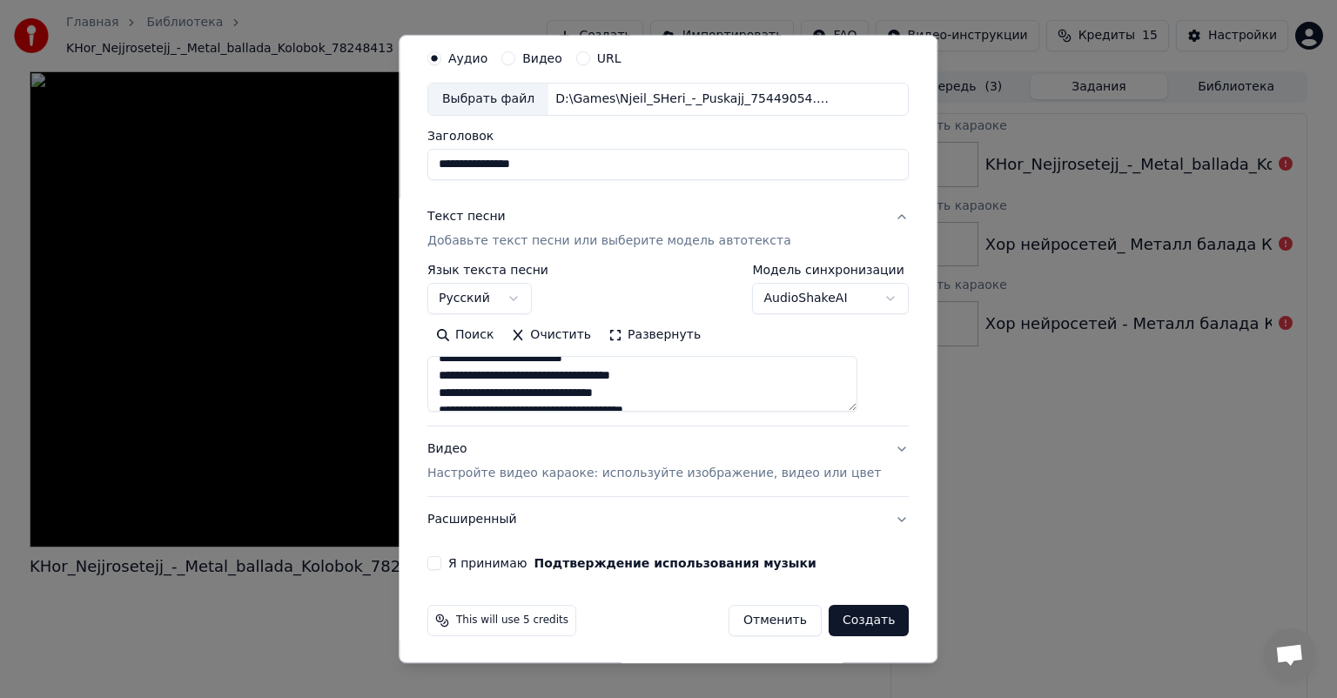
scroll to position [174, 0]
click at [446, 458] on div "Видео Настройте видео караоке: используйте изображение, видео или цвет" at bounding box center [655, 462] width 454 height 42
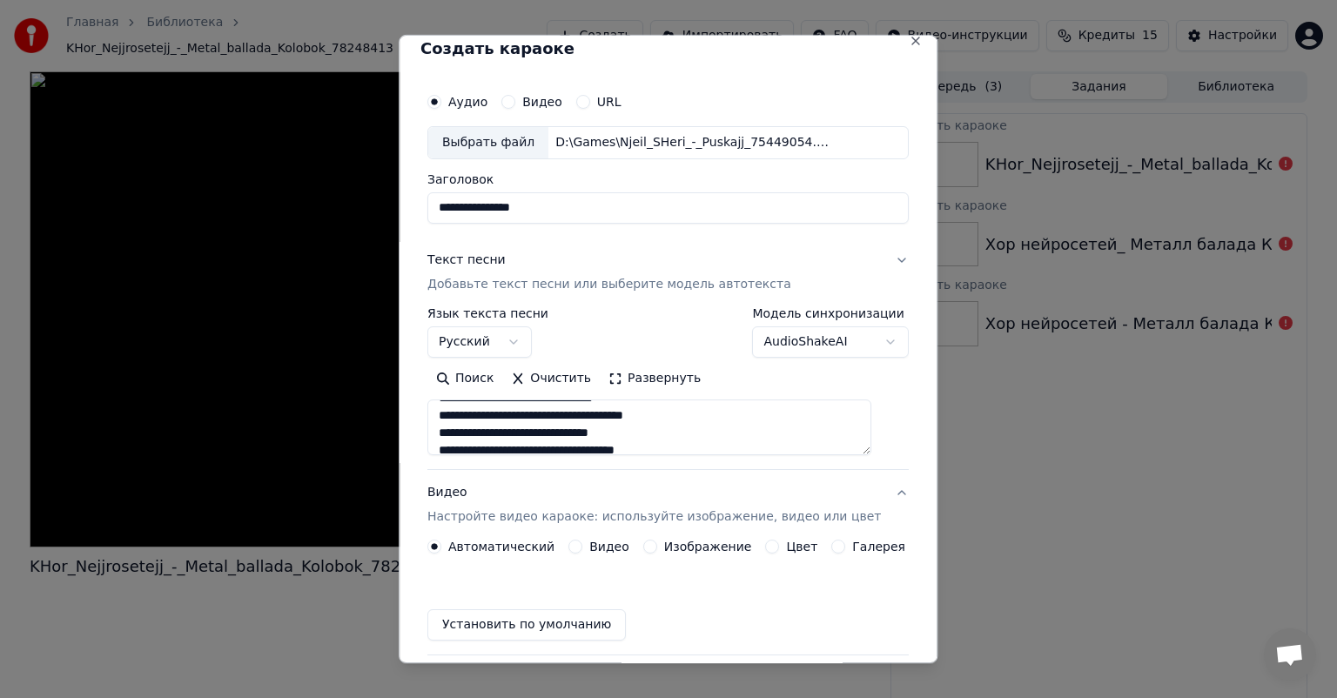
scroll to position [13, 0]
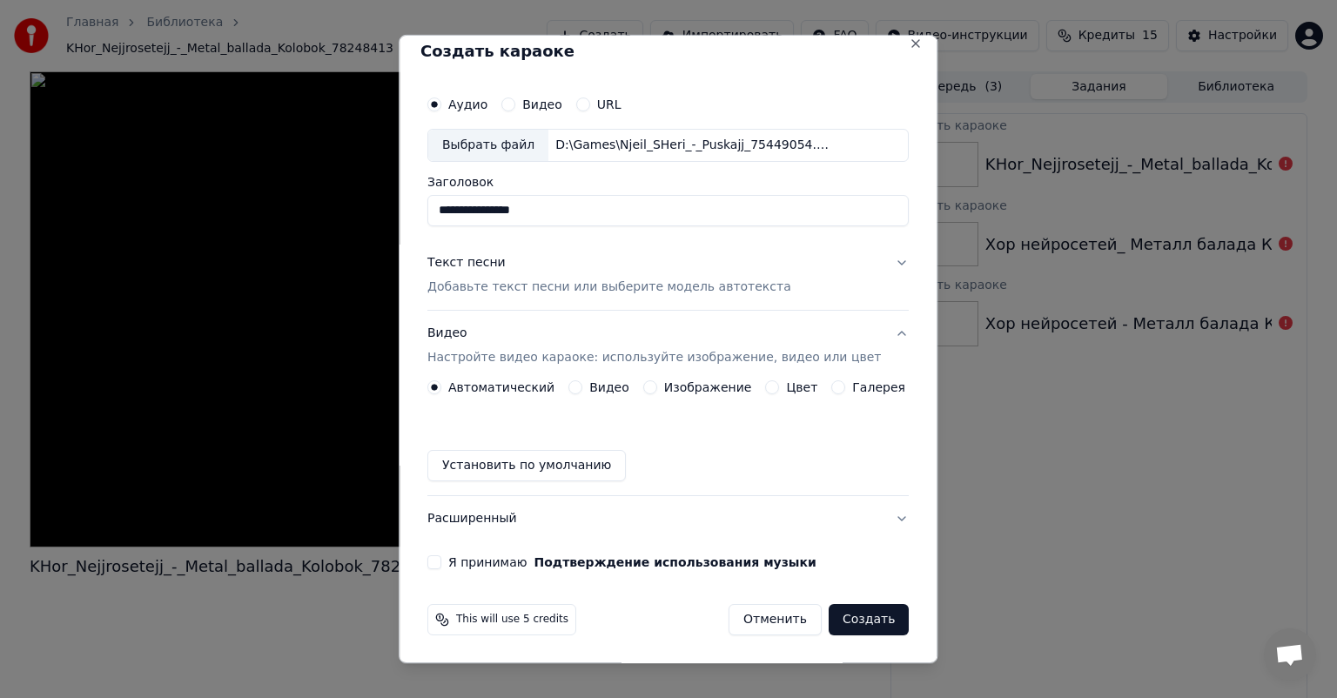
click at [660, 387] on div "Изображение" at bounding box center [697, 387] width 109 height 14
click at [636, 392] on div "Автоматический Видео Изображение Цвет Галерея" at bounding box center [667, 387] width 478 height 14
click at [650, 389] on button "Изображение" at bounding box center [650, 387] width 14 height 14
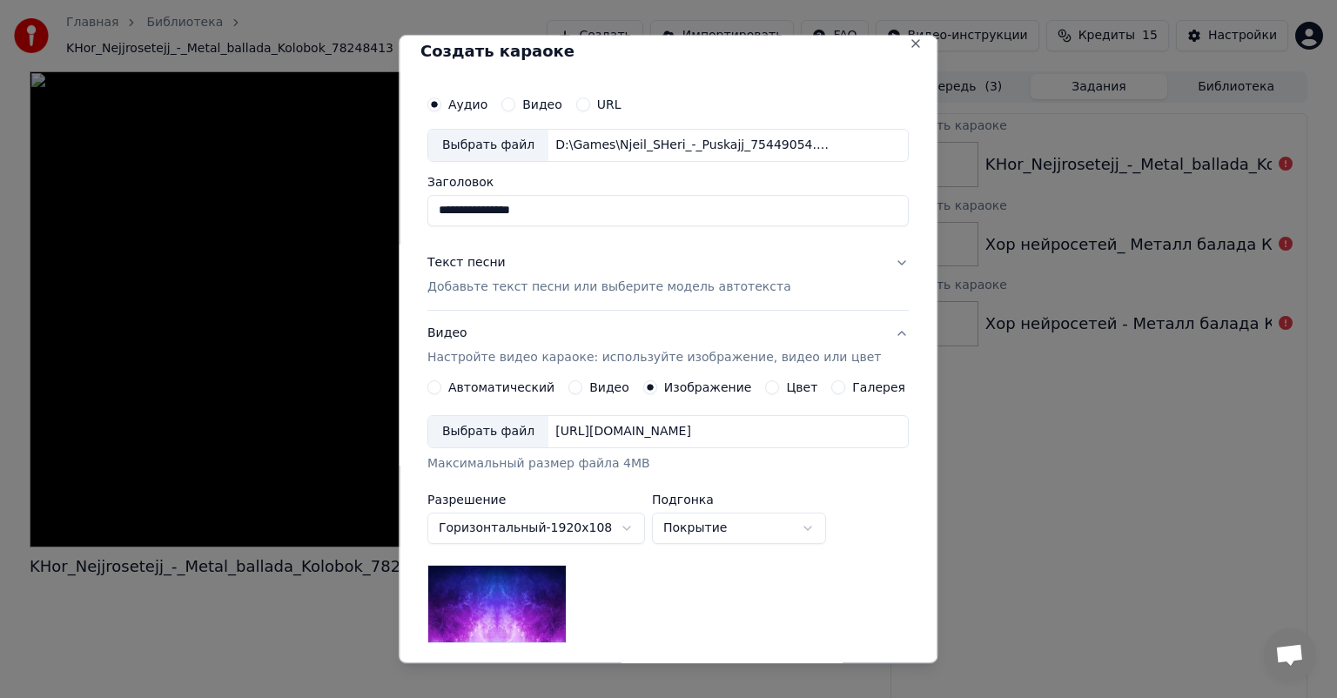
click at [517, 428] on div "Выбрать файл" at bounding box center [488, 431] width 120 height 31
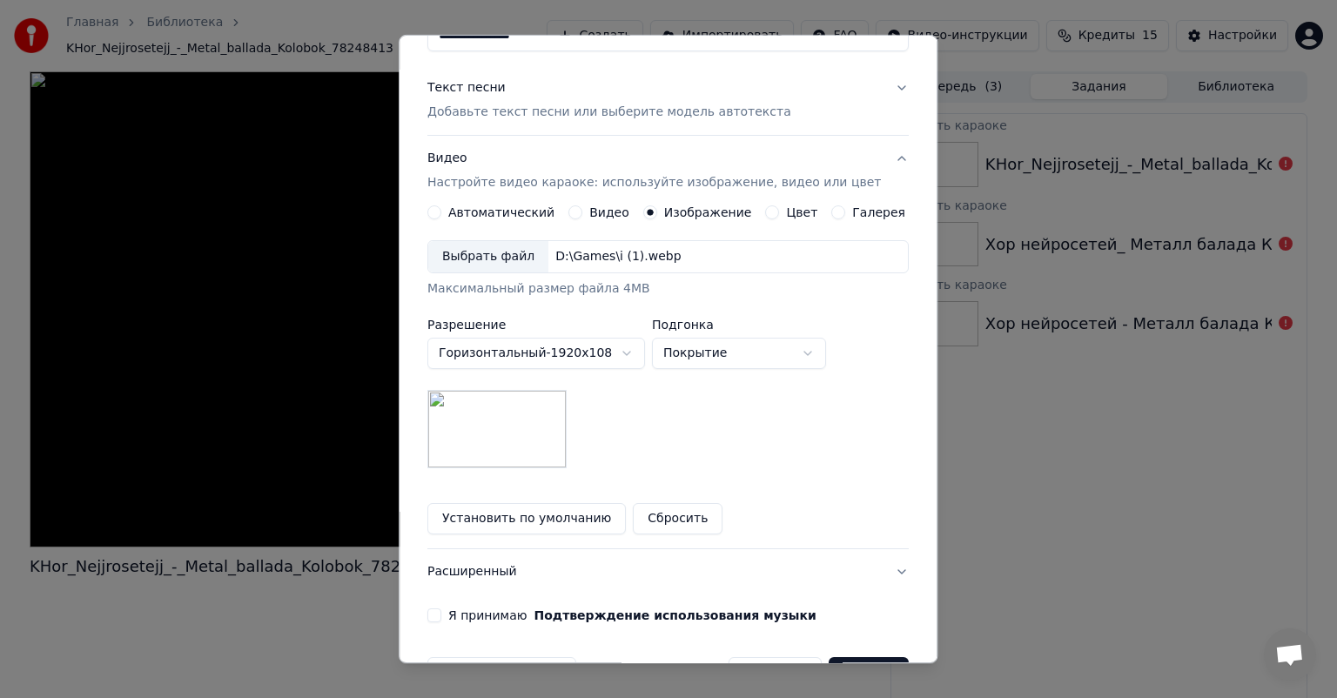
scroll to position [240, 0]
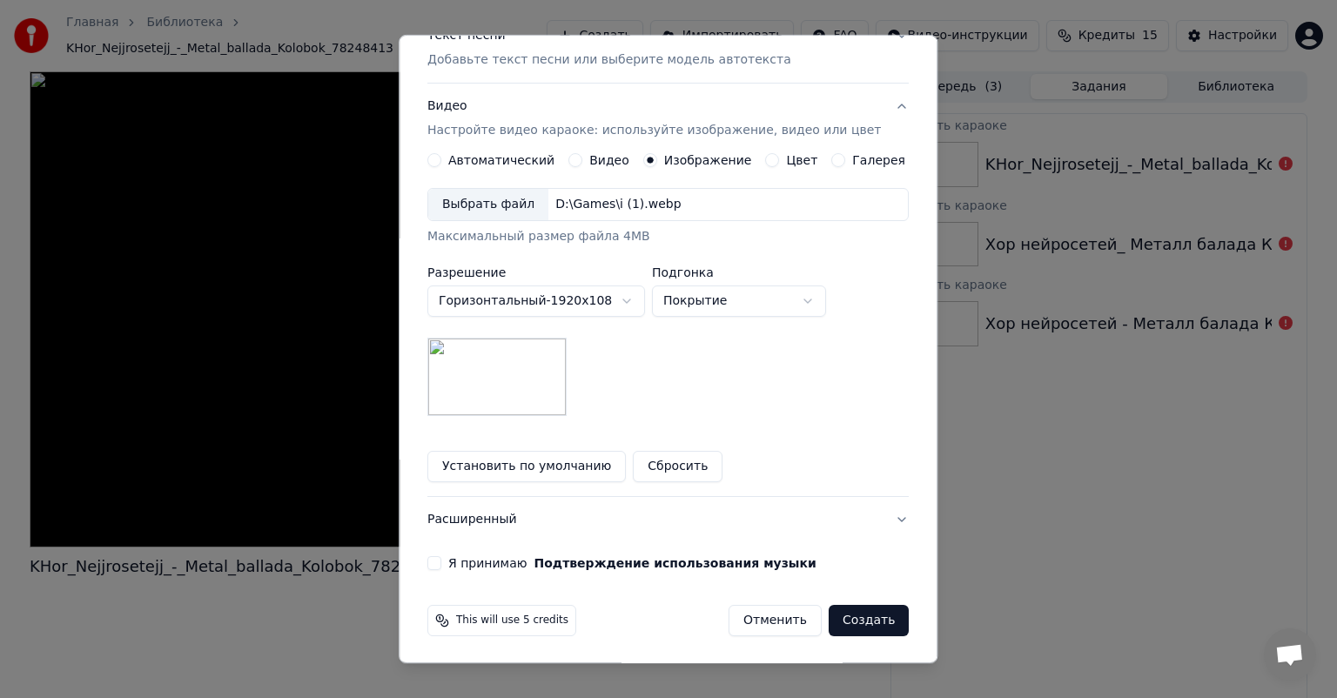
click at [441, 556] on button "Я принимаю Подтверждение использования музыки" at bounding box center [435, 563] width 14 height 14
click at [522, 627] on div "This will use 5 credits" at bounding box center [502, 620] width 149 height 31
click at [516, 623] on span "This will use 5 credits" at bounding box center [512, 621] width 112 height 14
click at [669, 470] on button "Сбросить" at bounding box center [679, 466] width 90 height 31
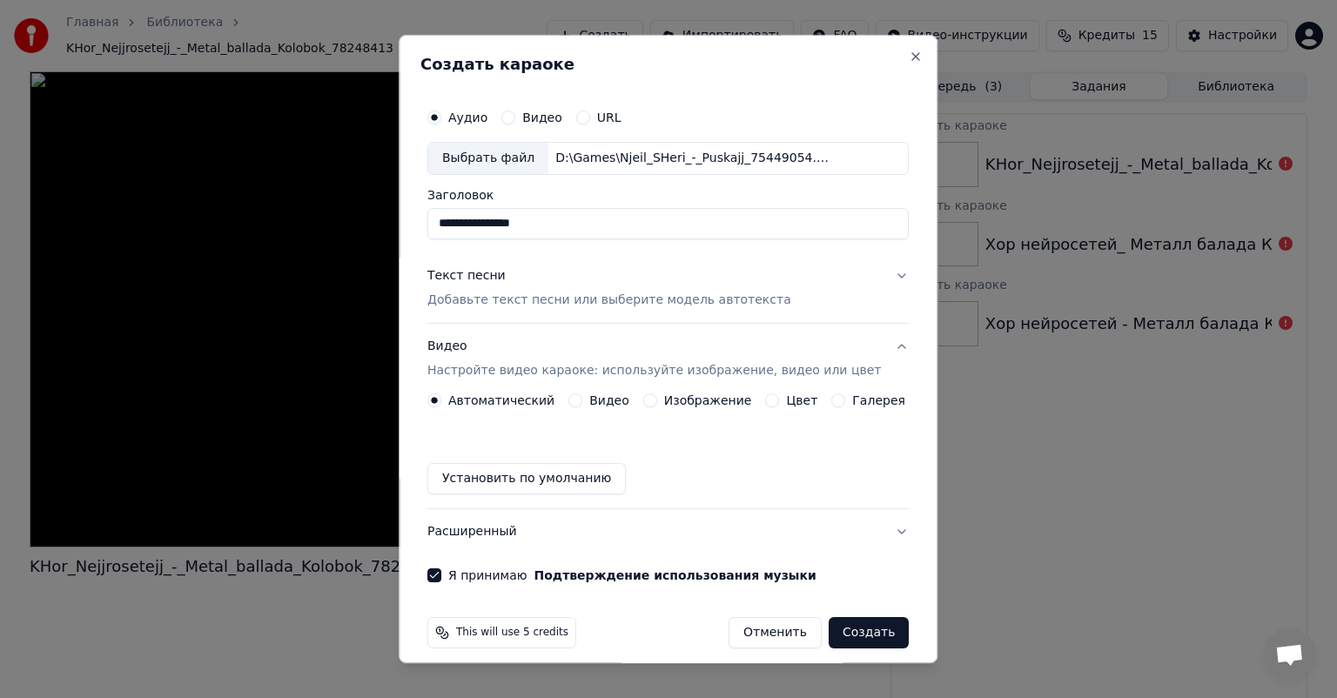
scroll to position [0, 0]
click at [508, 158] on div "Выбрать файл" at bounding box center [488, 158] width 120 height 31
click at [557, 232] on input "**********" at bounding box center [668, 223] width 481 height 31
click at [592, 307] on p "Добавьте текст песни или выберите модель автотекста" at bounding box center [610, 300] width 364 height 17
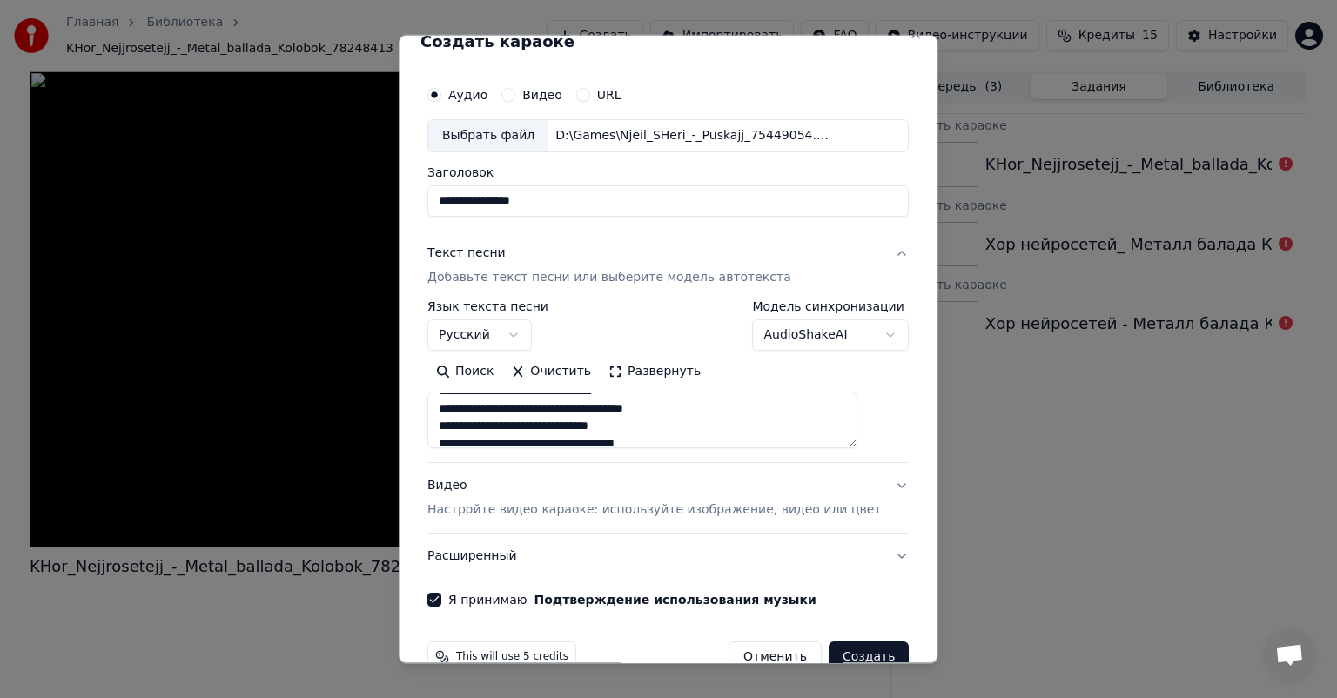
scroll to position [59, 0]
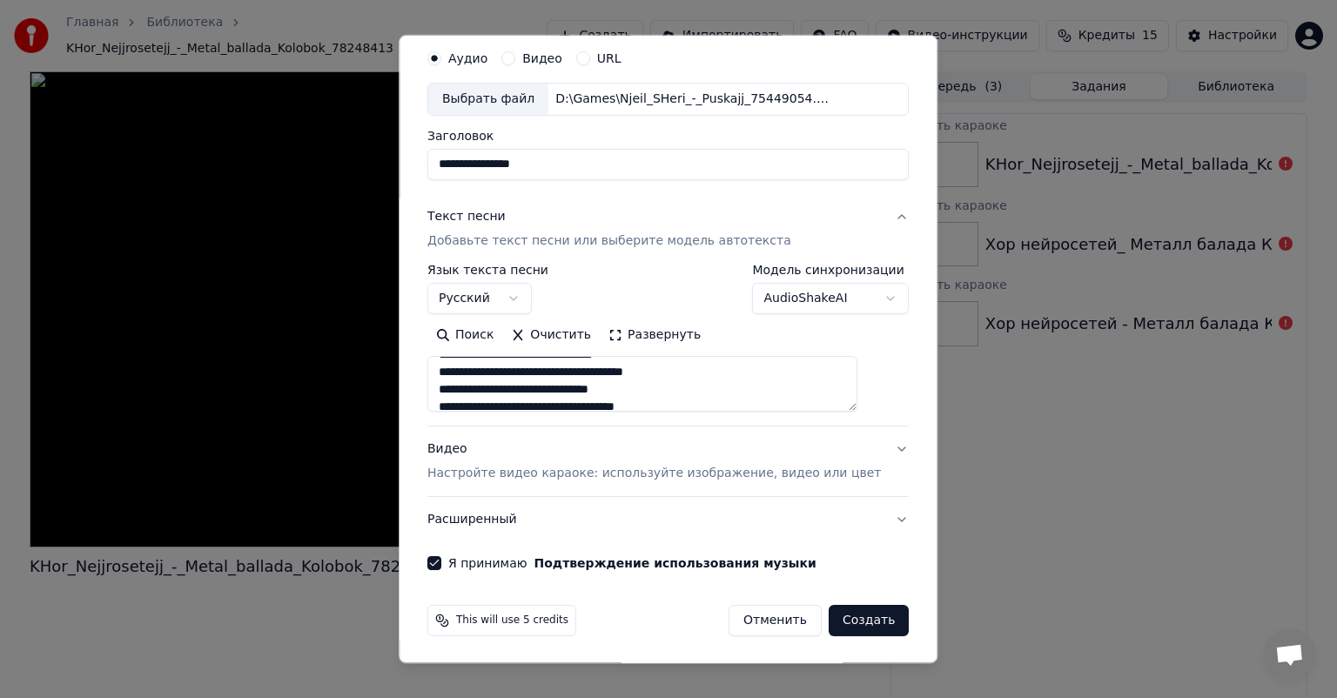
click at [751, 625] on button "Отменить" at bounding box center [775, 620] width 93 height 31
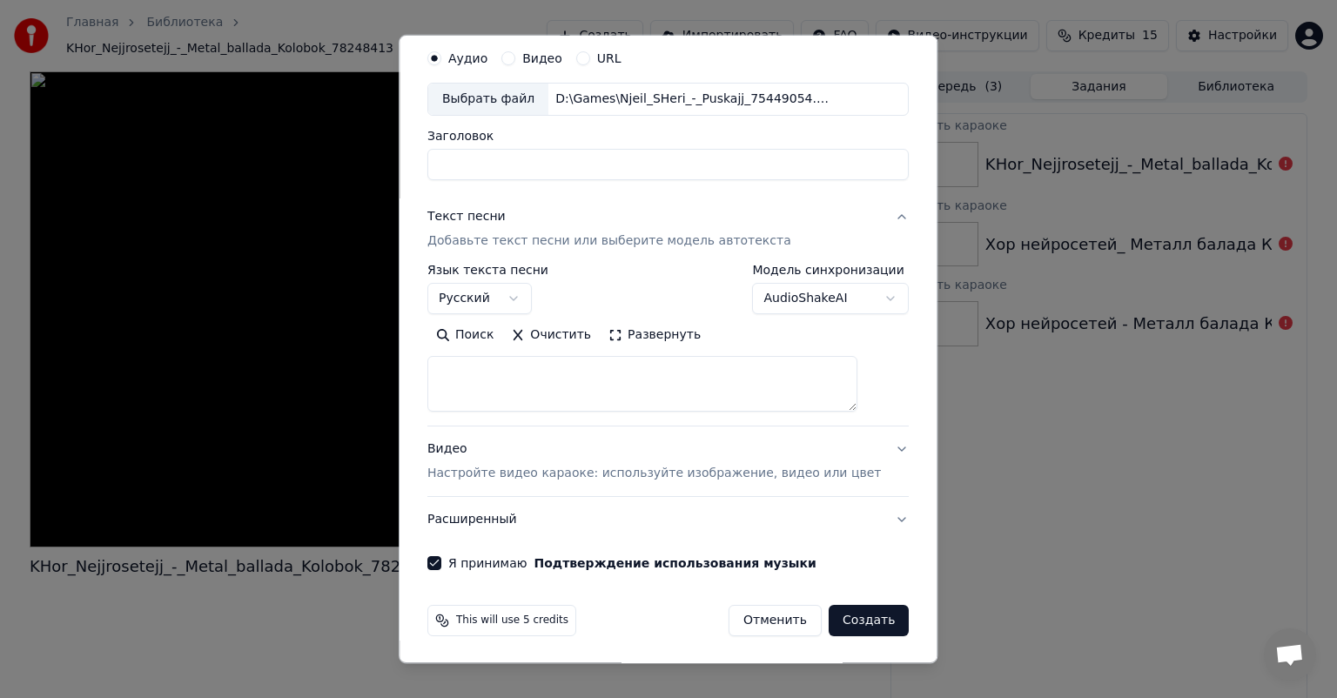
select select
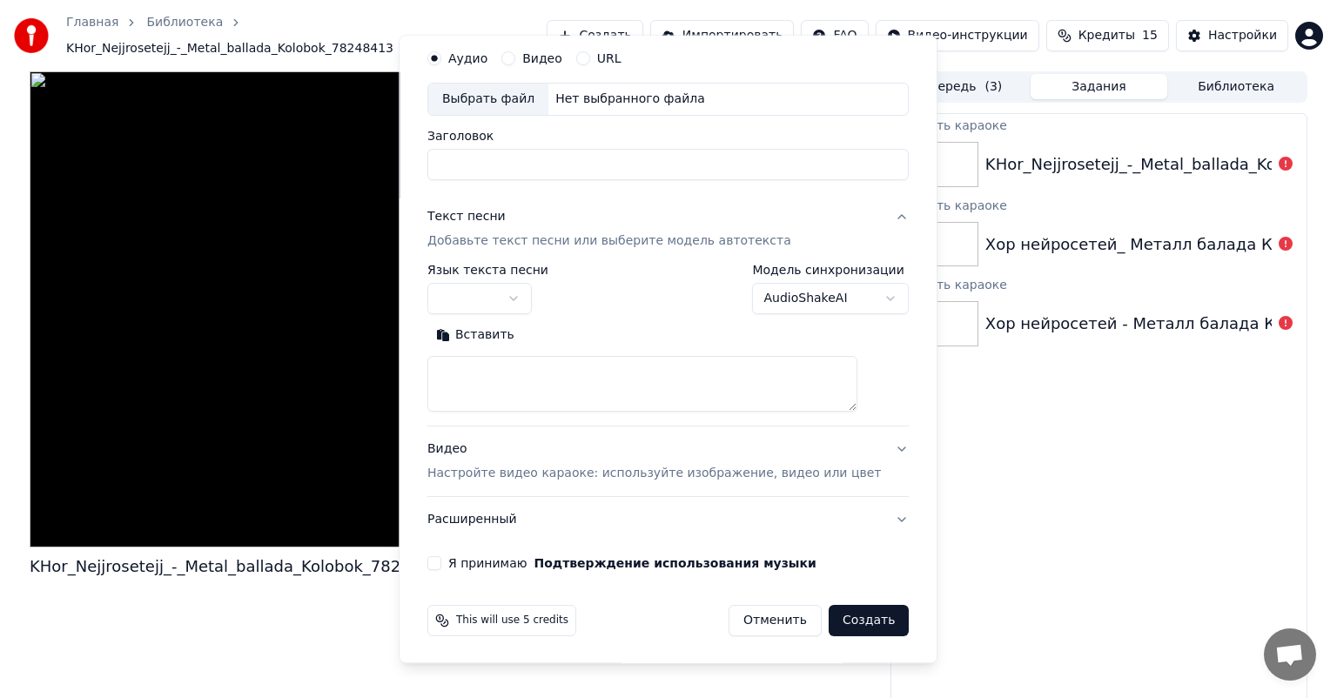
scroll to position [0, 0]
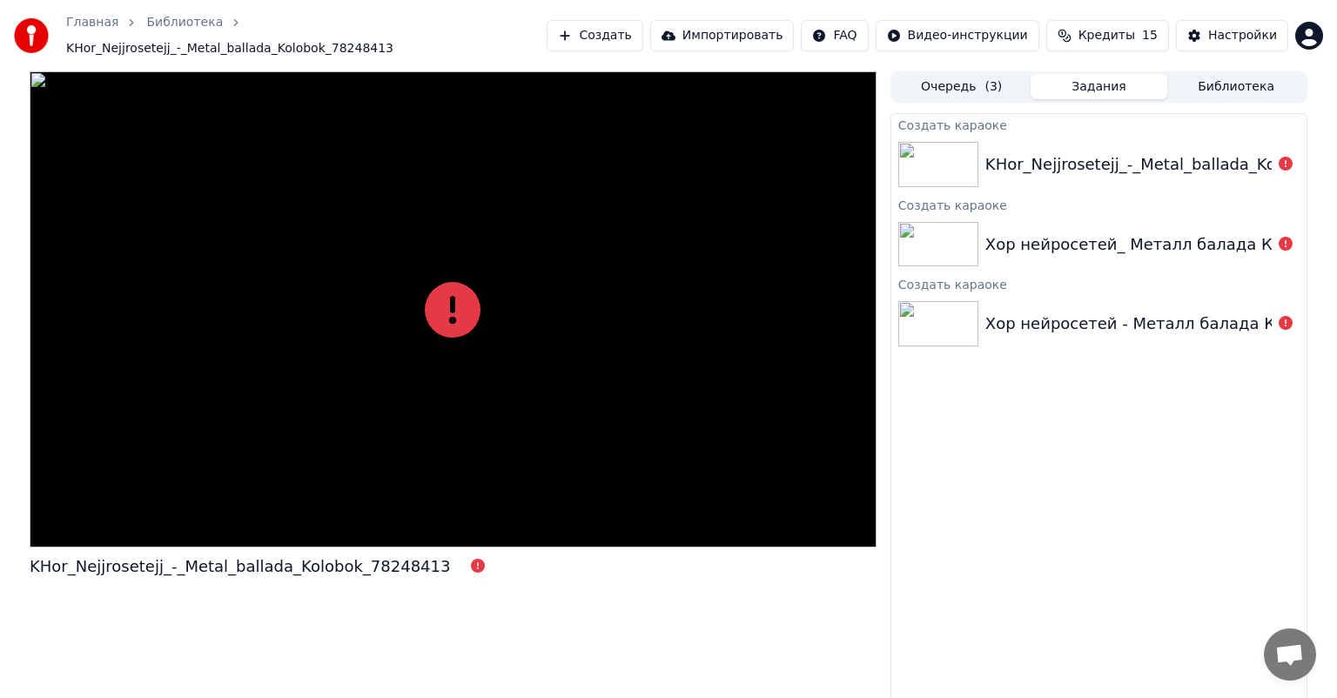
click at [637, 36] on button "Создать" at bounding box center [595, 35] width 96 height 31
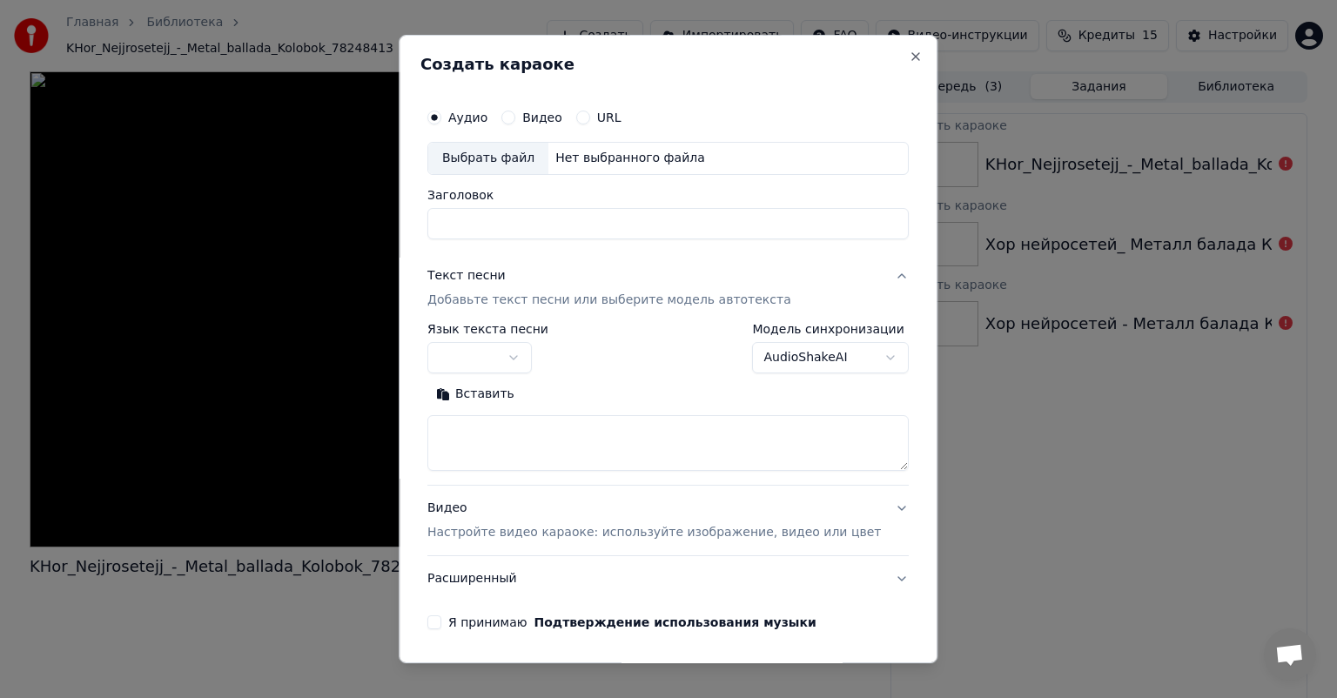
click at [595, 219] on input "Заголовок" at bounding box center [668, 223] width 481 height 31
click at [520, 160] on div "Выбрать файл" at bounding box center [488, 158] width 120 height 31
type input "**********"
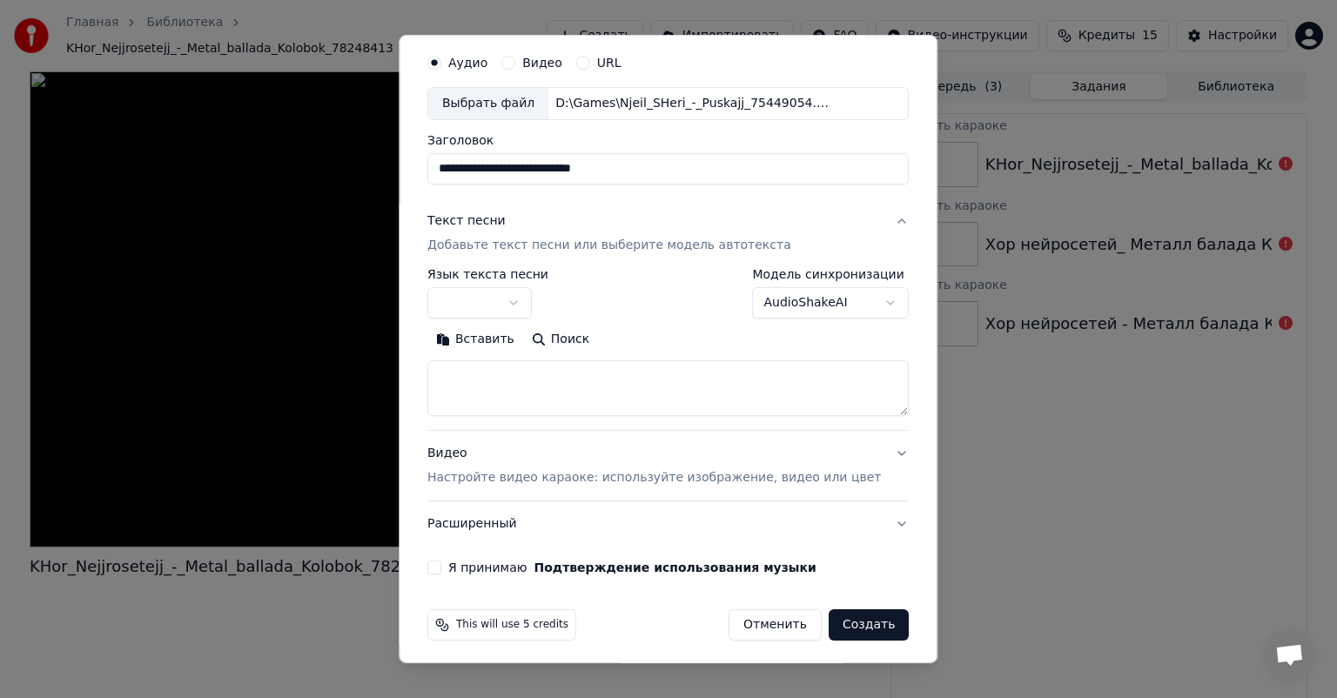
scroll to position [59, 0]
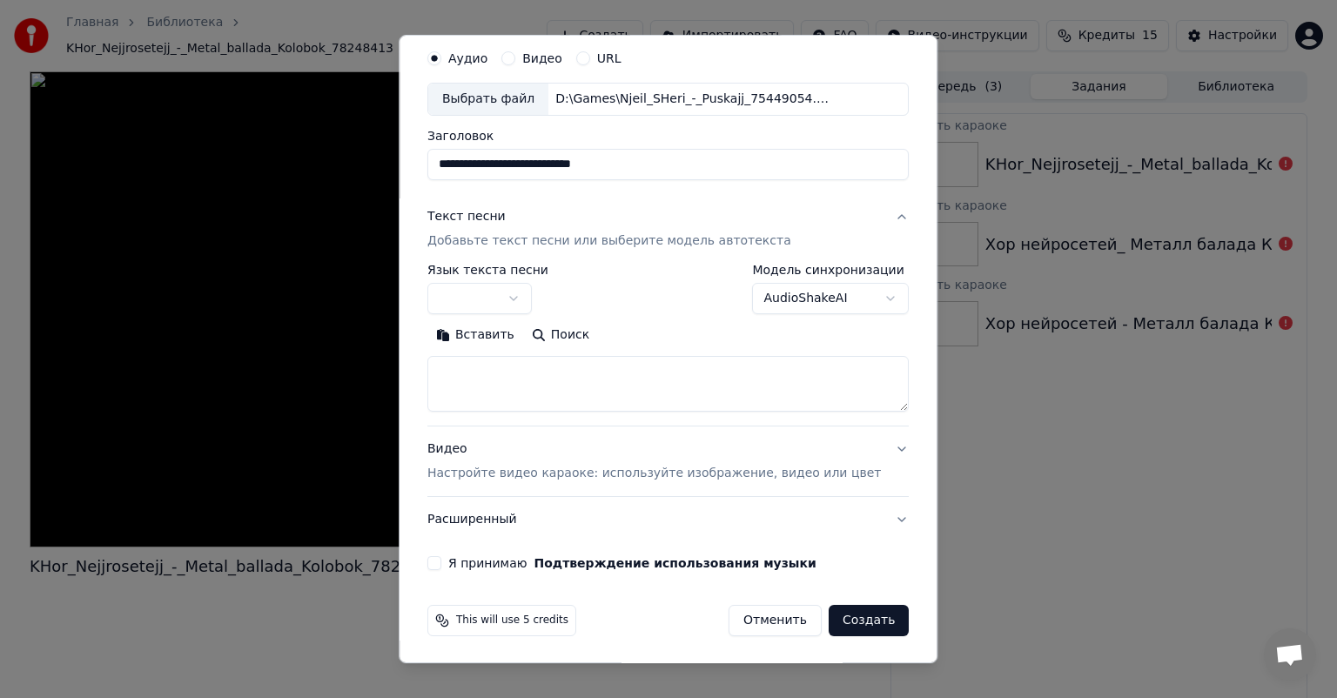
click at [481, 287] on body "**********" at bounding box center [668, 349] width 1337 height 698
click at [508, 367] on textarea at bounding box center [668, 384] width 481 height 56
paste textarea "**********"
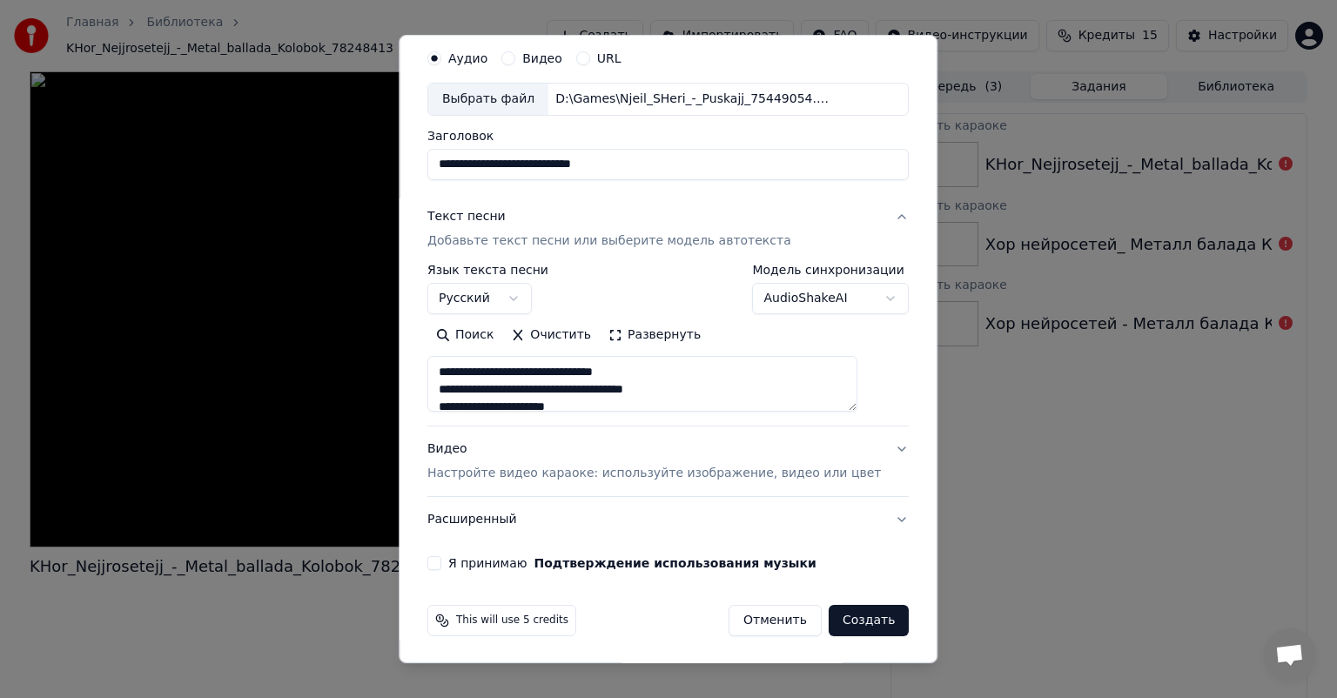
scroll to position [491, 0]
type textarea "**********"
click at [482, 465] on p "Настройте видео караоке: используйте изображение, видео или цвет" at bounding box center [655, 473] width 454 height 17
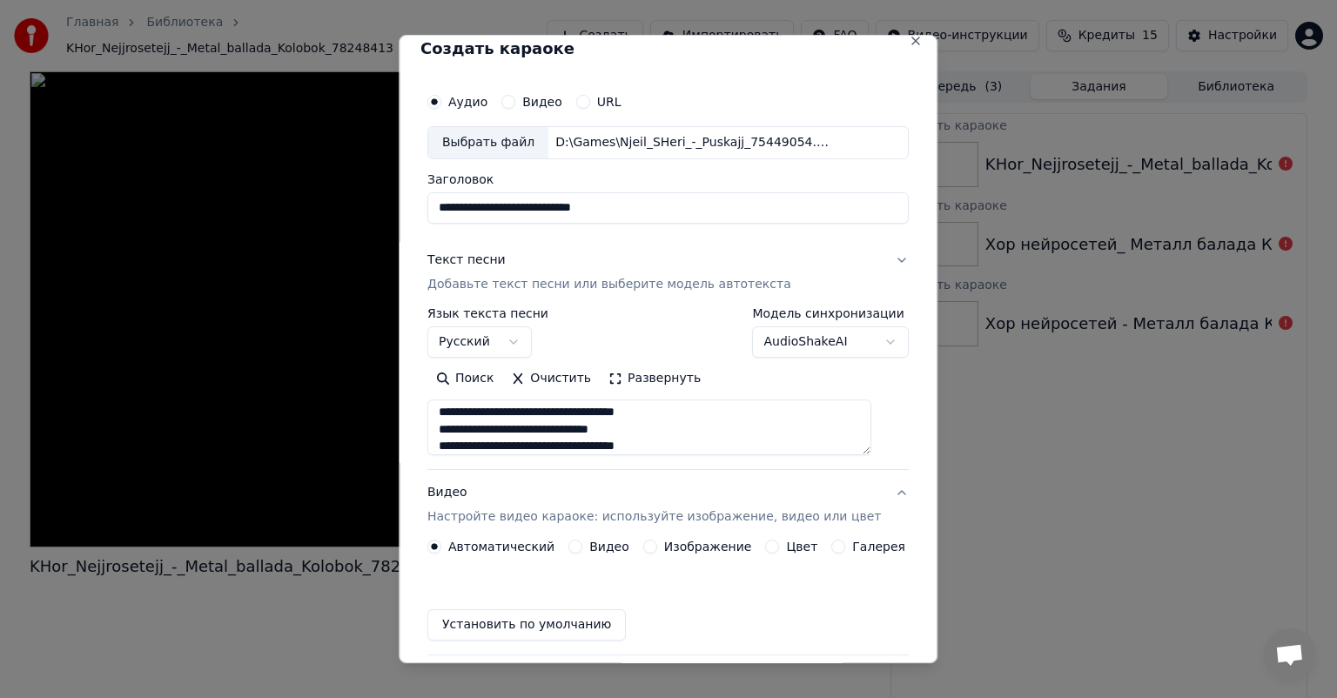
scroll to position [13, 0]
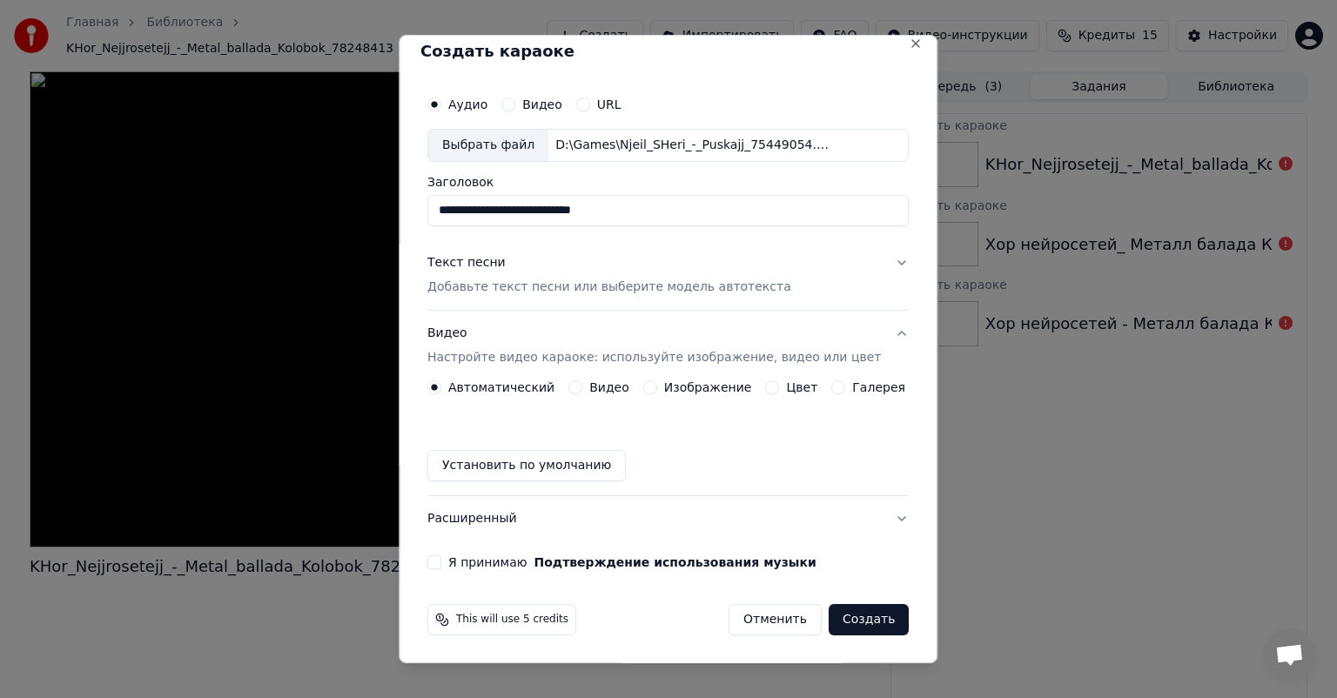
click at [656, 390] on div "Изображение" at bounding box center [697, 387] width 109 height 14
click at [650, 387] on button "Изображение" at bounding box center [650, 387] width 14 height 14
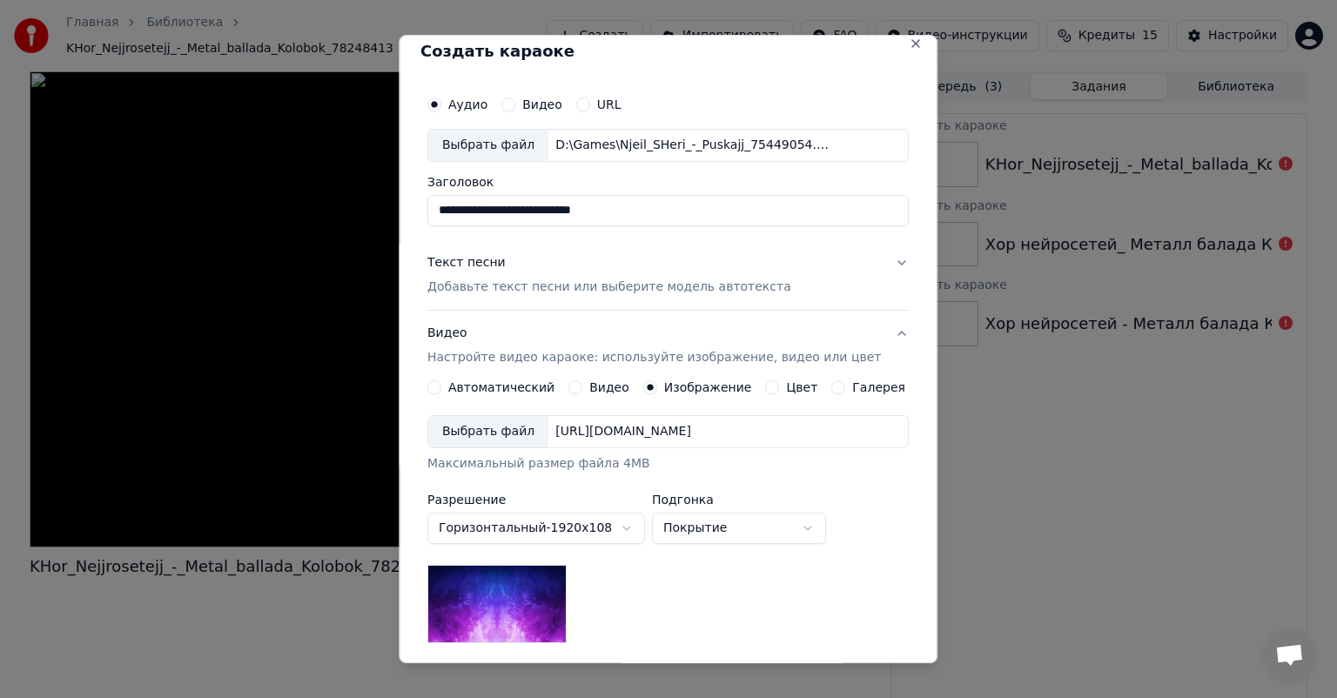
click at [506, 446] on div "Выбрать файл" at bounding box center [488, 431] width 120 height 31
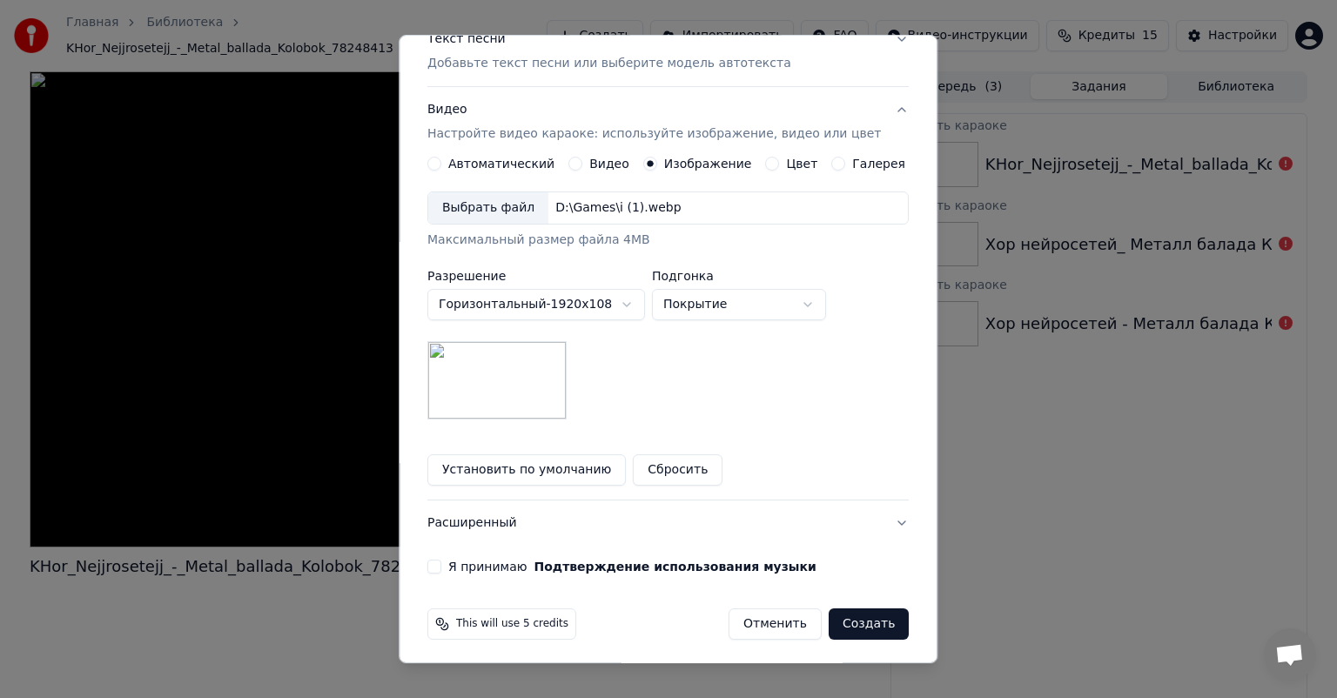
scroll to position [240, 0]
click at [441, 566] on button "Я принимаю Подтверждение использования музыки" at bounding box center [435, 563] width 14 height 14
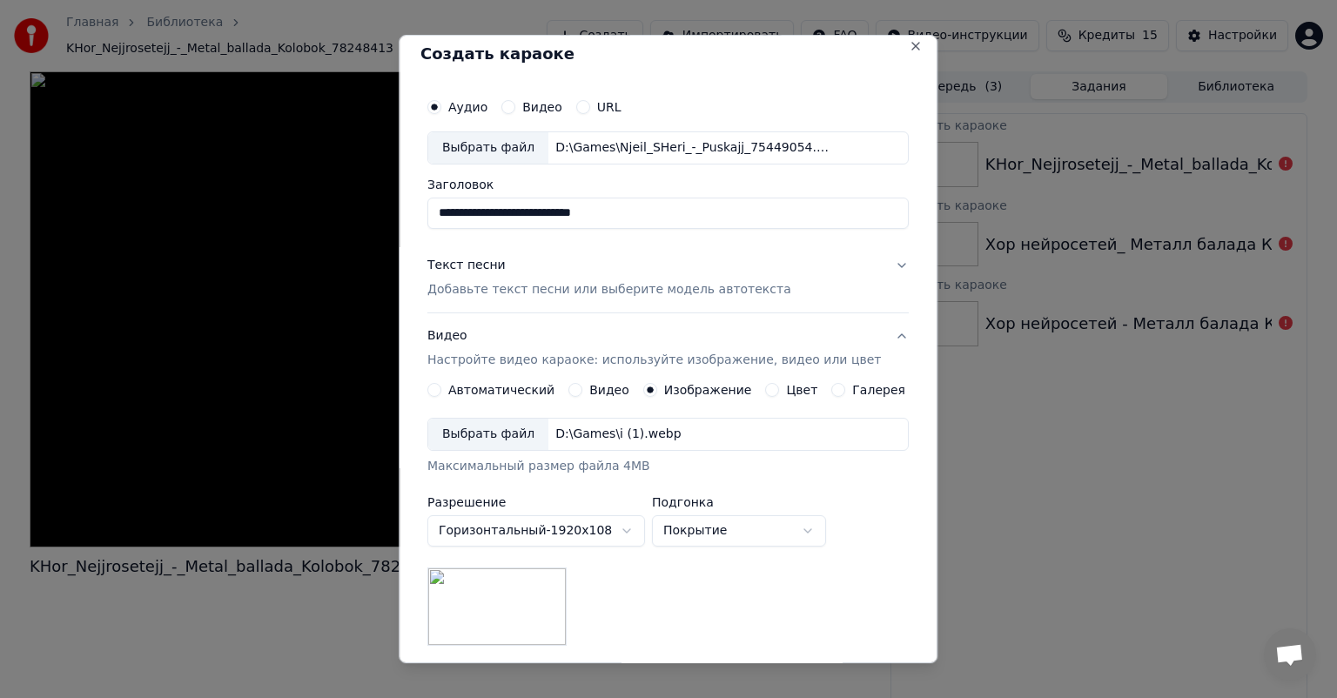
scroll to position [0, 0]
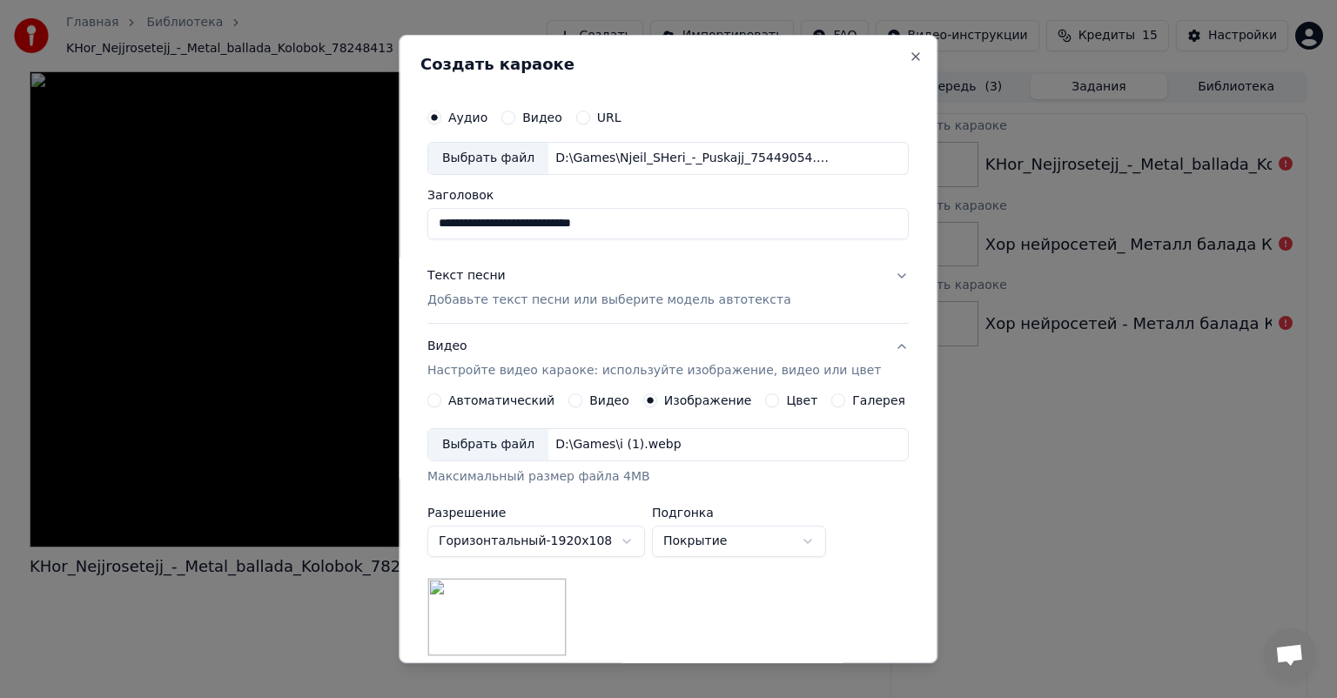
click at [640, 301] on p "Добавьте текст песни или выберите модель автотекста" at bounding box center [610, 300] width 364 height 17
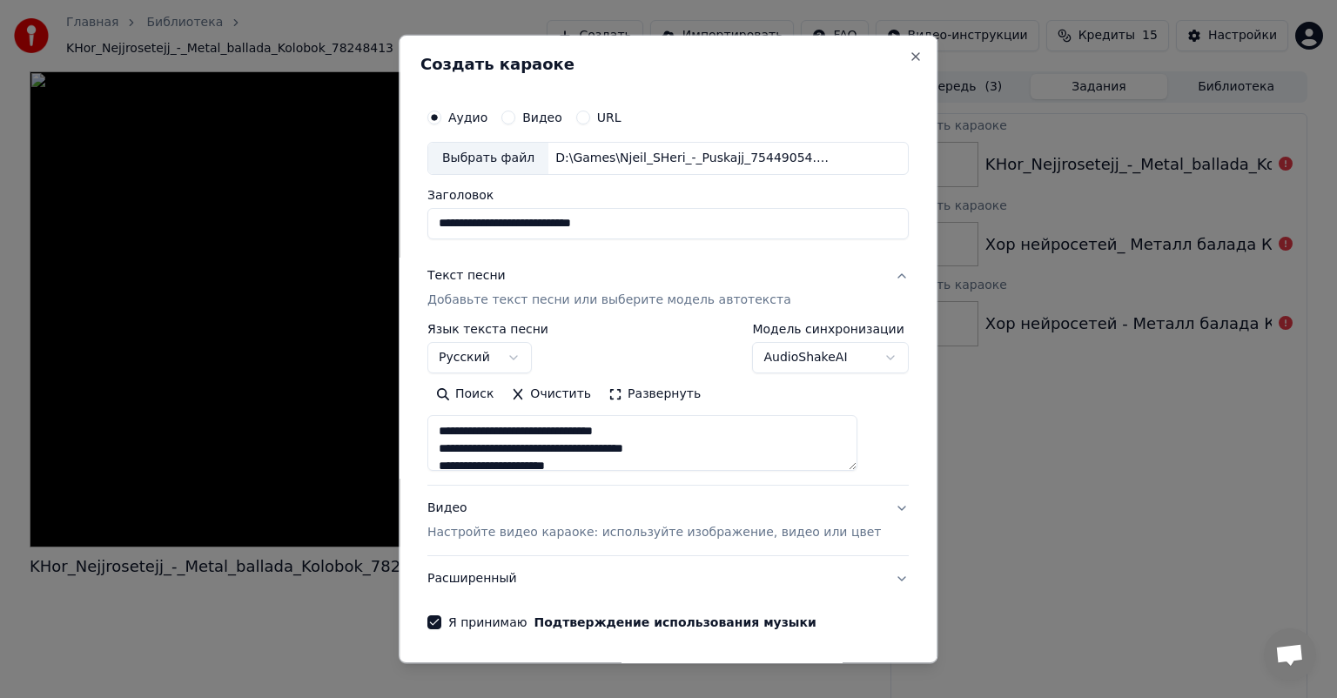
drag, startPoint x: 647, startPoint y: 220, endPoint x: 209, endPoint y: 205, distance: 438.2
click at [211, 205] on body "**********" at bounding box center [668, 349] width 1337 height 698
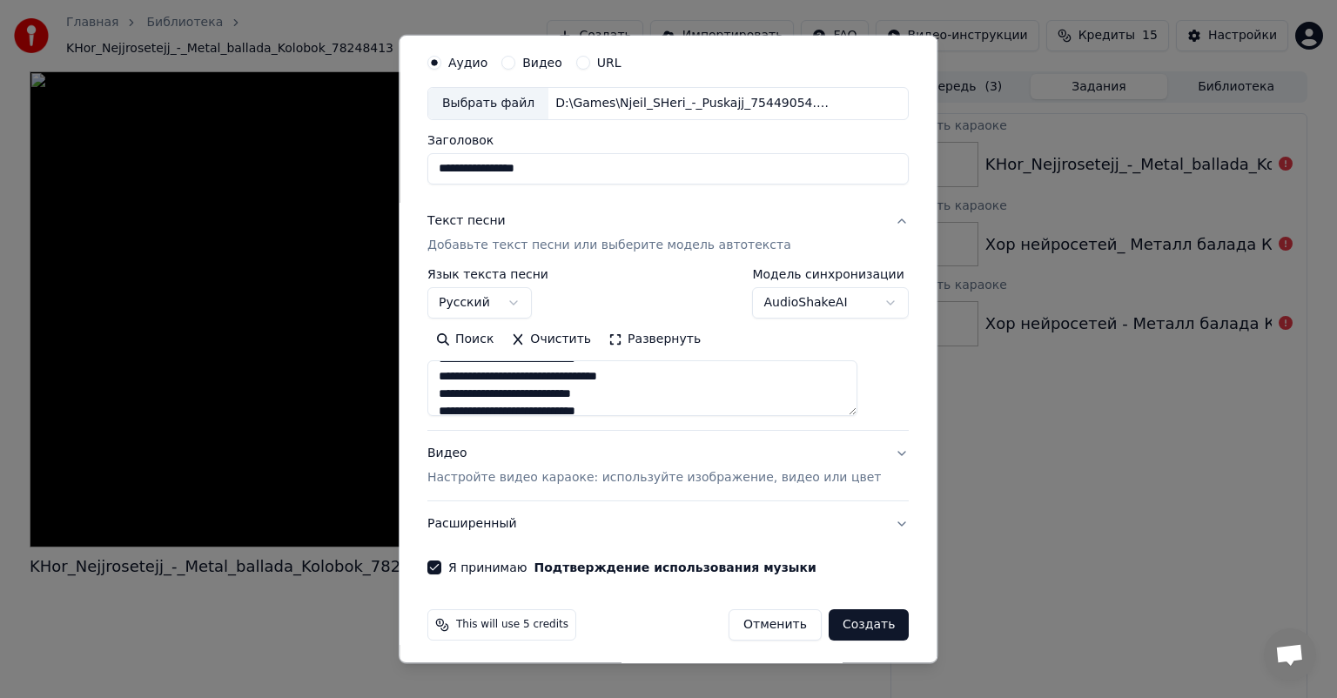
scroll to position [59, 0]
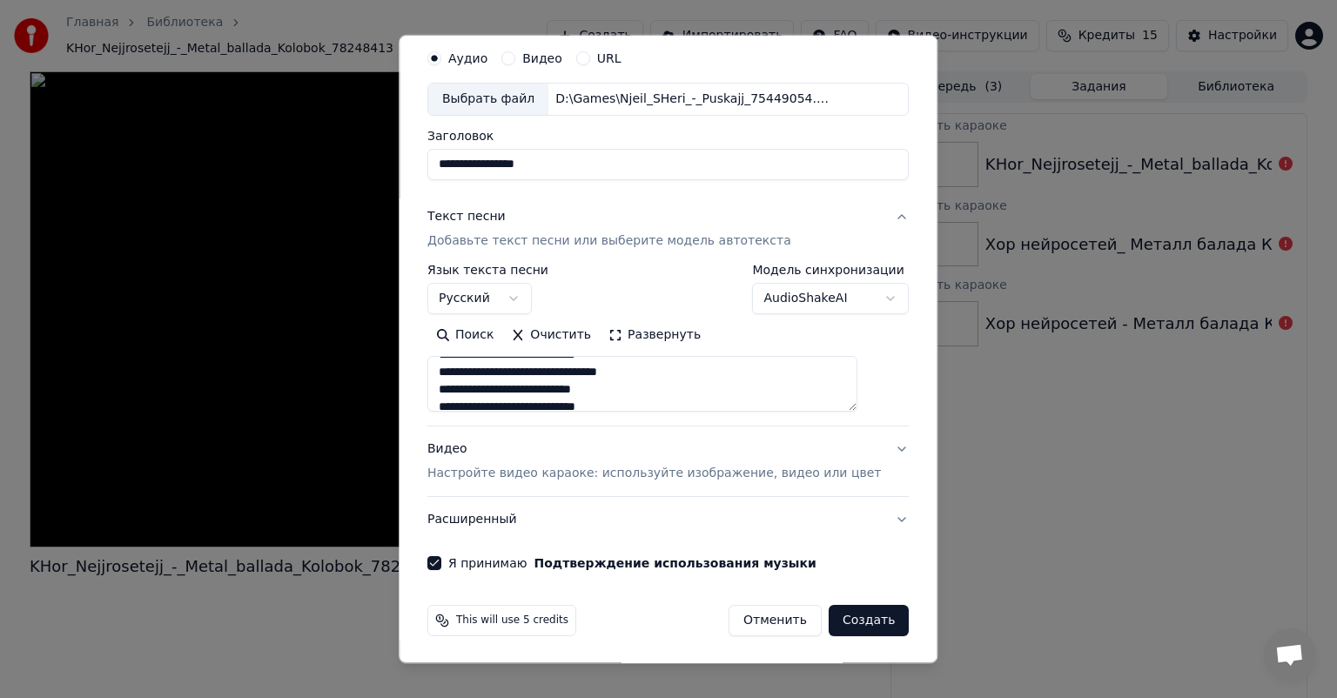
type input "**********"
click at [839, 618] on button "Создать" at bounding box center [869, 620] width 80 height 31
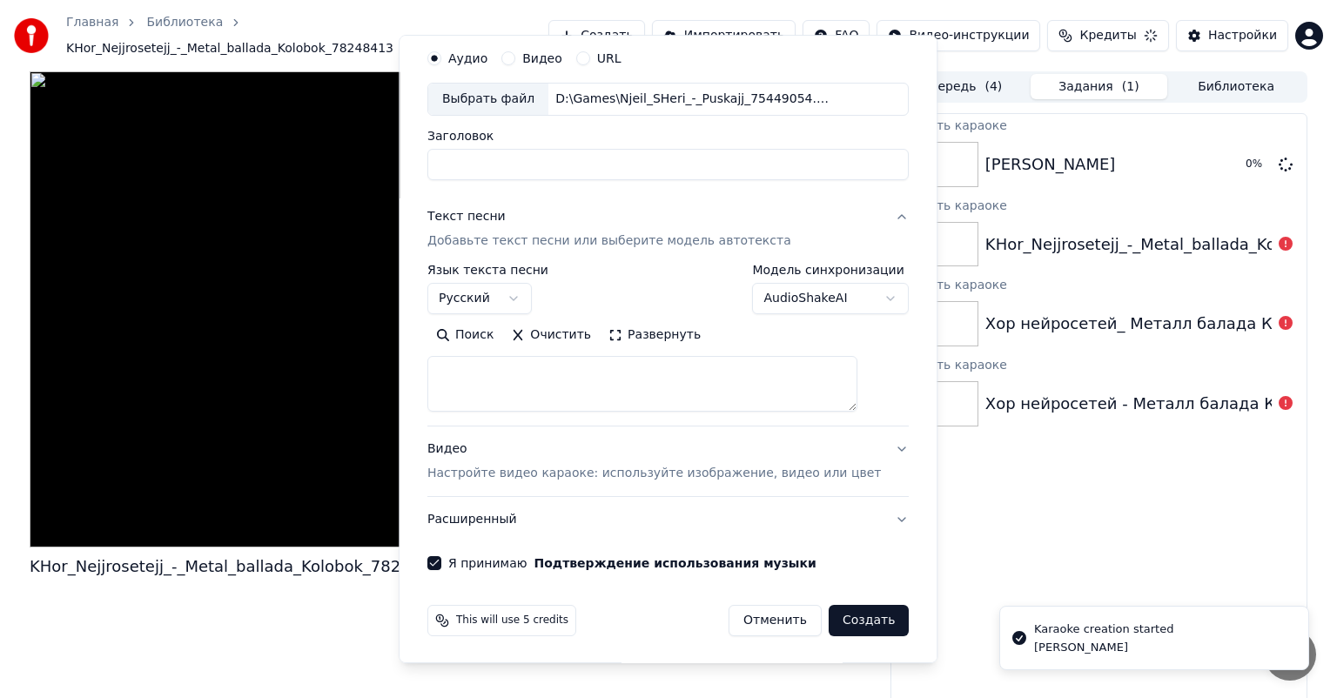
scroll to position [0, 0]
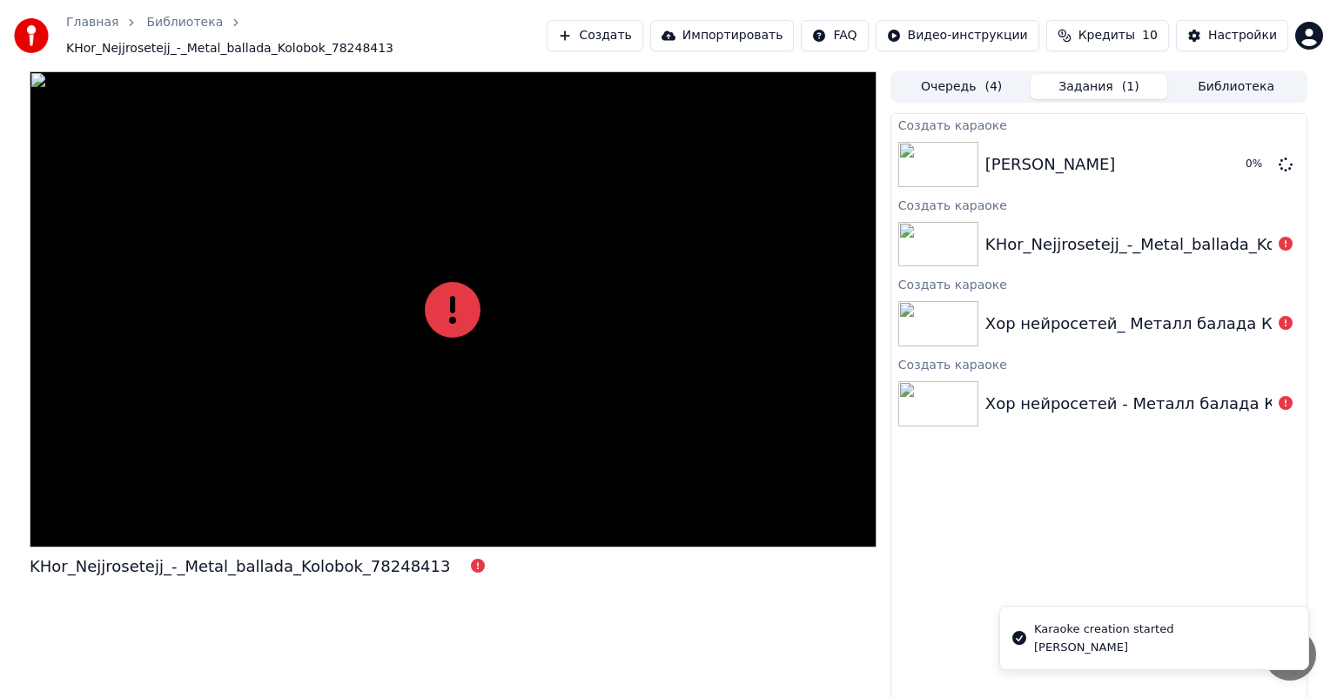
drag, startPoint x: 1160, startPoint y: 393, endPoint x: 1106, endPoint y: 332, distance: 81.4
click at [1157, 392] on div "Хор нейросетей - Металл балада Колобок" at bounding box center [1160, 404] width 348 height 24
click at [1096, 327] on div "Хор нейросетей_ Металл балада Колобок" at bounding box center [1158, 324] width 345 height 24
click at [1038, 233] on div "KHor_Nejjrosetejj_-_Metal_ballada_Kolobok_78248413" at bounding box center [1196, 244] width 421 height 24
click at [979, 77] on button "Очередь ( 4 )" at bounding box center [962, 86] width 138 height 25
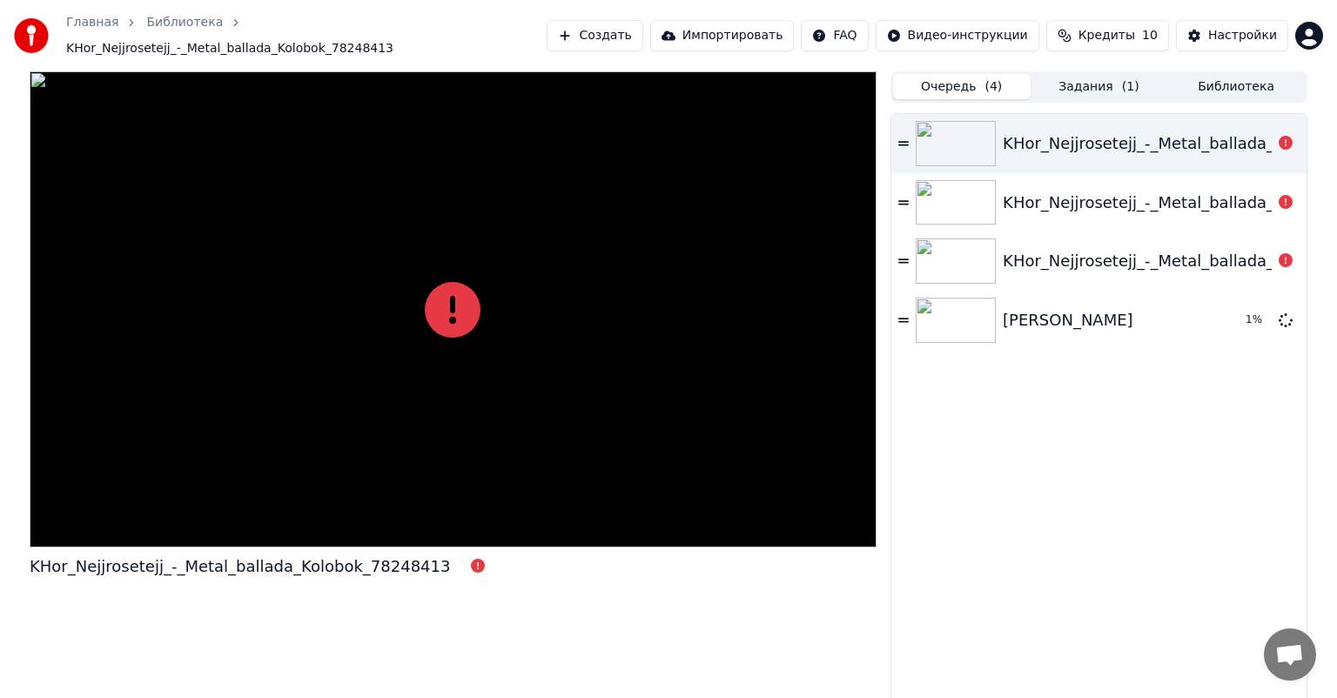
click at [996, 248] on div at bounding box center [959, 261] width 87 height 45
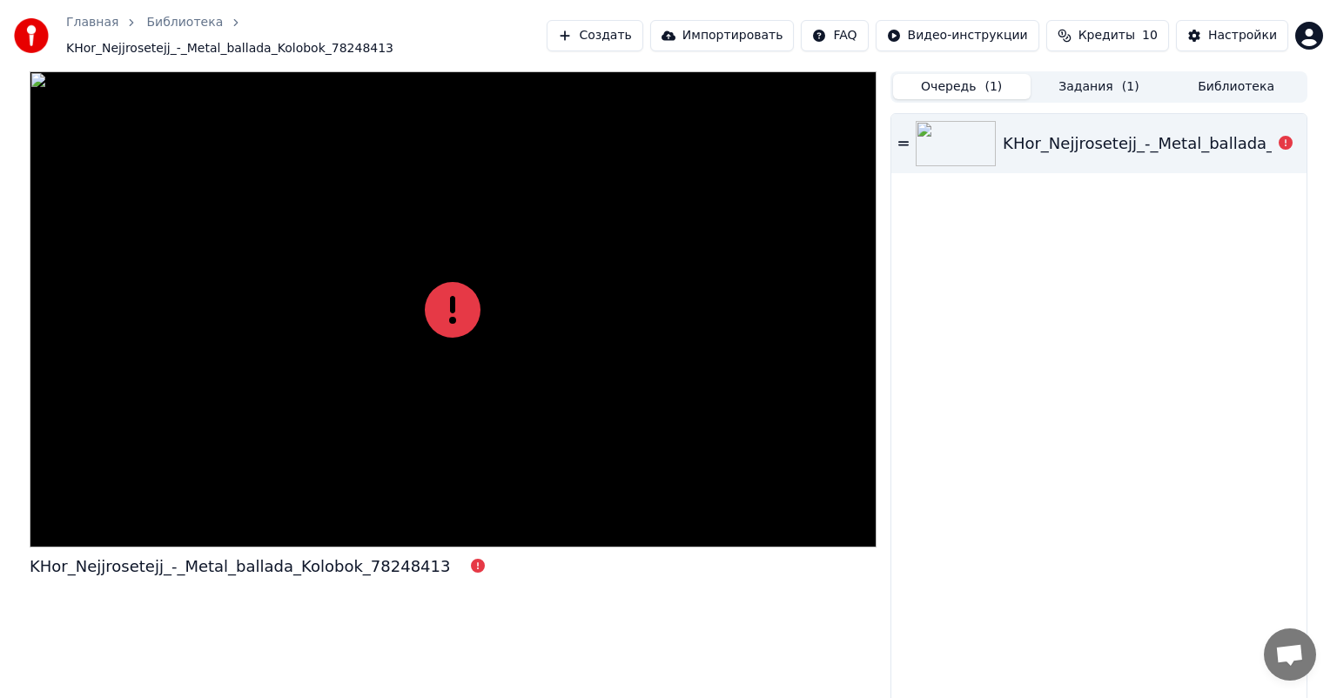
click at [959, 144] on img at bounding box center [956, 143] width 80 height 45
click at [1104, 84] on button "Задания ( 1 )" at bounding box center [1100, 86] width 138 height 25
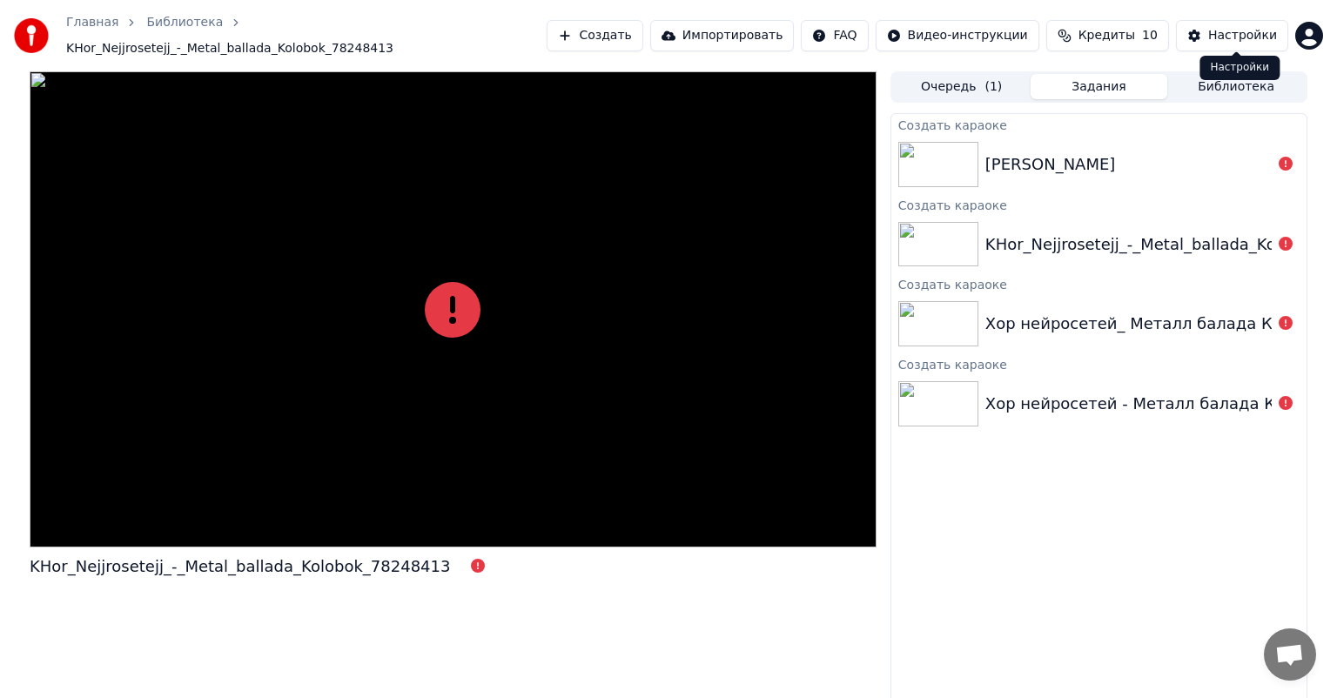
click at [1048, 360] on div "Создать караоке" at bounding box center [1099, 363] width 415 height 21
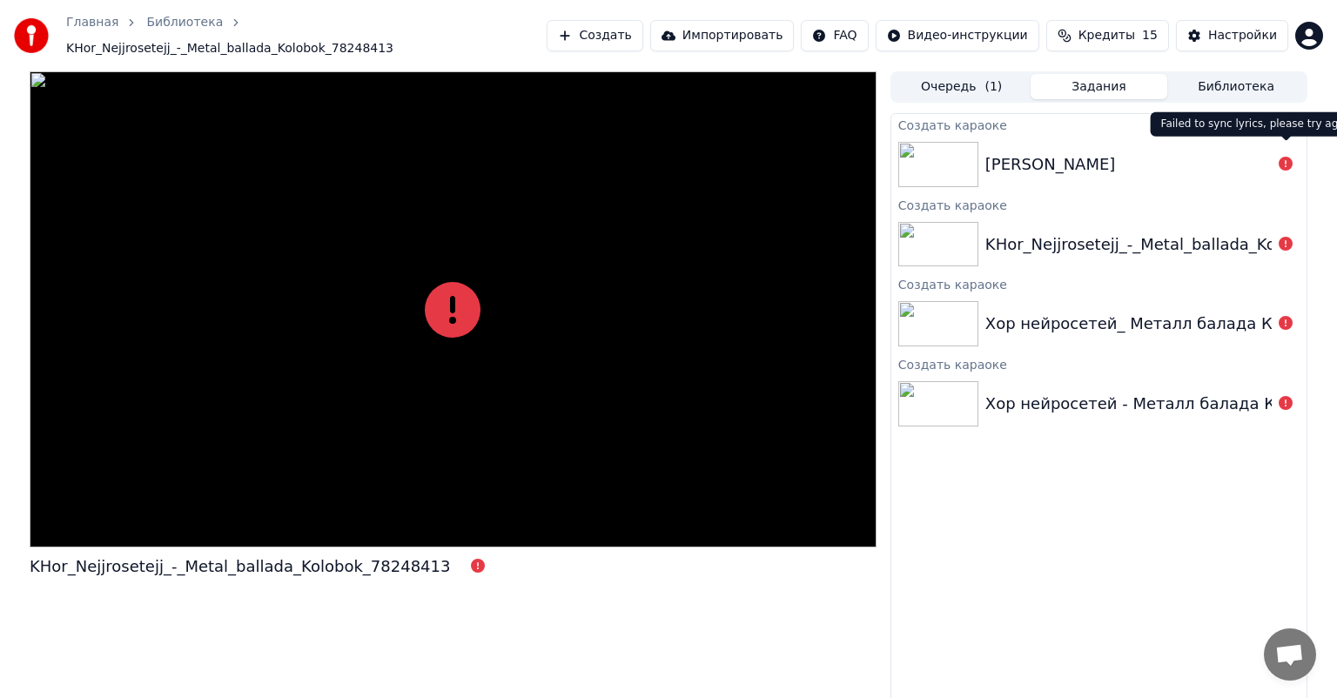
click at [1290, 157] on icon at bounding box center [1286, 164] width 14 height 14
click at [475, 355] on div at bounding box center [453, 309] width 847 height 476
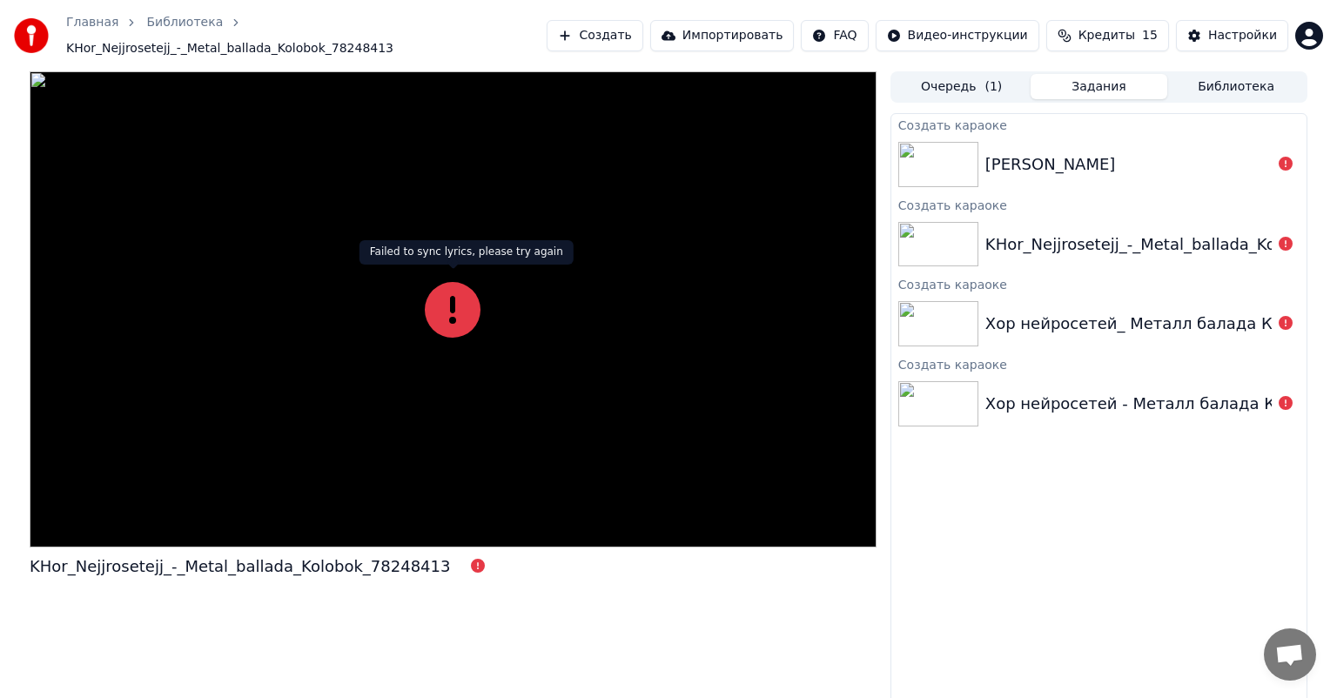
click at [447, 326] on icon at bounding box center [453, 310] width 56 height 56
click at [446, 324] on icon at bounding box center [453, 310] width 56 height 56
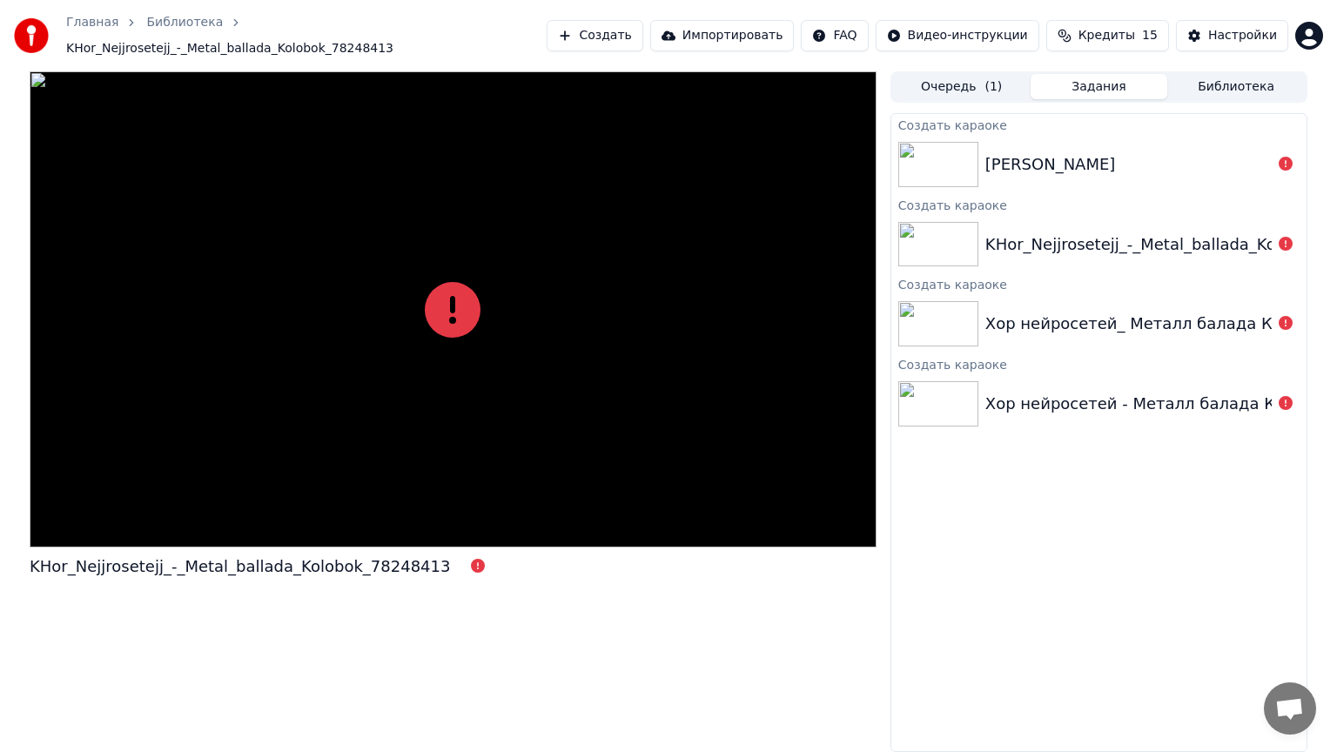
click at [446, 344] on div at bounding box center [453, 309] width 847 height 476
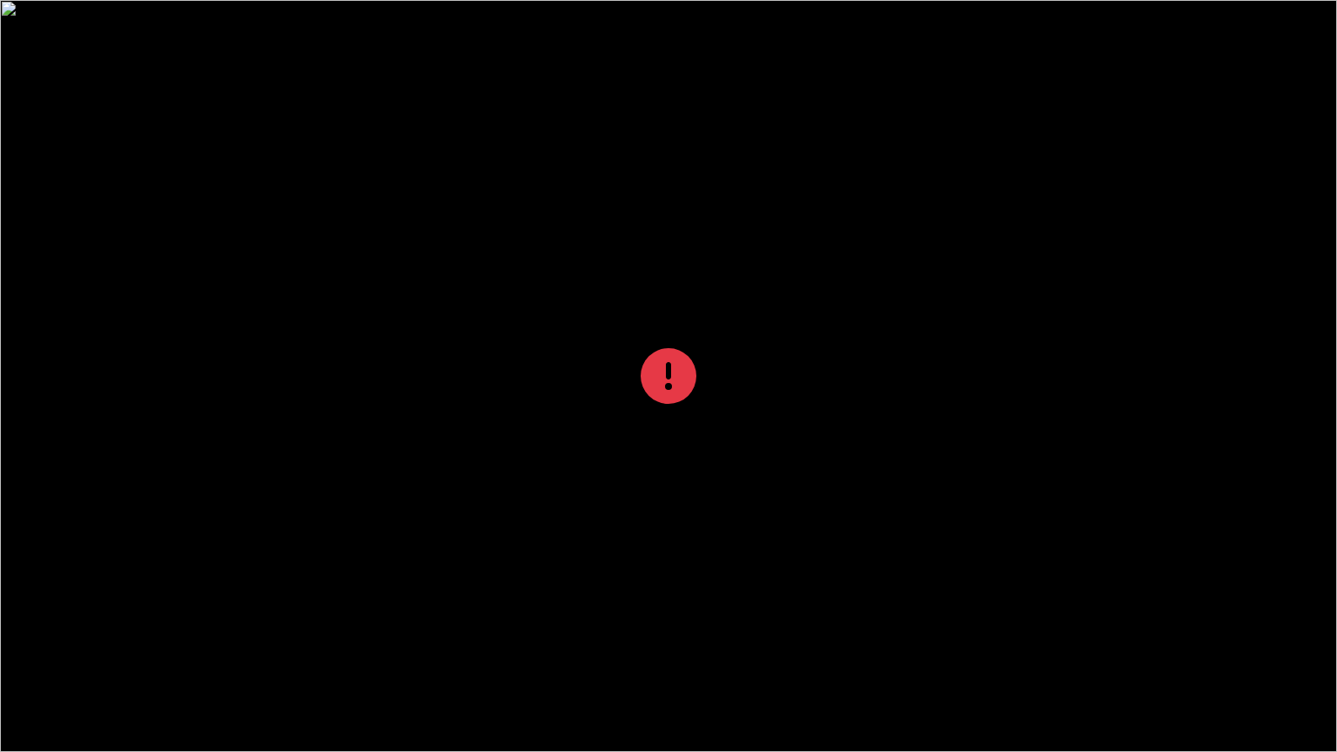
click at [450, 344] on div at bounding box center [668, 376] width 1337 height 752
click at [451, 340] on div at bounding box center [668, 376] width 1337 height 752
click at [451, 333] on div at bounding box center [668, 376] width 1337 height 752
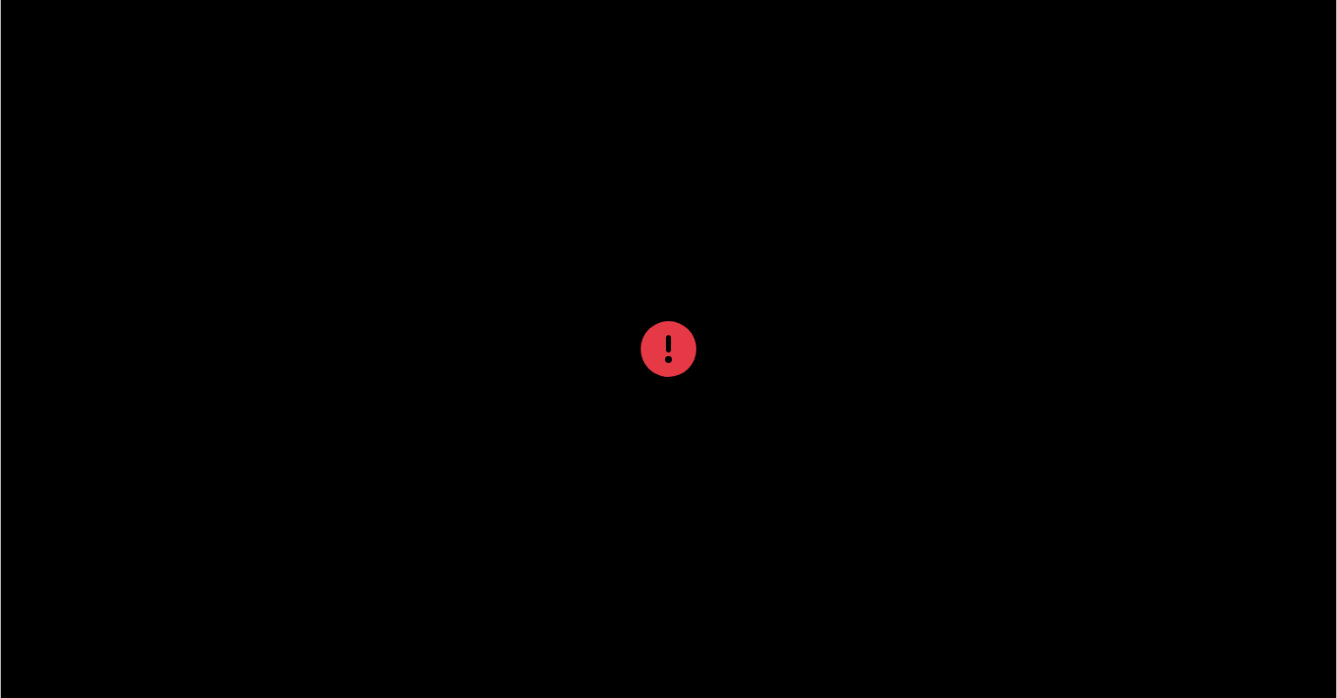
click at [526, 319] on div at bounding box center [668, 349] width 1337 height 752
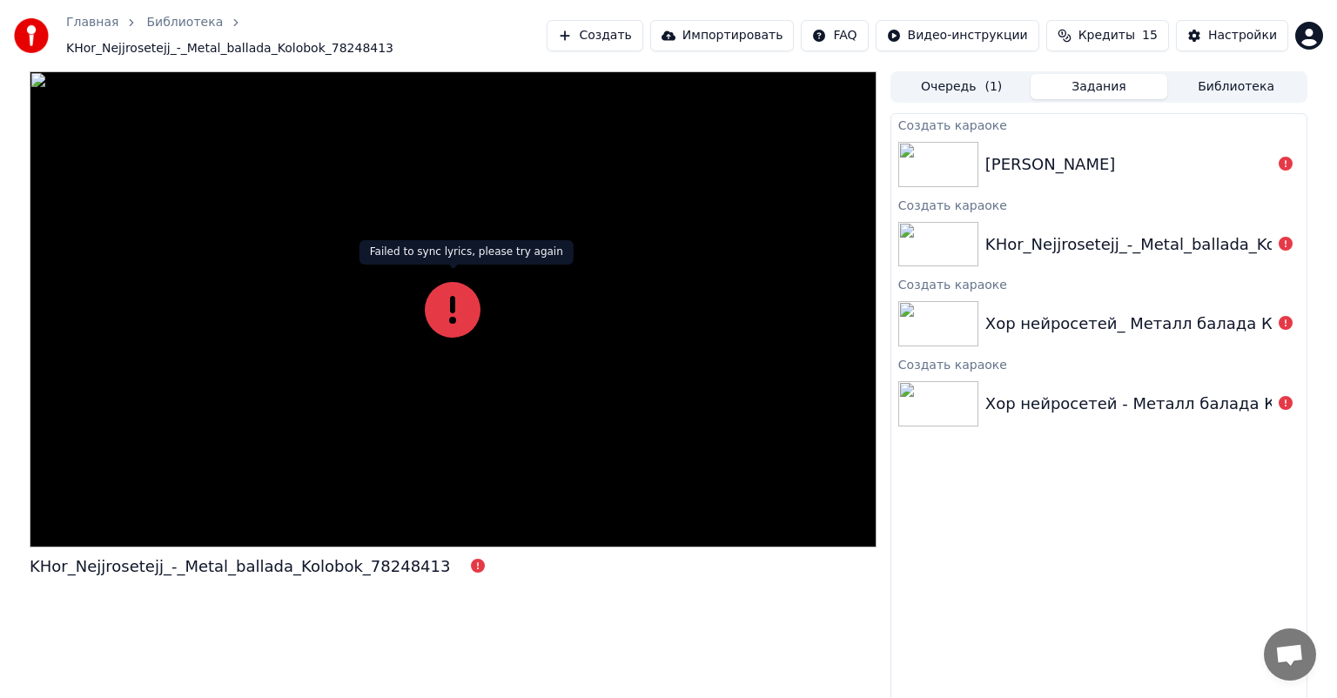
click at [526, 319] on div at bounding box center [453, 309] width 847 height 476
drag, startPoint x: 526, startPoint y: 319, endPoint x: 527, endPoint y: 328, distance: 9.6
click at [527, 317] on div at bounding box center [453, 309] width 847 height 476
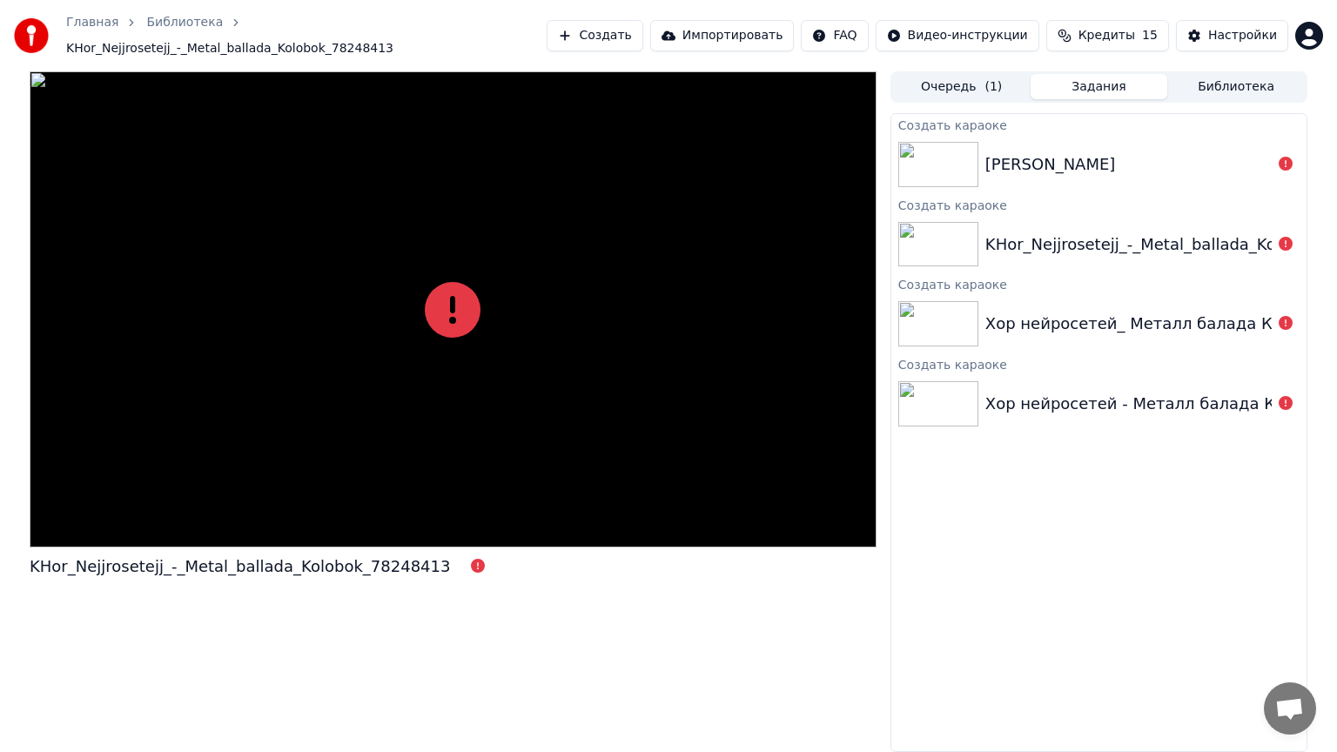
click at [527, 328] on div at bounding box center [453, 309] width 847 height 476
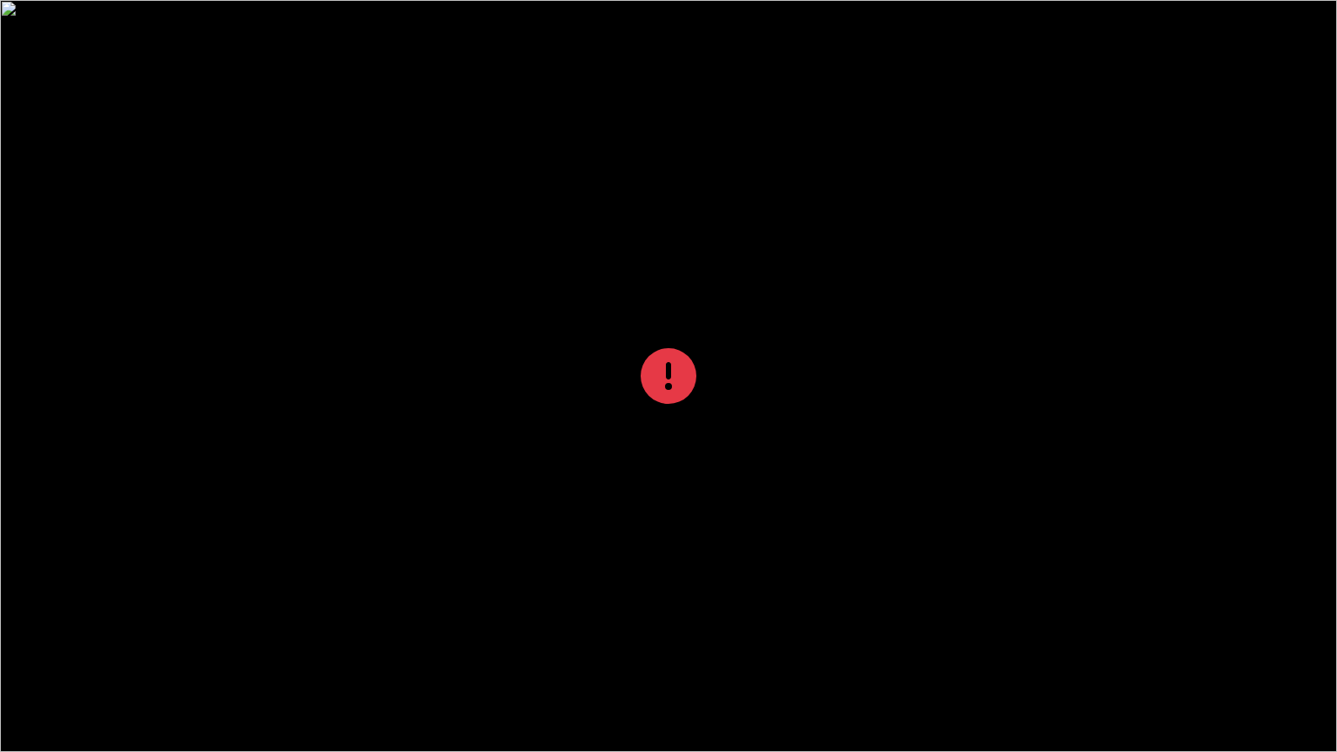
click at [637, 360] on div at bounding box center [668, 376] width 1337 height 752
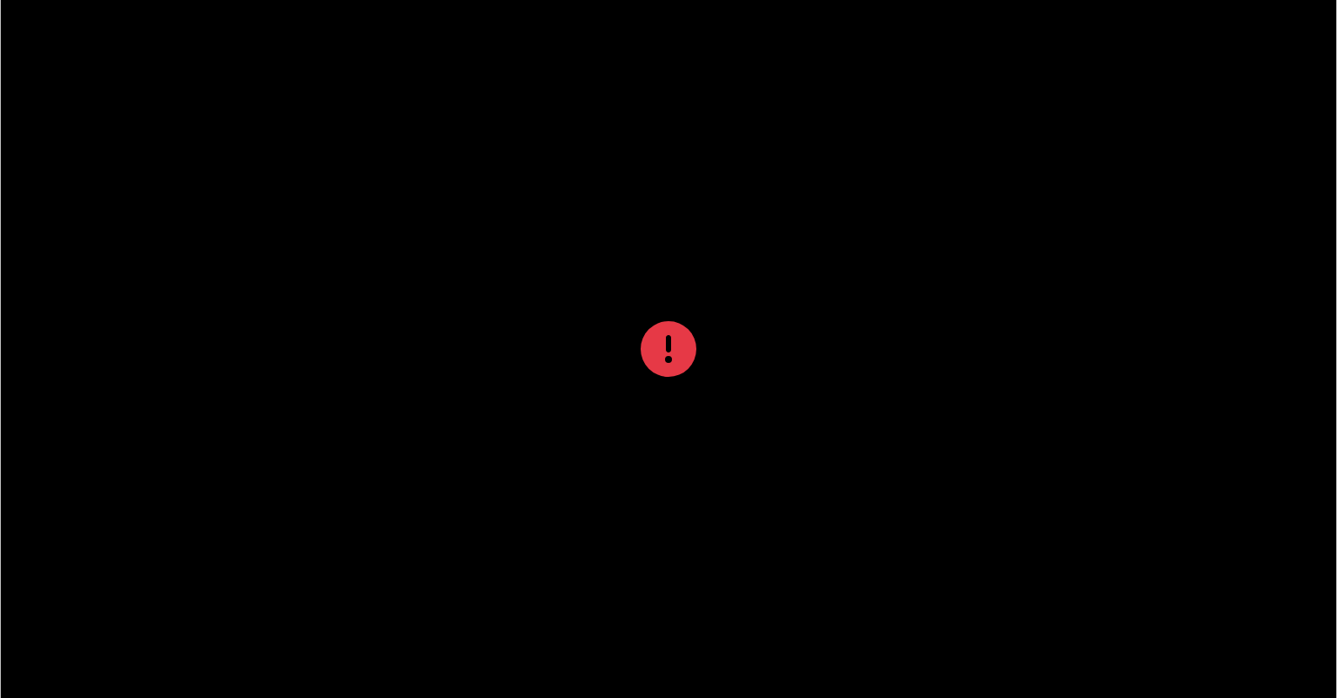
click at [1334, 1] on div "Главная Библиотека KHor_Nejjrosetejj_-_Metal_ballada_Kolobok_78248413 Создать И…" at bounding box center [668, 35] width 1337 height 71
